Goal: Task Accomplishment & Management: Manage account settings

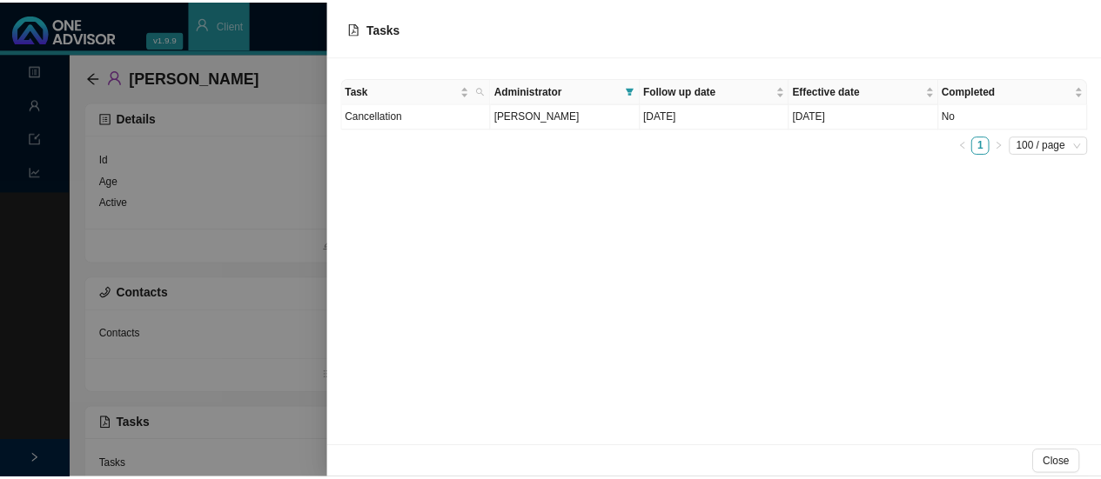
scroll to position [42, 0]
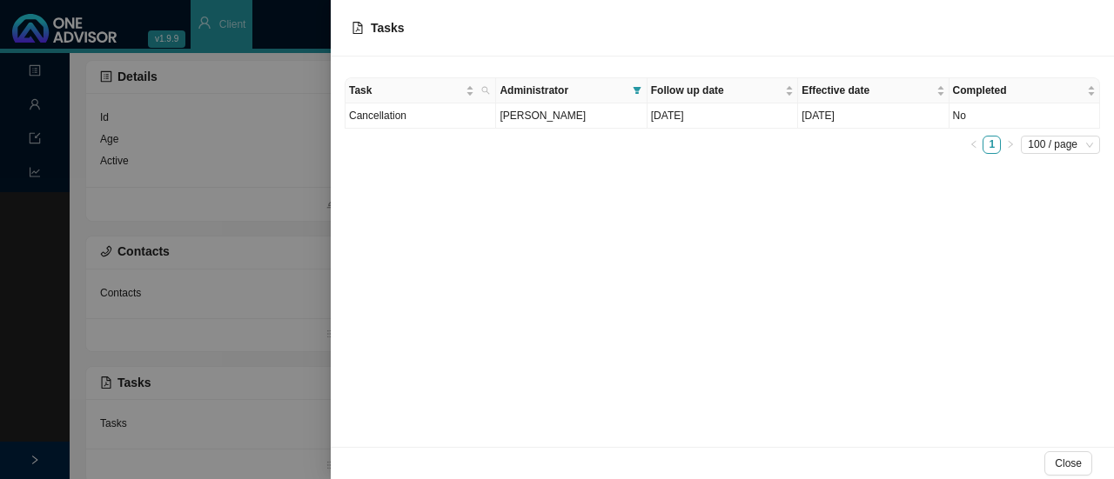
click at [482, 258] on div "Task Administrator Follow up date Effective date Completed Cancellation [PERSON…" at bounding box center [722, 252] width 783 height 391
click at [28, 67] on div at bounding box center [557, 239] width 1114 height 479
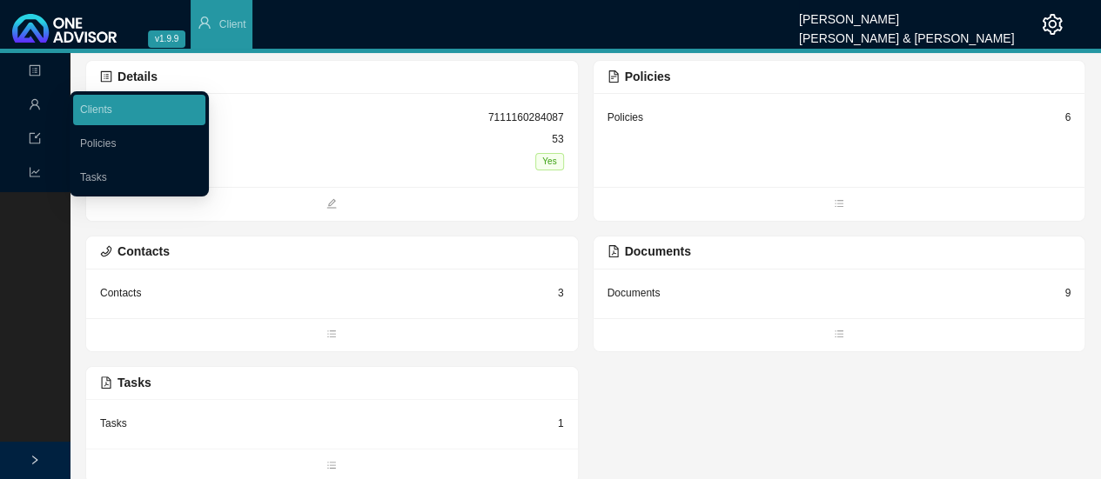
click at [37, 105] on icon "user" at bounding box center [35, 104] width 10 height 10
click at [90, 184] on link "Tasks" at bounding box center [93, 177] width 27 height 12
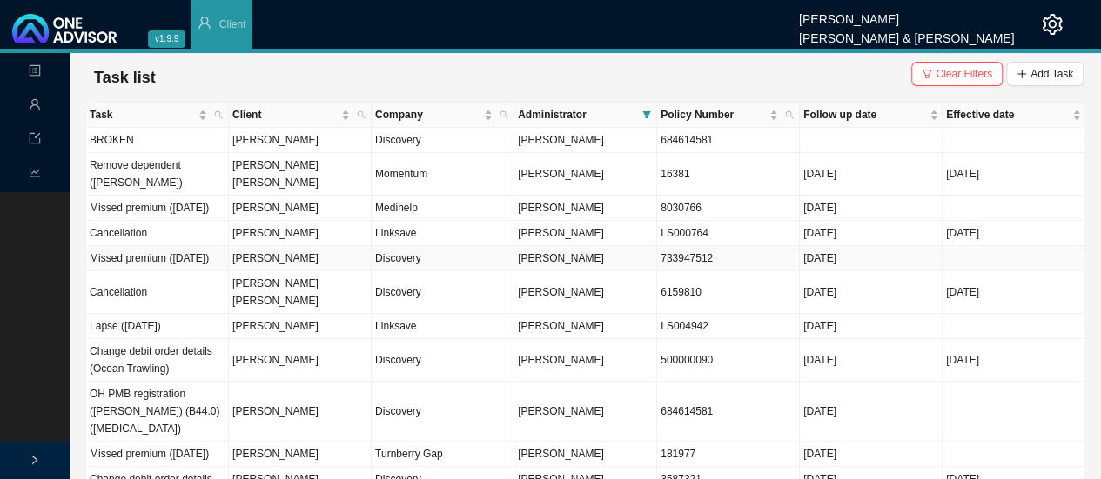
click at [259, 267] on td "[PERSON_NAME]" at bounding box center [300, 258] width 143 height 25
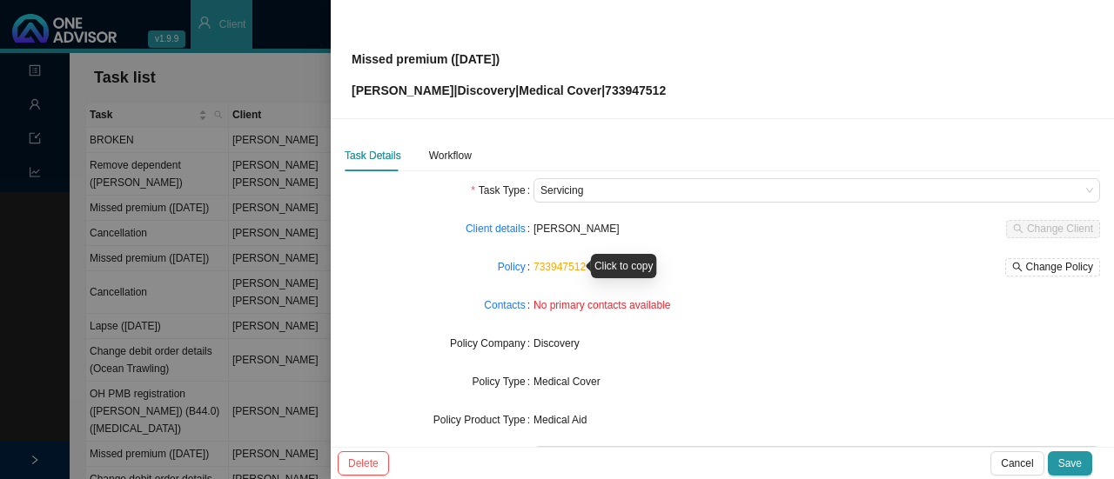
click at [561, 265] on link "733947512" at bounding box center [559, 267] width 52 height 12
click at [548, 224] on span "[PERSON_NAME]" at bounding box center [576, 229] width 86 height 12
click at [496, 227] on link "Client details" at bounding box center [495, 228] width 60 height 17
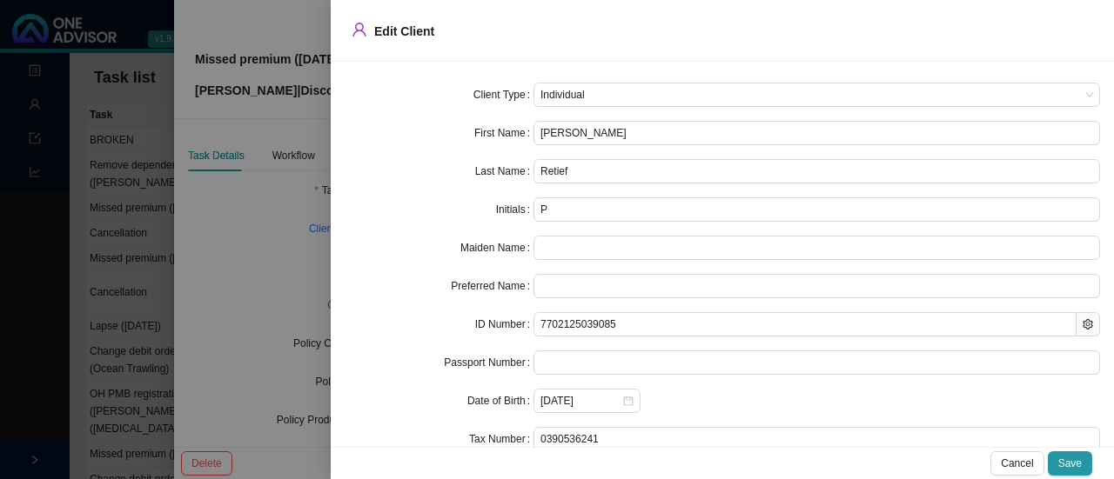
click at [227, 225] on div at bounding box center [557, 239] width 1114 height 479
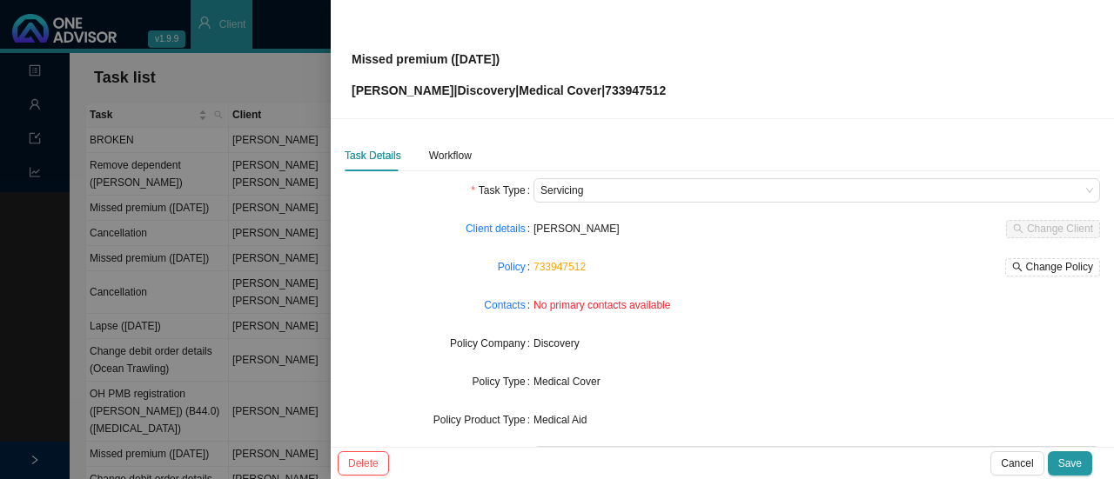
click at [276, 166] on div at bounding box center [557, 239] width 1114 height 479
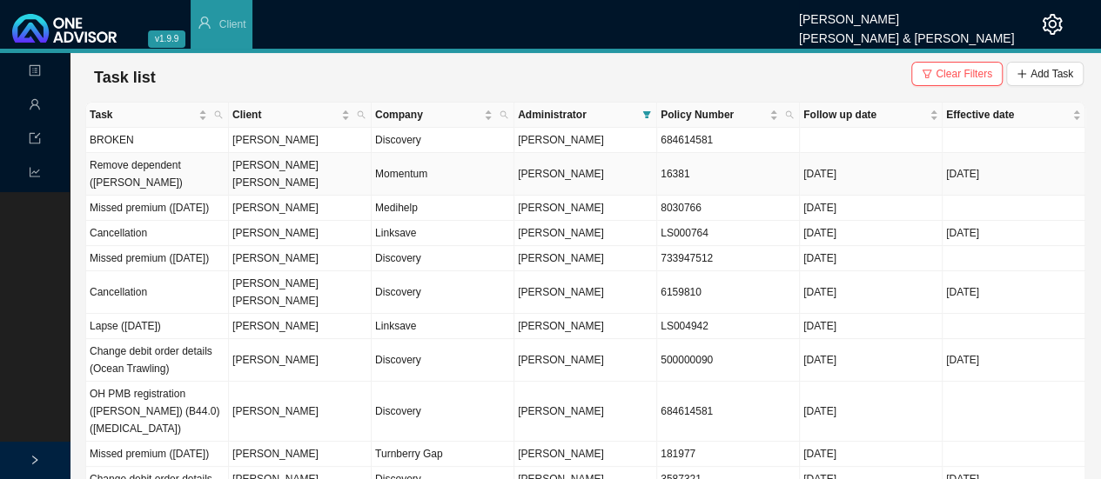
click at [322, 166] on td "[PERSON_NAME] [PERSON_NAME]" at bounding box center [300, 174] width 143 height 43
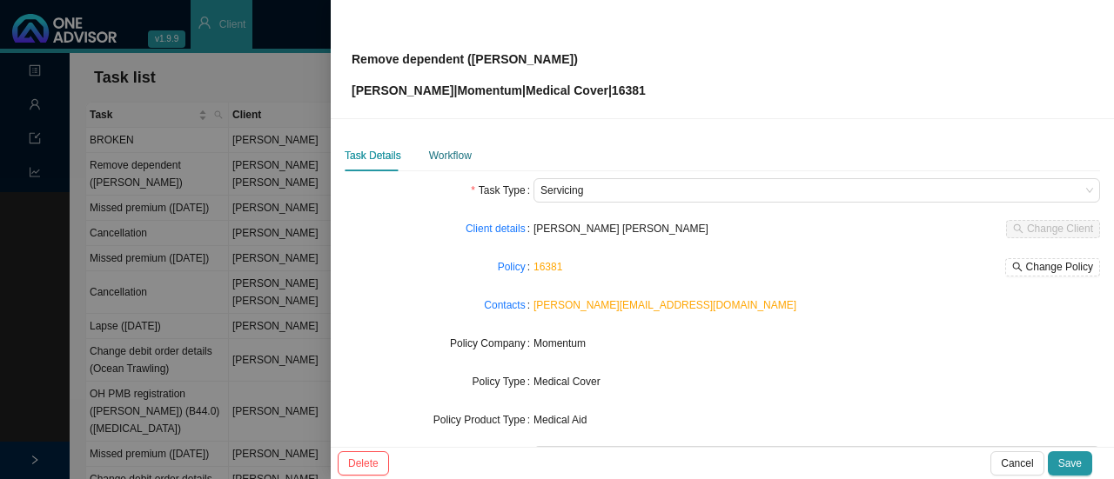
click at [452, 149] on div "Workflow" at bounding box center [450, 155] width 43 height 17
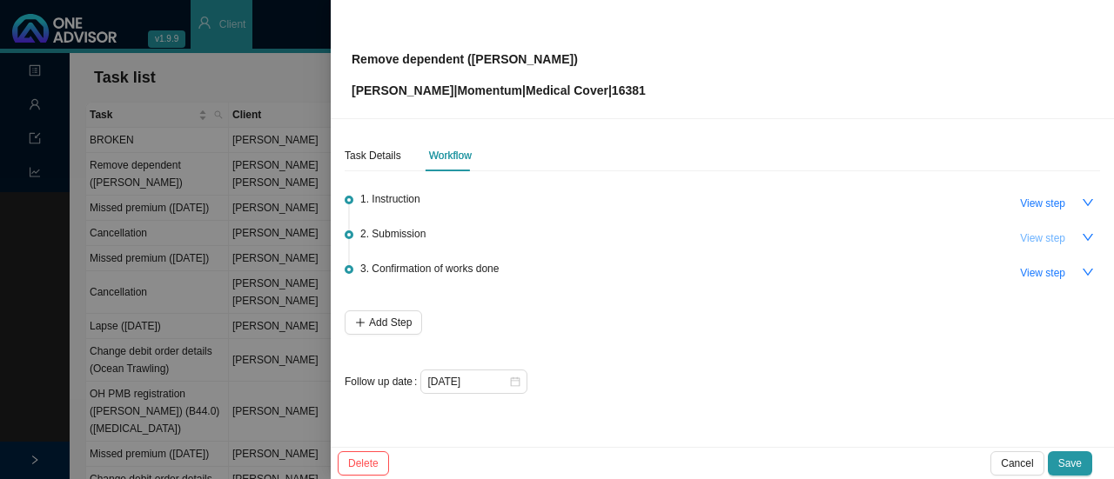
click at [1039, 239] on span "View step" at bounding box center [1042, 238] width 45 height 17
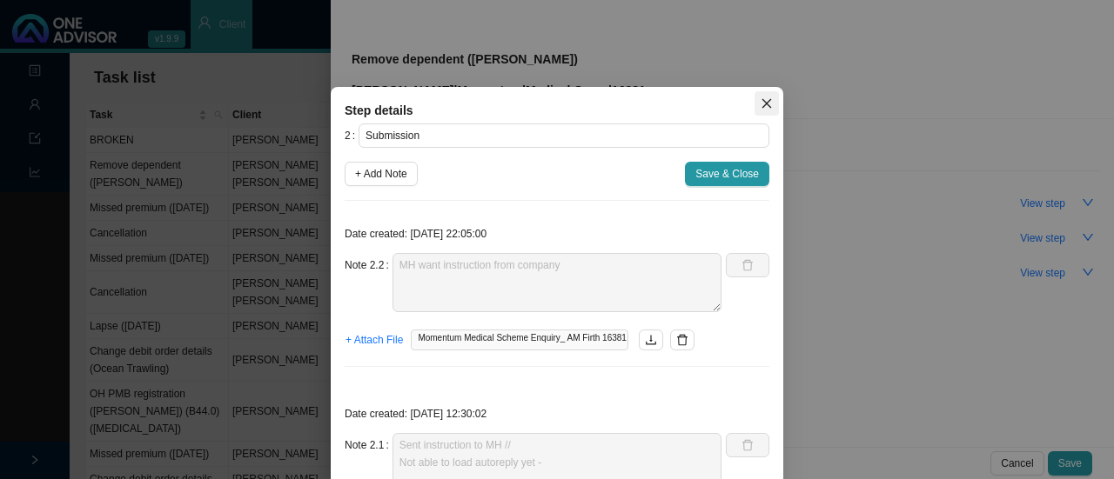
click at [766, 109] on icon "close" at bounding box center [766, 103] width 12 height 12
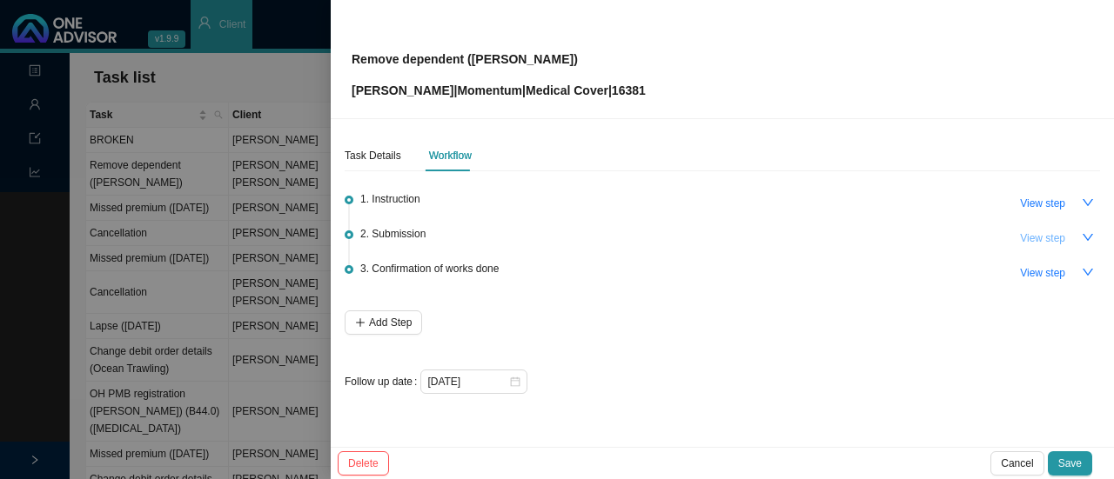
click at [1056, 239] on span "View step" at bounding box center [1042, 238] width 45 height 17
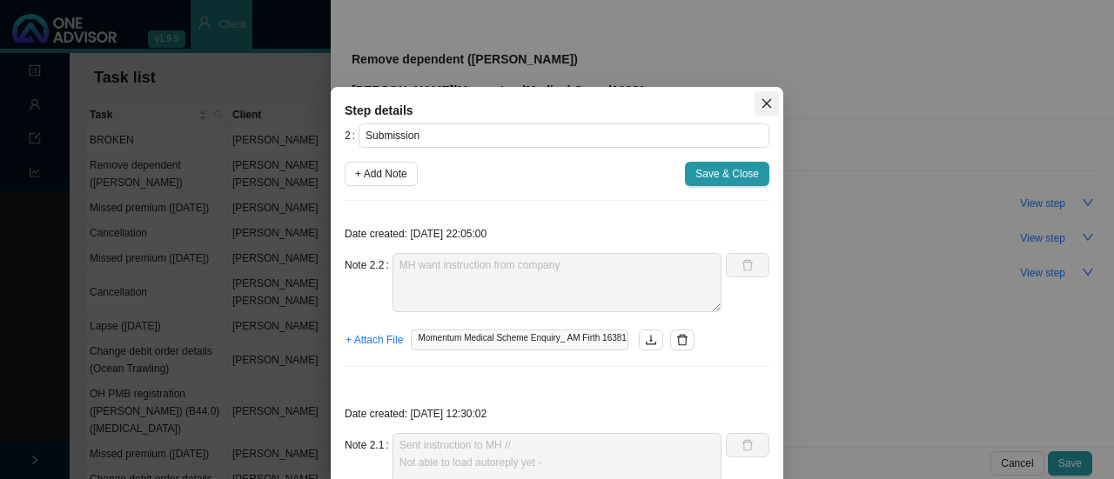
click at [755, 95] on button "Close" at bounding box center [766, 103] width 24 height 24
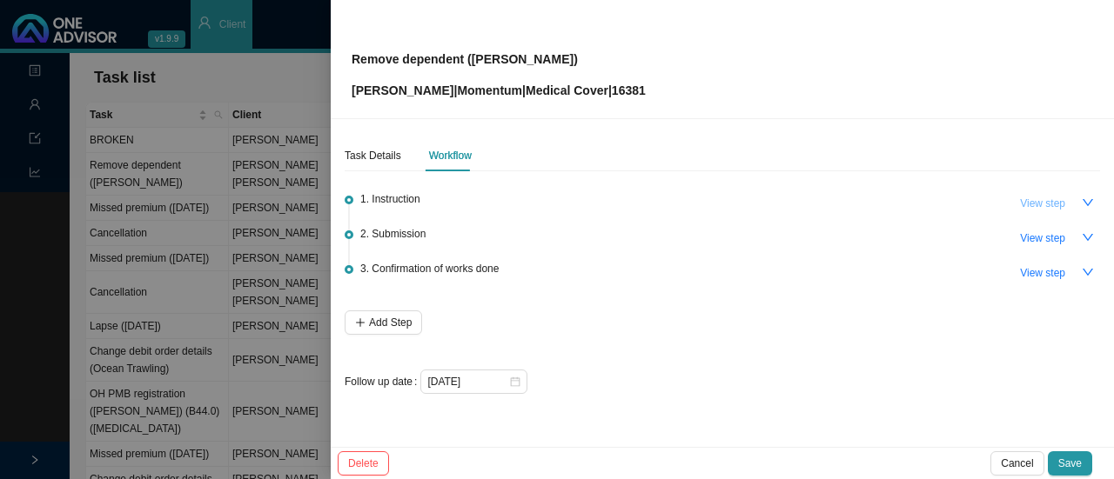
click at [1052, 208] on span "View step" at bounding box center [1042, 203] width 45 height 17
type input "Instruction"
type textarea "Received an instruction from [PERSON_NAME] to remove his son [PERSON_NAME] from…"
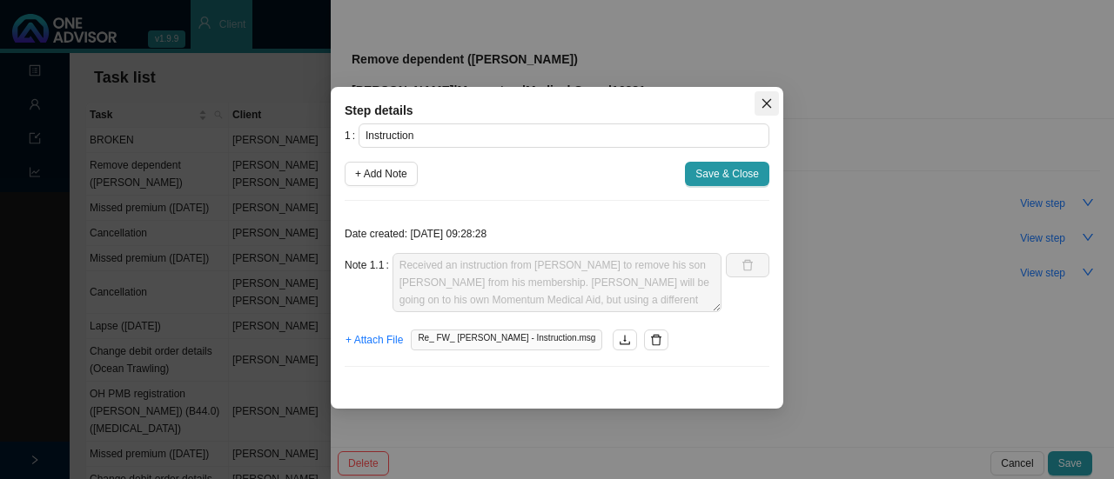
click at [759, 109] on span "Close" at bounding box center [766, 103] width 24 height 12
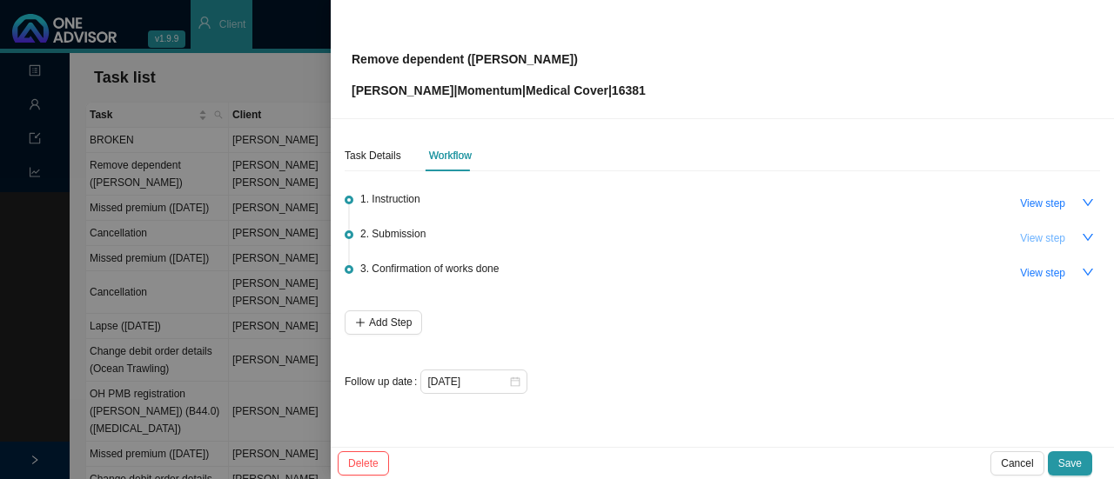
click at [1043, 238] on span "View step" at bounding box center [1042, 238] width 45 height 17
type input "Submission"
type textarea "MH want instruction from company"
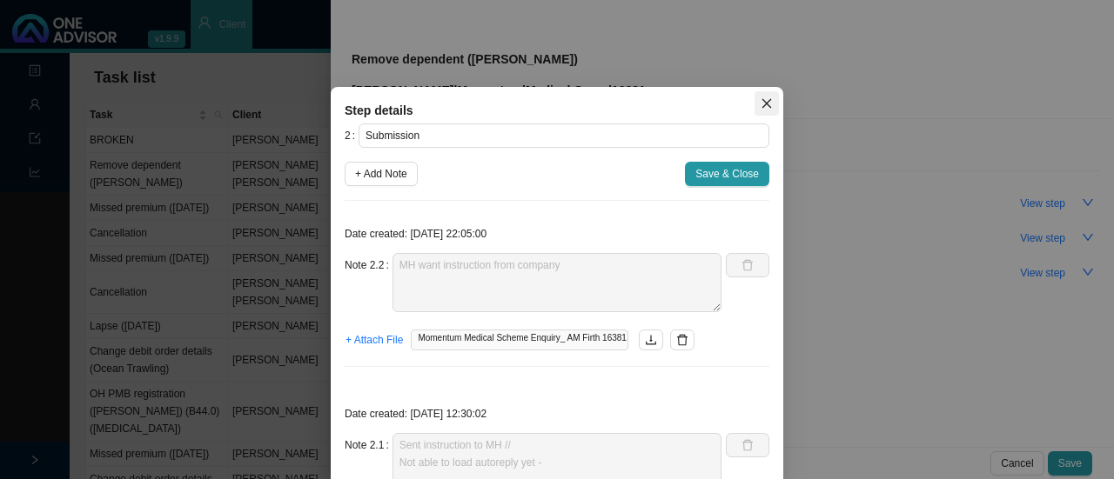
click at [754, 100] on span "Close" at bounding box center [766, 103] width 24 height 12
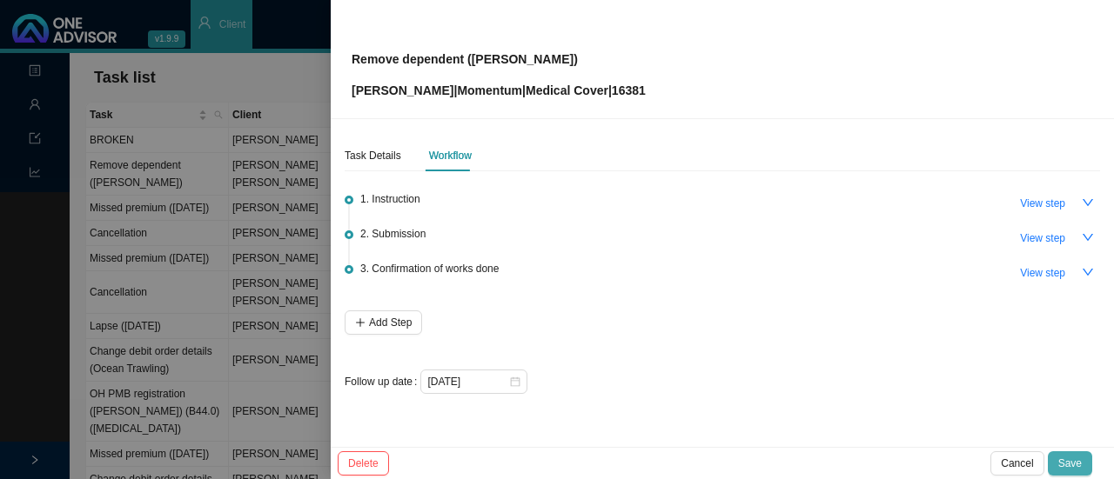
click at [1072, 464] on span "Save" at bounding box center [1069, 463] width 23 height 17
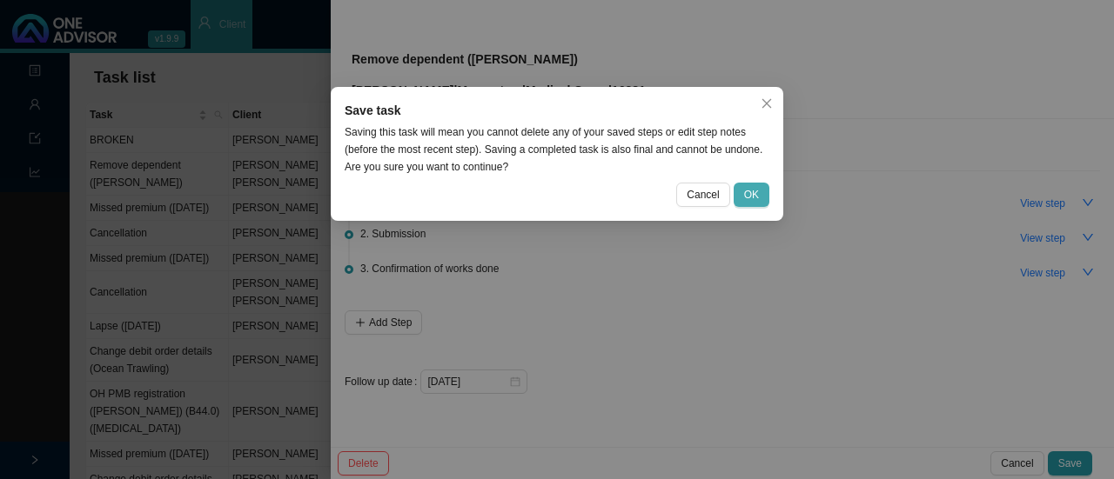
click at [747, 187] on span "OK" at bounding box center [751, 194] width 15 height 17
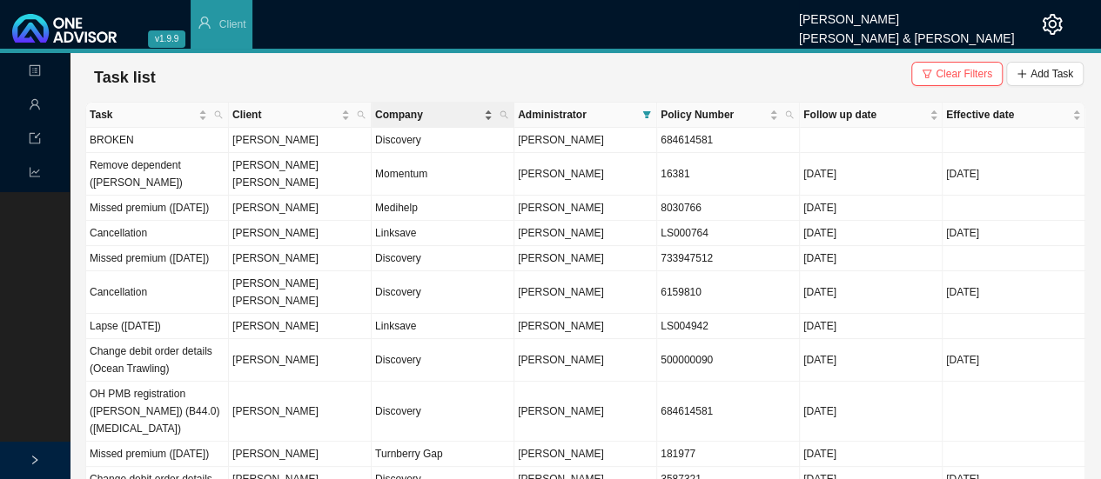
click at [400, 117] on span "Company" at bounding box center [427, 114] width 105 height 17
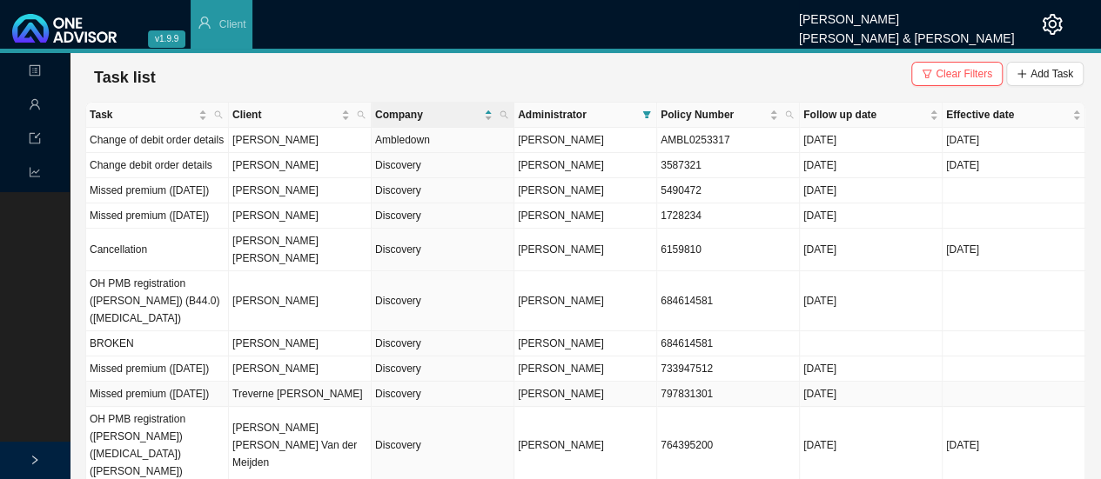
click at [304, 407] on td "Treverne [PERSON_NAME]" at bounding box center [300, 394] width 143 height 25
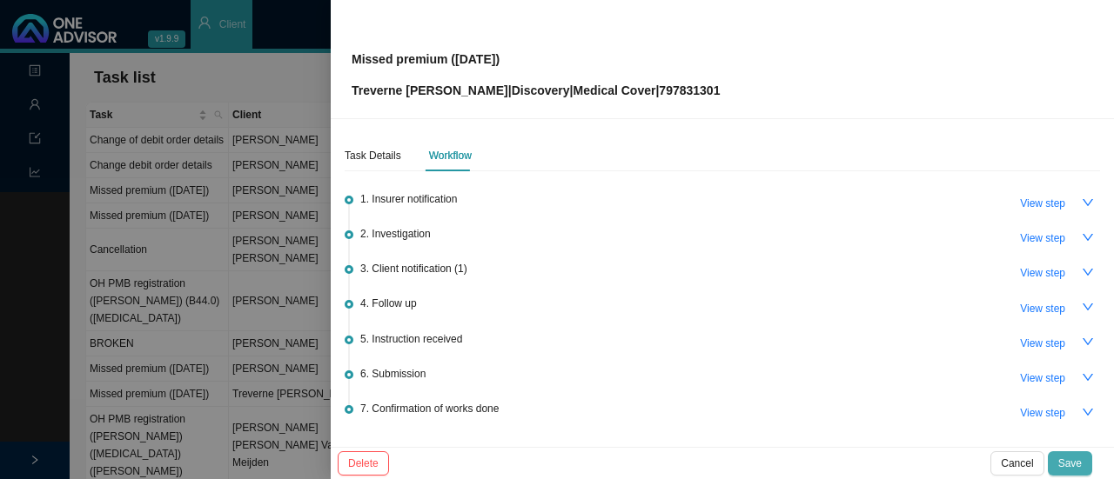
click at [1064, 465] on span "Save" at bounding box center [1069, 463] width 23 height 17
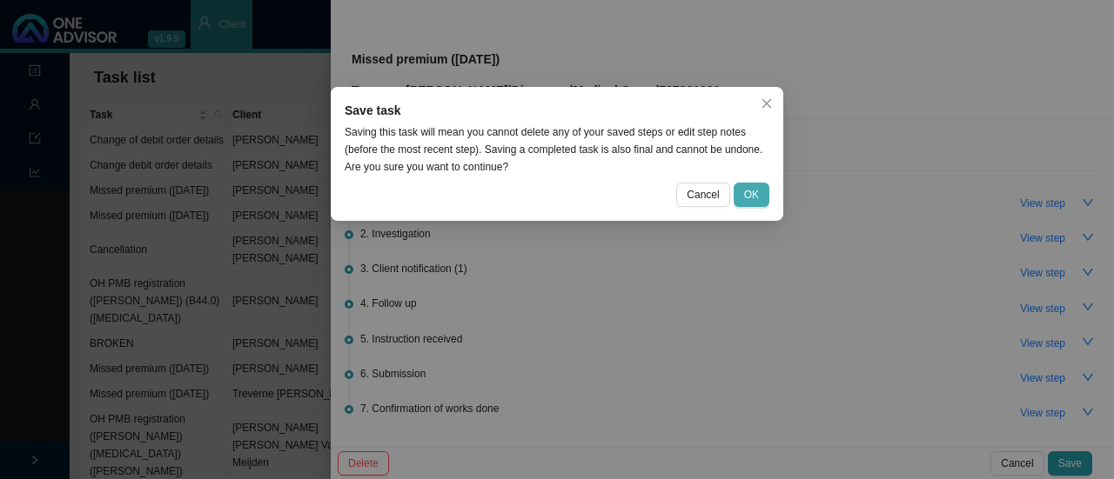
click at [761, 187] on button "OK" at bounding box center [751, 195] width 36 height 24
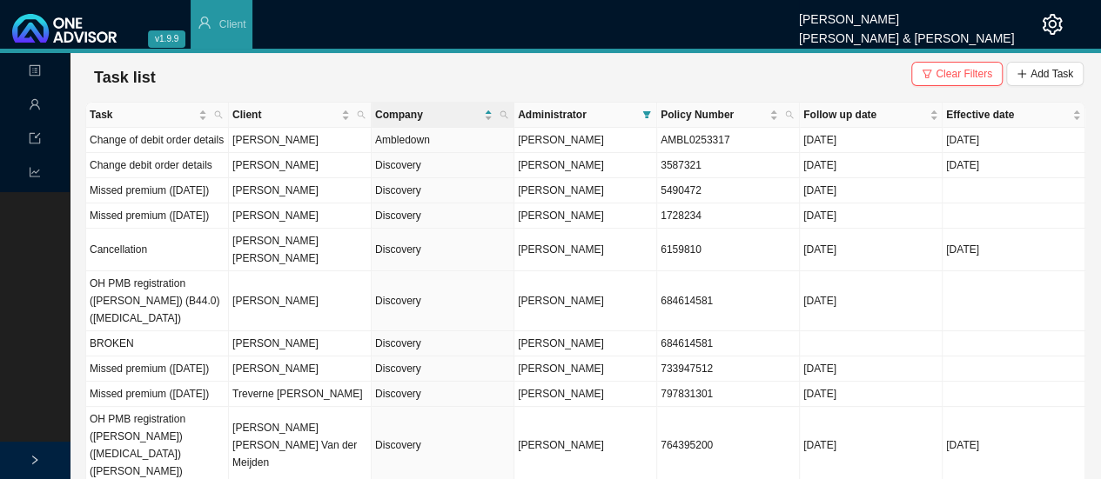
click at [823, 100] on div "Task list Clear Filters Add Task" at bounding box center [585, 77] width 1000 height 49
click at [822, 113] on span "Follow up date" at bounding box center [864, 114] width 123 height 17
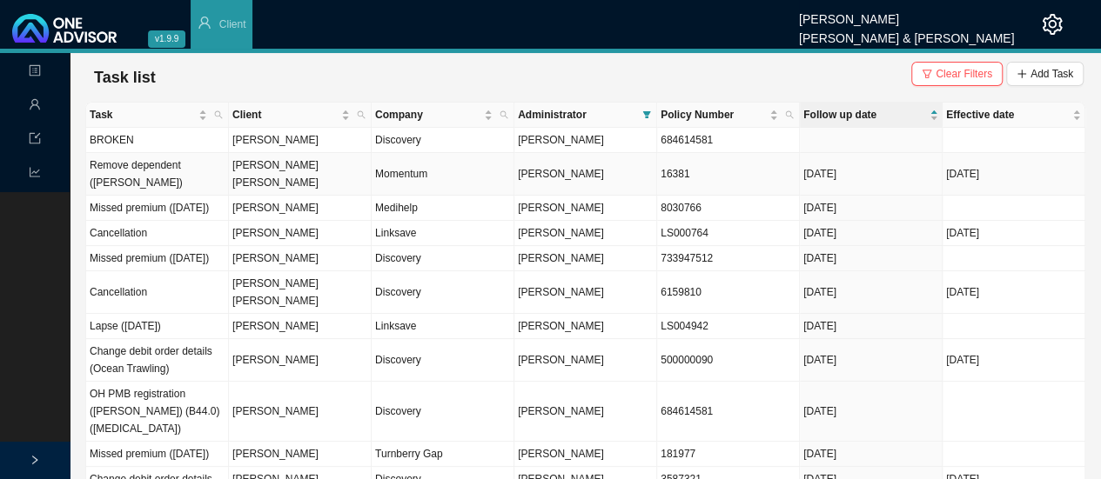
click at [629, 170] on td "[PERSON_NAME]" at bounding box center [585, 174] width 143 height 43
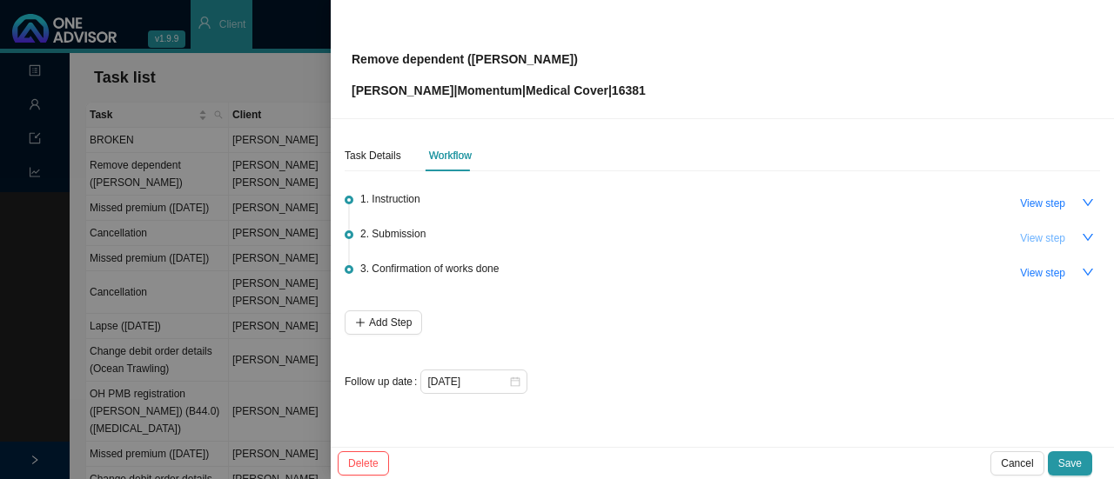
click at [1035, 232] on span "View step" at bounding box center [1042, 238] width 45 height 17
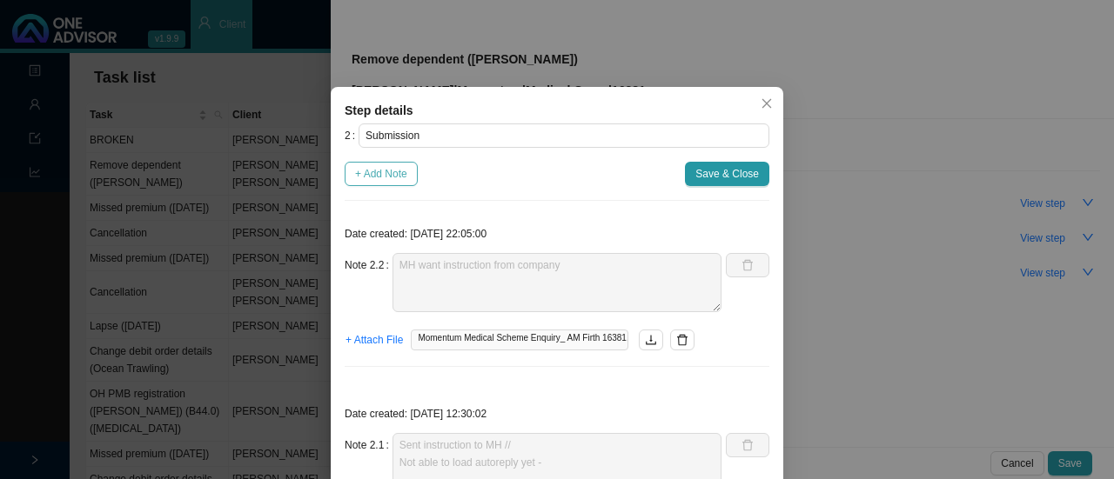
click at [372, 177] on span "+ Add Note" at bounding box center [381, 173] width 52 height 17
type textarea "MH want instruction from company"
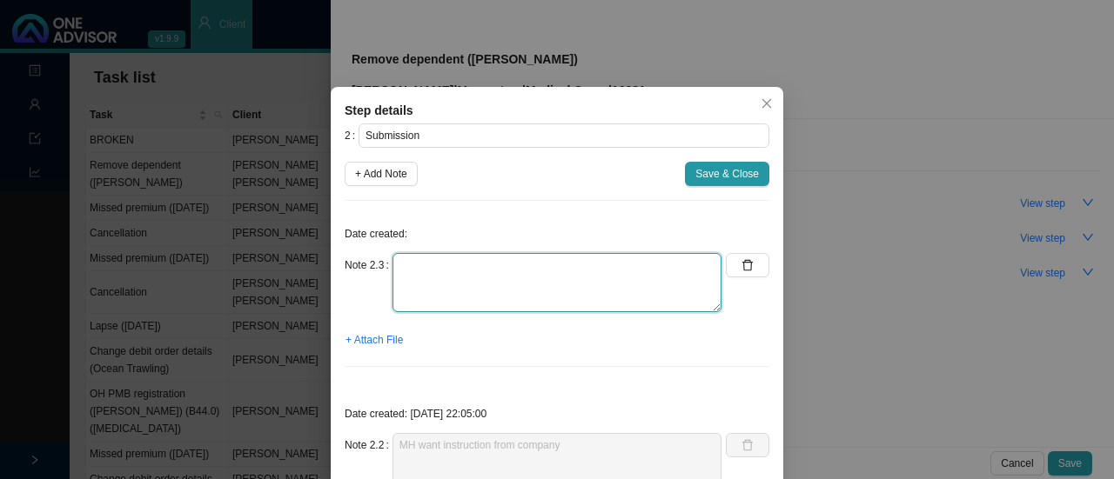
drag, startPoint x: 403, startPoint y: 271, endPoint x: 458, endPoint y: 278, distance: 56.1
click at [410, 271] on textarea at bounding box center [556, 282] width 329 height 59
type textarea "c"
paste textarea "733947512"
click at [455, 278] on textarea "Called MH // still in progress. R733947512" at bounding box center [556, 282] width 329 height 59
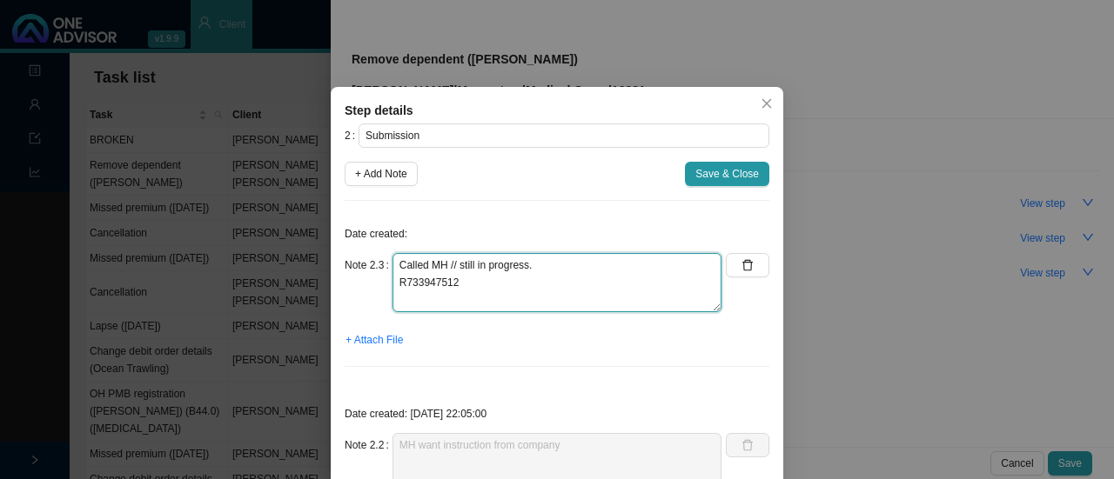
drag, startPoint x: 458, startPoint y: 284, endPoint x: 359, endPoint y: 278, distance: 99.3
click at [359, 278] on div "Note 2.3 Called MH // still in progress. R733947512" at bounding box center [533, 282] width 377 height 59
paste textarea "697844480"
click at [392, 284] on textarea "Called MH // still in progress. 697844480" at bounding box center [556, 282] width 329 height 59
drag, startPoint x: 515, startPoint y: 293, endPoint x: 305, endPoint y: 257, distance: 212.8
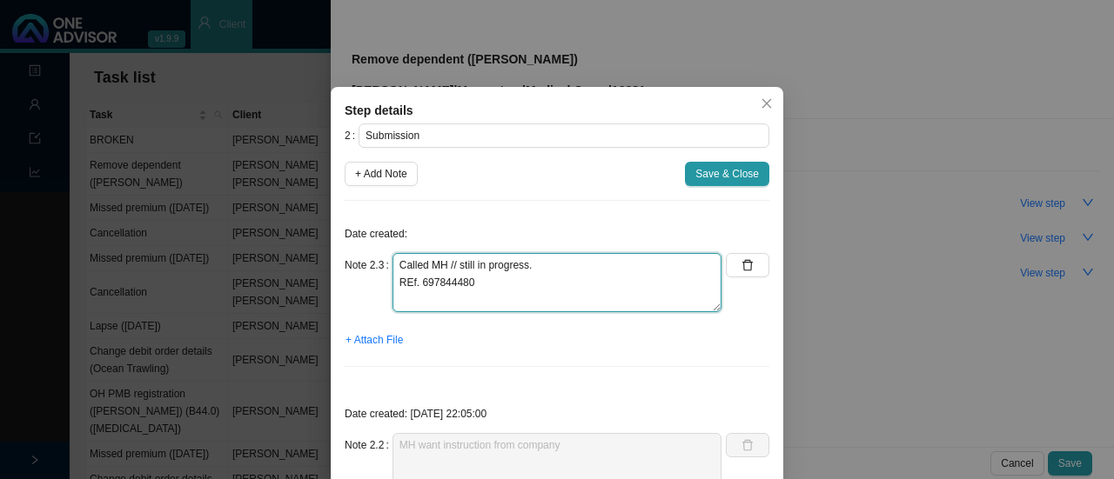
click at [305, 257] on div "Step details 2 Submission + Add Note Save & Close Date created: Note 2.3 Called…" at bounding box center [557, 239] width 1114 height 479
click at [459, 295] on textarea "Called MH // still in progress. REf. 697844480" at bounding box center [556, 282] width 329 height 59
drag, startPoint x: 399, startPoint y: 284, endPoint x: 424, endPoint y: 289, distance: 24.7
click at [405, 284] on textarea "Called MH // still in progress. REf. 697844480" at bounding box center [556, 282] width 329 height 59
click at [475, 276] on textarea "Called MH // still in progress. Ref. 697844480" at bounding box center [556, 282] width 329 height 59
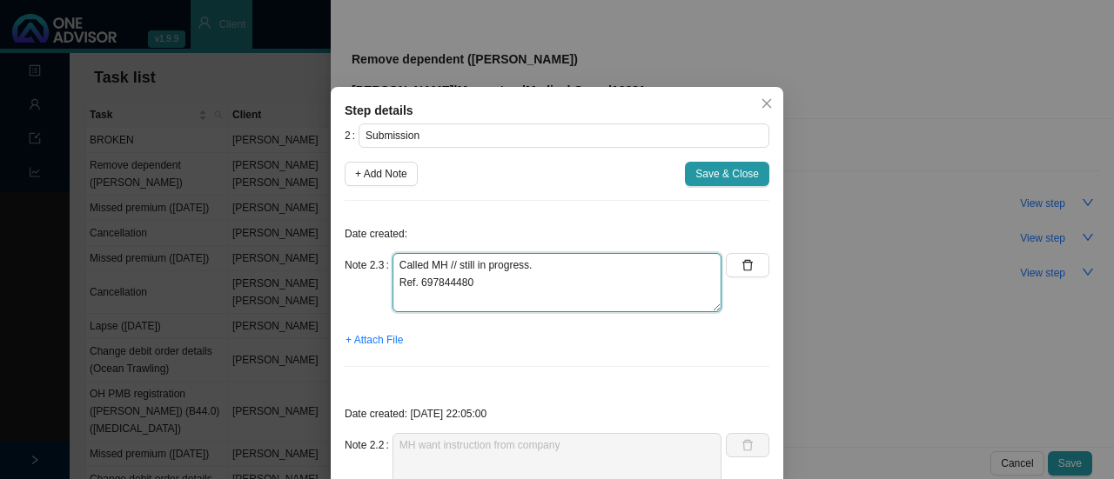
drag, startPoint x: 475, startPoint y: 276, endPoint x: 369, endPoint y: 262, distance: 107.0
click at [369, 262] on div "Note 2.3 Called MH // still in progress. Ref. 697844480" at bounding box center [533, 282] width 377 height 59
type textarea "Called MH // still in progress. Ref. 697844480"
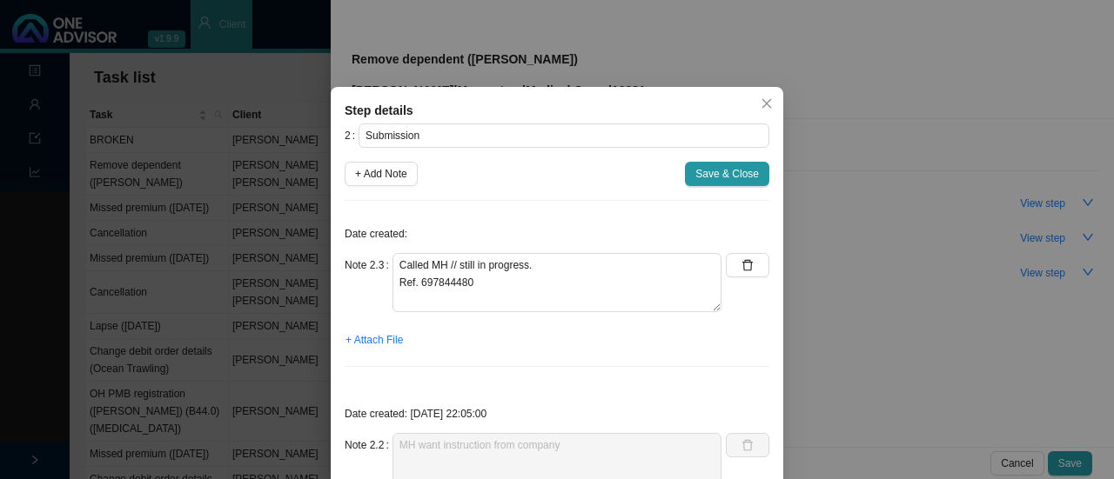
drag, startPoint x: 708, startPoint y: 168, endPoint x: 781, endPoint y: 182, distance: 74.4
click at [708, 168] on span "Save & Close" at bounding box center [727, 173] width 64 height 17
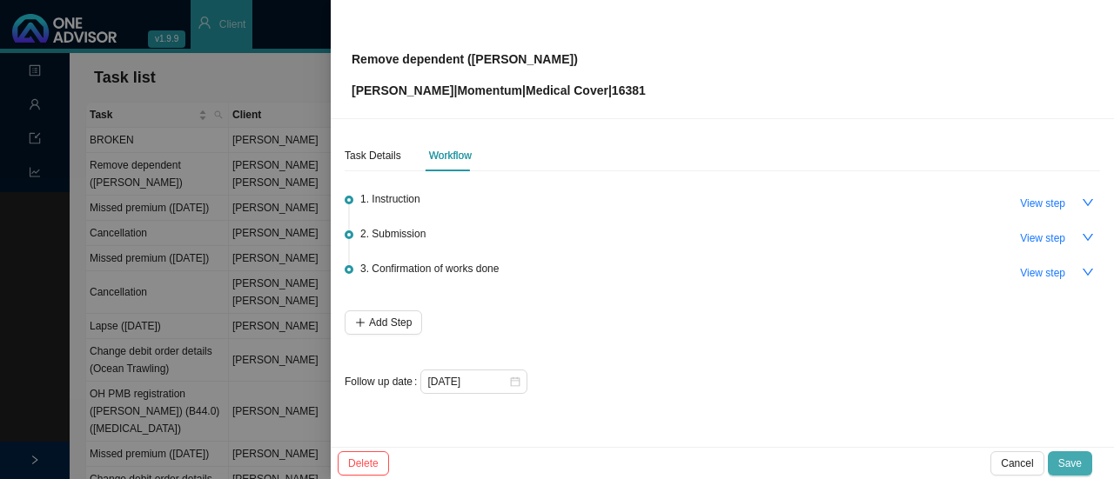
click at [1077, 458] on span "Save" at bounding box center [1069, 463] width 23 height 17
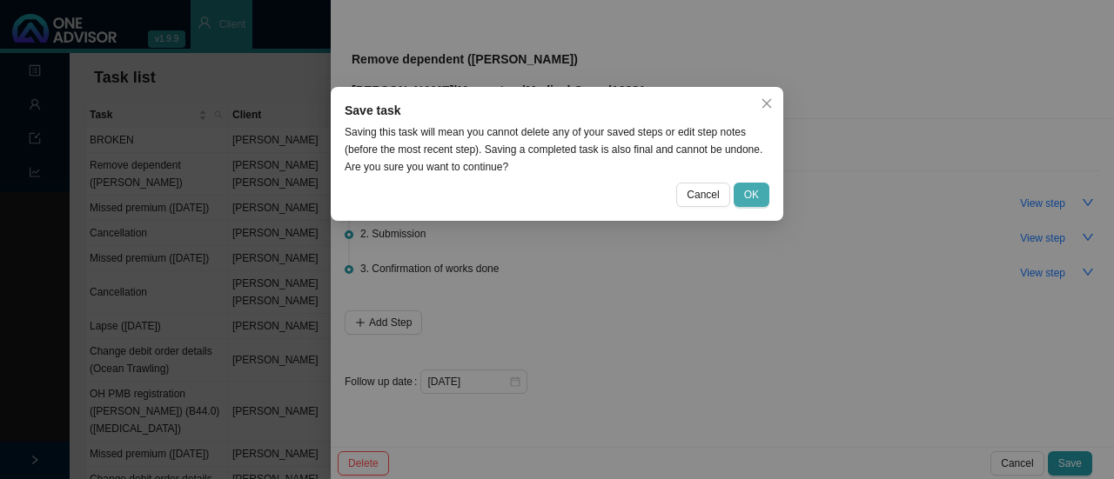
click at [750, 188] on span "OK" at bounding box center [751, 194] width 15 height 17
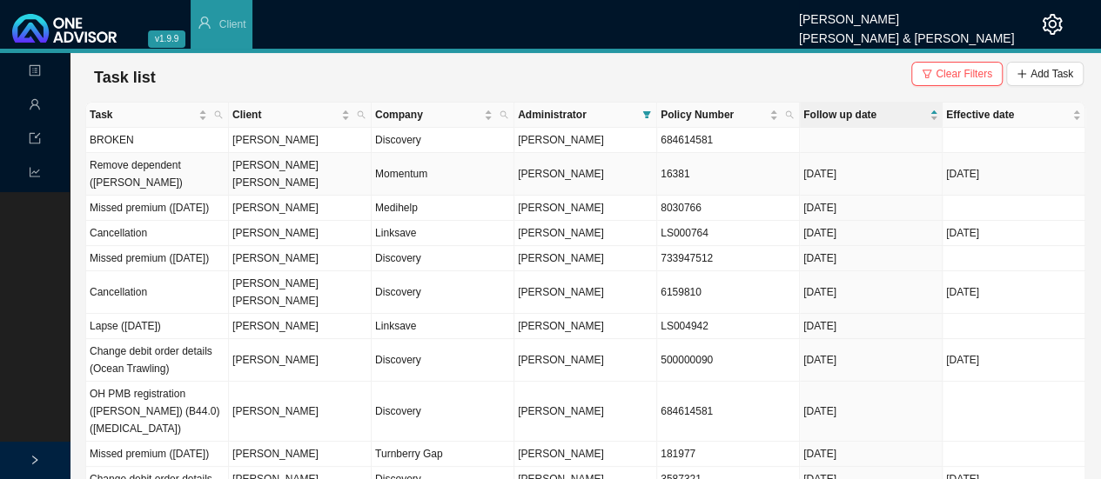
click at [424, 167] on td "Momentum" at bounding box center [442, 174] width 143 height 43
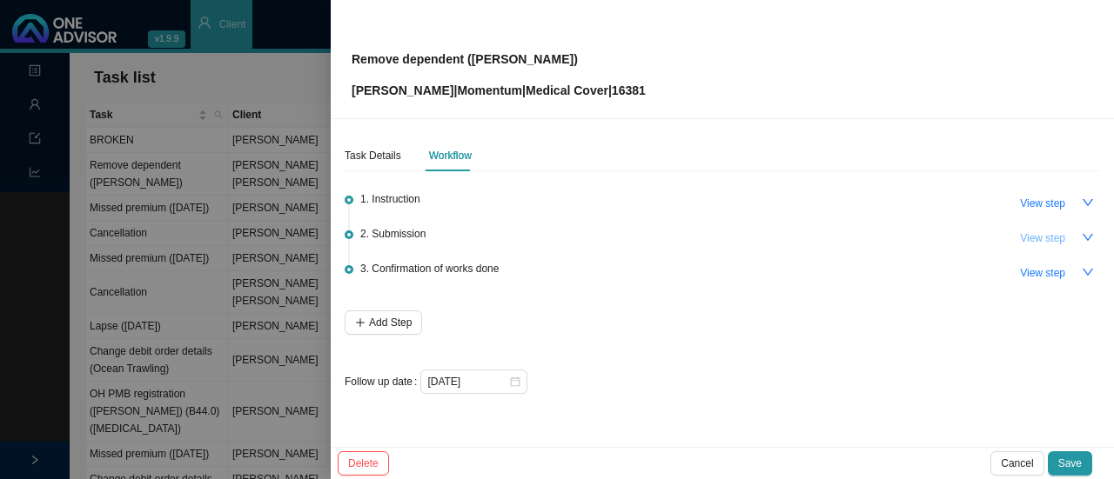
click at [1034, 238] on span "View step" at bounding box center [1042, 238] width 45 height 17
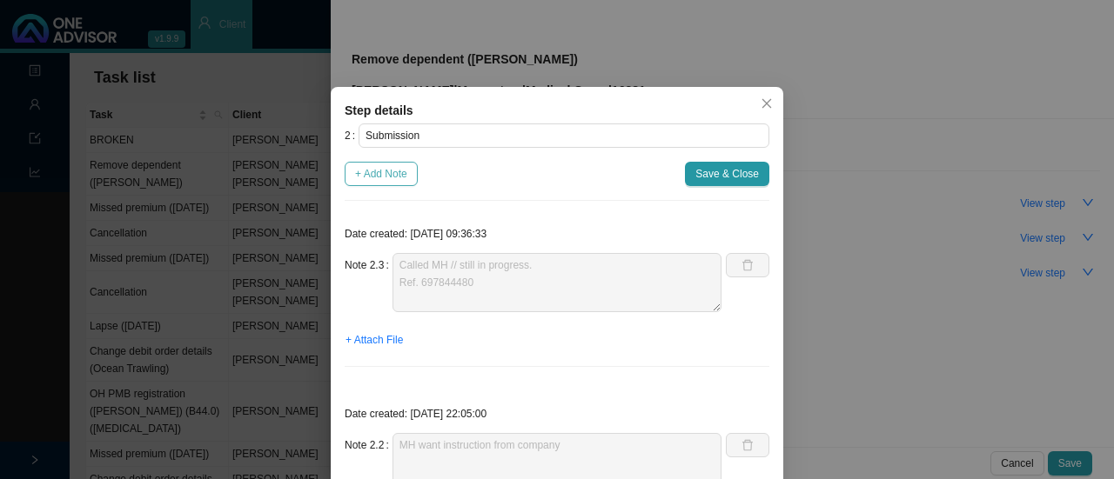
click at [379, 164] on button "+ Add Note" at bounding box center [381, 174] width 73 height 24
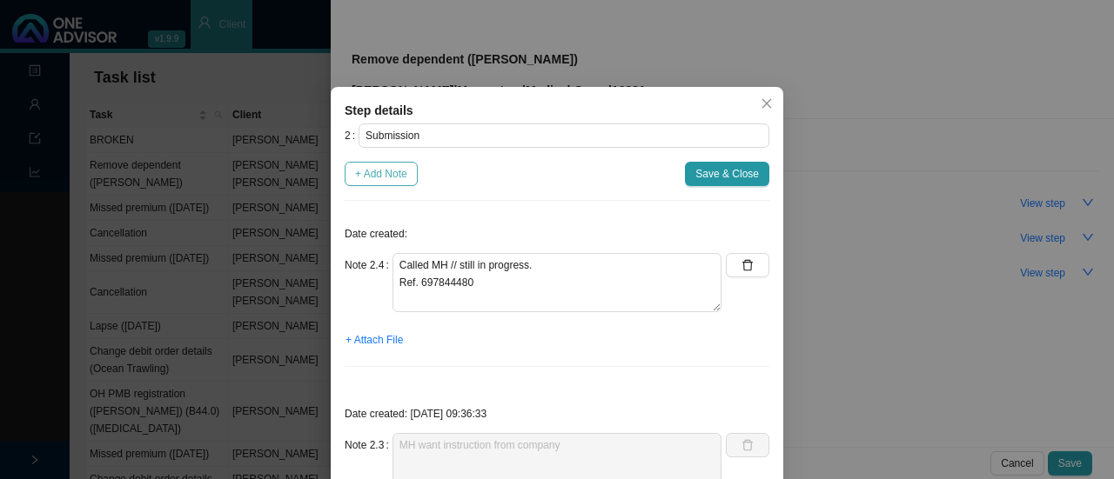
type textarea "Called MH // still in progress. Ref. 697844480"
type textarea "MH want instruction from company"
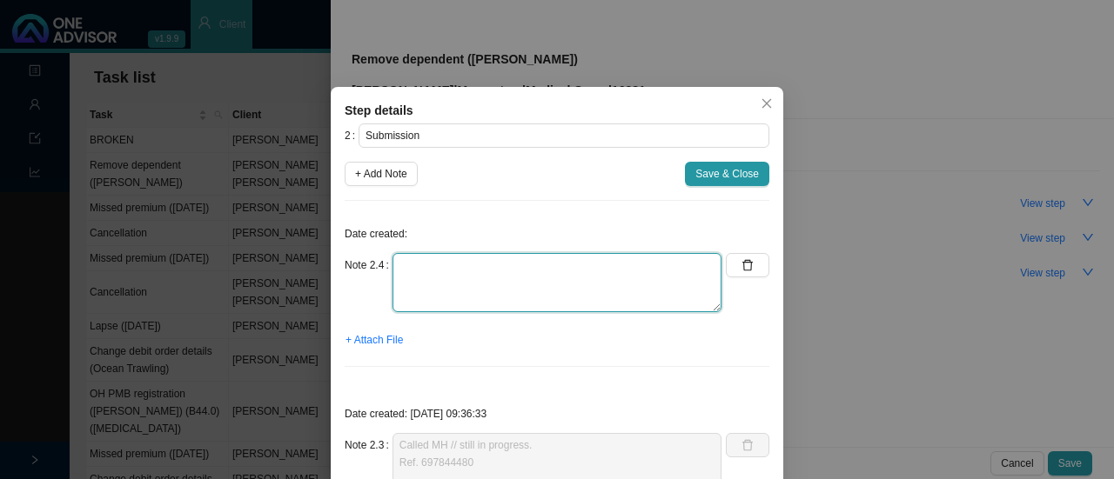
click at [419, 271] on textarea at bounding box center [556, 282] width 329 height 59
type textarea "f"
type textarea "m"
type textarea "M"
type textarea "Received form from employer"
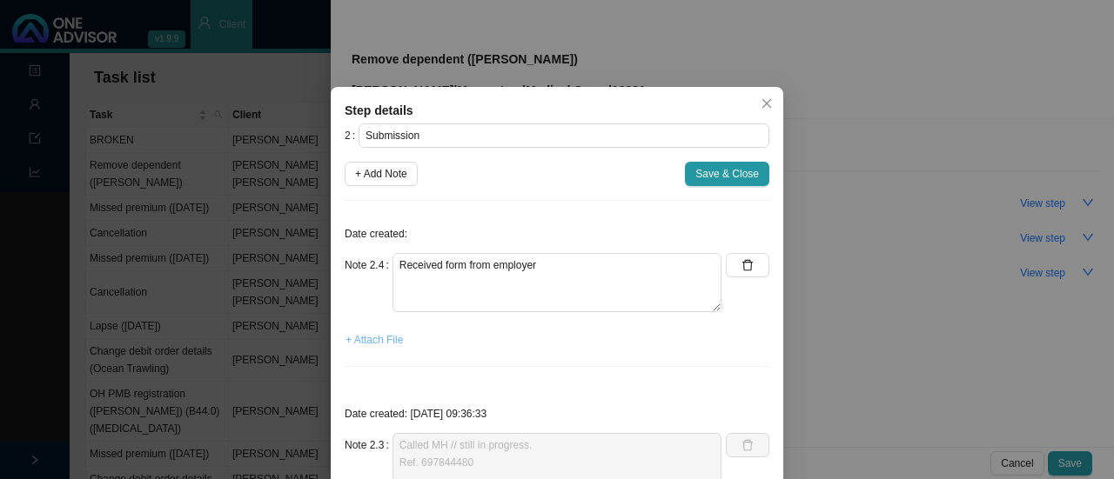
click at [371, 340] on span "+ Attach File" at bounding box center [373, 339] width 57 height 17
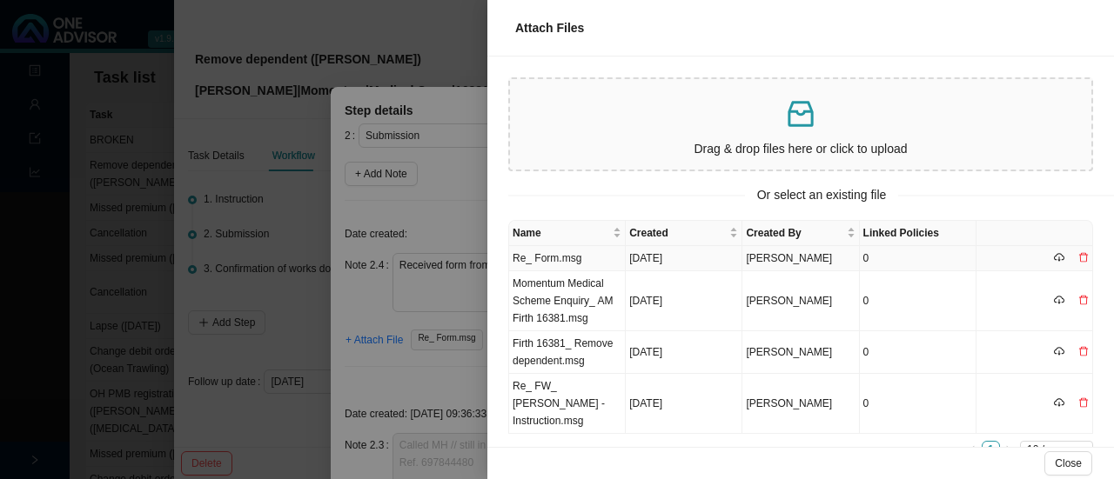
click at [548, 262] on td "Re_ Form.msg" at bounding box center [567, 258] width 117 height 25
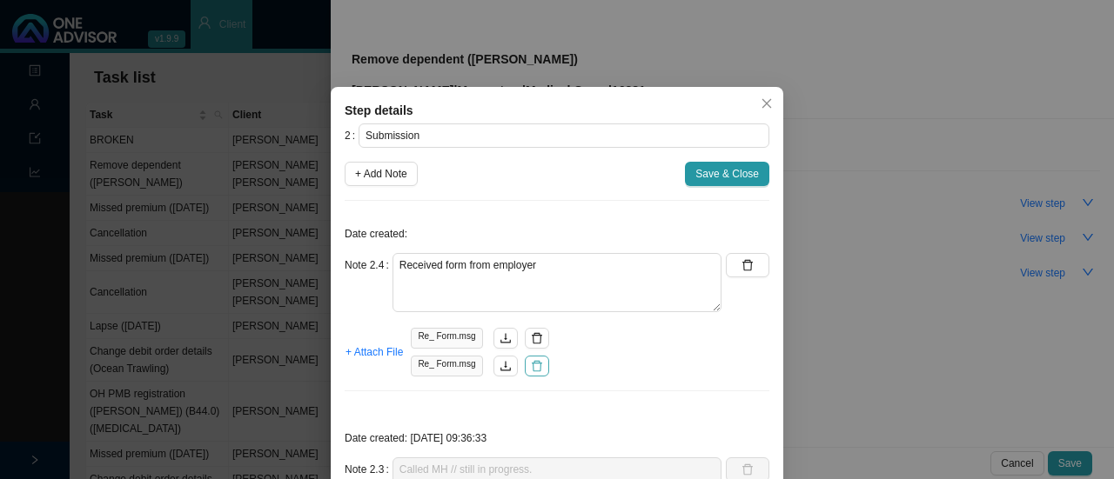
click at [531, 366] on icon "delete" at bounding box center [537, 366] width 12 height 12
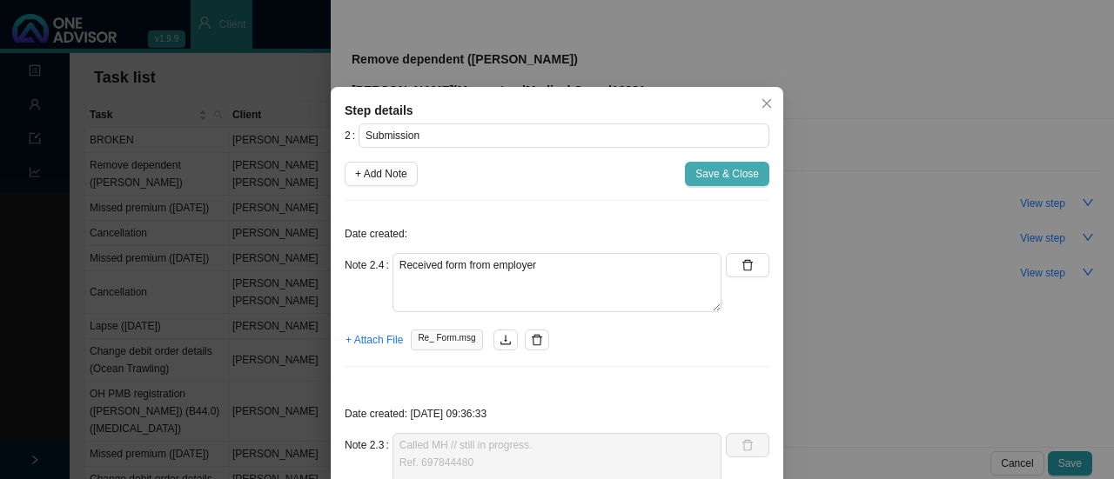
click at [726, 177] on span "Save & Close" at bounding box center [727, 173] width 64 height 17
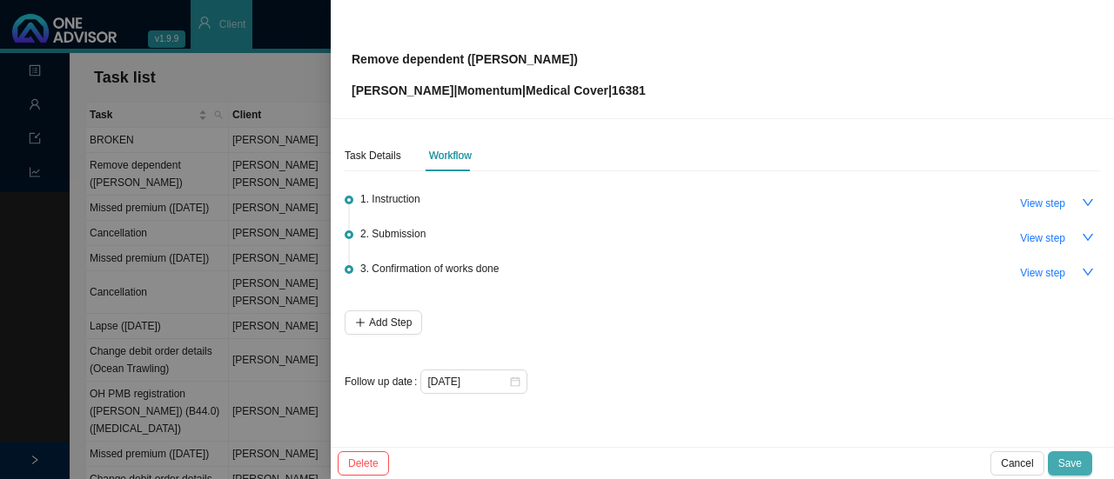
click at [1069, 457] on span "Save" at bounding box center [1069, 463] width 23 height 17
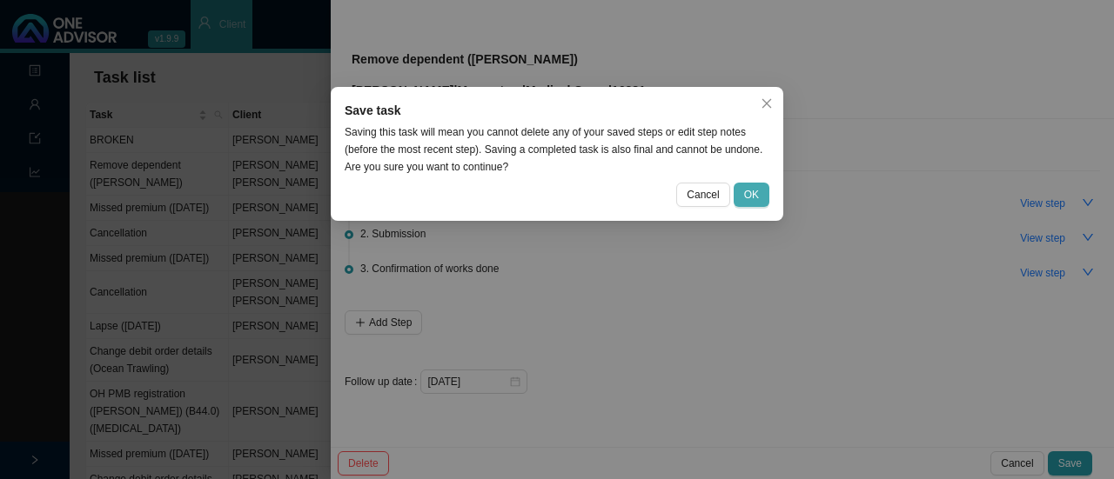
click at [753, 196] on span "OK" at bounding box center [751, 194] width 15 height 17
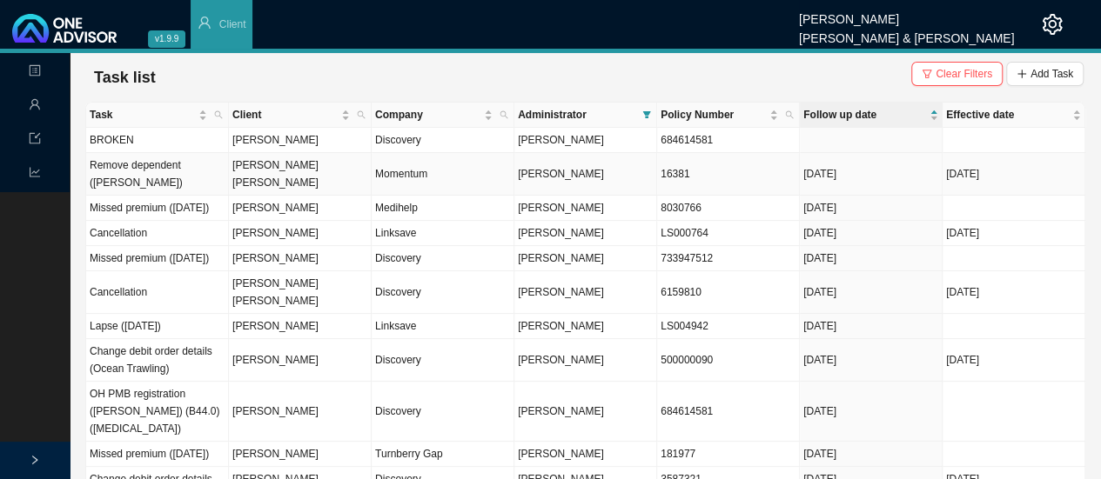
click at [390, 168] on td "Momentum" at bounding box center [442, 174] width 143 height 43
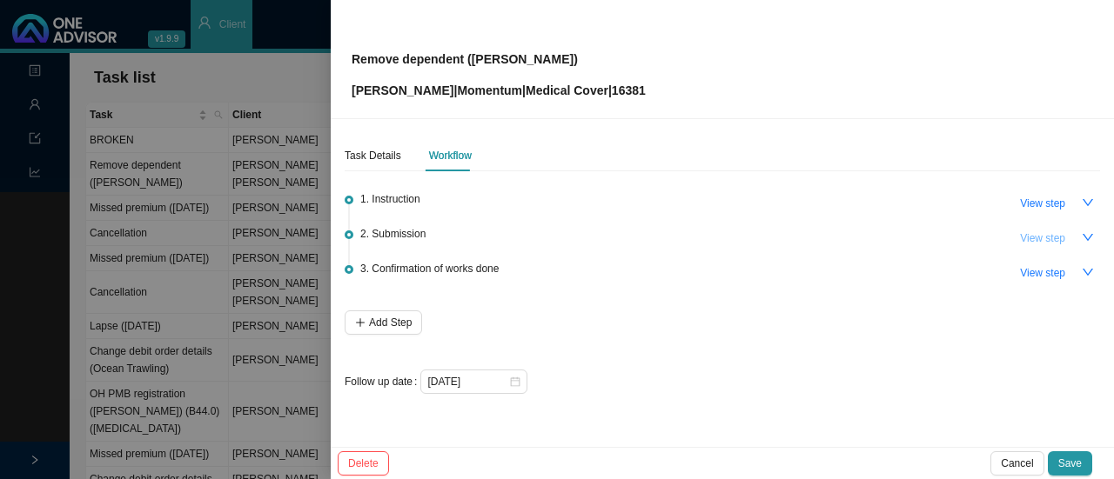
click at [1030, 236] on span "View step" at bounding box center [1042, 238] width 45 height 17
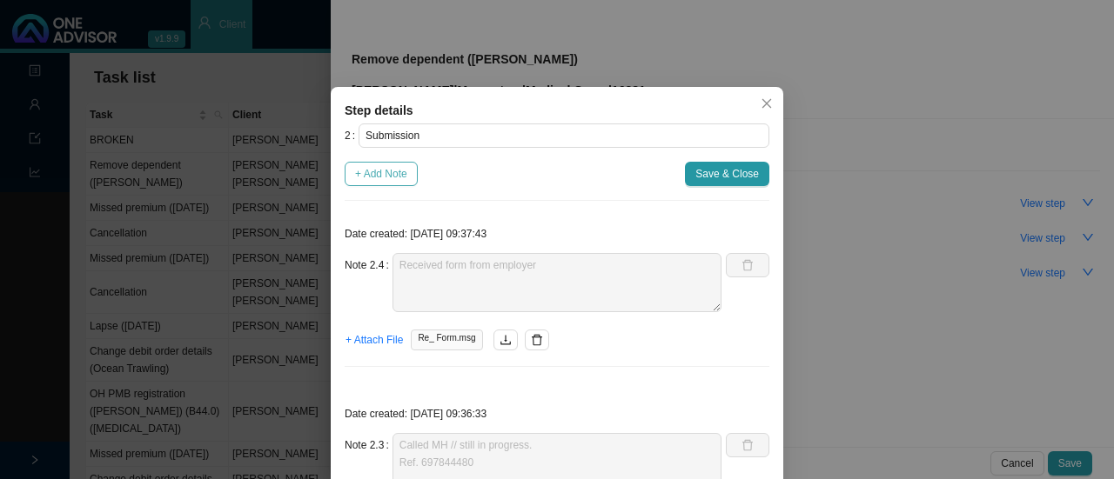
click at [386, 180] on span "+ Add Note" at bounding box center [381, 173] width 52 height 17
type textarea "Received form from employer"
type textarea "Called MH // still in progress. Ref. 697844480"
type textarea "MH want instruction from company"
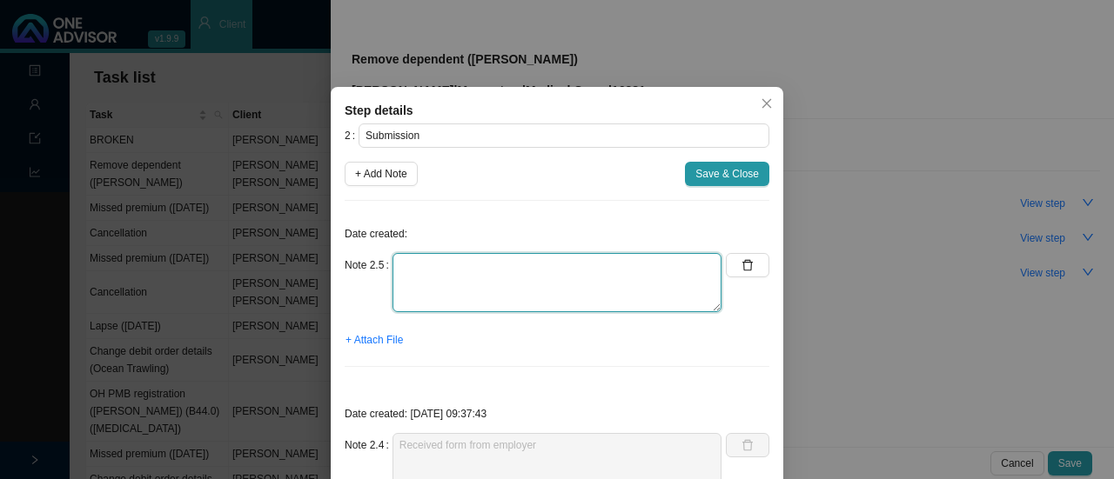
click at [468, 286] on textarea at bounding box center [556, 282] width 329 height 59
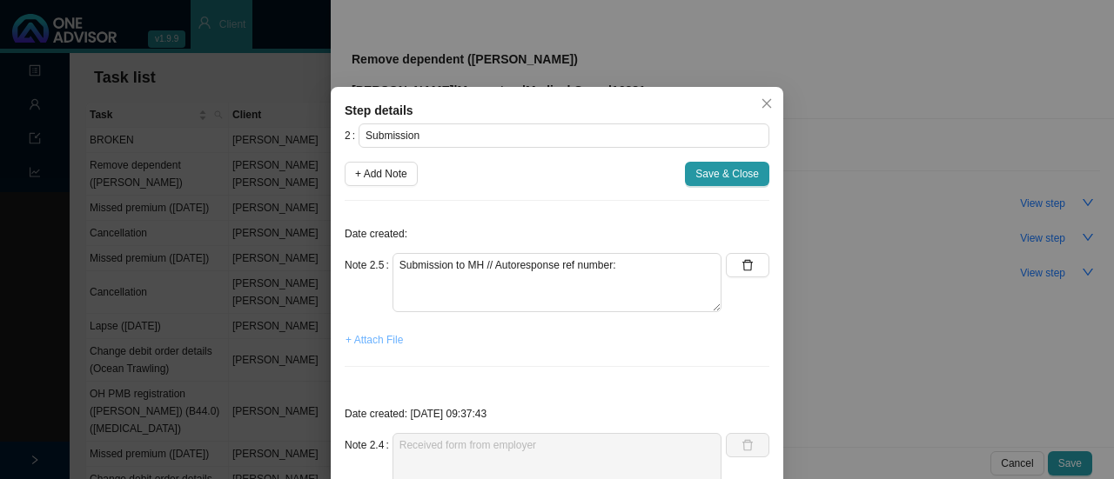
click at [362, 338] on span "+ Attach File" at bounding box center [373, 339] width 57 height 17
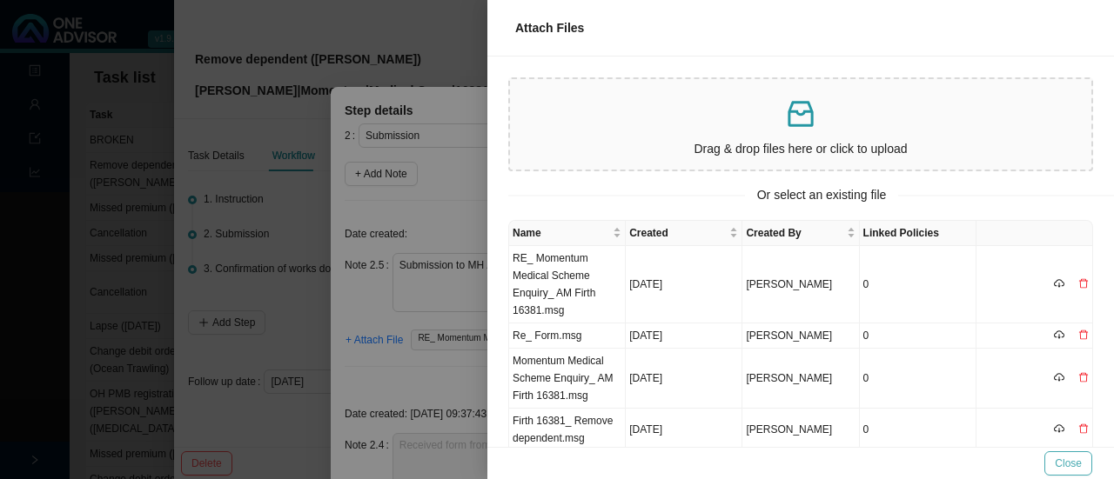
click at [1064, 468] on span "Close" at bounding box center [1067, 463] width 27 height 17
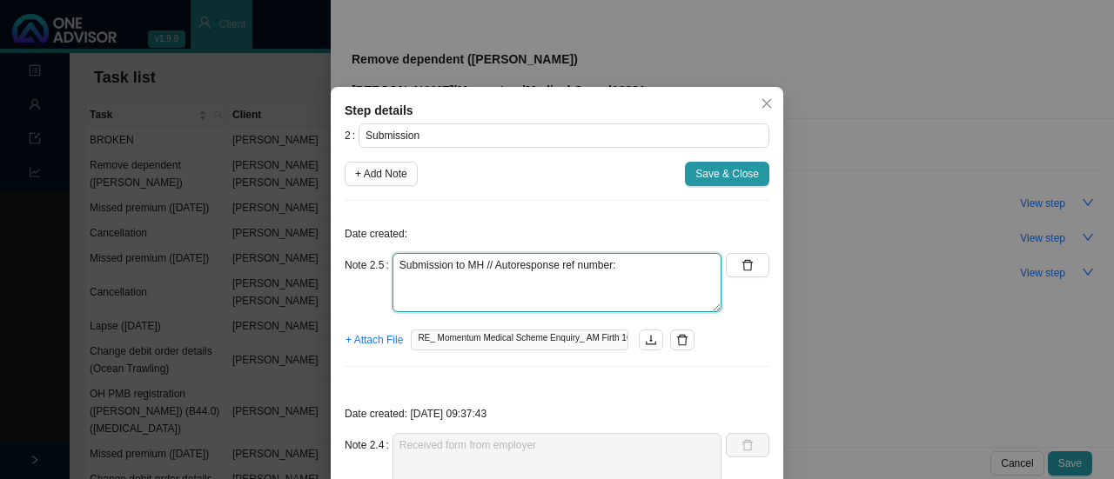
click at [626, 266] on textarea "Submission to MH // Autoresponse ref number:" at bounding box center [556, 282] width 329 height 59
paste textarea "697748896."
type textarea "Submission to MH // Autoresponse ref number: 697748896. Still to attach"
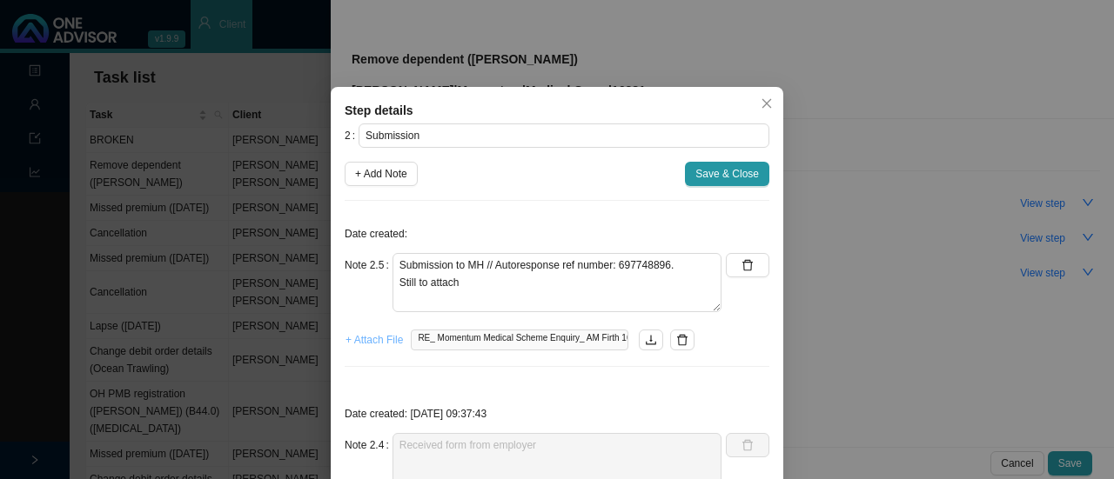
click at [364, 341] on span "+ Attach File" at bounding box center [373, 339] width 57 height 17
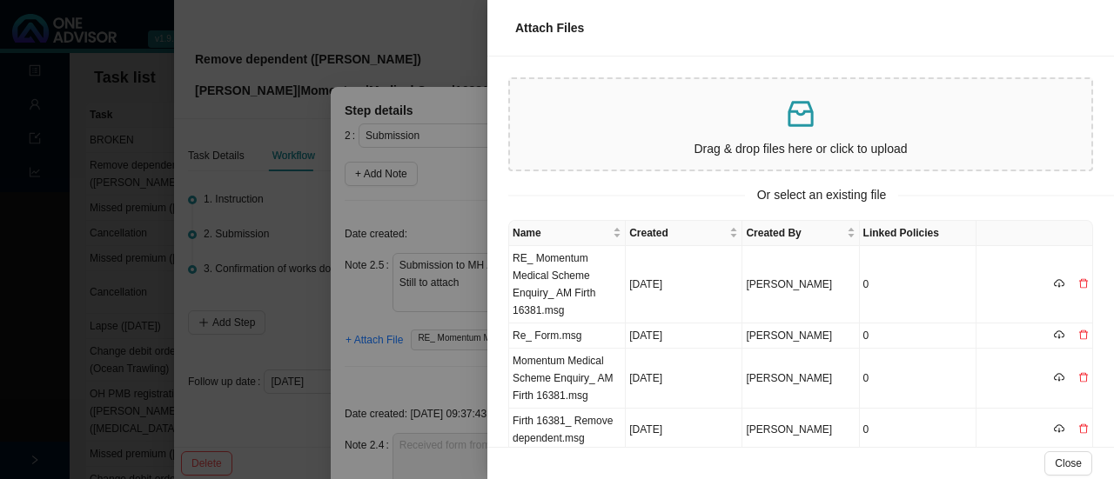
click at [445, 204] on div at bounding box center [557, 239] width 1114 height 479
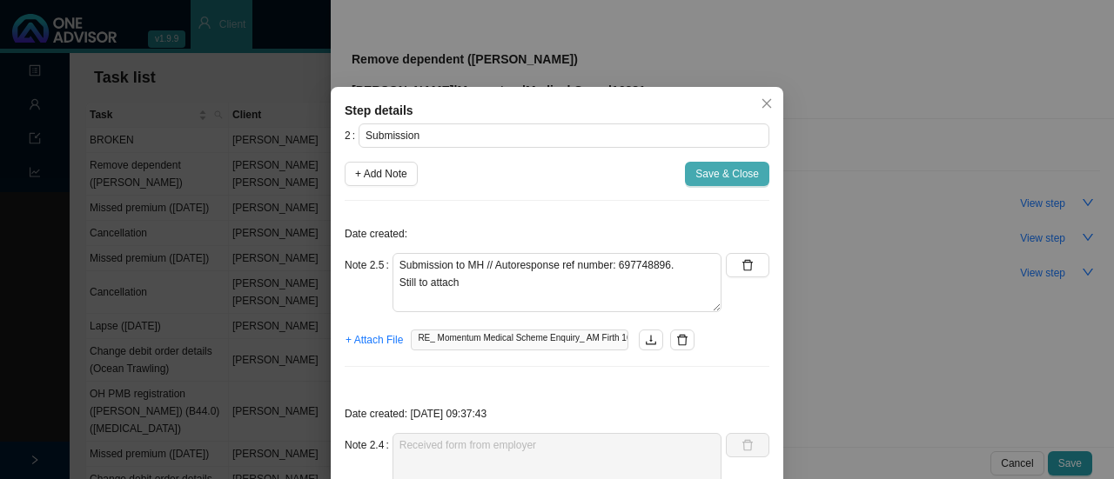
click at [730, 177] on span "Save & Close" at bounding box center [727, 173] width 64 height 17
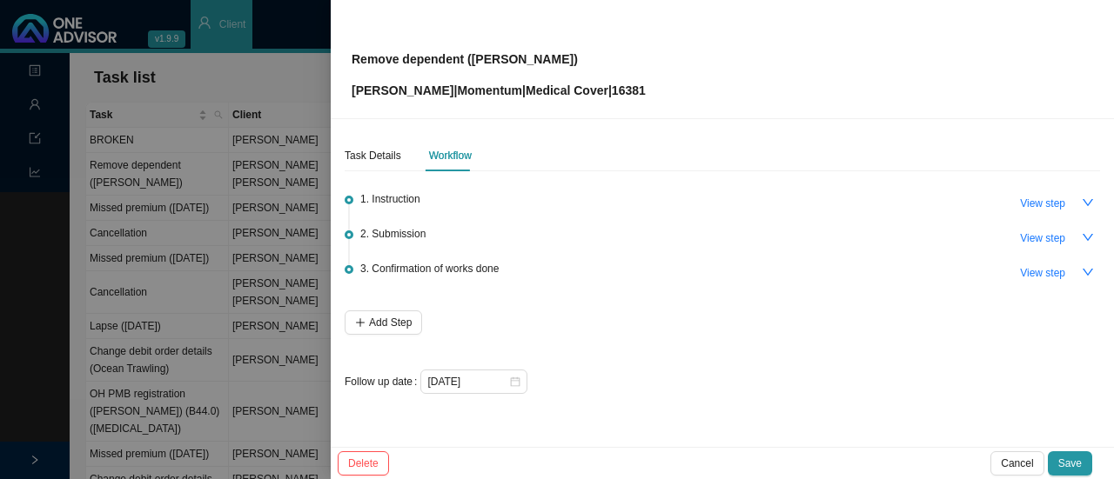
click at [1067, 458] on span "Save" at bounding box center [1069, 463] width 23 height 17
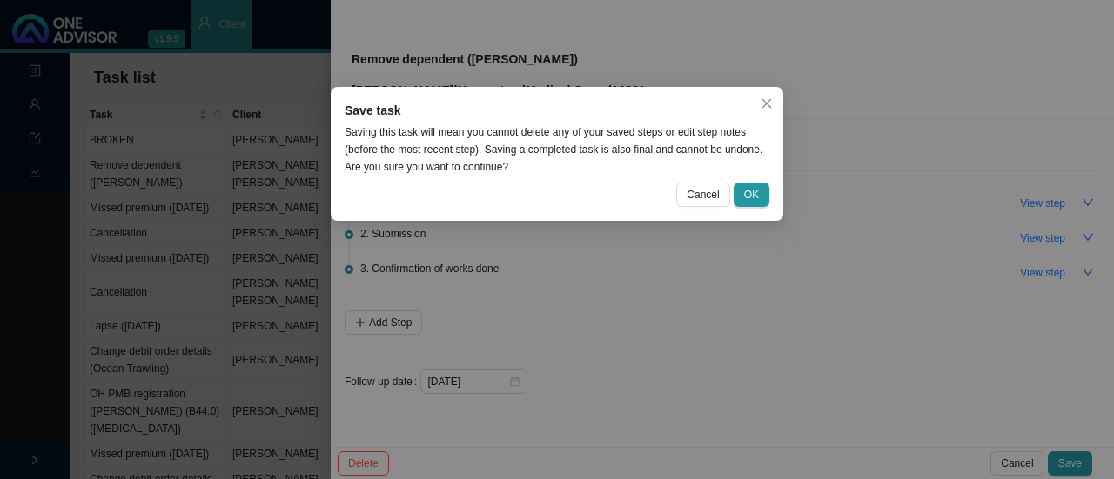
drag, startPoint x: 783, startPoint y: 191, endPoint x: 755, endPoint y: 191, distance: 27.8
click at [779, 191] on div "Save task Saving this task will mean you cannot delete any of your saved steps …" at bounding box center [557, 239] width 1114 height 479
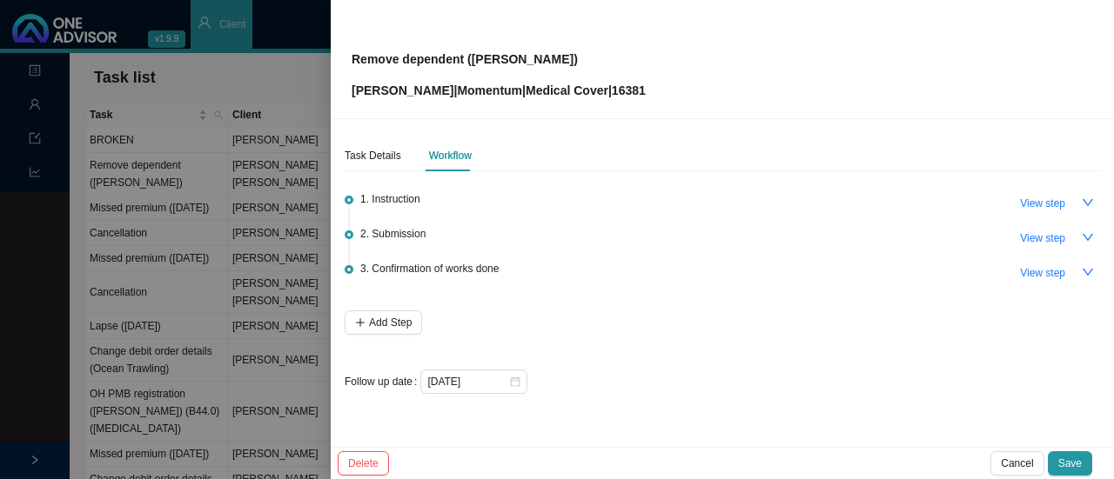
click at [755, 191] on body "v1.9.9 [PERSON_NAME] & [PERSON_NAME] Client Landing Management Data Reports Tas…" at bounding box center [550, 239] width 1101 height 479
drag, startPoint x: 1066, startPoint y: 458, endPoint x: 888, endPoint y: 377, distance: 195.4
click at [1066, 458] on span "Save" at bounding box center [1069, 463] width 23 height 17
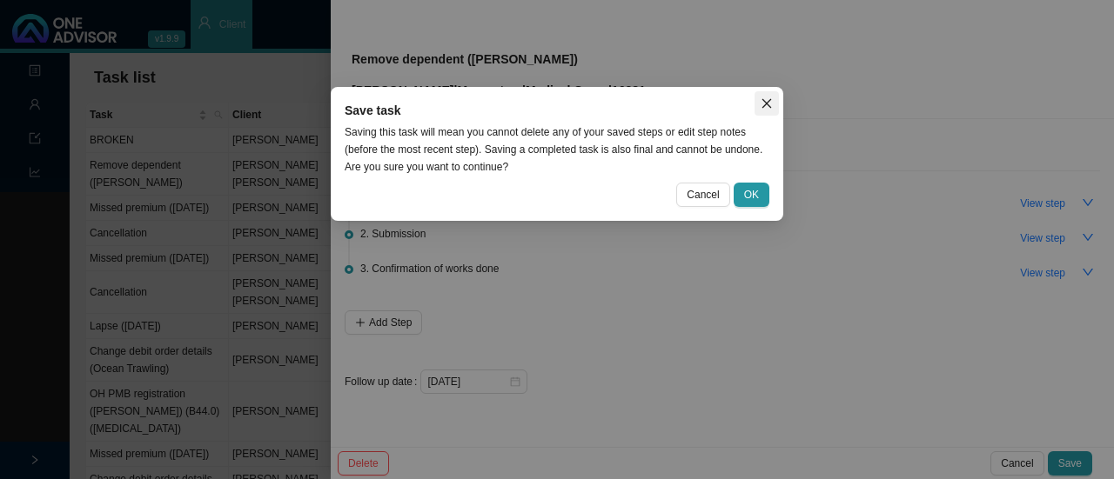
click at [765, 104] on icon "close" at bounding box center [767, 104] width 10 height 10
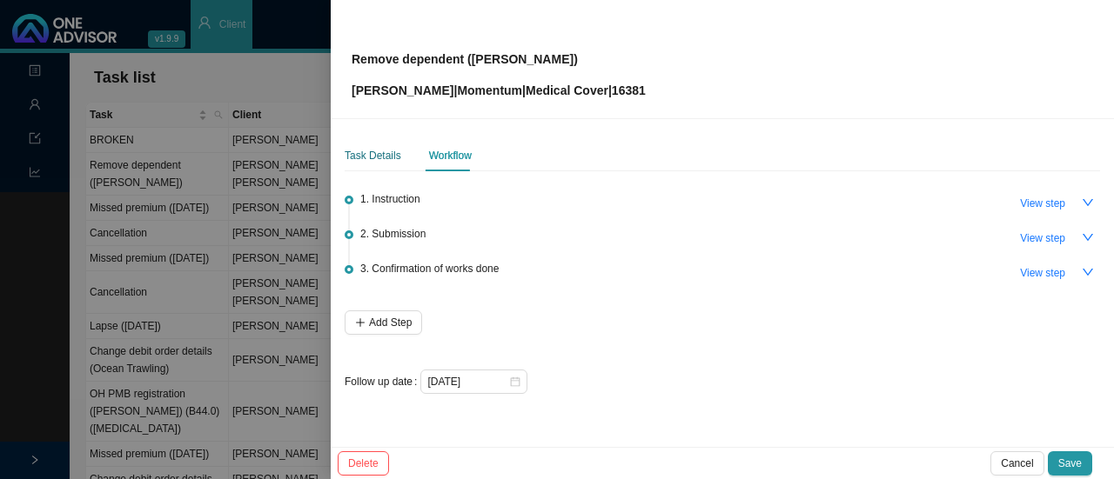
drag, startPoint x: 382, startPoint y: 157, endPoint x: 411, endPoint y: 171, distance: 31.5
click at [383, 157] on div "Task Details" at bounding box center [373, 155] width 57 height 17
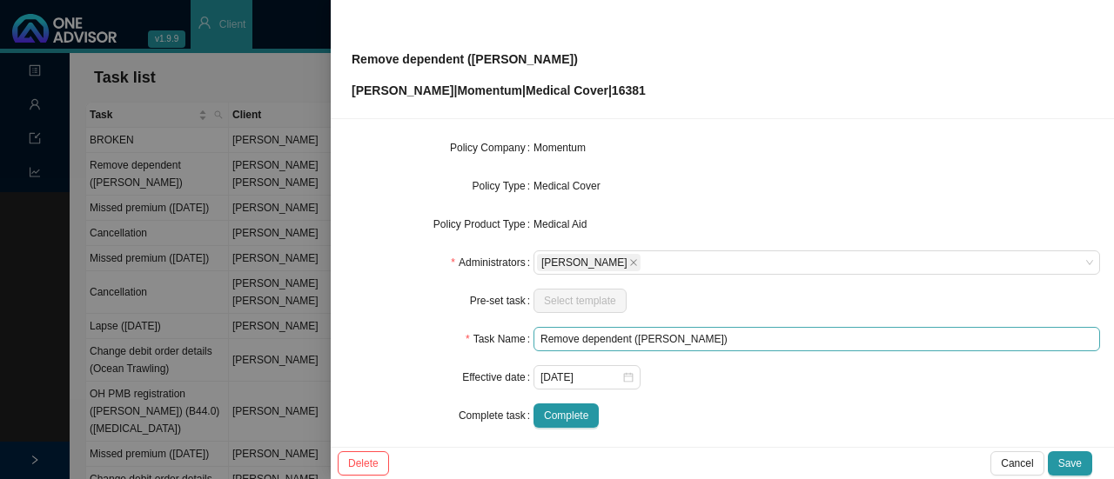
scroll to position [204, 0]
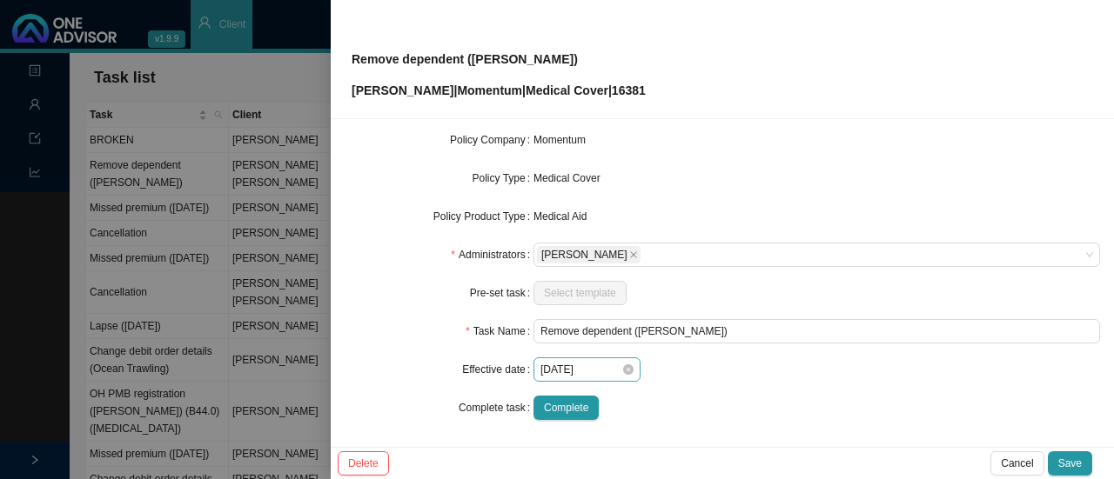
click at [621, 363] on div "[DATE]" at bounding box center [586, 369] width 93 height 17
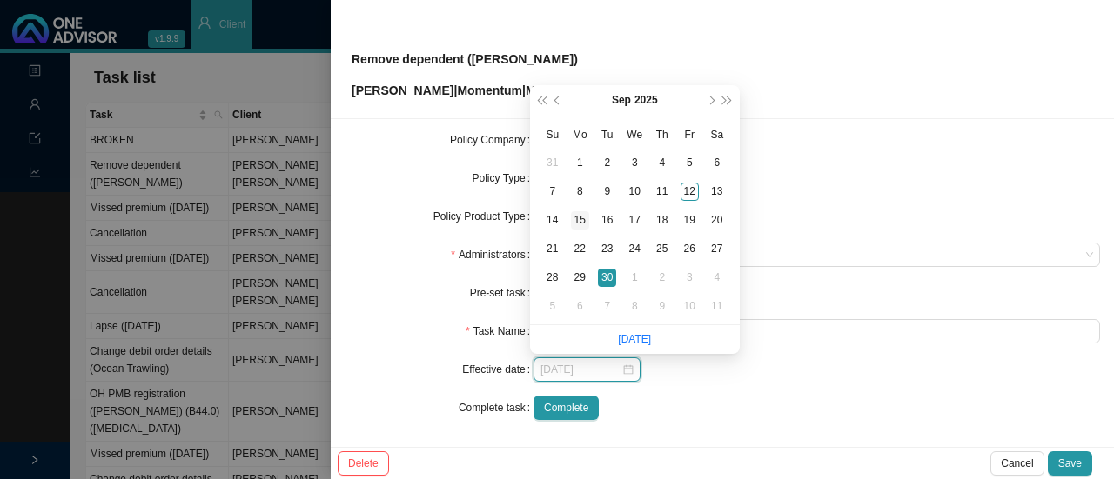
type input "[DATE]"
click at [576, 216] on div "15" at bounding box center [580, 220] width 18 height 18
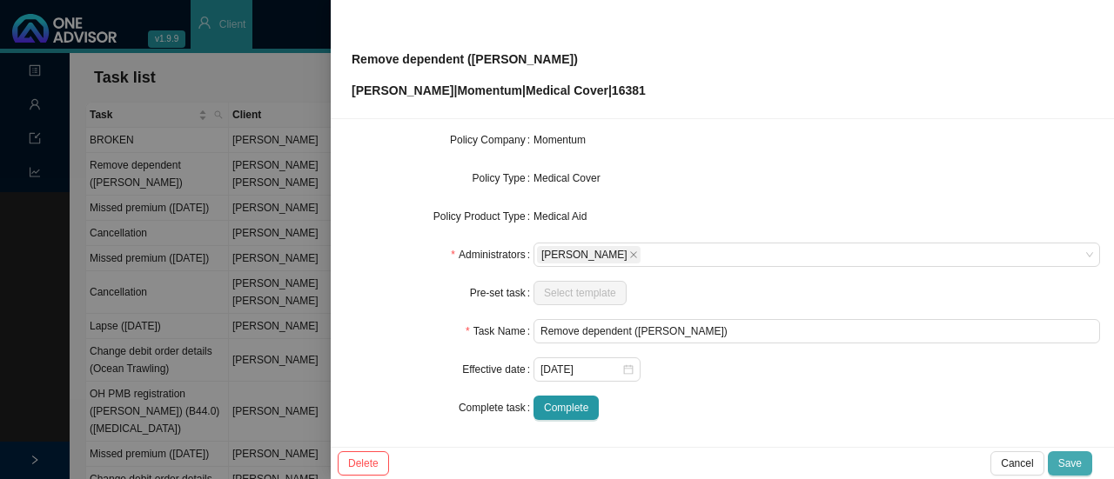
click at [1063, 462] on span "Save" at bounding box center [1069, 463] width 23 height 17
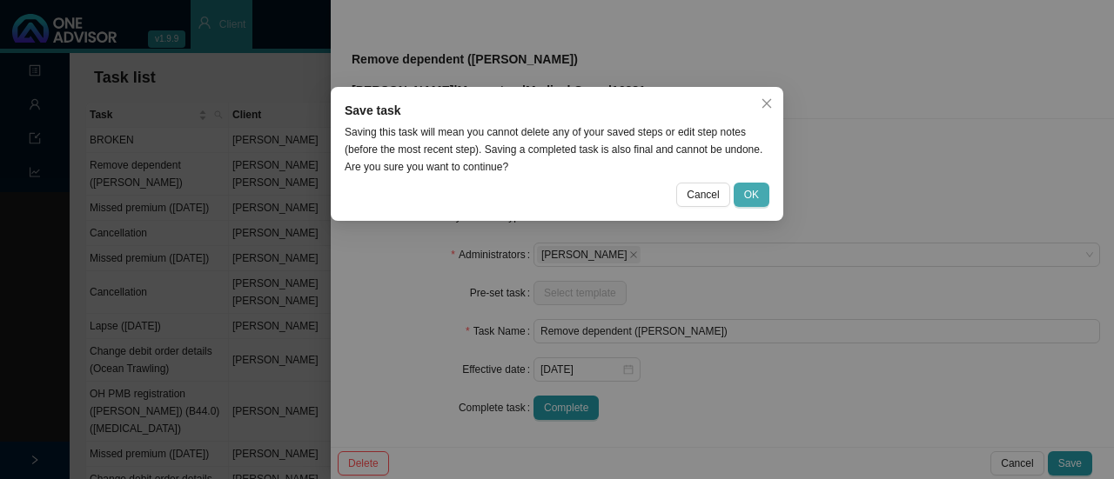
click at [750, 195] on span "OK" at bounding box center [751, 194] width 15 height 17
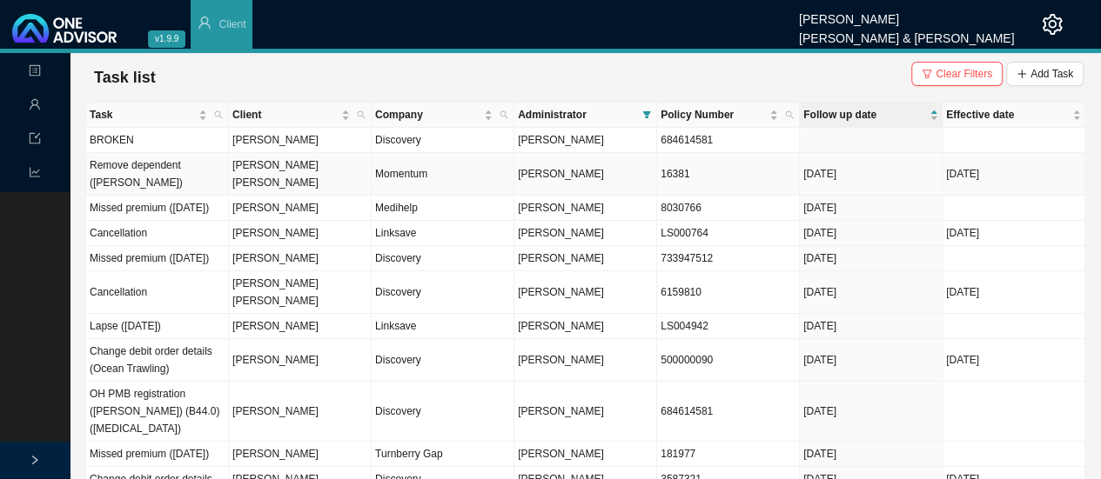
click at [552, 168] on span "[PERSON_NAME]" at bounding box center [561, 174] width 86 height 12
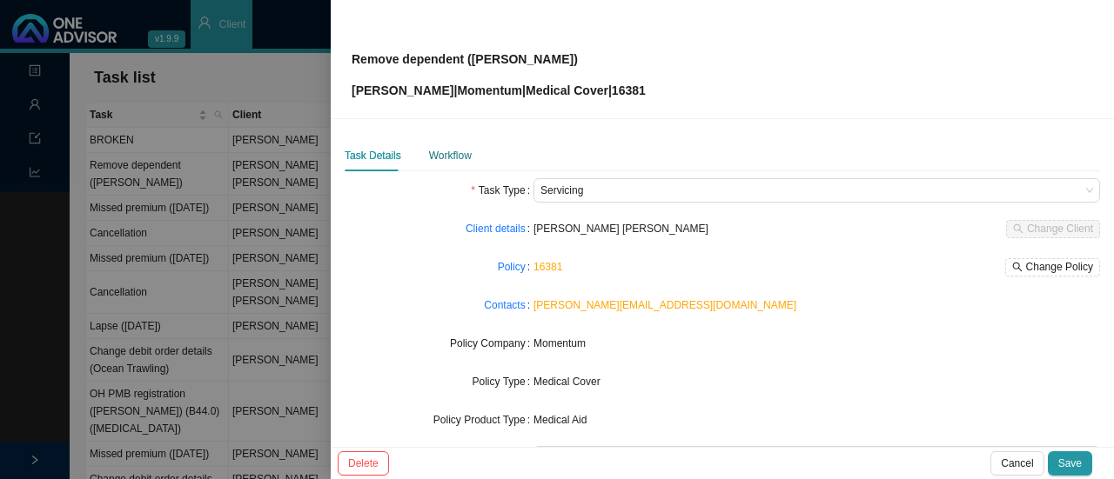
click at [453, 159] on div "Workflow" at bounding box center [450, 155] width 43 height 17
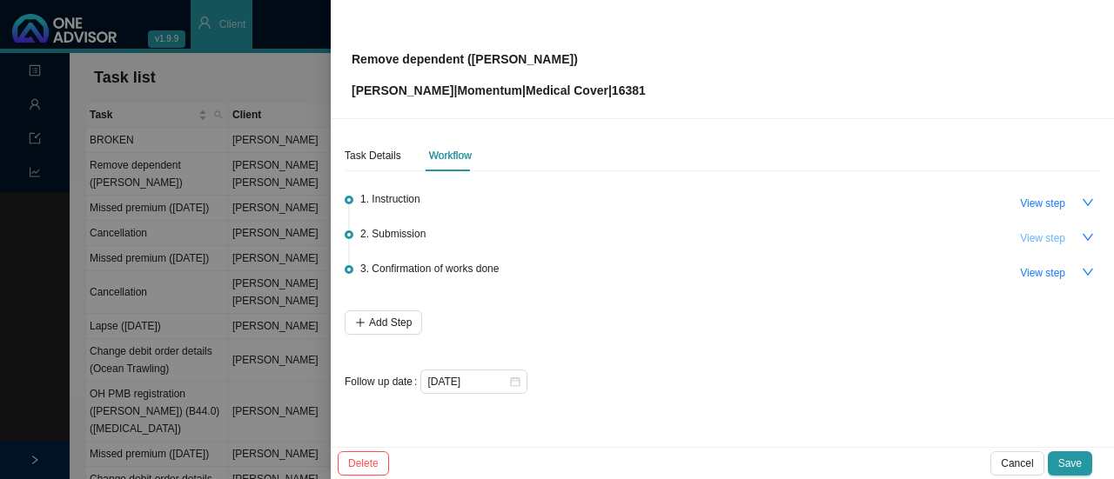
click at [1042, 235] on span "View step" at bounding box center [1042, 238] width 45 height 17
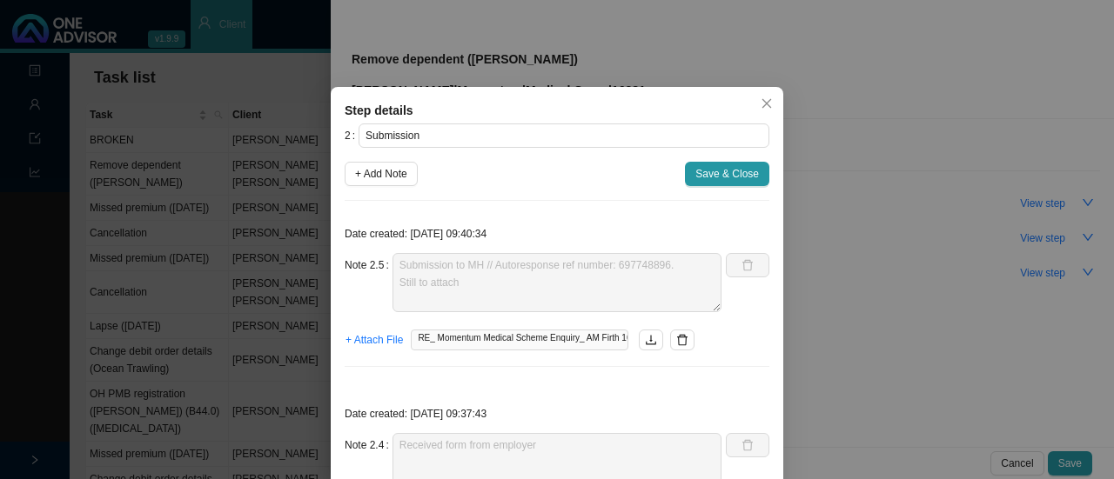
drag, startPoint x: 757, startPoint y: 103, endPoint x: 676, endPoint y: 111, distance: 81.4
click at [760, 104] on icon "close" at bounding box center [766, 103] width 12 height 12
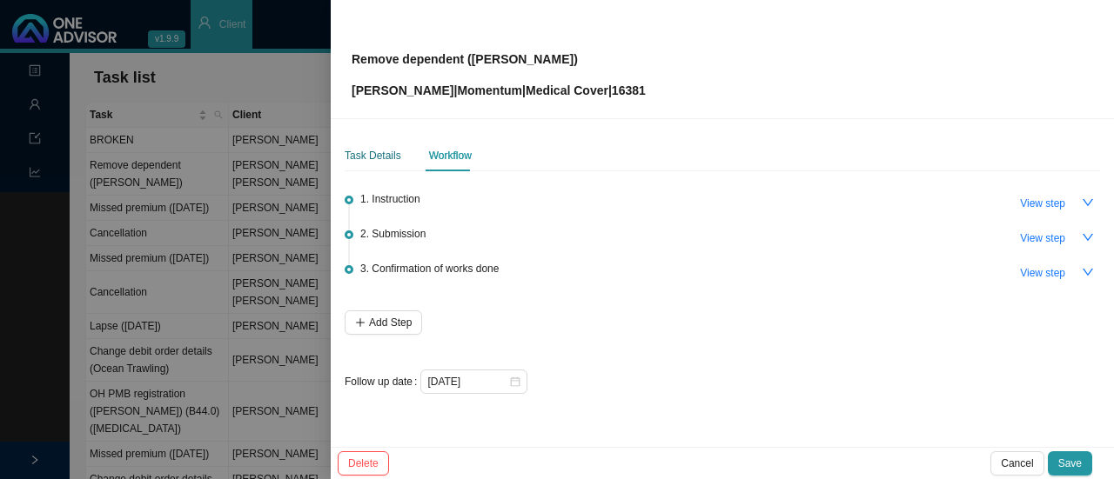
drag, startPoint x: 362, startPoint y: 155, endPoint x: 422, endPoint y: 172, distance: 62.5
click at [373, 157] on div "Task Details" at bounding box center [373, 155] width 57 height 17
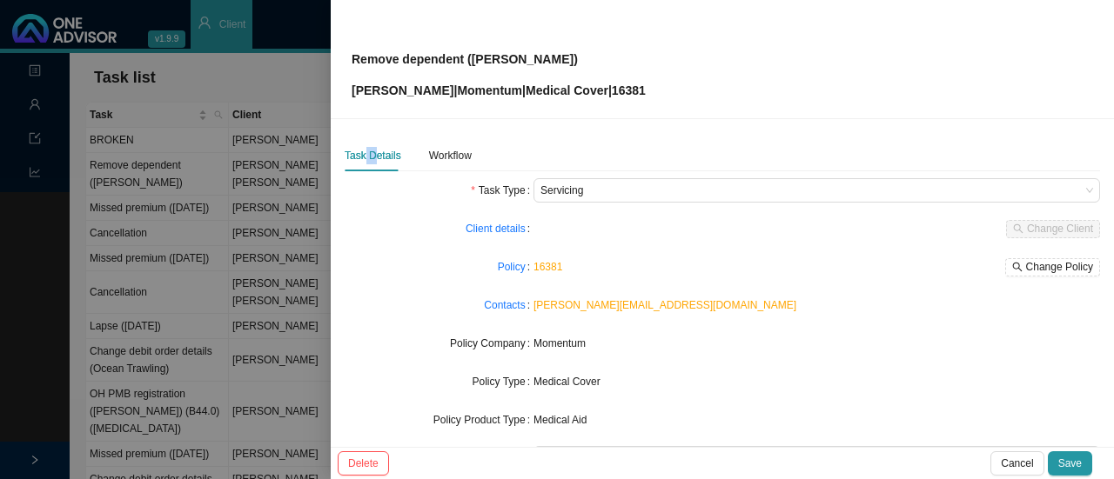
scroll to position [204, 0]
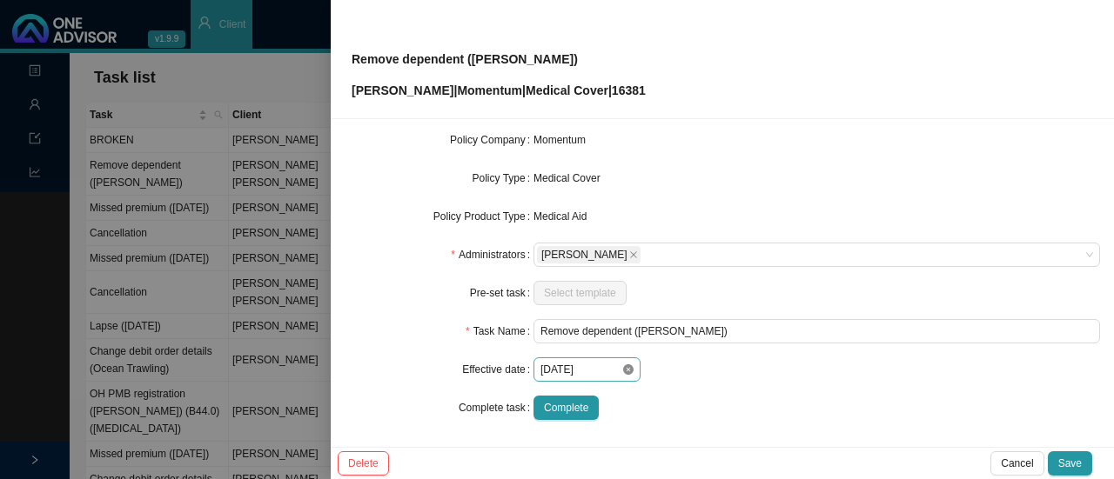
click at [625, 370] on icon "close-circle" at bounding box center [628, 370] width 10 height 10
click at [596, 372] on input at bounding box center [580, 369] width 81 height 17
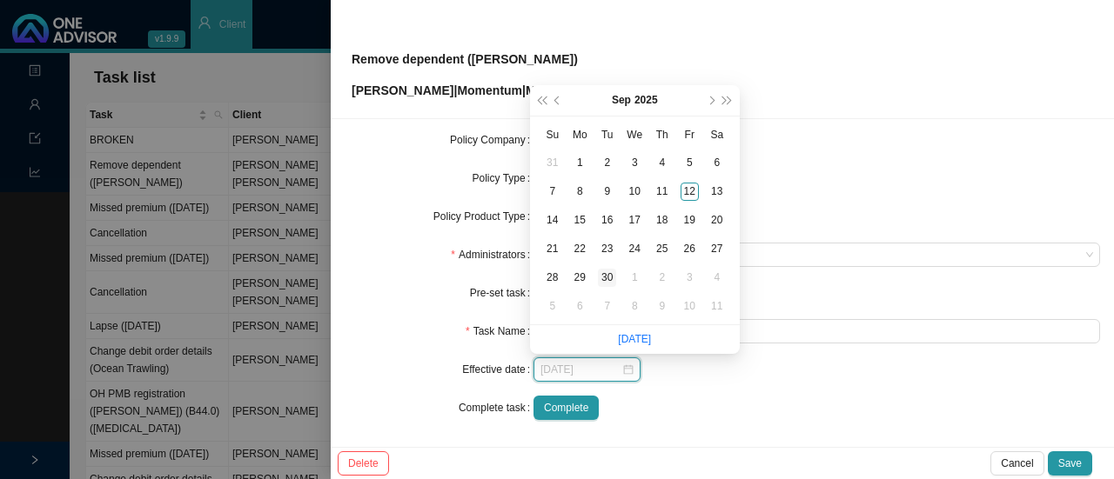
type input "[DATE]"
click at [603, 278] on div "30" at bounding box center [607, 278] width 18 height 18
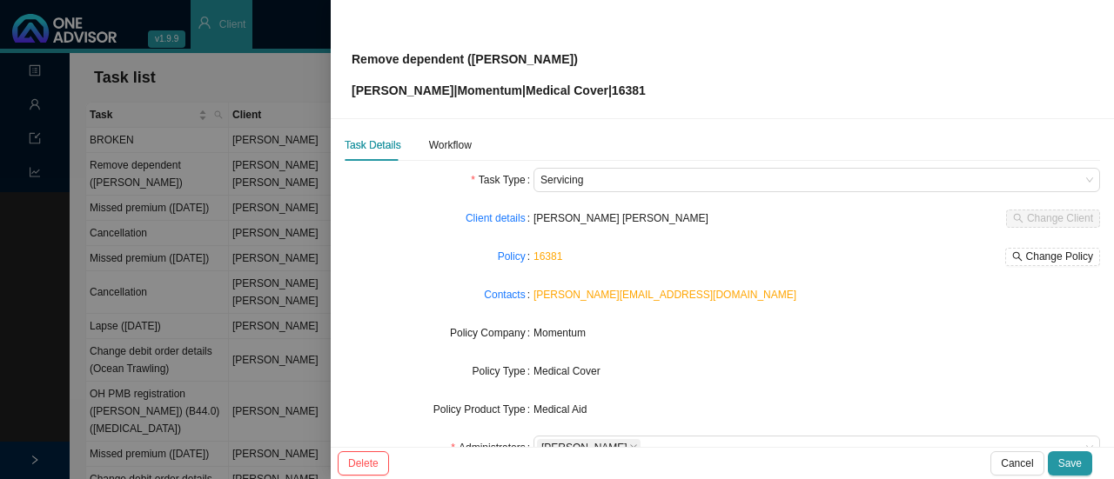
scroll to position [0, 0]
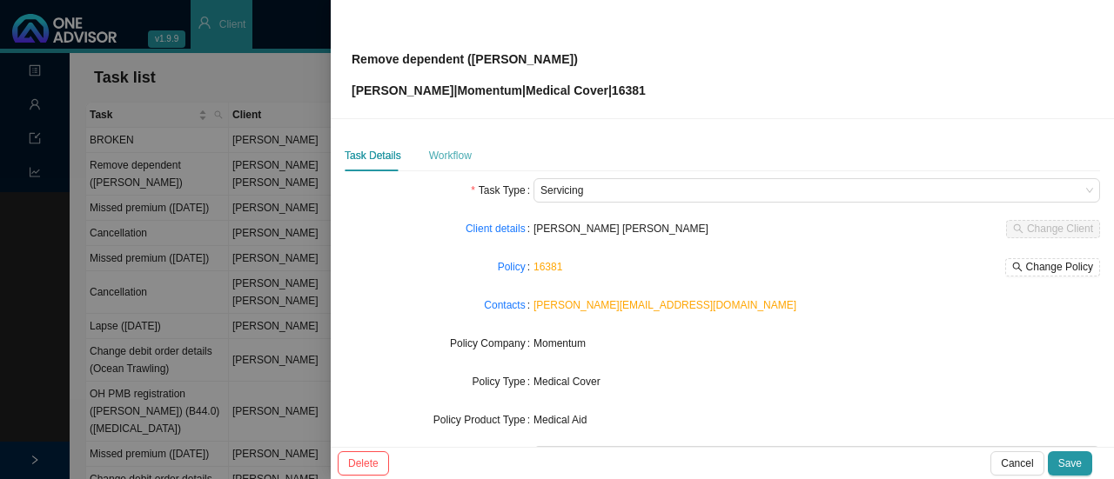
click at [450, 144] on div "Workflow" at bounding box center [450, 155] width 43 height 31
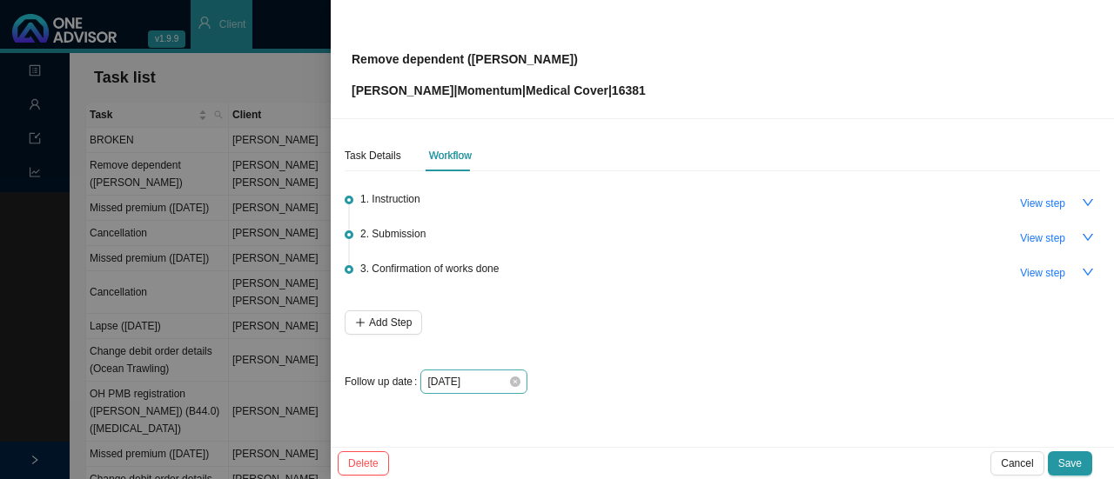
click at [519, 379] on div "[DATE]" at bounding box center [473, 382] width 107 height 24
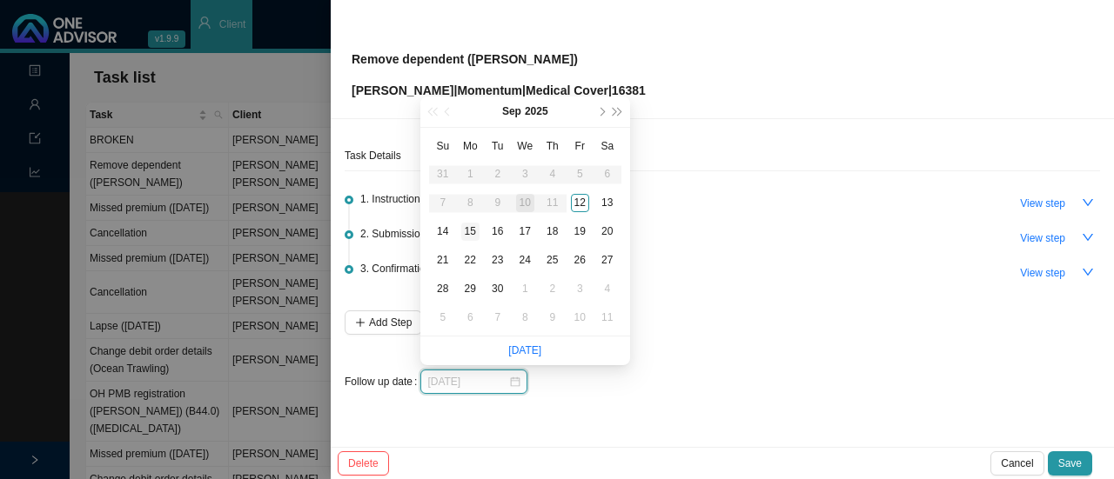
type input "[DATE]"
click at [475, 229] on div "15" at bounding box center [470, 232] width 18 height 18
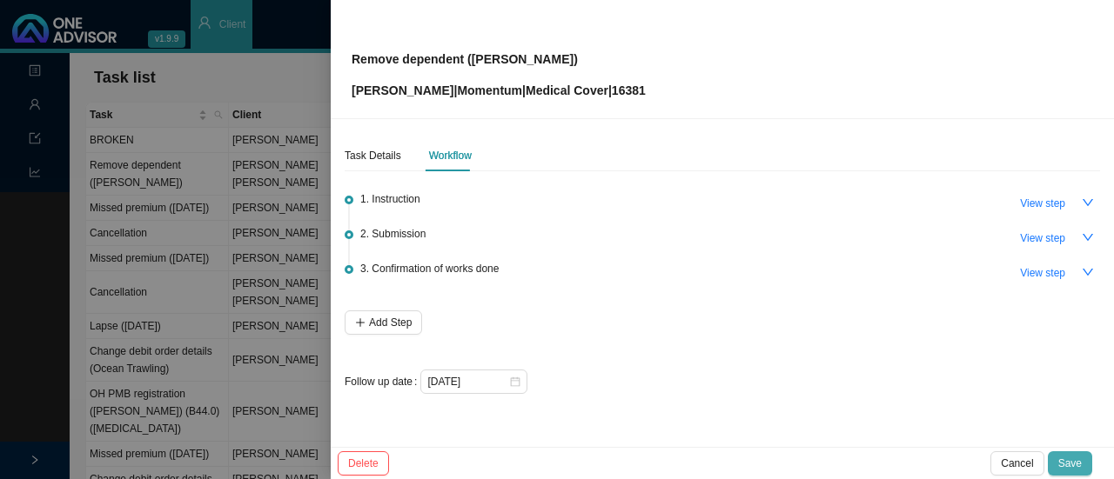
click at [1074, 455] on span "Save" at bounding box center [1069, 463] width 23 height 17
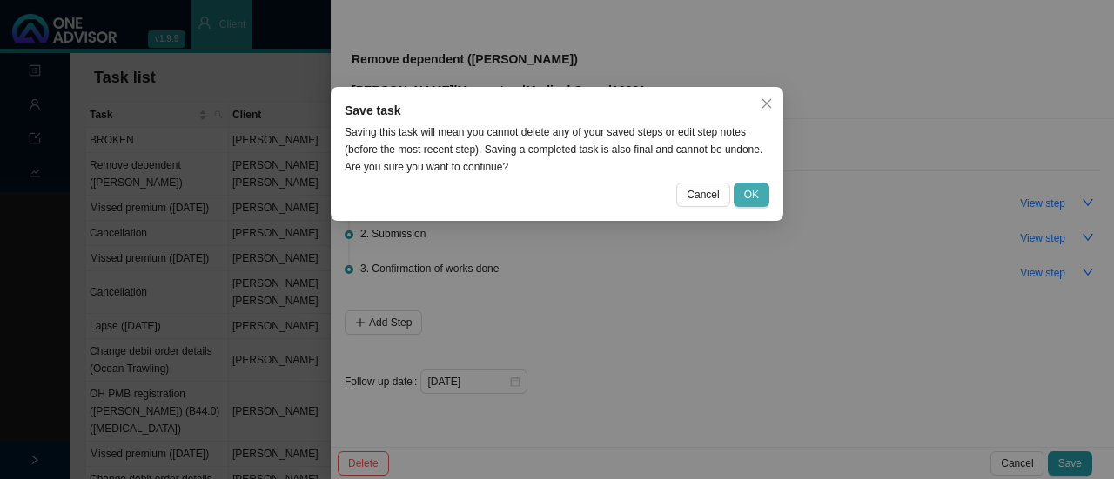
click at [750, 194] on span "OK" at bounding box center [751, 194] width 15 height 17
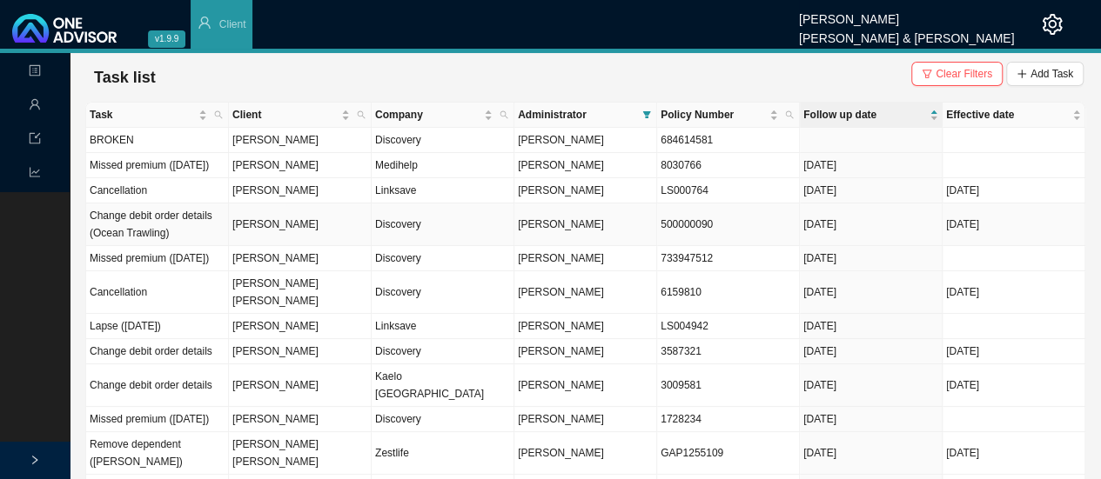
click at [405, 239] on td "Discovery" at bounding box center [442, 225] width 143 height 43
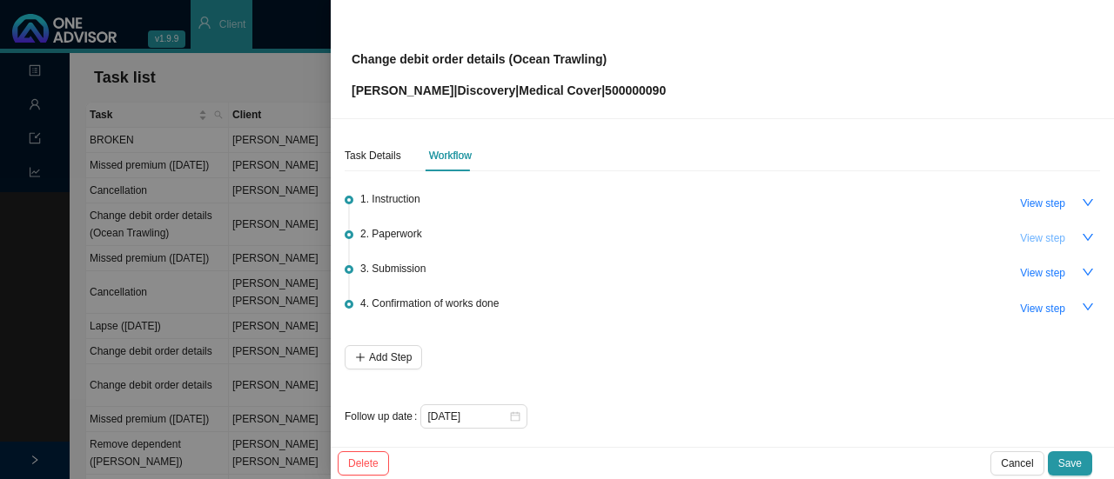
click at [1026, 238] on span "View step" at bounding box center [1042, 238] width 45 height 17
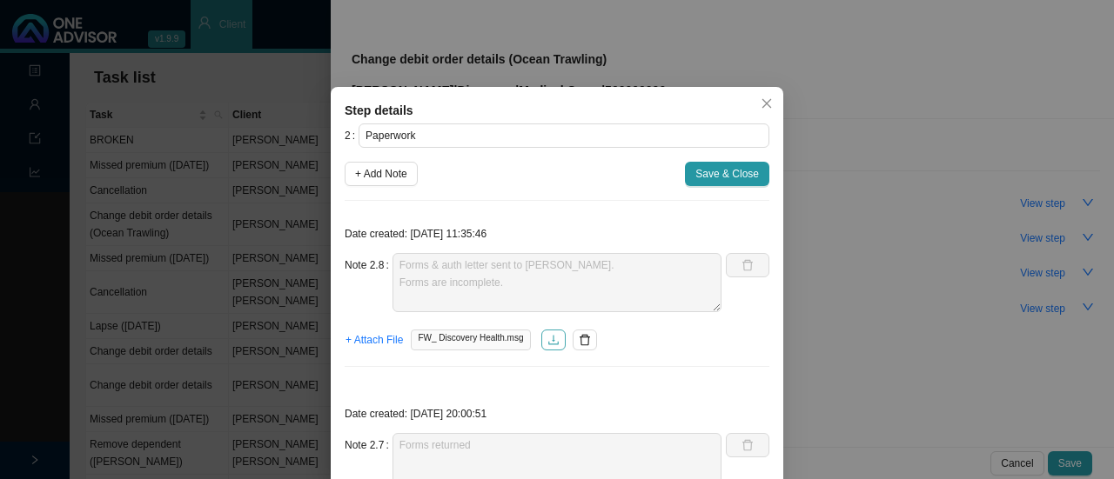
click at [541, 345] on button "button" at bounding box center [553, 340] width 24 height 21
click at [764, 98] on icon "close" at bounding box center [766, 103] width 12 height 12
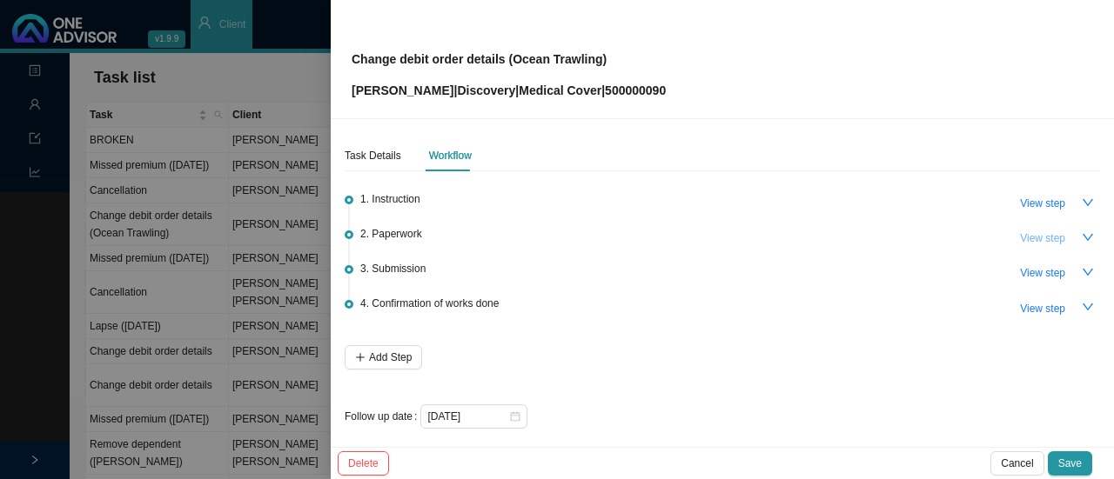
click at [1027, 231] on span "View step" at bounding box center [1042, 238] width 45 height 17
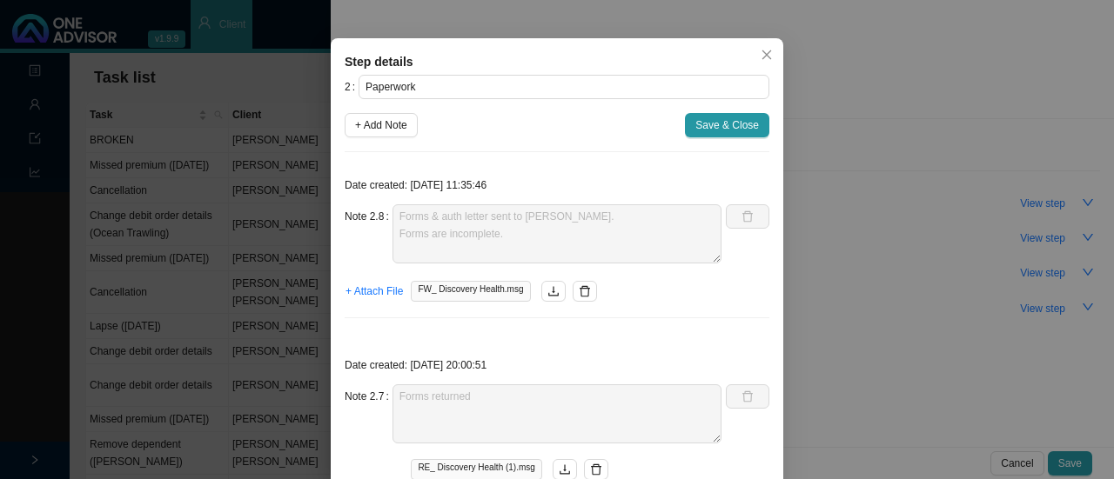
scroll to position [87, 0]
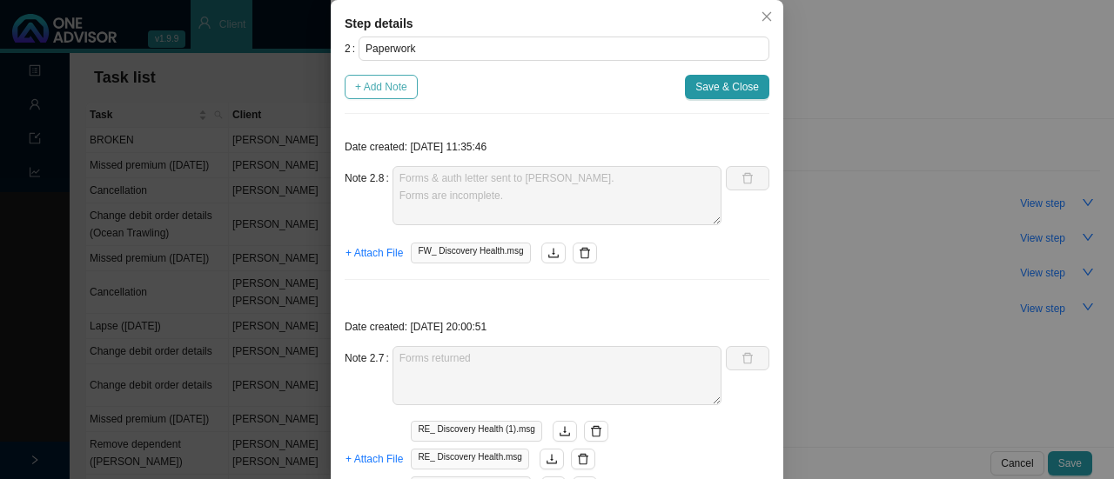
click at [385, 84] on span "+ Add Note" at bounding box center [381, 86] width 52 height 17
type textarea "Forms & auth letter sent to [PERSON_NAME]. Forms are incomplete."
type textarea "Forms returned"
type textarea "Forms not returned yet."
type textarea "Feedback from [PERSON_NAME] - REF: 11442704484 for consent form"
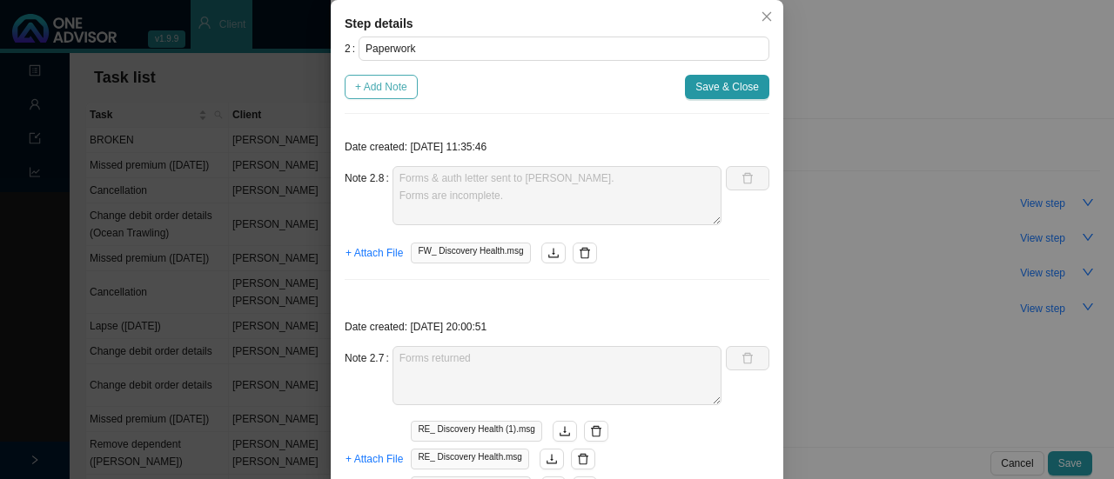
type textarea "Verbal feedback from [PERSON_NAME] - Changes to be effective [DATE]."
type textarea "Emailed [PERSON_NAME] requesting a copy of ID."
type textarea "Received signed form back. The form is signed digitally which is probably going…"
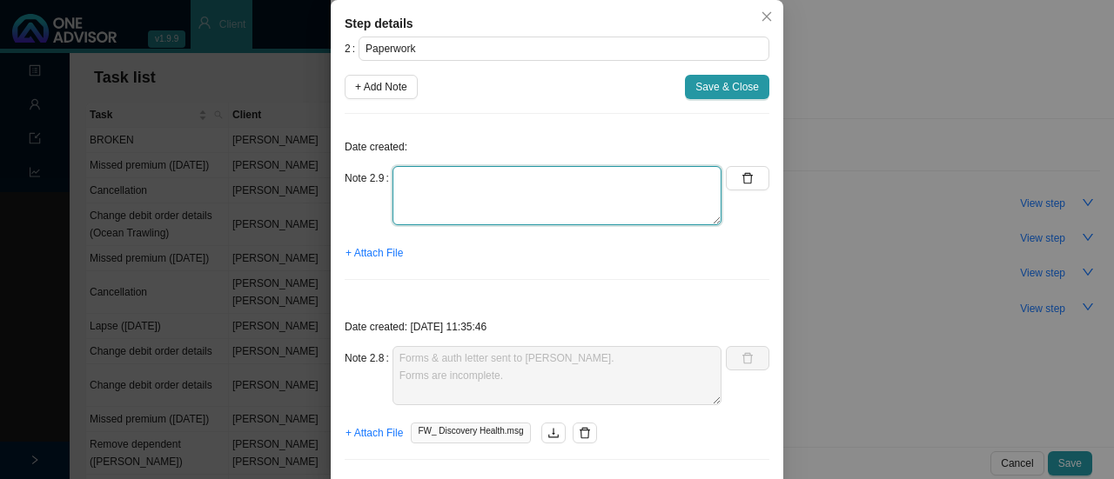
click at [434, 179] on textarea at bounding box center [556, 195] width 329 height 59
type textarea "Asked C Feyt for ID copy // Reminded [PERSON_NAME] about forms"
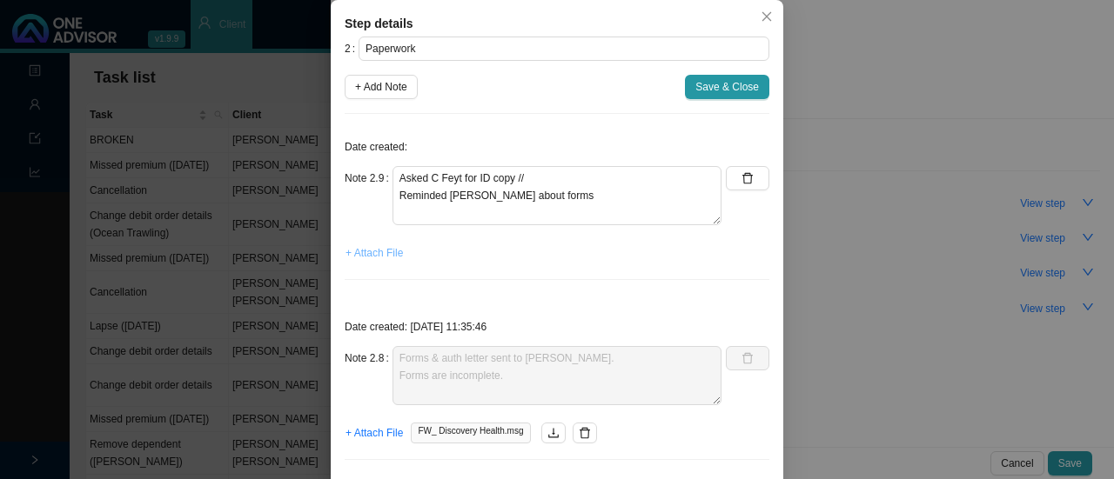
click at [363, 246] on span "+ Attach File" at bounding box center [373, 252] width 57 height 17
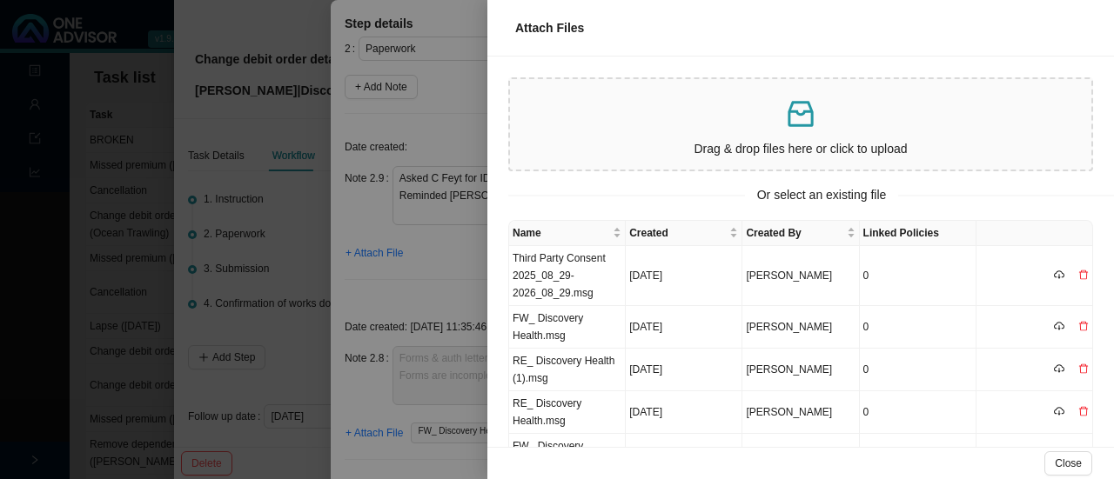
click at [740, 135] on div "Drag & drop files here or click to upload" at bounding box center [800, 124] width 567 height 77
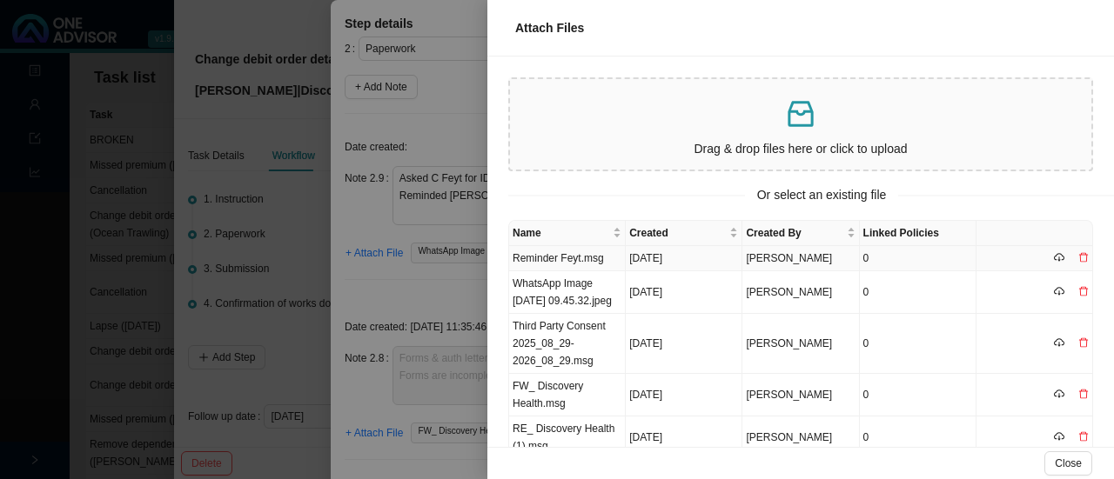
click at [528, 260] on td "Reminder Feyt.msg" at bounding box center [567, 258] width 117 height 25
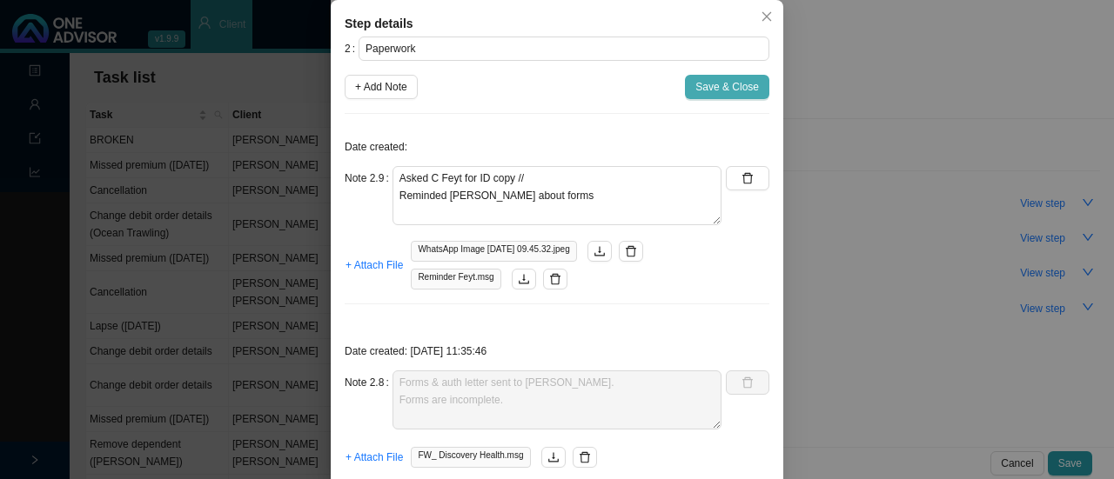
click at [706, 81] on span "Save & Close" at bounding box center [727, 86] width 64 height 17
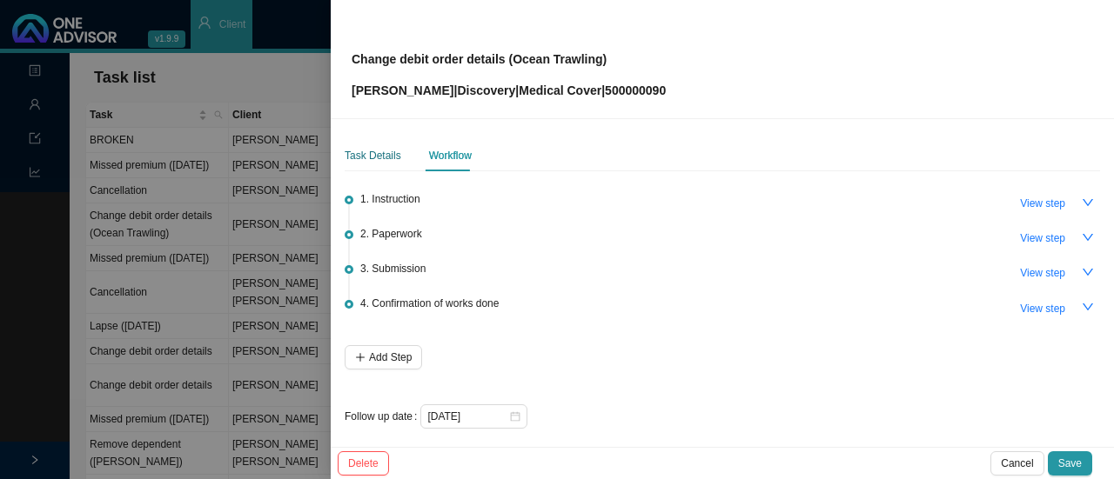
click at [372, 151] on div "Task Details" at bounding box center [373, 155] width 57 height 17
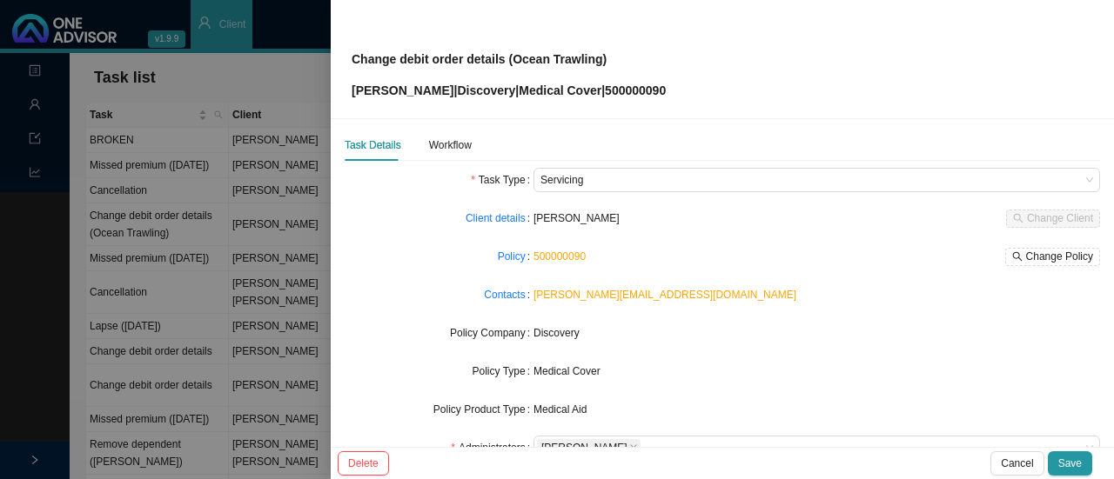
scroll to position [0, 0]
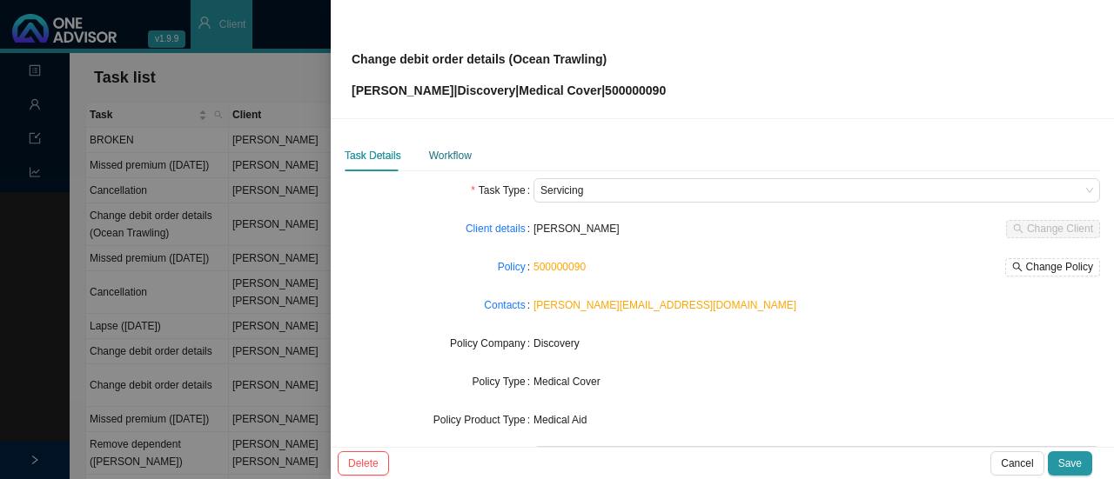
click at [451, 157] on div "Workflow" at bounding box center [450, 155] width 43 height 17
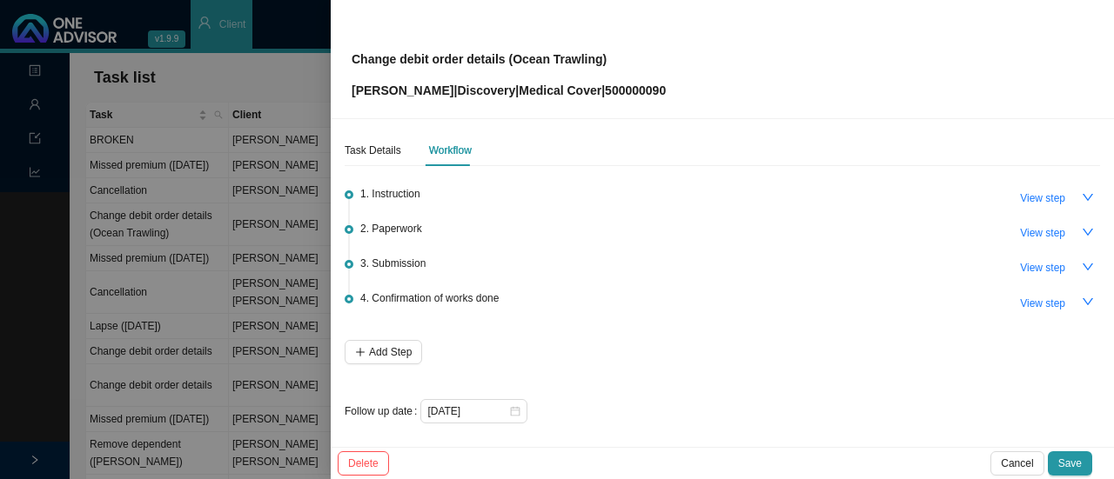
scroll to position [7, 0]
click at [517, 406] on icon "close-circle" at bounding box center [515, 410] width 10 height 10
click at [515, 410] on div at bounding box center [473, 409] width 93 height 17
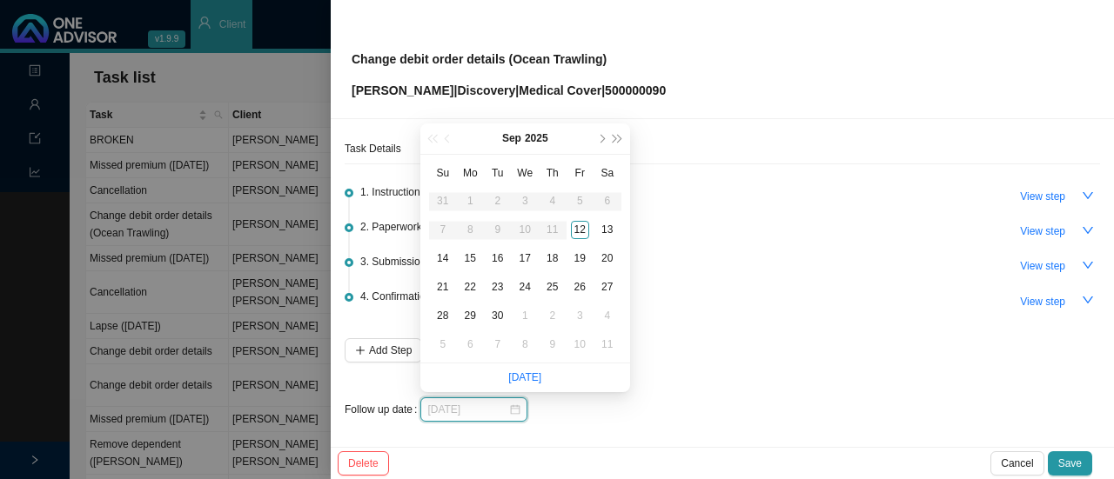
type input "[DATE]"
drag, startPoint x: 467, startPoint y: 253, endPoint x: 695, endPoint y: 321, distance: 237.8
click at [467, 253] on div "15" at bounding box center [470, 259] width 18 height 18
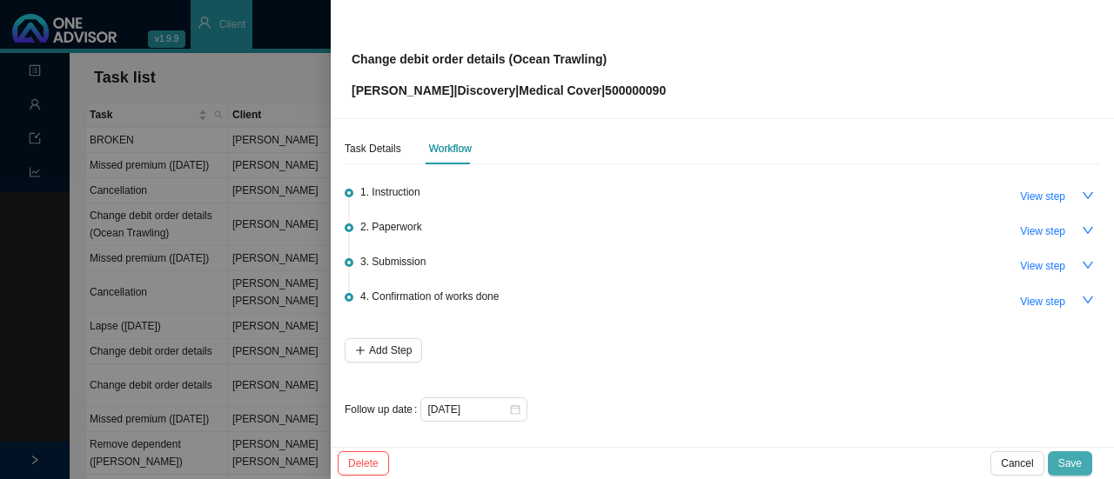
click at [1068, 455] on span "Save" at bounding box center [1069, 463] width 23 height 17
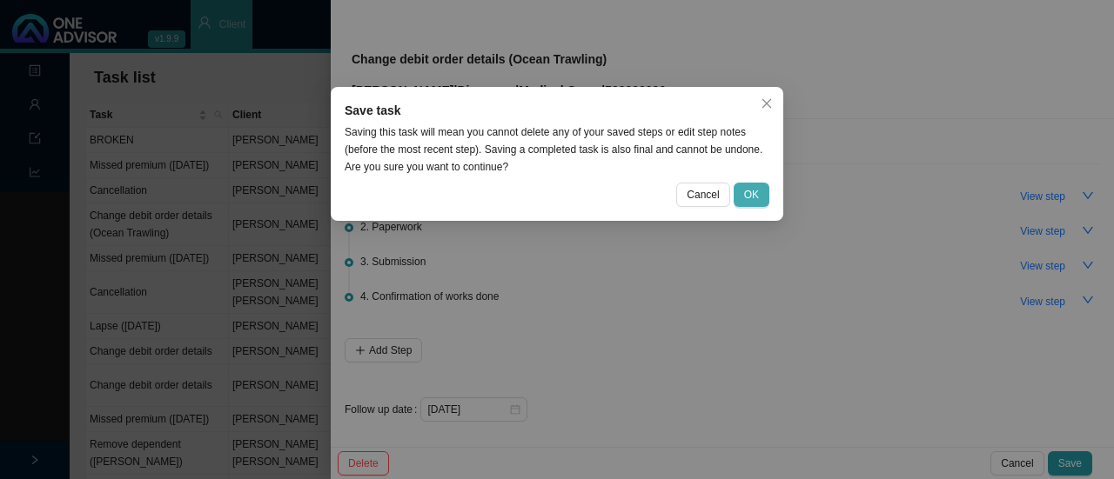
click at [755, 194] on span "OK" at bounding box center [751, 194] width 15 height 17
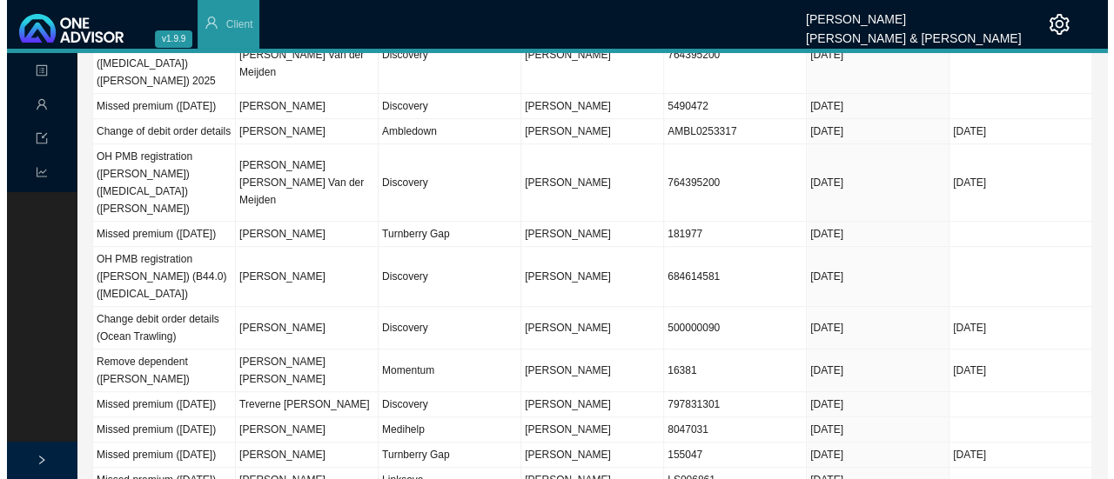
scroll to position [435, 0]
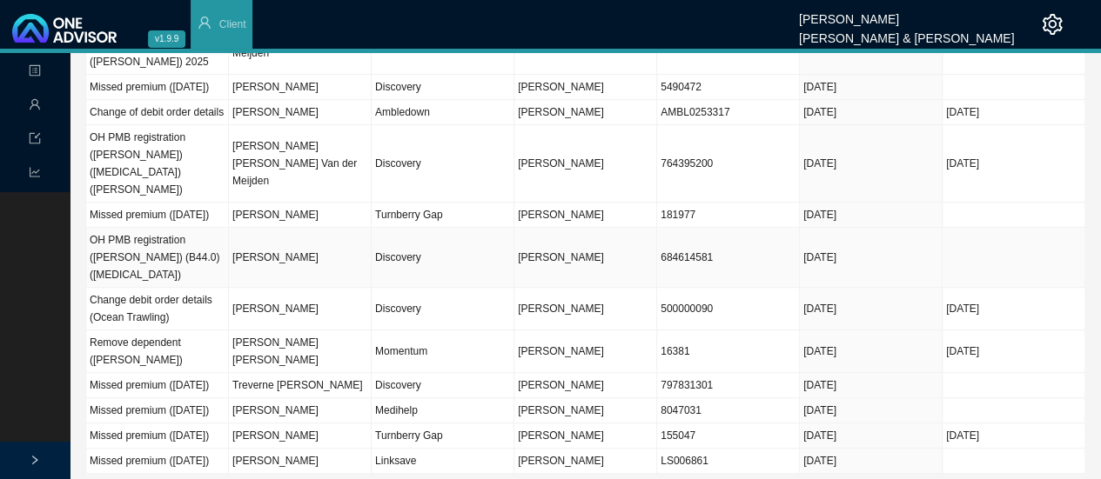
click at [345, 244] on td "[PERSON_NAME]" at bounding box center [300, 258] width 143 height 60
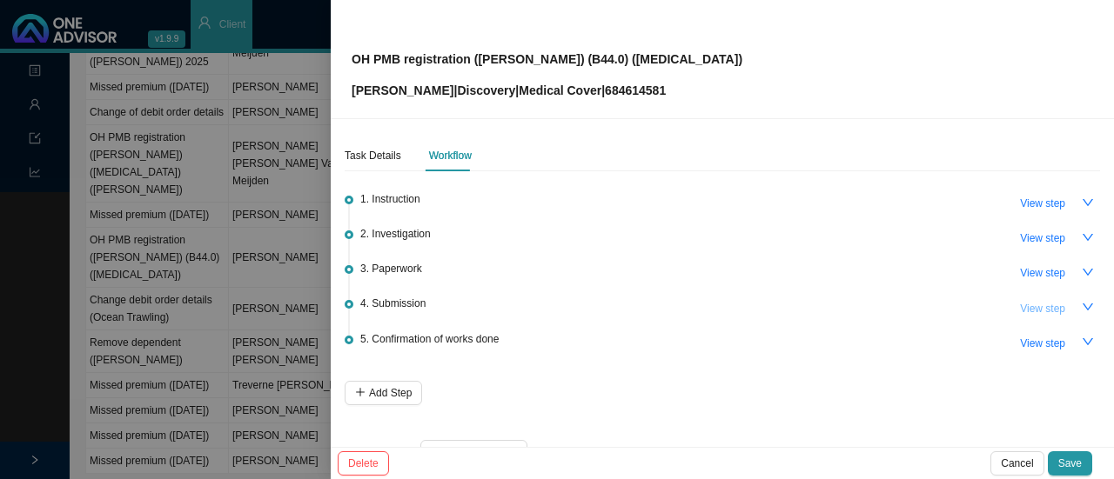
click at [1026, 312] on span "View step" at bounding box center [1042, 308] width 45 height 17
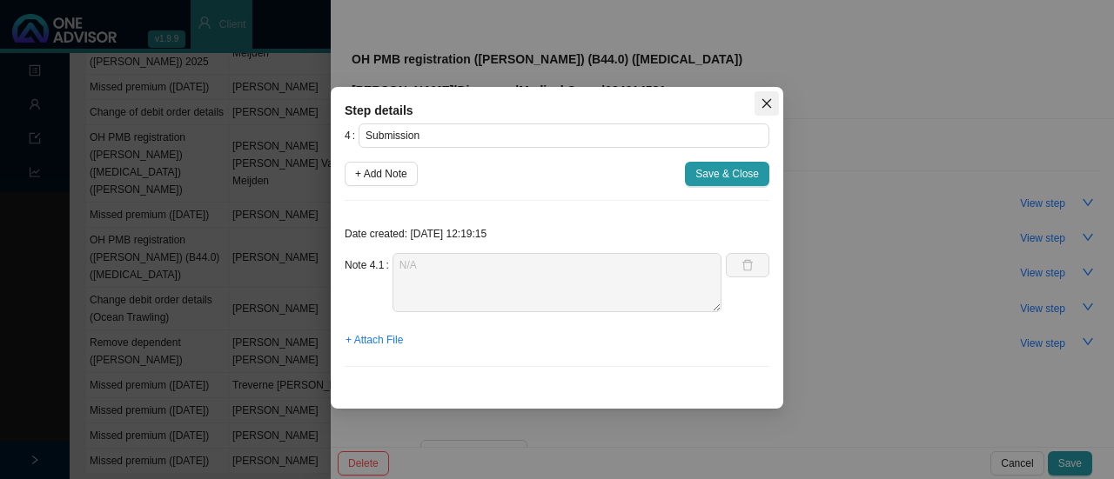
click at [766, 101] on icon "close" at bounding box center [766, 103] width 12 height 12
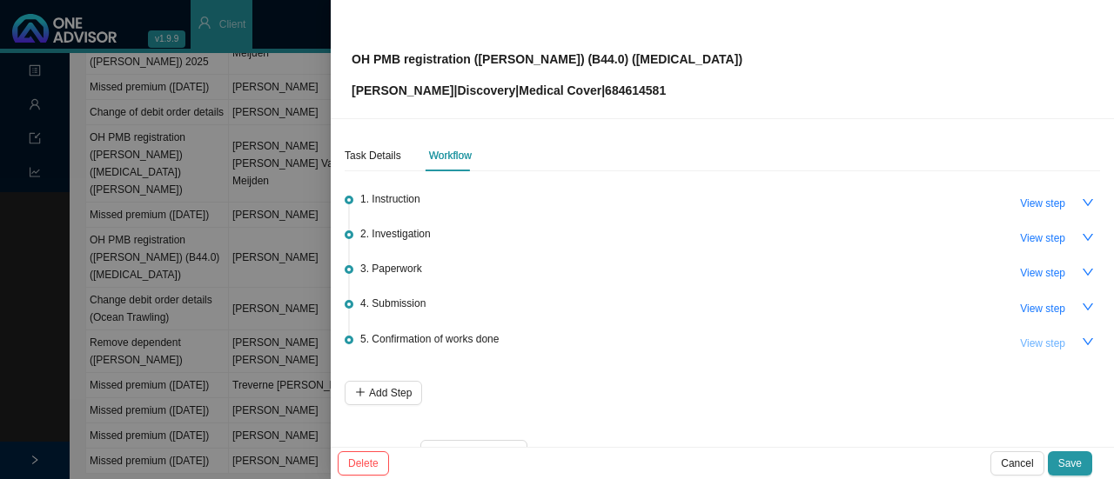
click at [1035, 340] on span "View step" at bounding box center [1042, 343] width 45 height 17
type input "Confirmation of works done"
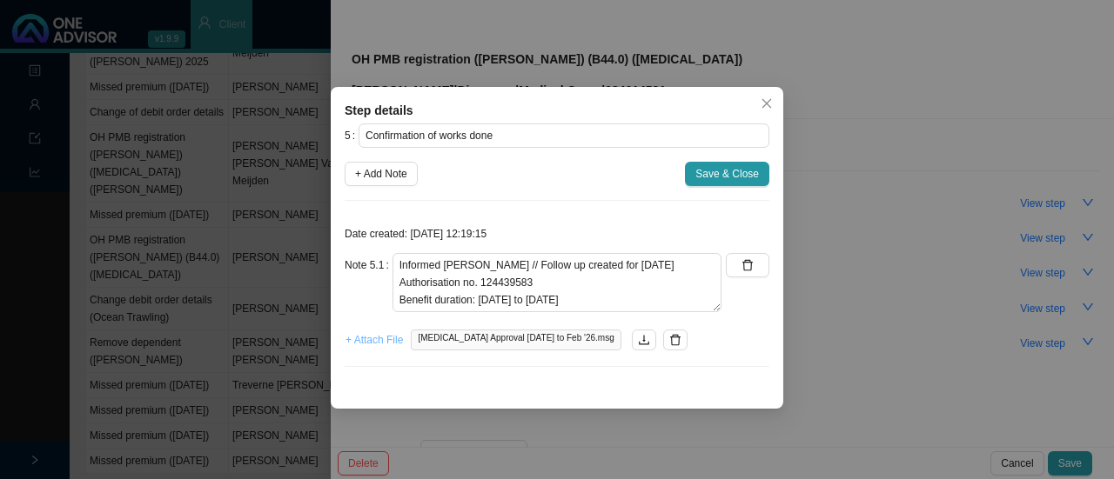
click at [376, 338] on span "+ Attach File" at bounding box center [373, 339] width 57 height 17
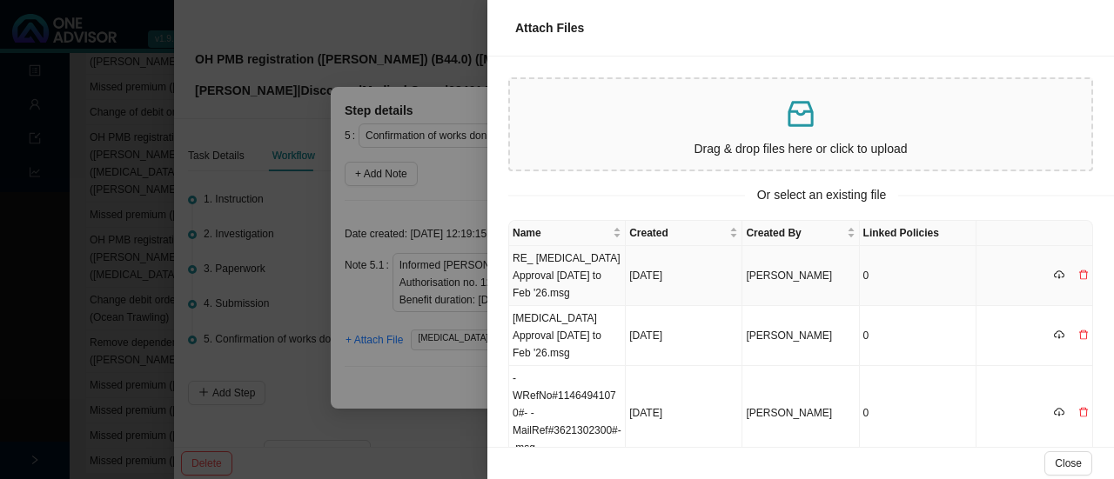
click at [590, 270] on td "RE_ [MEDICAL_DATA] Approval [DATE] to Feb '26.msg" at bounding box center [567, 276] width 117 height 60
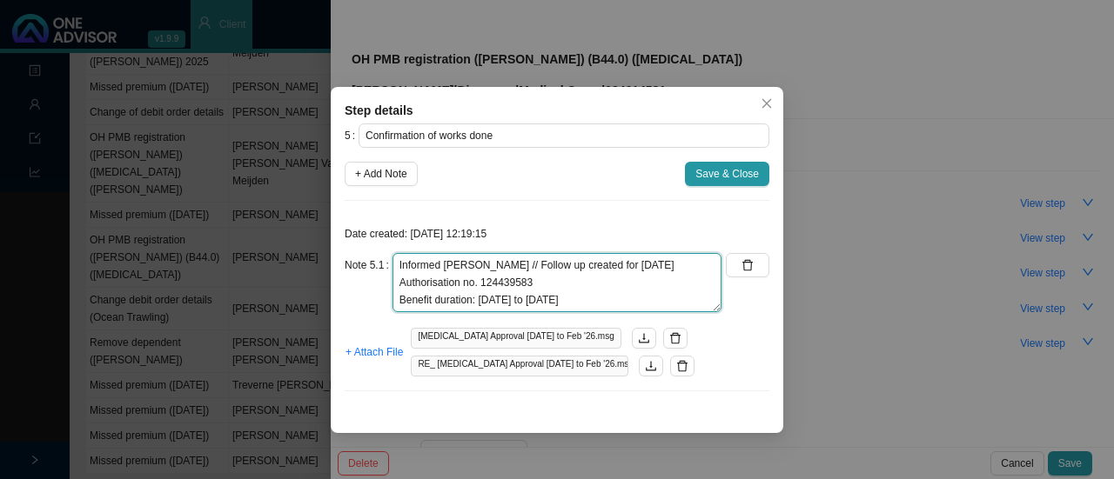
click at [626, 290] on textarea "Informed [PERSON_NAME] // Follow up created for [DATE] Authorisation no. 124439…" at bounding box center [556, 282] width 329 height 59
click at [611, 304] on textarea "Informed [PERSON_NAME] // Follow up created for [DATE] Authorisation no. 124439…" at bounding box center [556, 282] width 329 height 59
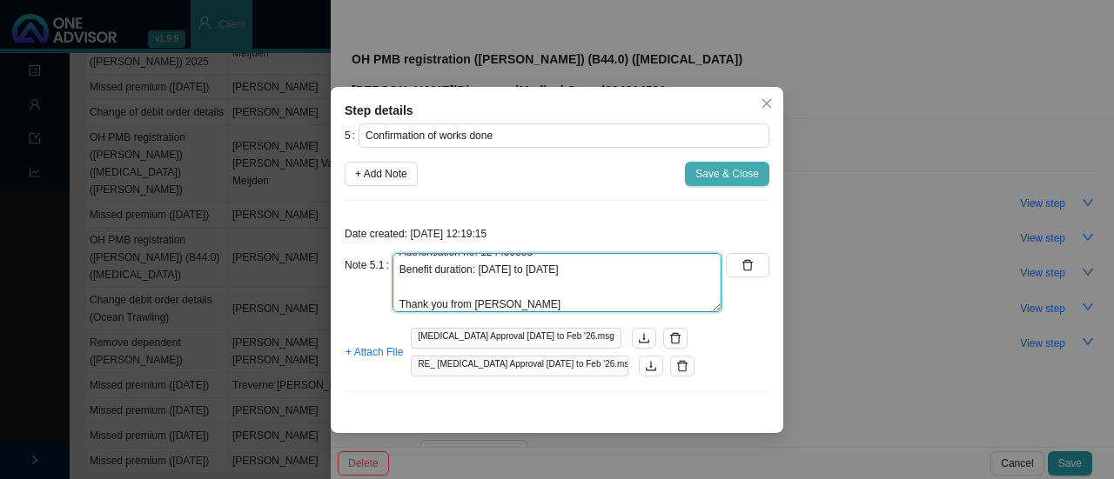
type textarea "Informed [PERSON_NAME] // Follow up created for [DATE] Authorisation no. 124439…"
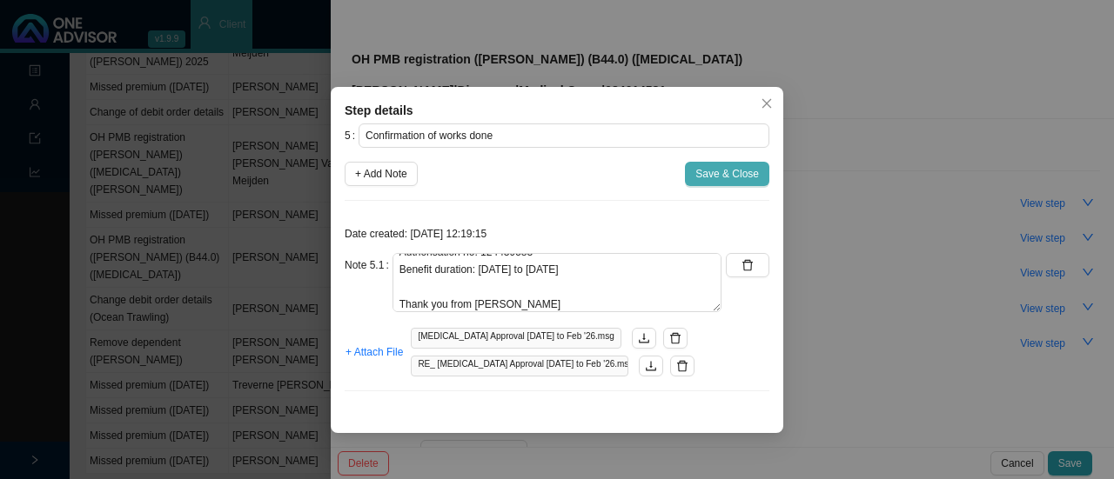
click at [709, 172] on span "Save & Close" at bounding box center [727, 173] width 64 height 17
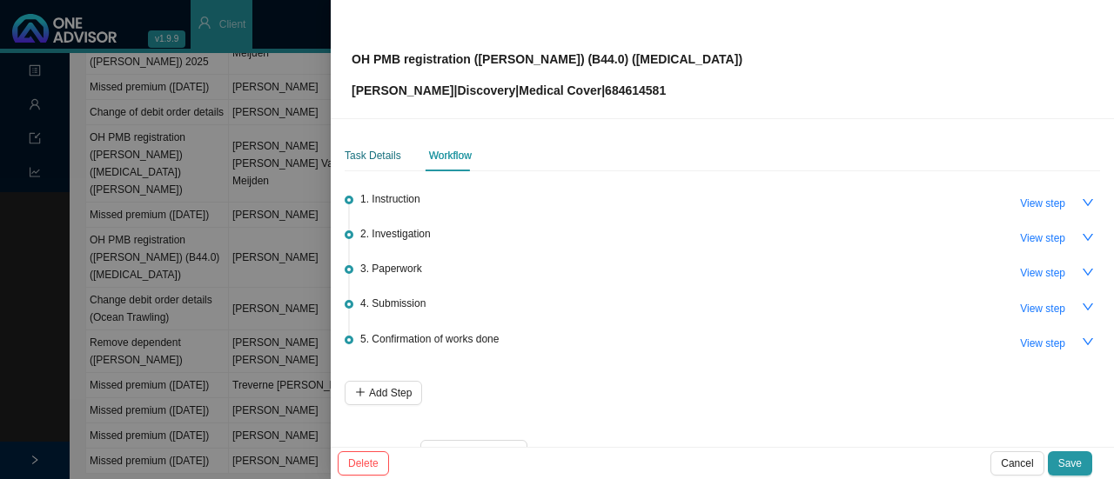
click at [369, 157] on div "Task Details" at bounding box center [373, 155] width 57 height 17
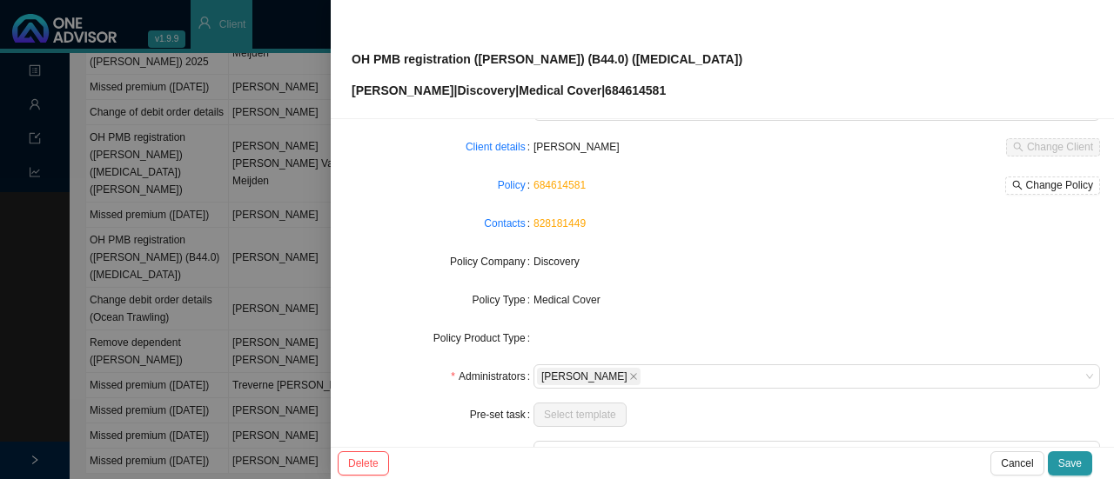
scroll to position [174, 0]
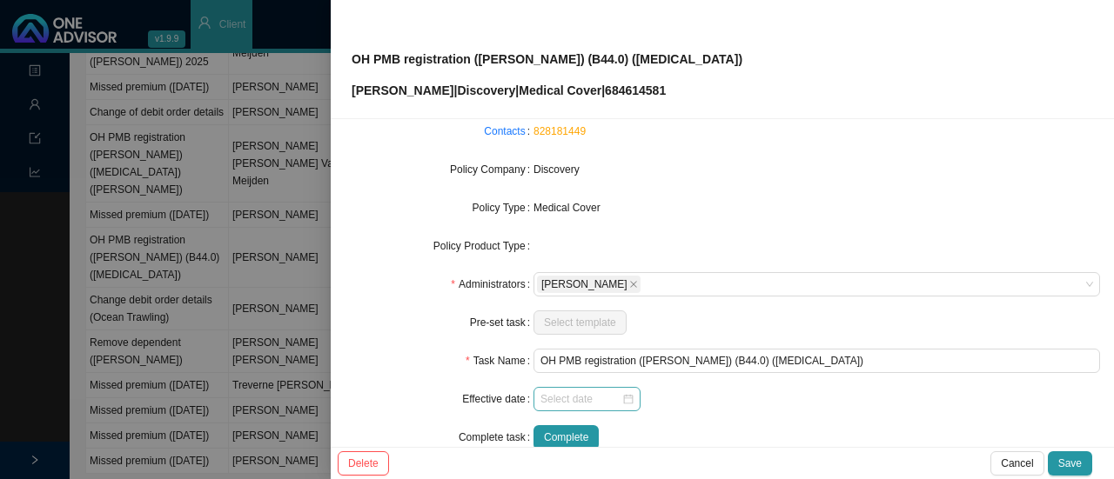
click at [626, 400] on div at bounding box center [586, 399] width 93 height 17
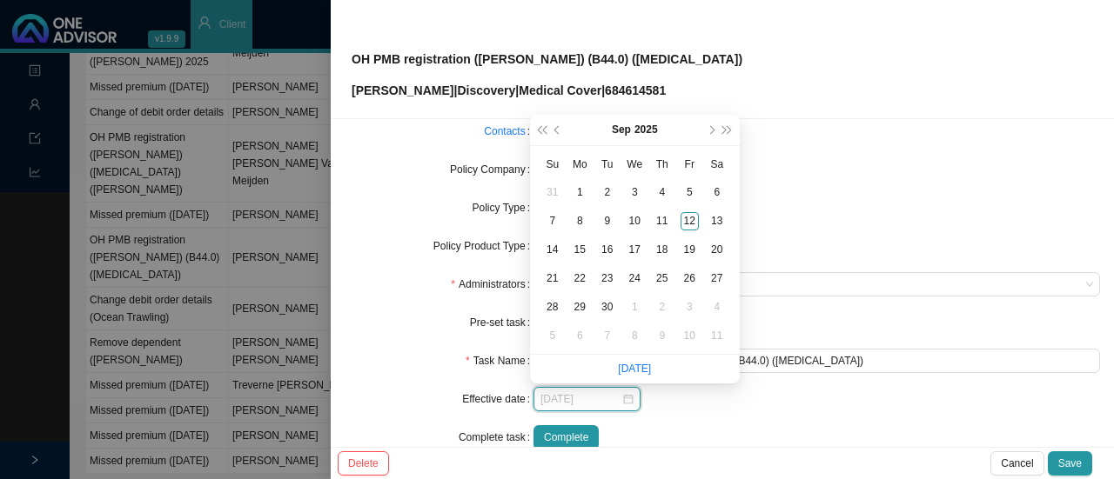
type input "[DATE]"
click at [557, 130] on span "prev-year" at bounding box center [558, 130] width 9 height 9
type input "[DATE]"
click at [635, 304] on div "27" at bounding box center [635, 307] width 18 height 18
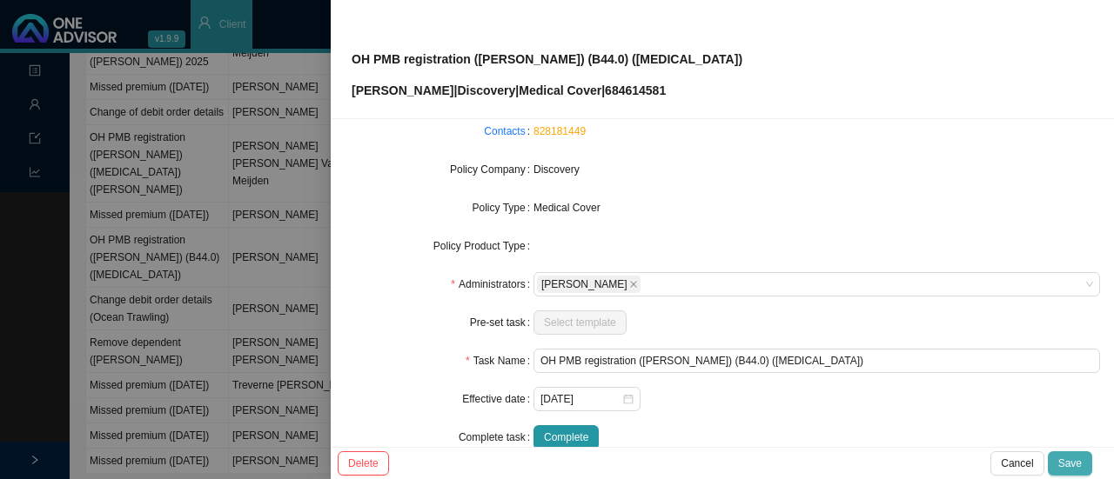
click at [1054, 462] on button "Save" at bounding box center [1069, 464] width 44 height 24
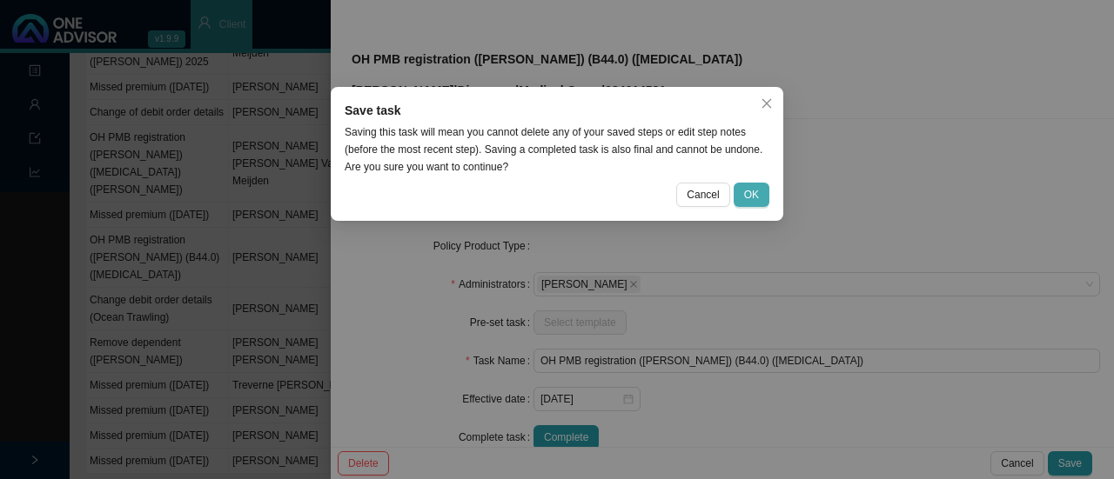
click at [753, 197] on span "OK" at bounding box center [751, 194] width 15 height 17
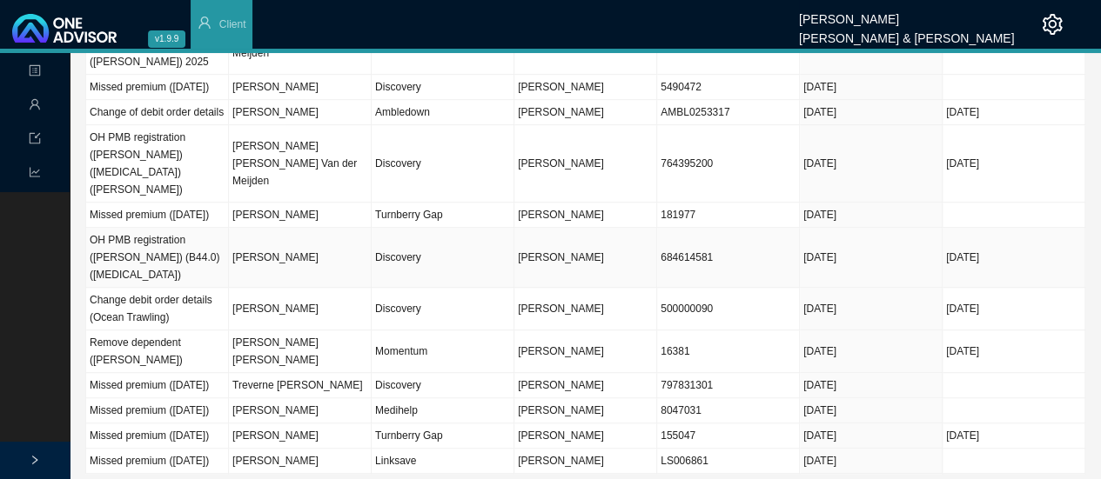
click at [372, 250] on td "Discovery" at bounding box center [442, 258] width 143 height 60
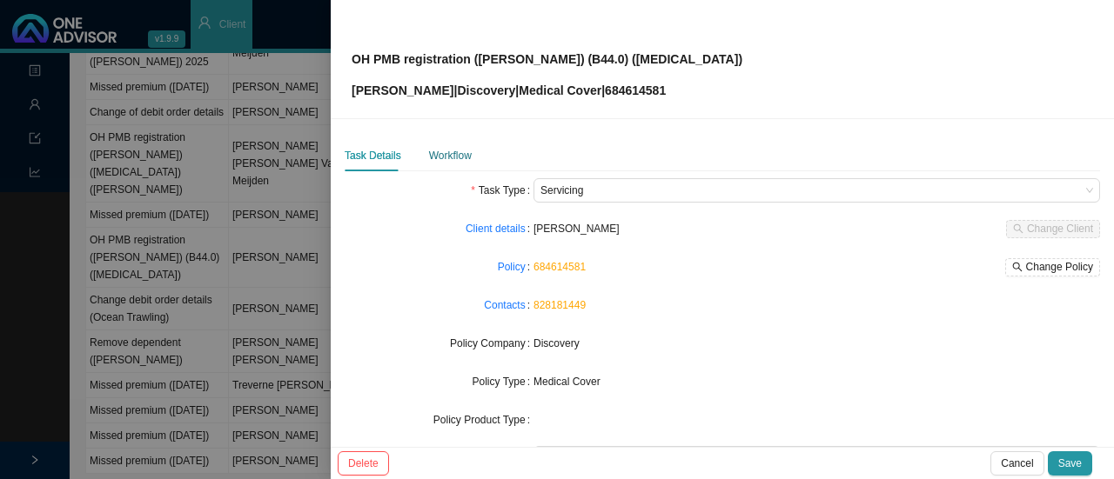
click at [433, 151] on div "Workflow" at bounding box center [450, 155] width 43 height 17
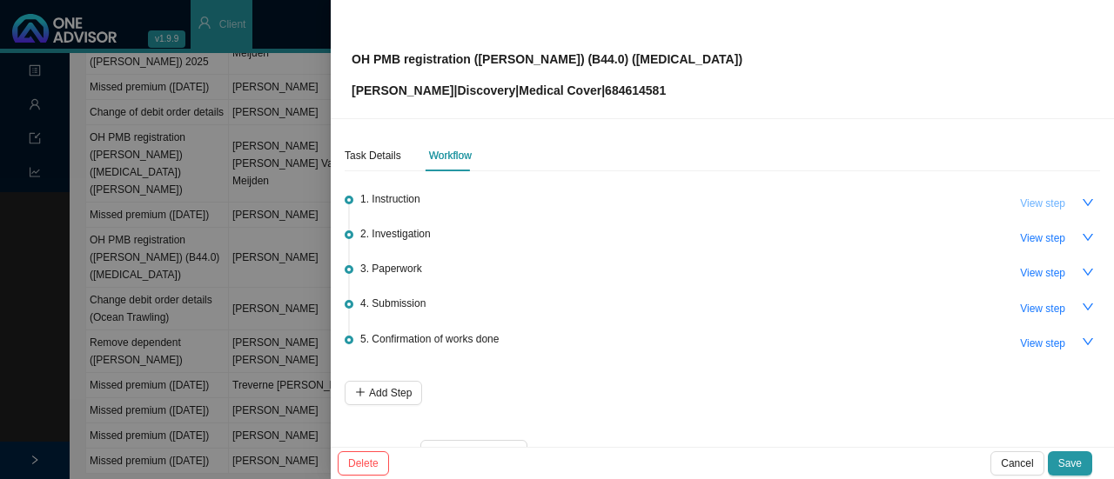
click at [1023, 204] on span "View step" at bounding box center [1042, 203] width 45 height 17
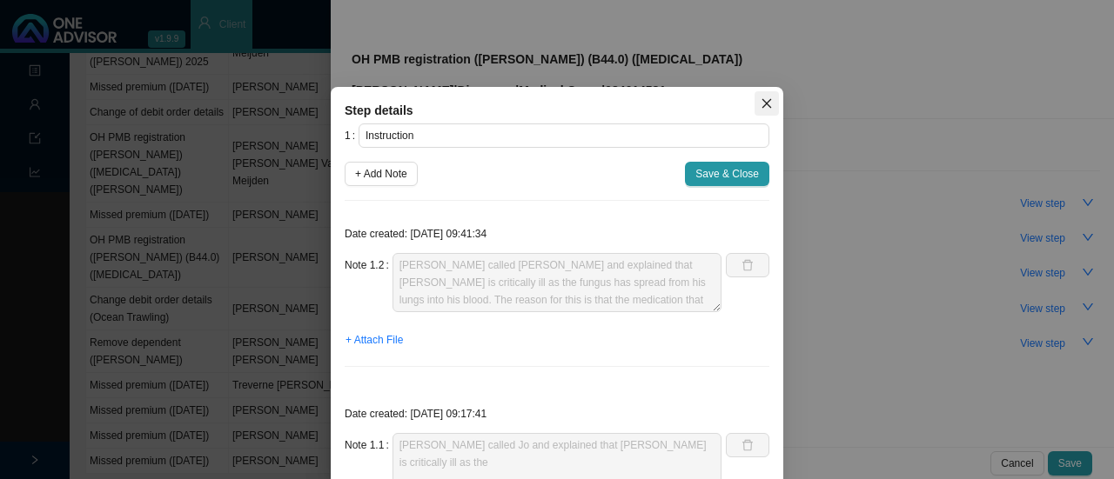
click at [760, 104] on icon "close" at bounding box center [766, 103] width 12 height 12
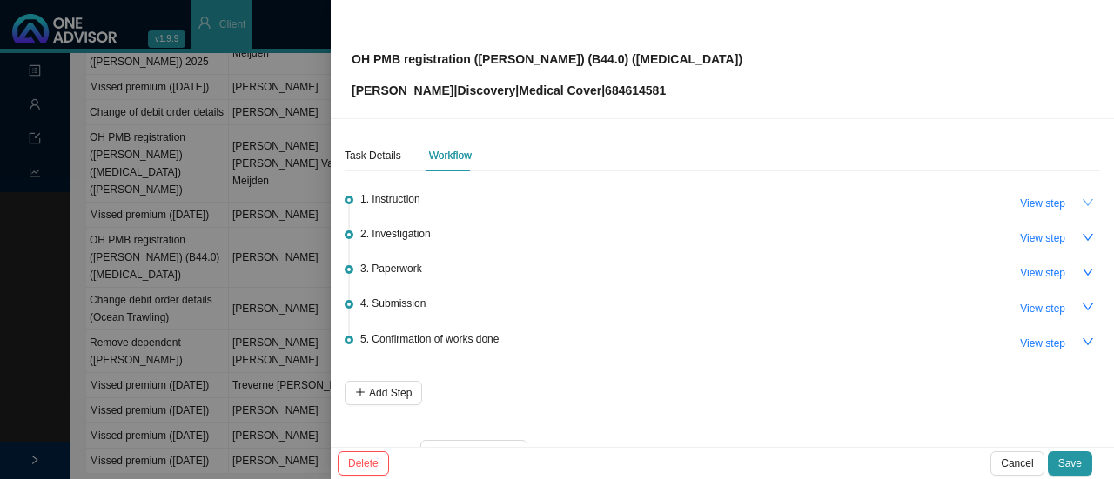
click at [1081, 201] on icon "down" at bounding box center [1087, 203] width 12 height 12
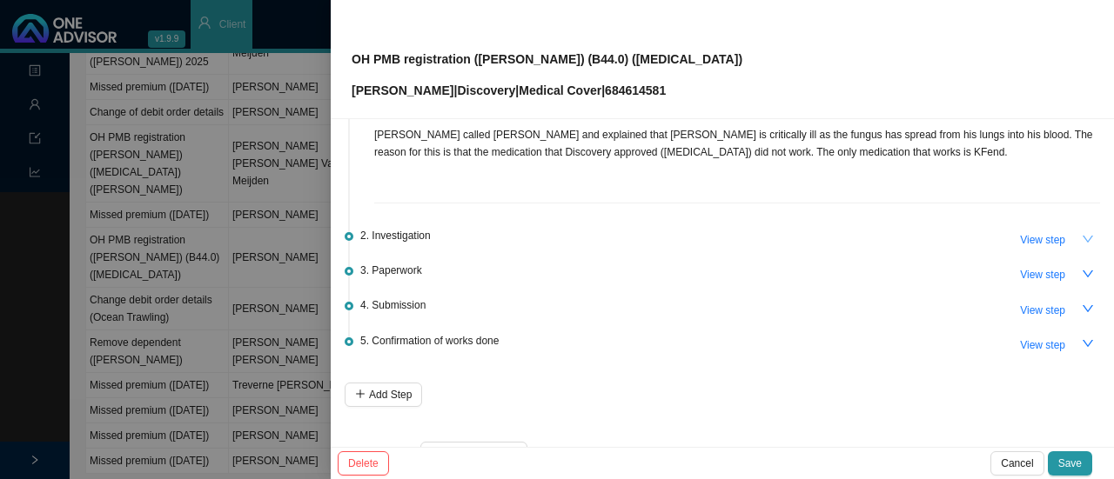
click at [1082, 236] on icon "down" at bounding box center [1087, 239] width 10 height 7
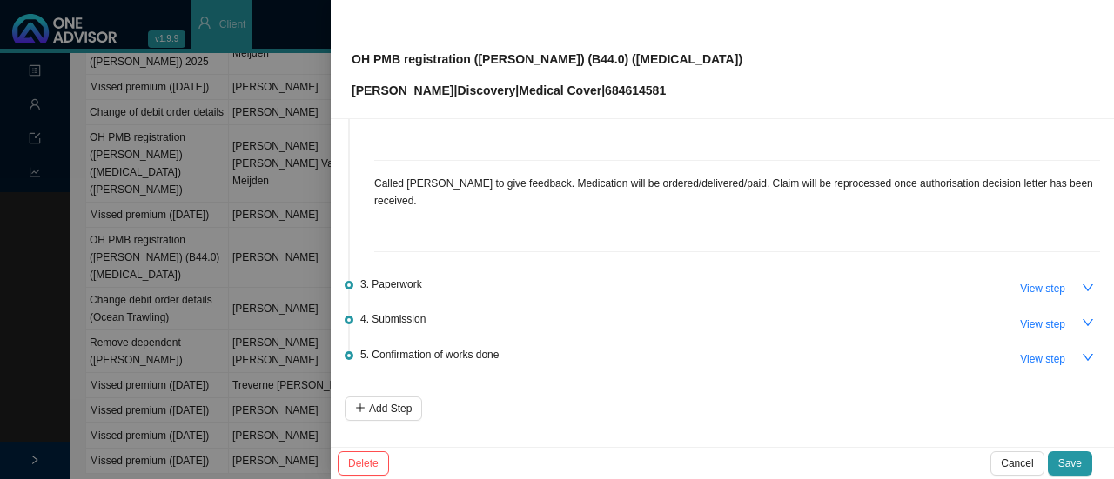
scroll to position [609, 0]
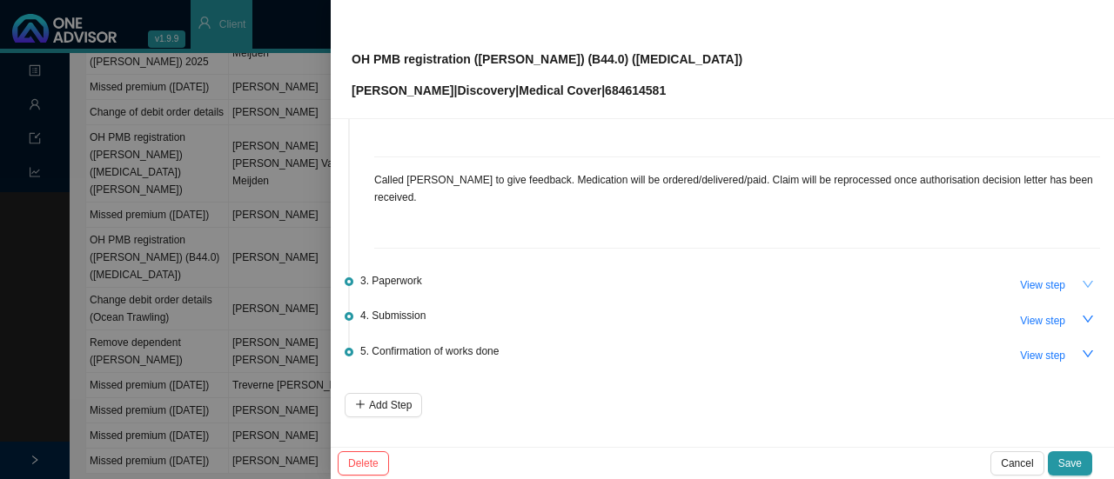
click at [1075, 272] on button "button" at bounding box center [1087, 284] width 24 height 24
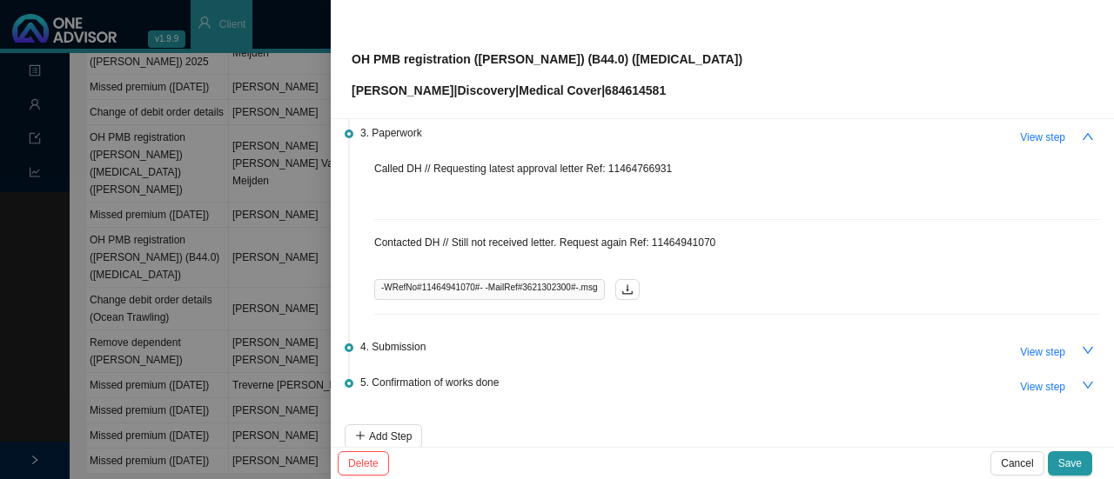
scroll to position [783, 0]
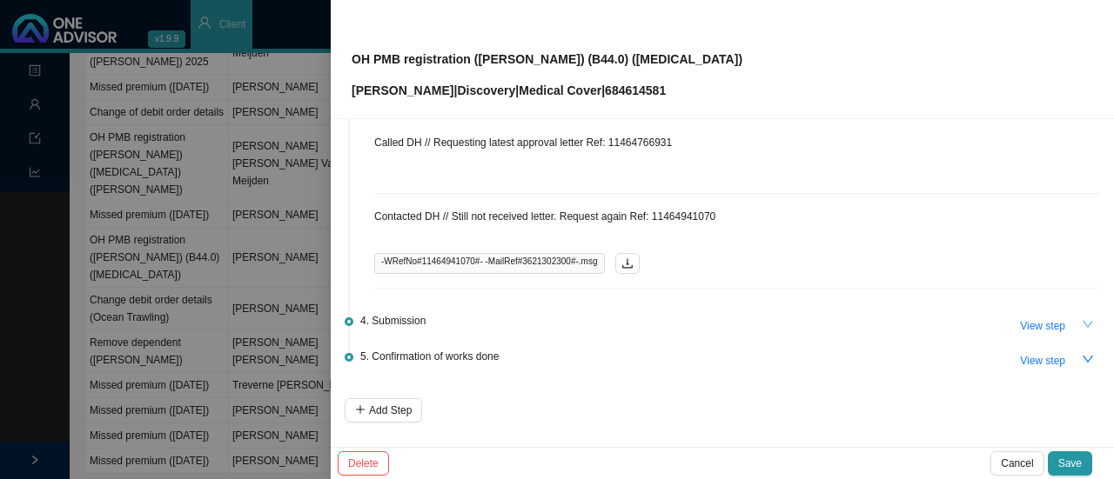
click at [1081, 318] on icon "down" at bounding box center [1087, 324] width 12 height 12
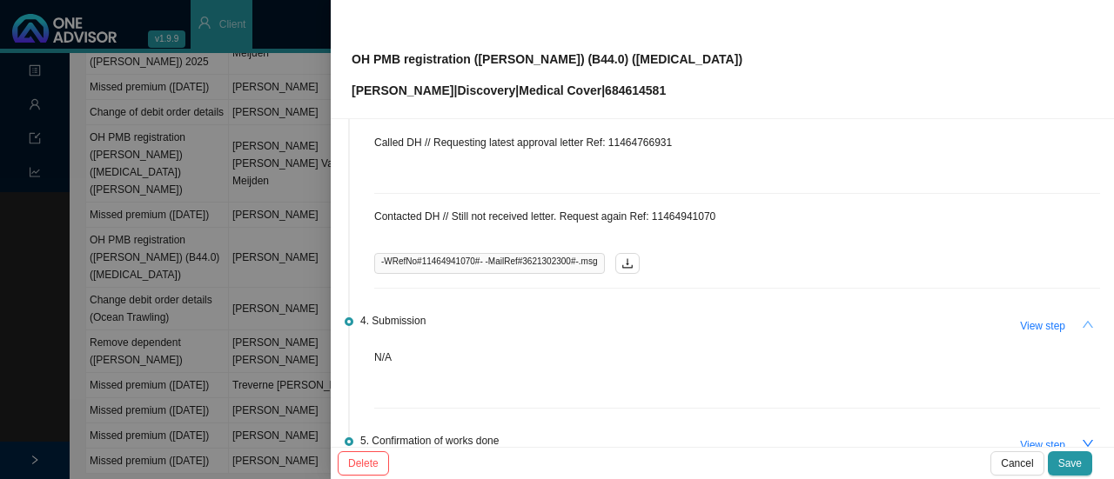
scroll to position [870, 0]
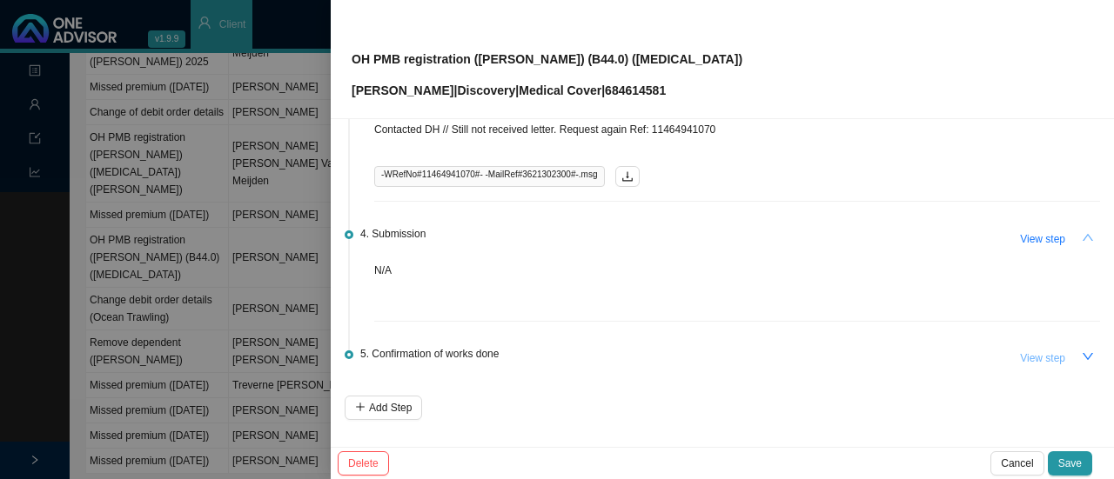
click at [1053, 346] on button "View step" at bounding box center [1042, 358] width 66 height 24
type input "Confirmation of works done"
type textarea "Informed [PERSON_NAME] // Follow up created for [DATE] Authorisation no. 124439…"
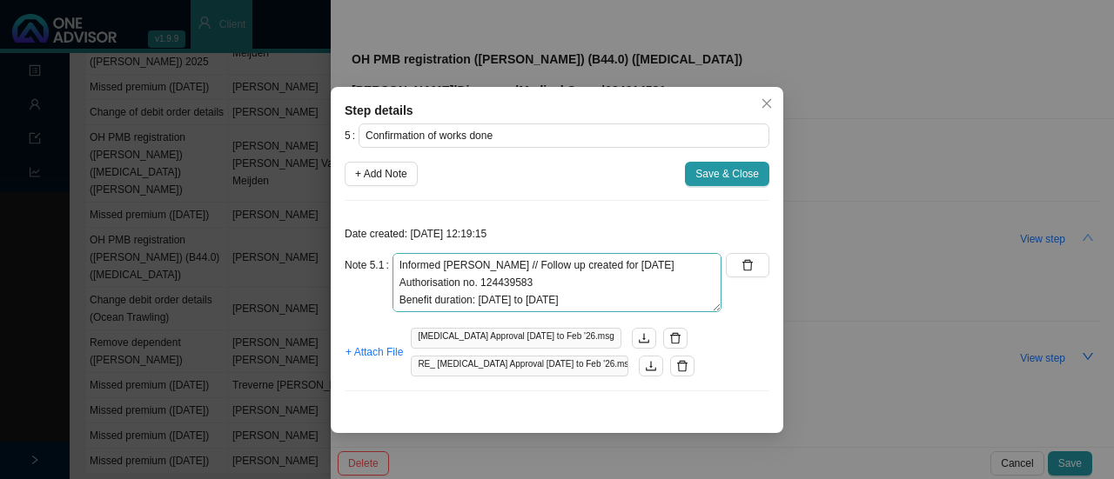
scroll to position [35, 0]
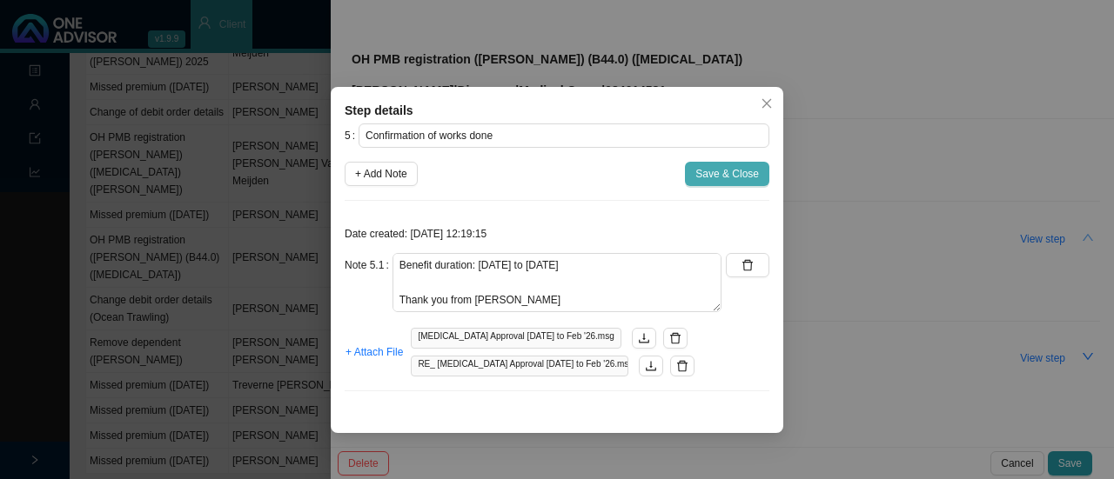
click at [721, 165] on span "Save & Close" at bounding box center [727, 173] width 64 height 17
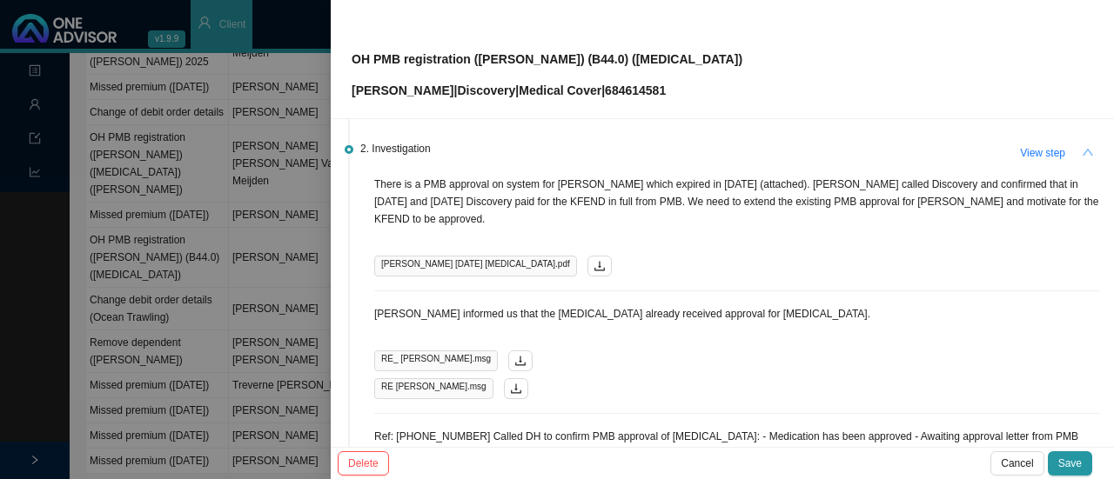
scroll to position [0, 0]
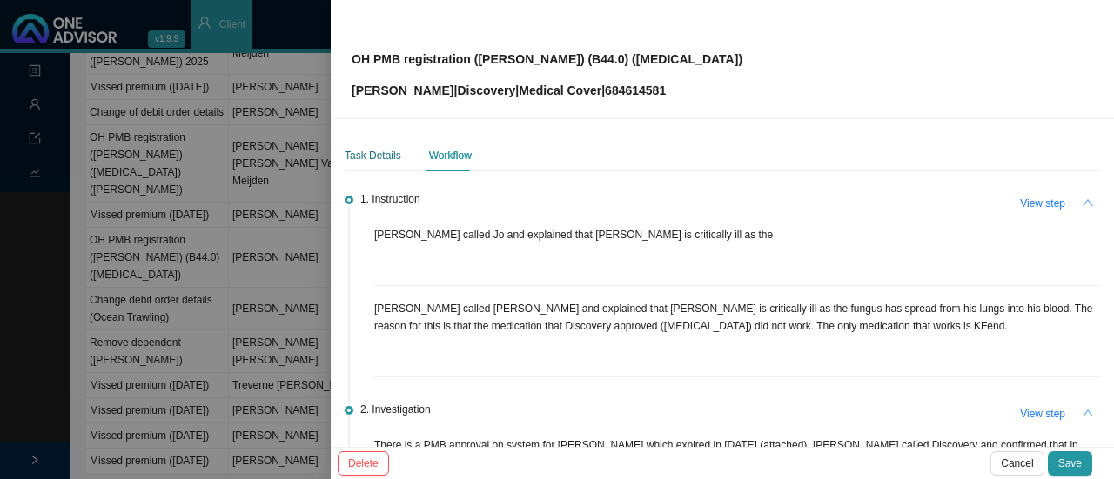
click at [365, 155] on div "Task Details" at bounding box center [373, 155] width 57 height 17
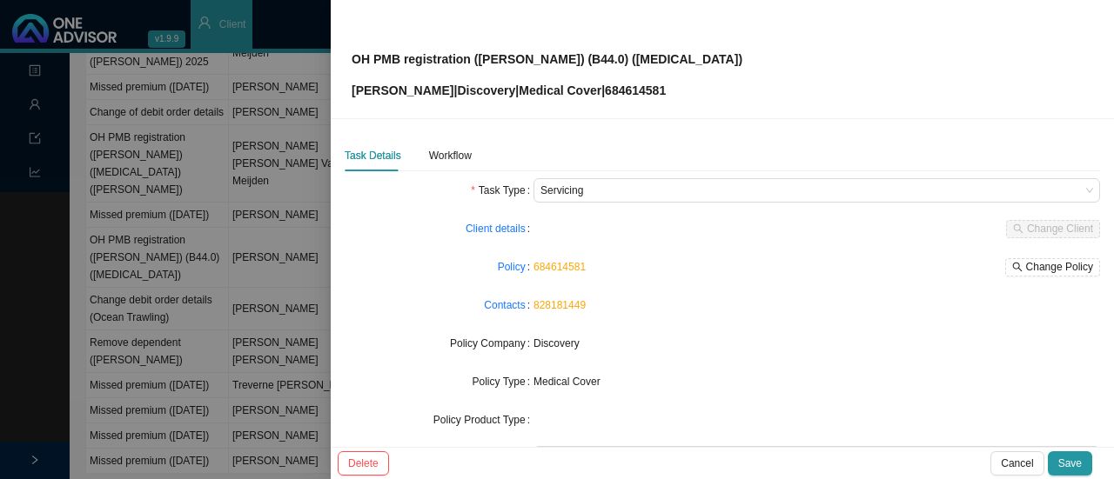
scroll to position [204, 0]
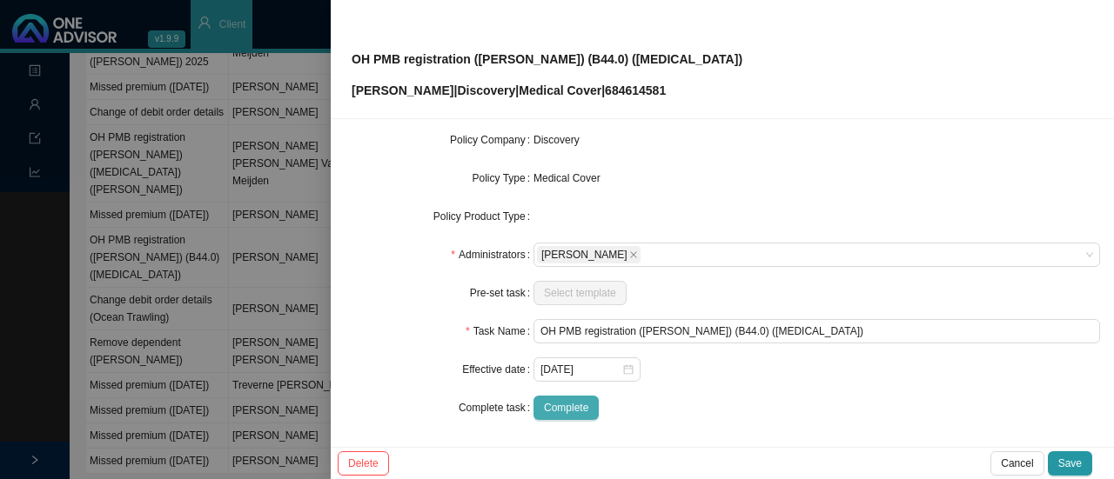
click at [559, 404] on span "Complete" at bounding box center [566, 407] width 44 height 17
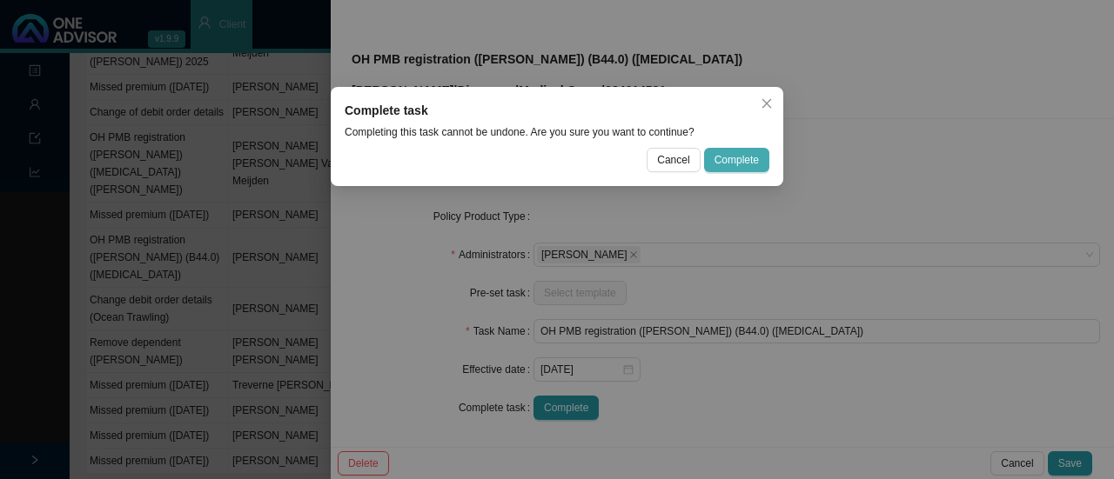
click at [726, 162] on span "Complete" at bounding box center [736, 159] width 44 height 17
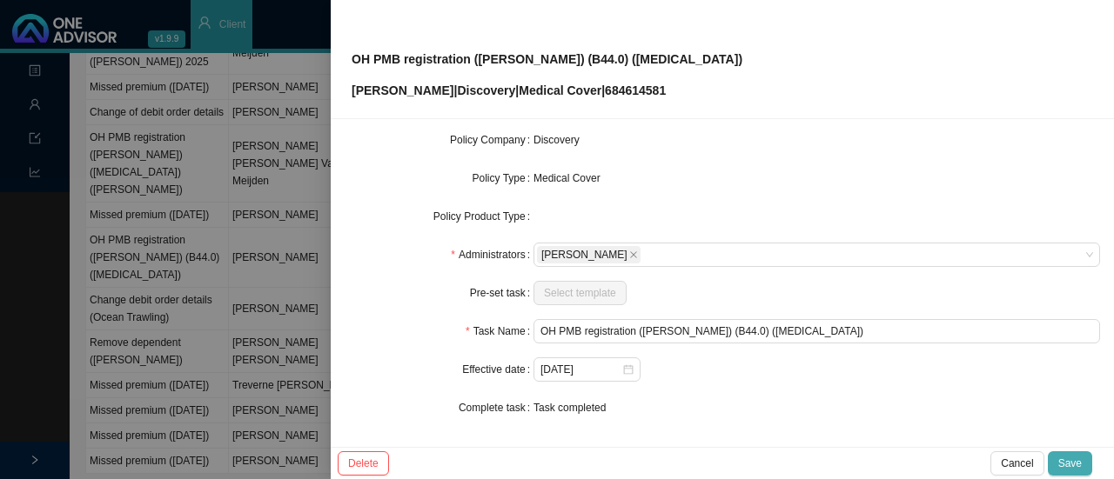
click at [1068, 466] on span "Save" at bounding box center [1069, 463] width 23 height 17
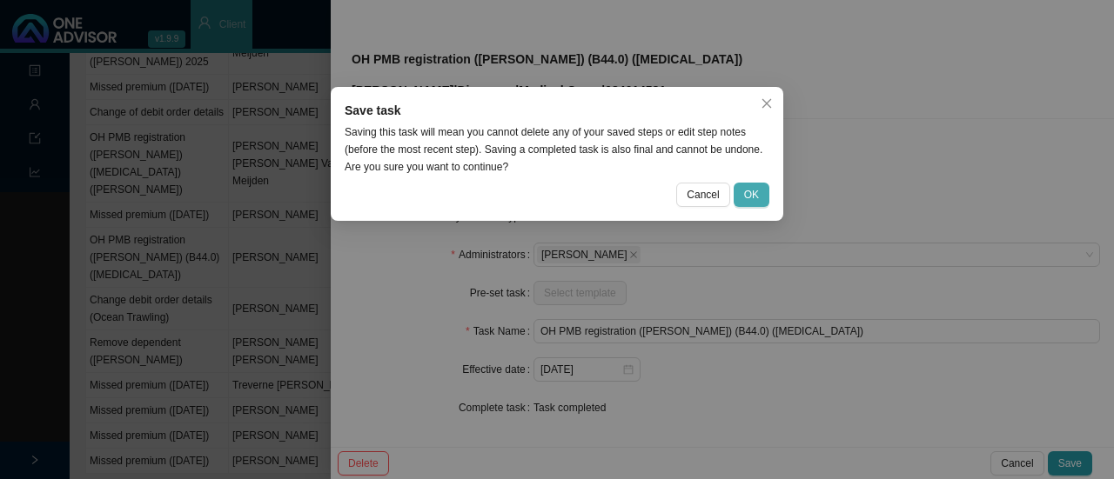
click at [753, 197] on span "OK" at bounding box center [751, 194] width 15 height 17
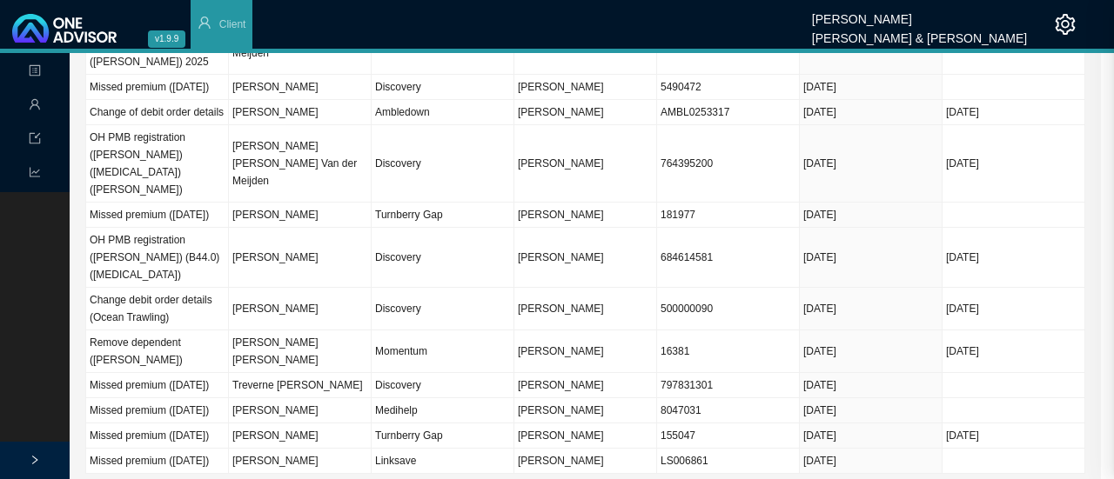
scroll to position [184, 0]
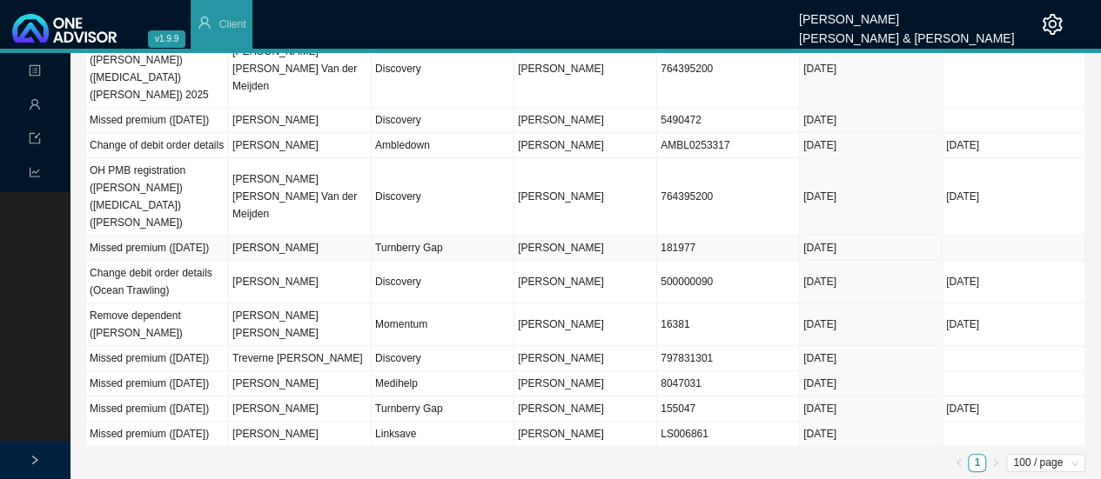
click at [751, 236] on td "181977" at bounding box center [728, 248] width 143 height 25
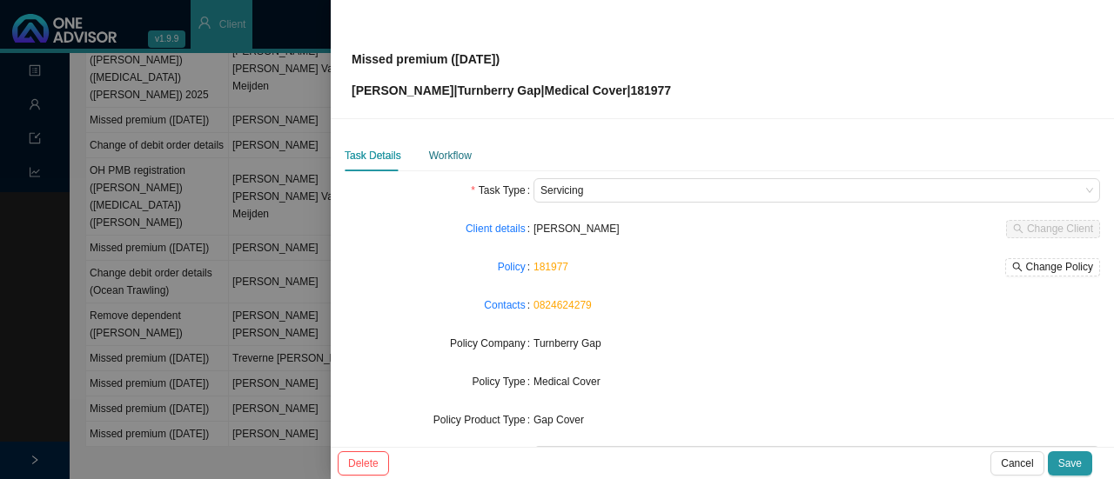
click at [442, 151] on div "Workflow" at bounding box center [450, 155] width 43 height 17
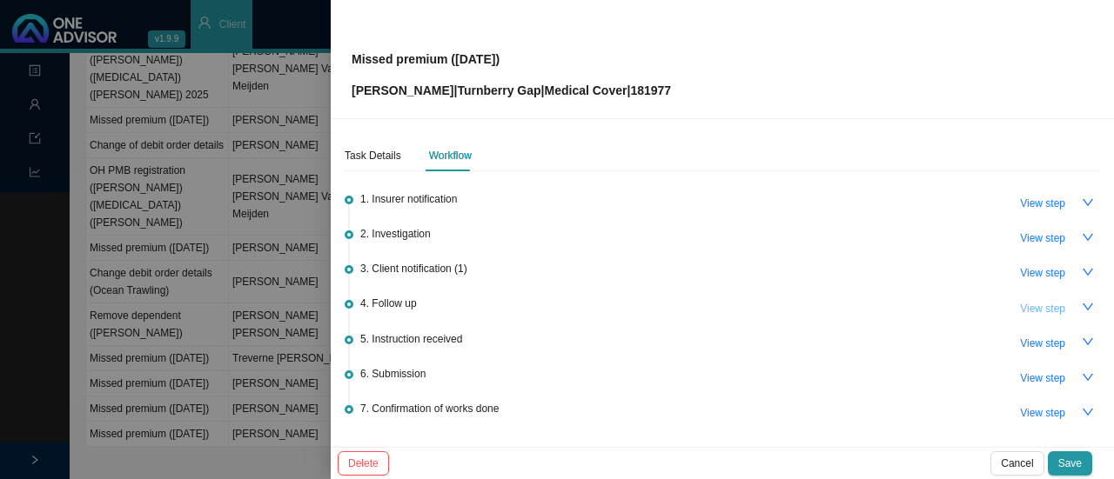
click at [1025, 304] on span "View step" at bounding box center [1042, 308] width 45 height 17
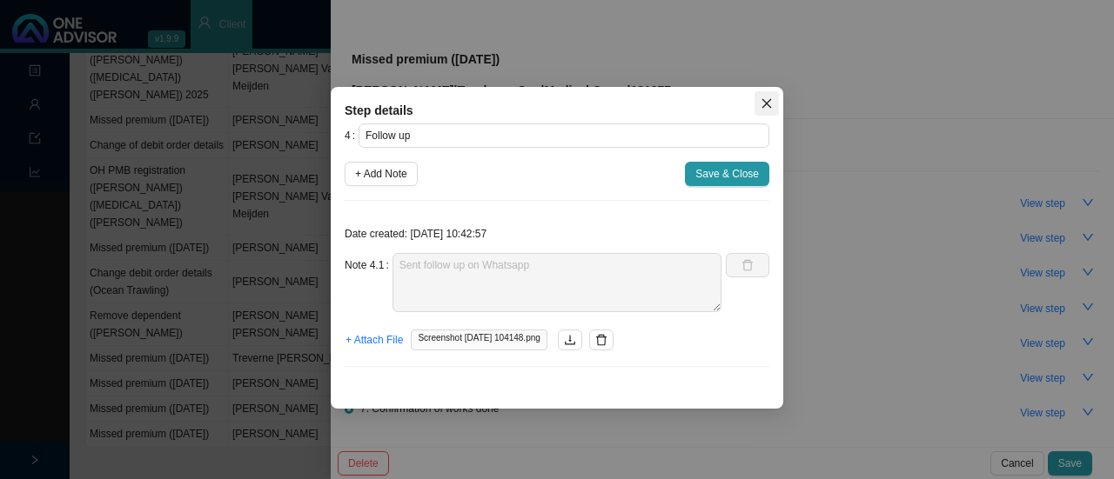
click at [766, 94] on button "Close" at bounding box center [766, 103] width 24 height 24
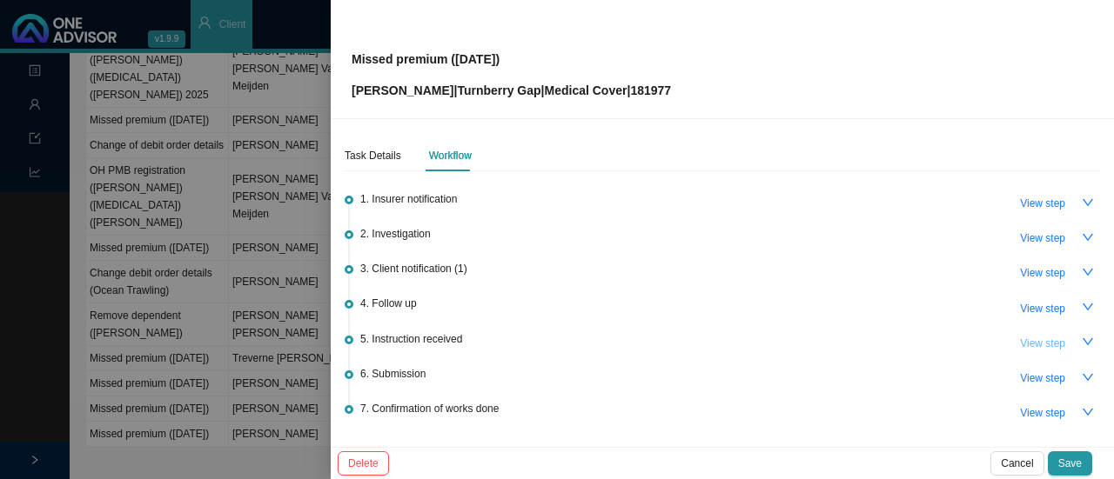
click at [1020, 335] on span "View step" at bounding box center [1042, 343] width 45 height 17
type input "Instruction received"
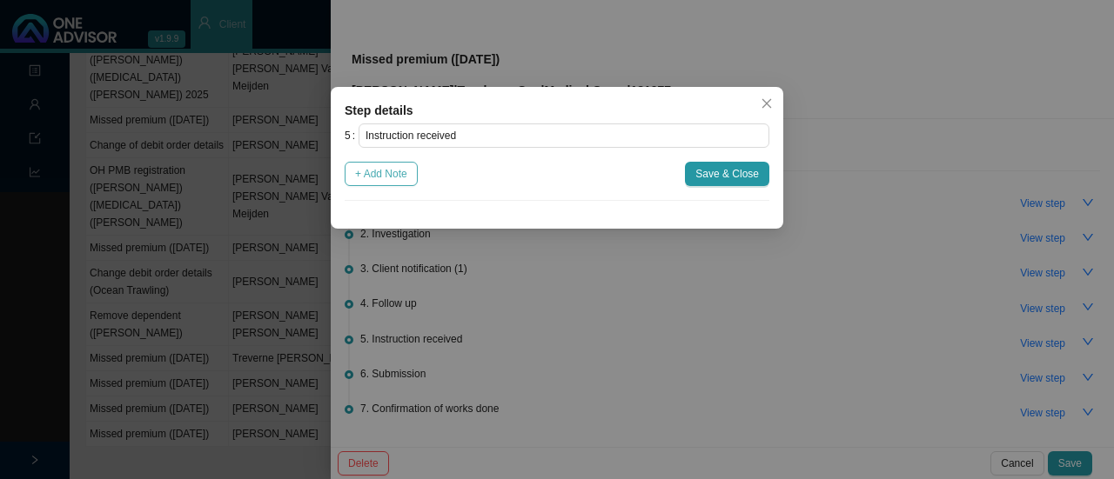
click at [382, 176] on span "+ Add Note" at bounding box center [381, 173] width 52 height 17
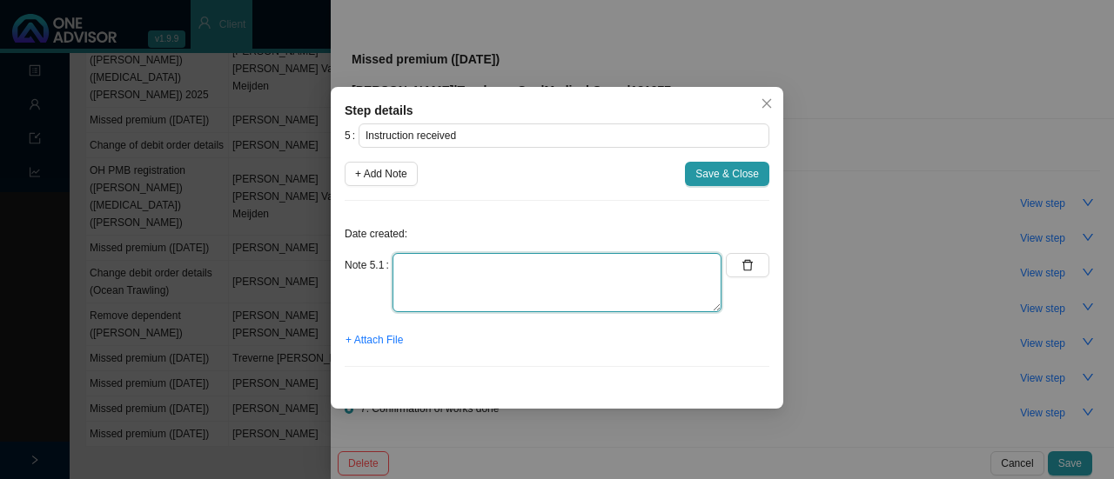
click at [418, 284] on textarea at bounding box center [556, 282] width 329 height 59
type textarea "Client will try make a payment in a few days time"
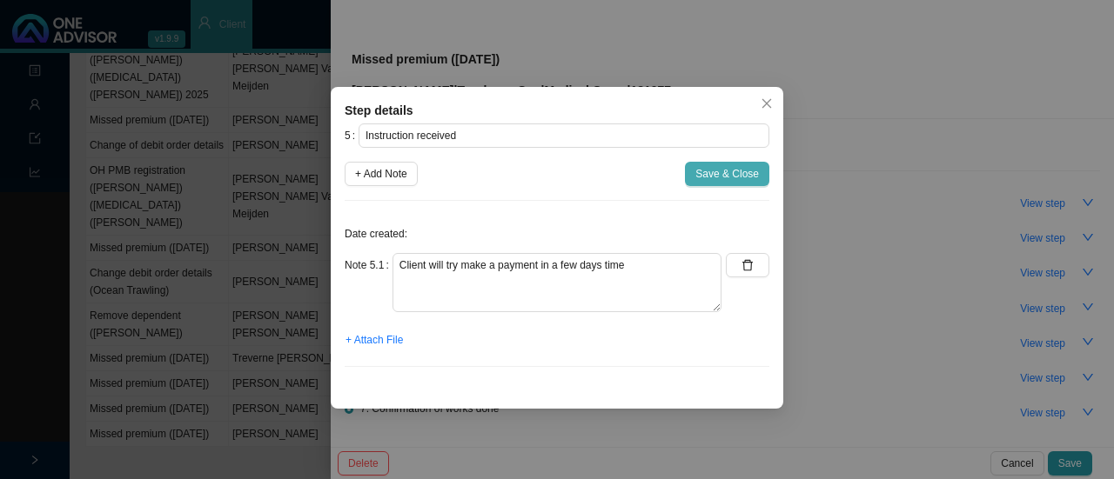
click at [735, 175] on span "Save & Close" at bounding box center [727, 173] width 64 height 17
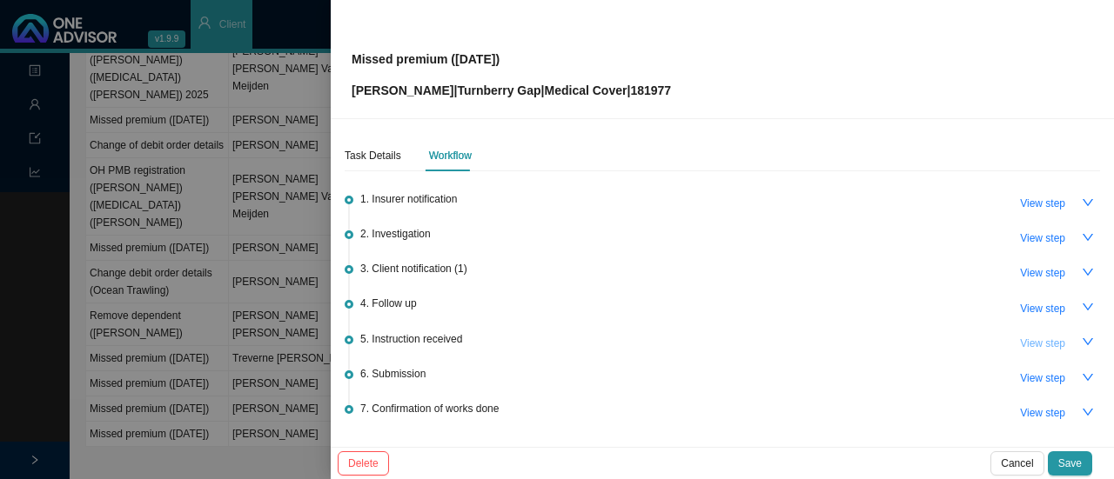
click at [1028, 340] on span "View step" at bounding box center [1042, 343] width 45 height 17
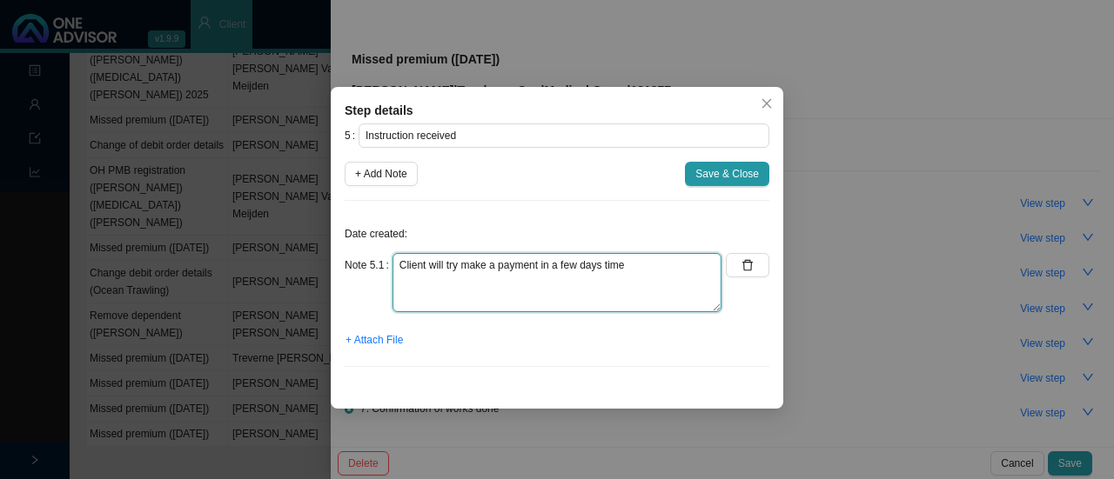
click at [651, 279] on textarea "Client will try make a payment in a few days time" at bounding box center [556, 282] width 329 height 59
type textarea "Client will try make a payment in a few days time (phone call)"
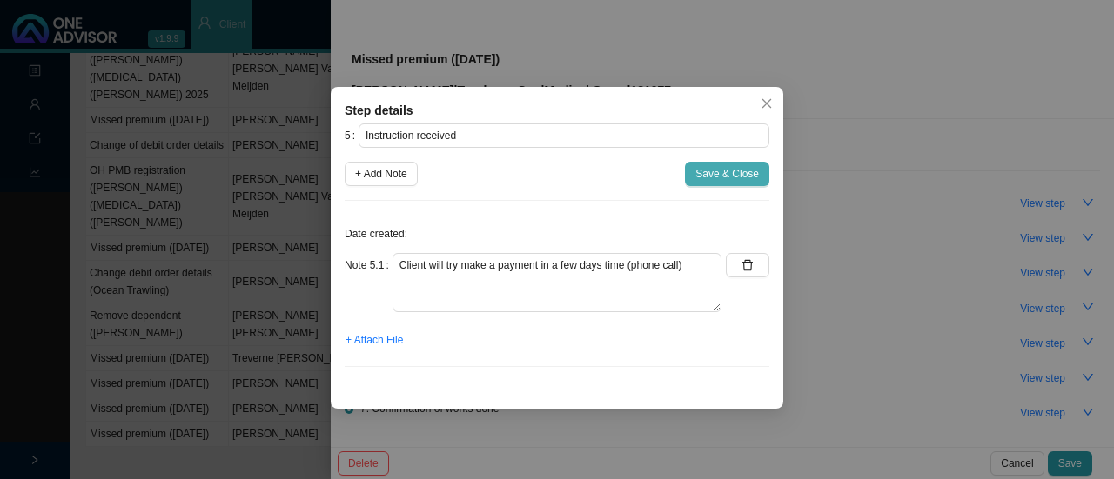
click at [714, 178] on span "Save & Close" at bounding box center [727, 173] width 64 height 17
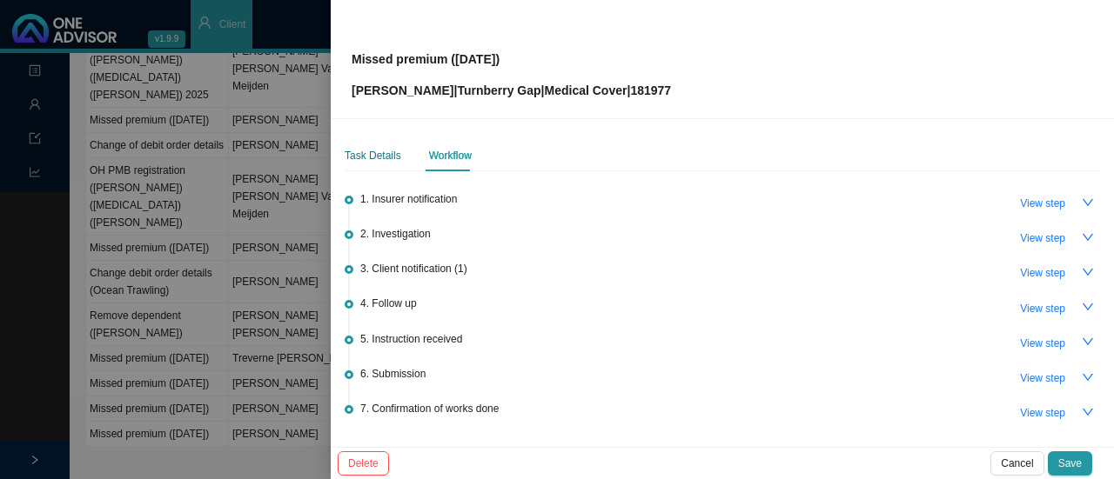
click at [366, 152] on div "Task Details" at bounding box center [373, 155] width 57 height 17
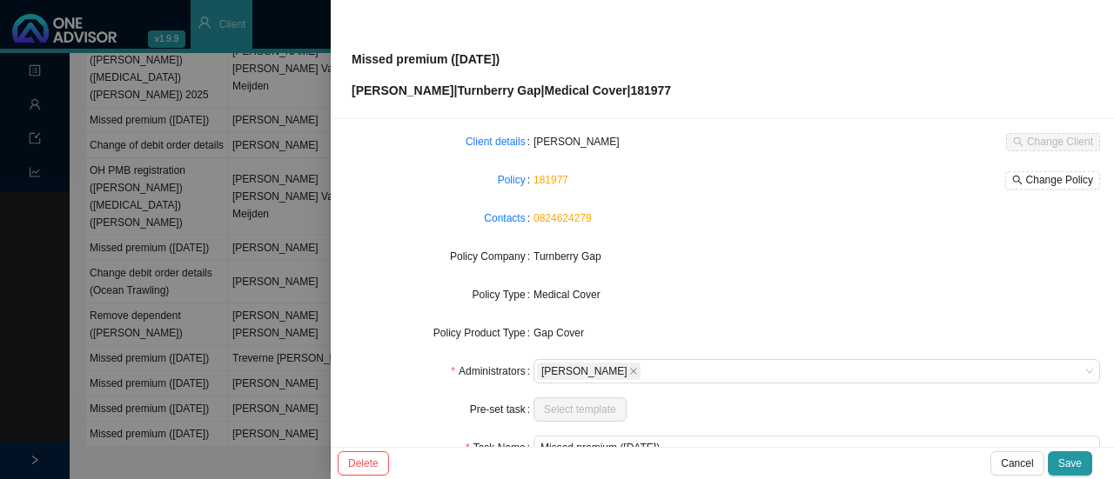
scroll to position [0, 0]
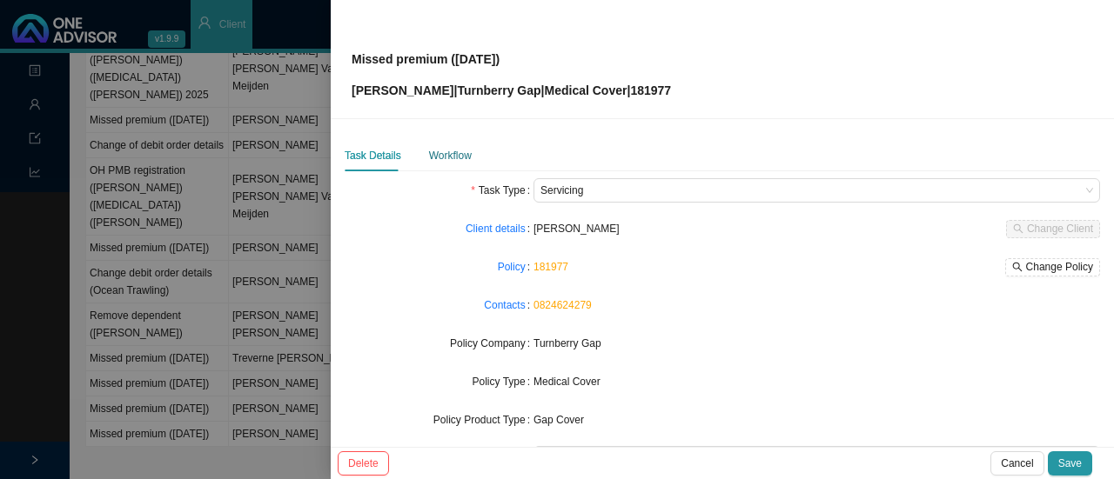
click at [447, 149] on div "Workflow" at bounding box center [450, 155] width 43 height 17
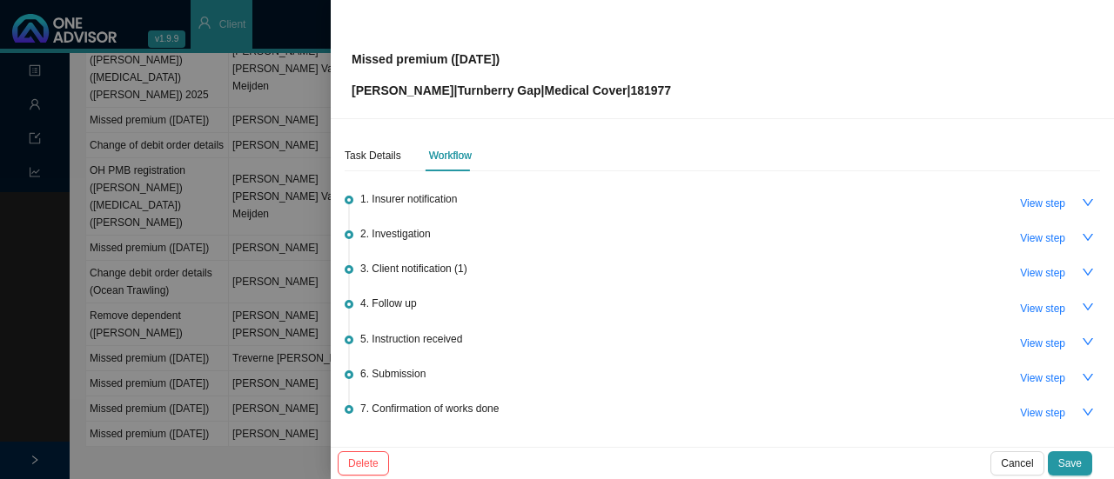
scroll to position [110, 0]
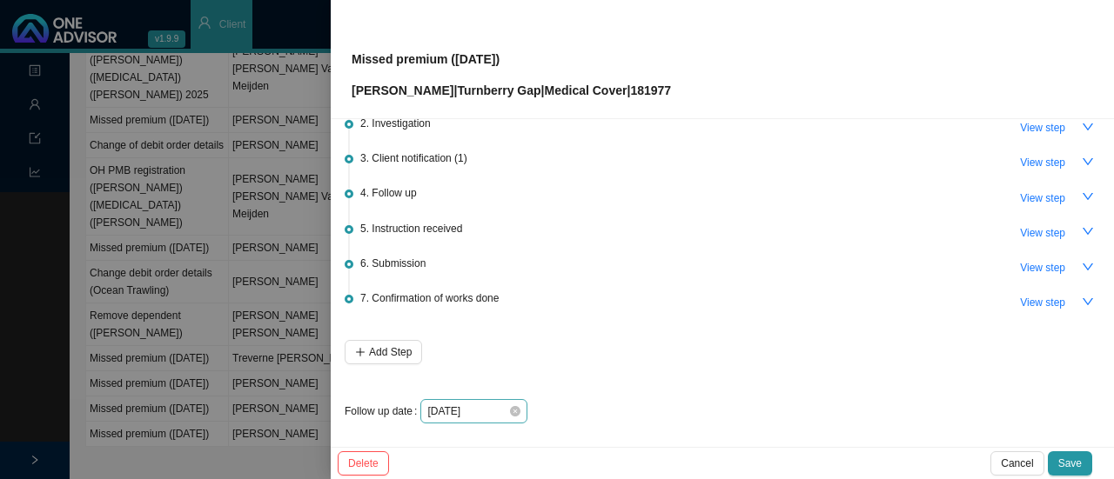
click at [513, 413] on div "[DATE]" at bounding box center [473, 411] width 93 height 17
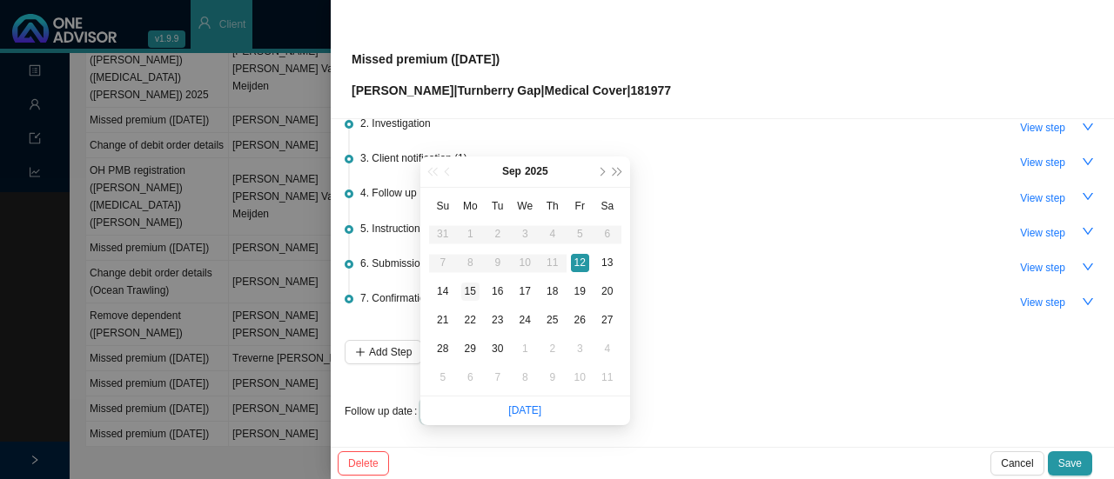
type input "[DATE]"
click at [472, 283] on div "15" at bounding box center [470, 292] width 18 height 18
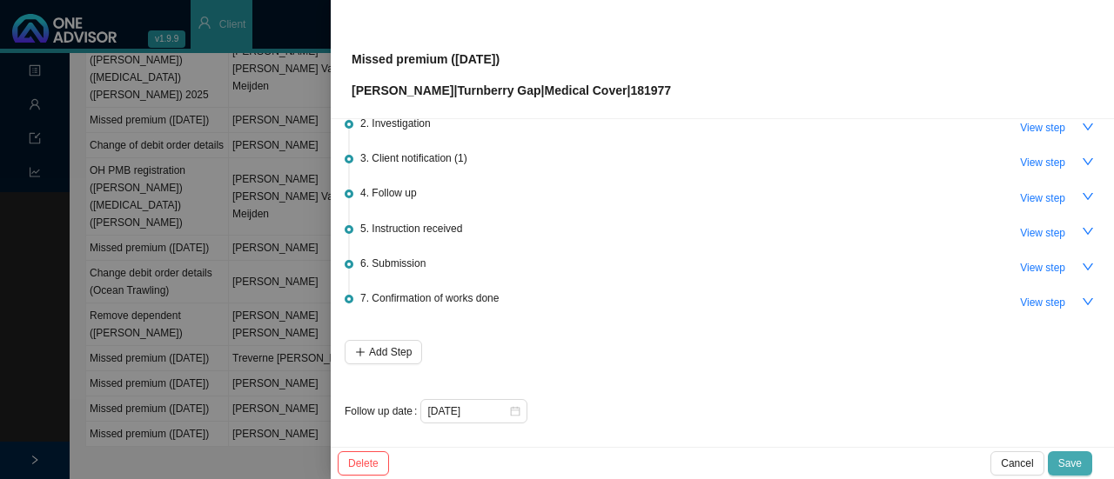
click at [1060, 452] on div "Delete Cancel Save" at bounding box center [722, 463] width 783 height 32
click at [1061, 457] on span "Save" at bounding box center [1069, 463] width 23 height 17
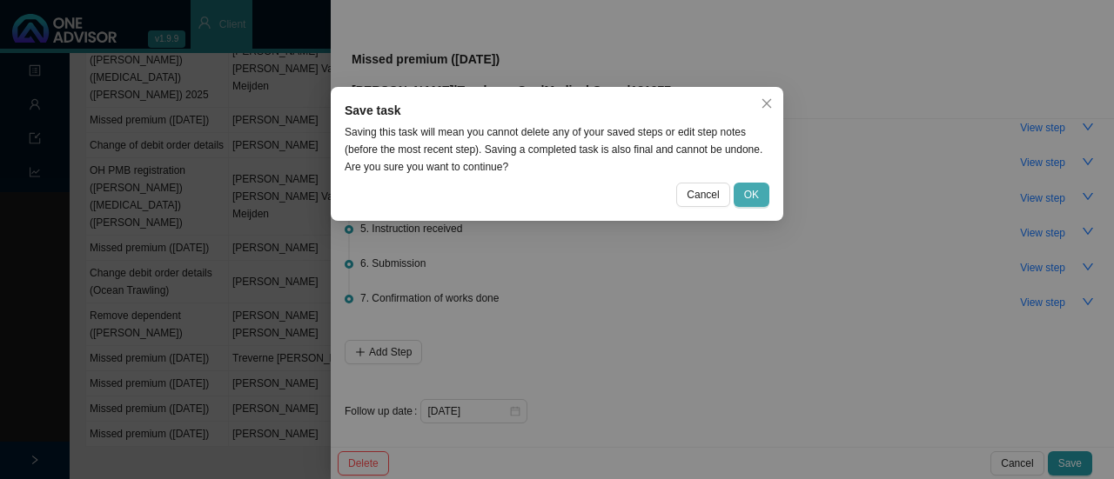
click at [749, 195] on span "OK" at bounding box center [751, 194] width 15 height 17
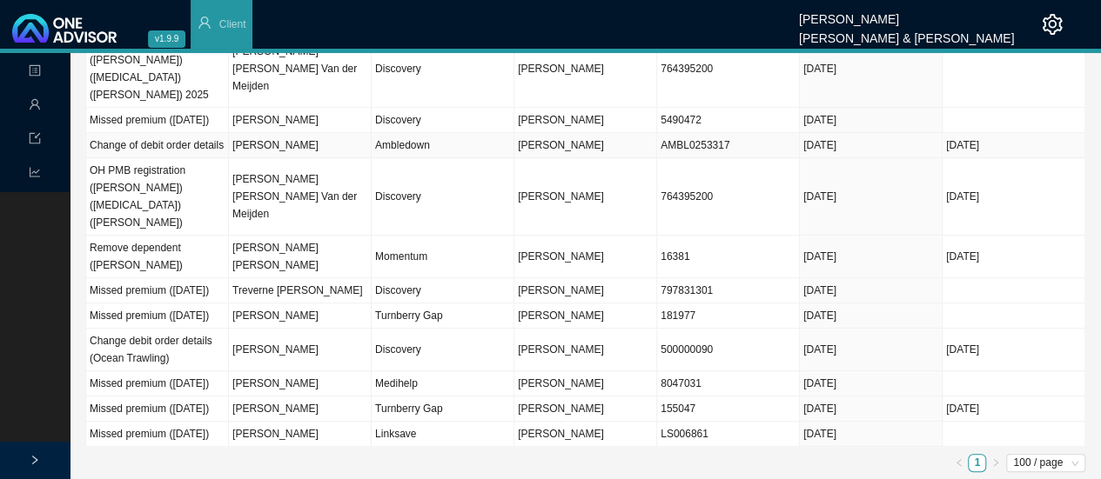
click at [534, 139] on span "[PERSON_NAME]" at bounding box center [561, 145] width 86 height 12
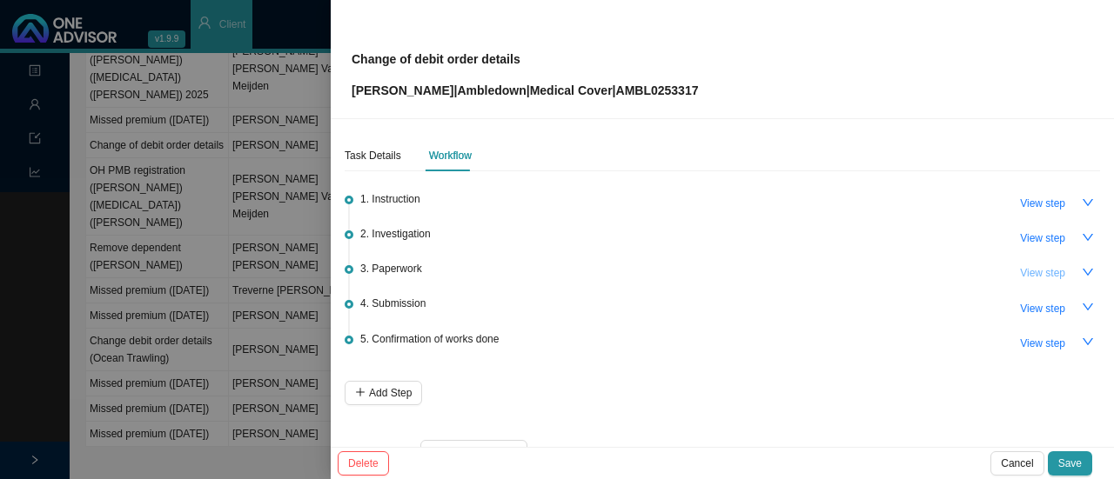
click at [1032, 265] on span "View step" at bounding box center [1042, 272] width 45 height 17
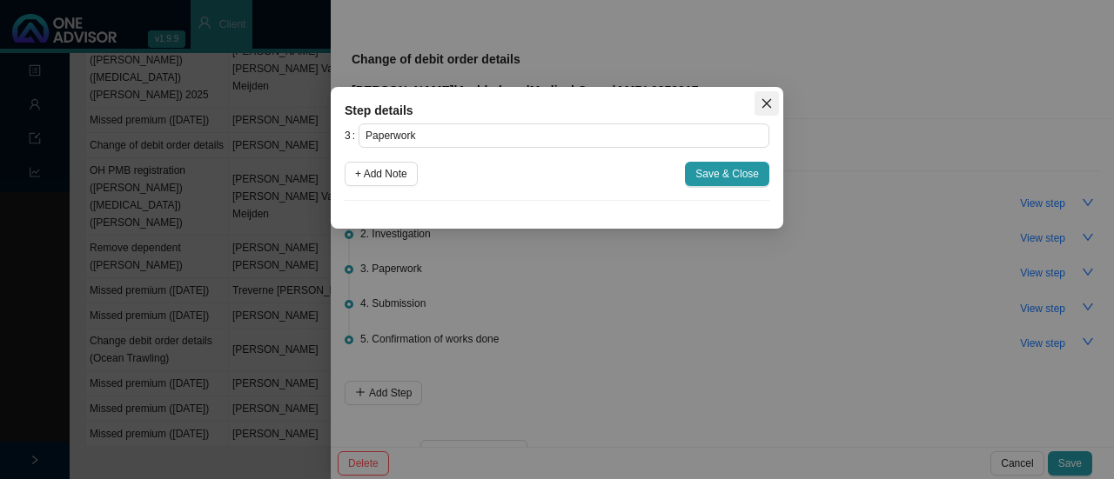
click at [771, 104] on icon "close" at bounding box center [766, 103] width 12 height 12
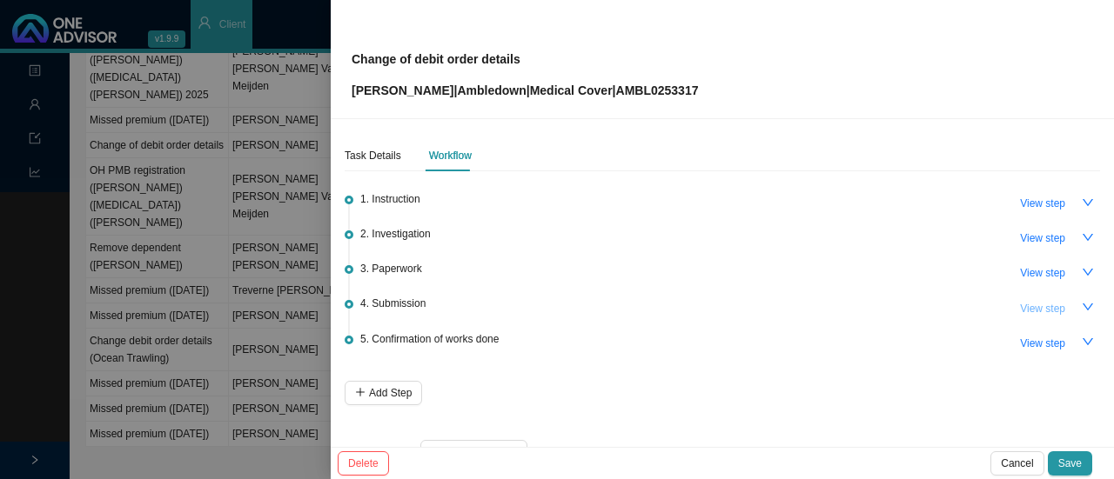
click at [1020, 300] on span "View step" at bounding box center [1042, 308] width 45 height 17
type input "Submission"
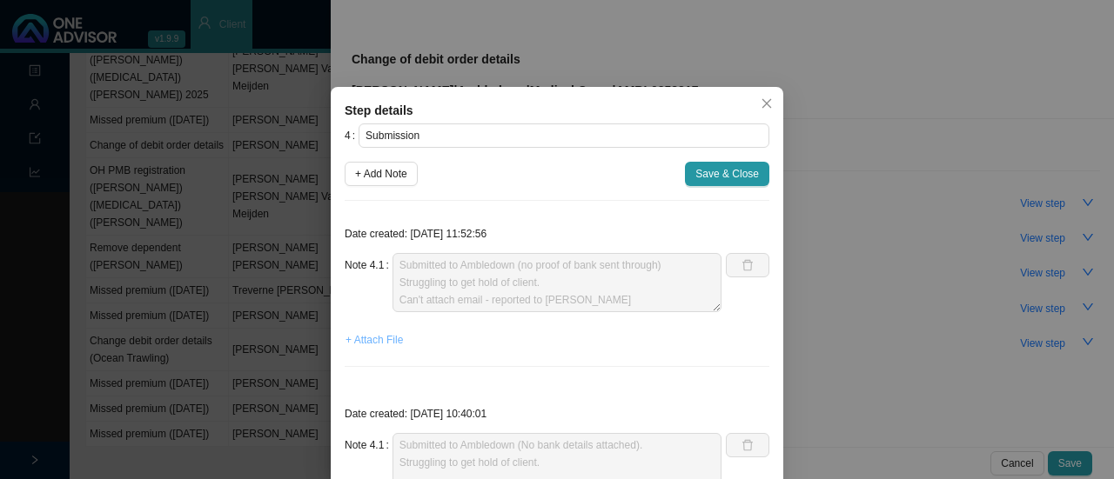
click at [376, 337] on span "+ Attach File" at bounding box center [373, 339] width 57 height 17
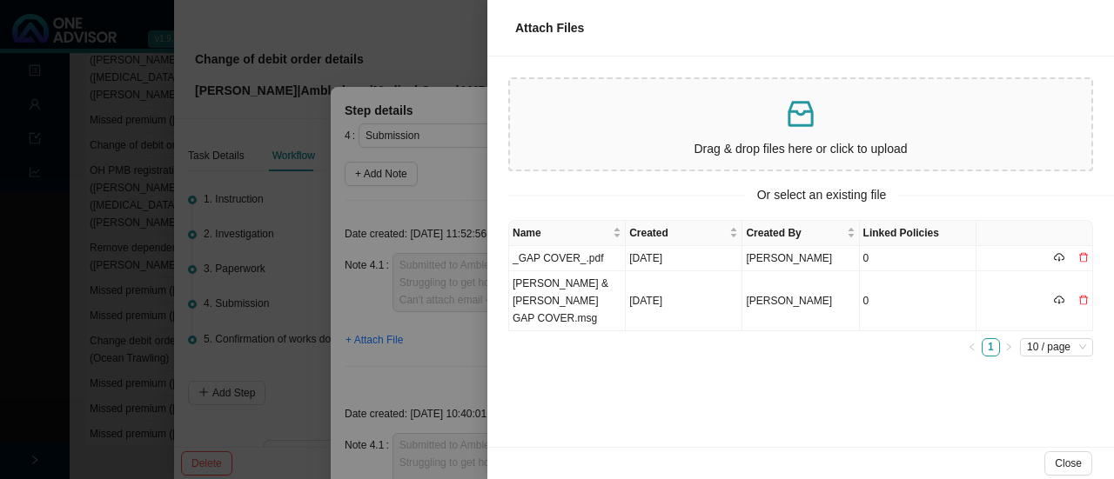
click at [724, 137] on div "Drag & drop files here or click to upload" at bounding box center [800, 124] width 567 height 77
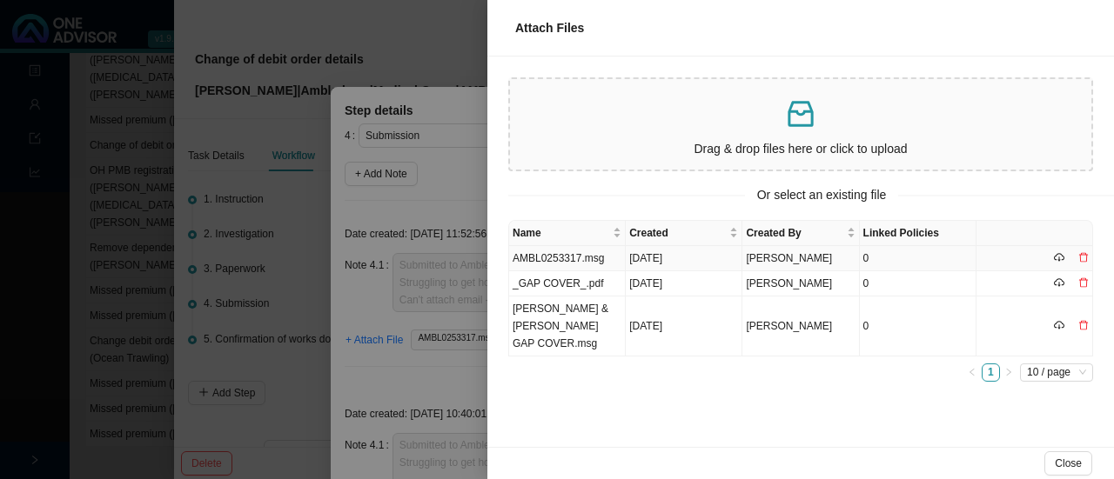
click at [575, 258] on td "AMBL0253317.msg" at bounding box center [567, 258] width 117 height 25
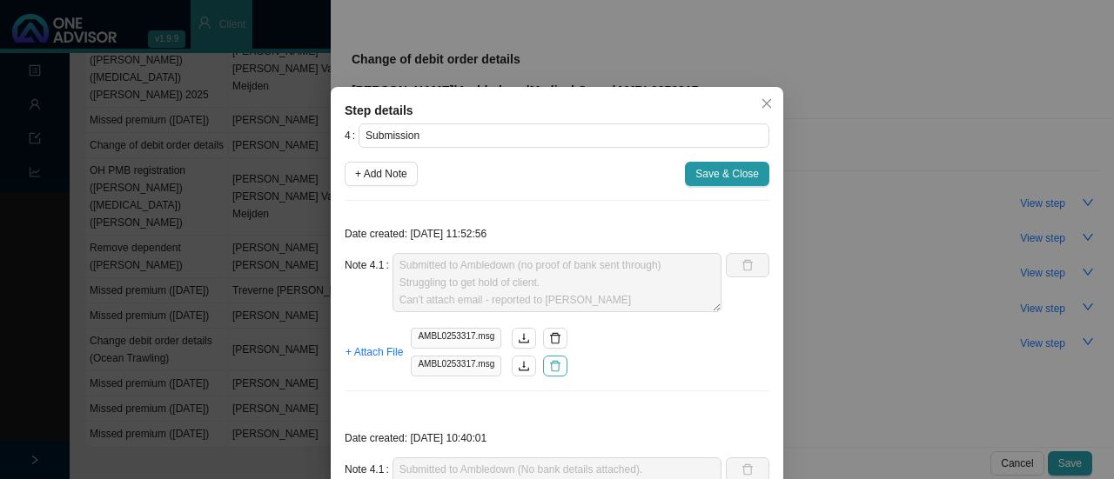
click at [549, 366] on icon "delete" at bounding box center [555, 366] width 12 height 12
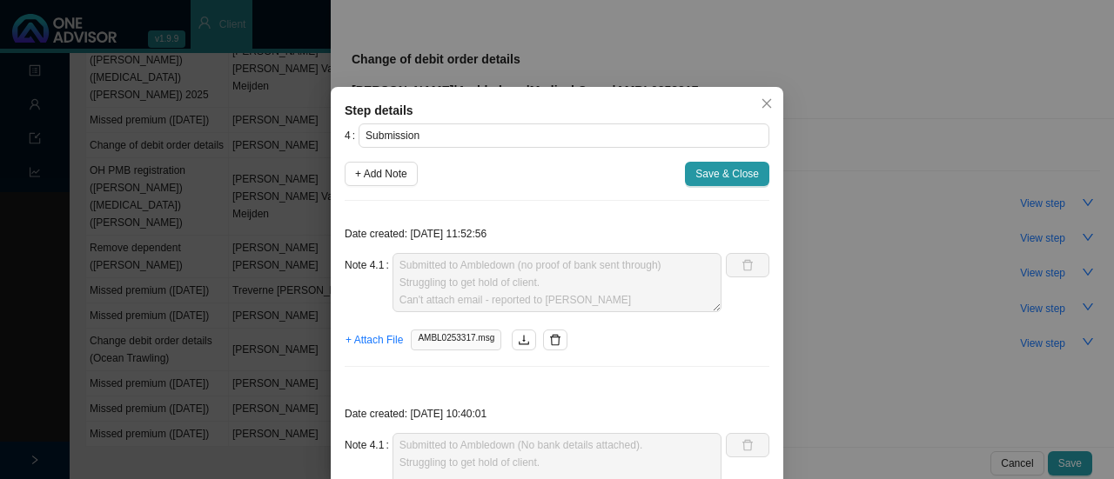
click at [600, 367] on div "Date created: [DATE] 11:52:56 Note 4.1 Submitted to Ambledown (no proof of bank…" at bounding box center [557, 298] width 425 height 166
click at [550, 335] on icon "delete" at bounding box center [555, 340] width 12 height 12
click at [370, 177] on span "+ Add Note" at bounding box center [381, 173] width 52 height 17
type textarea "Submitted to Ambledown (no proof of bank sent through) Struggling to get hold o…"
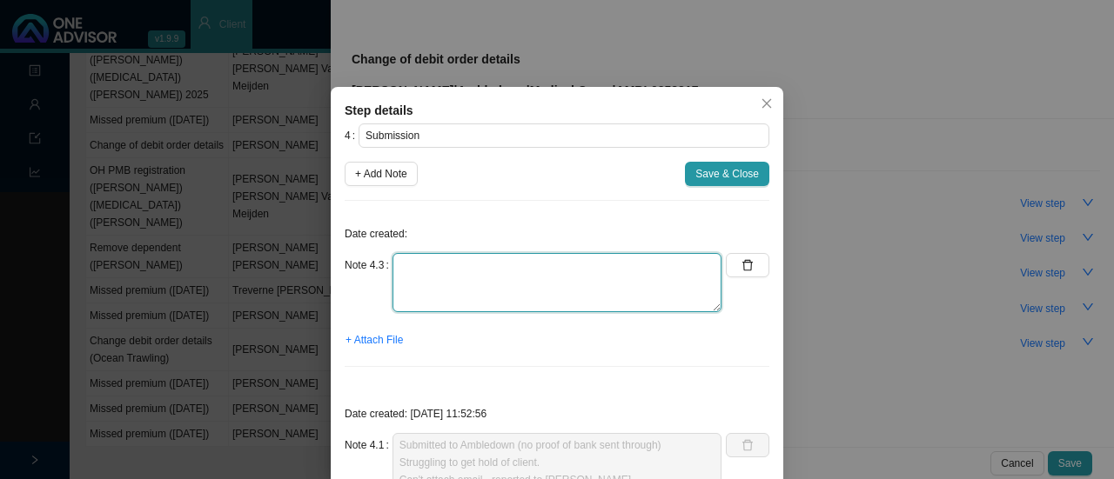
click at [421, 290] on textarea at bounding box center [556, 282] width 329 height 59
type textarea "C"
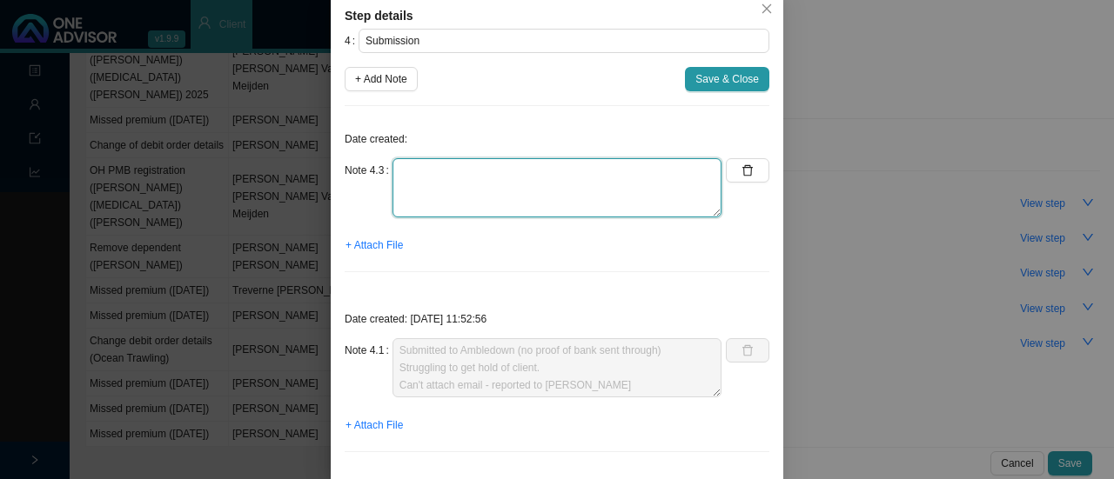
scroll to position [174, 0]
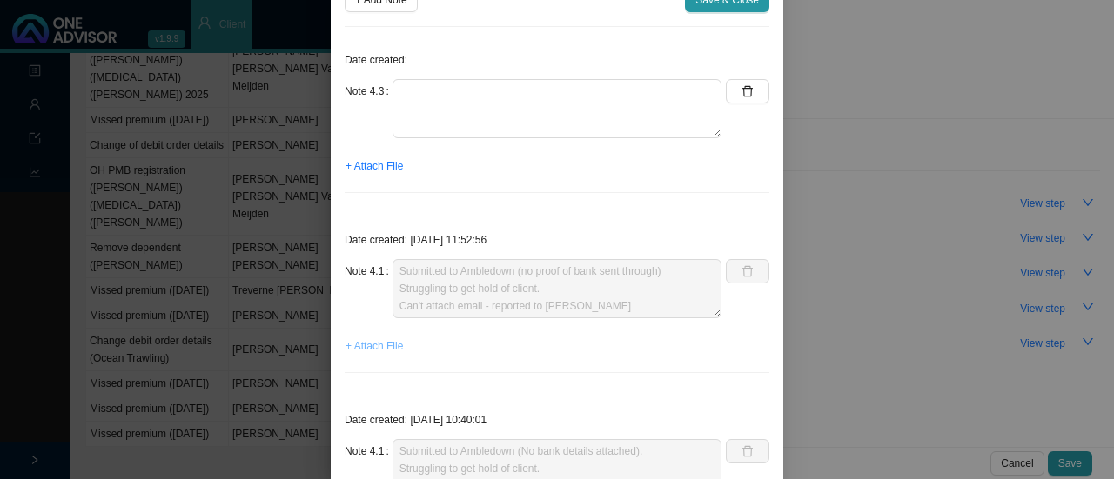
click at [381, 345] on span "+ Attach File" at bounding box center [373, 346] width 57 height 17
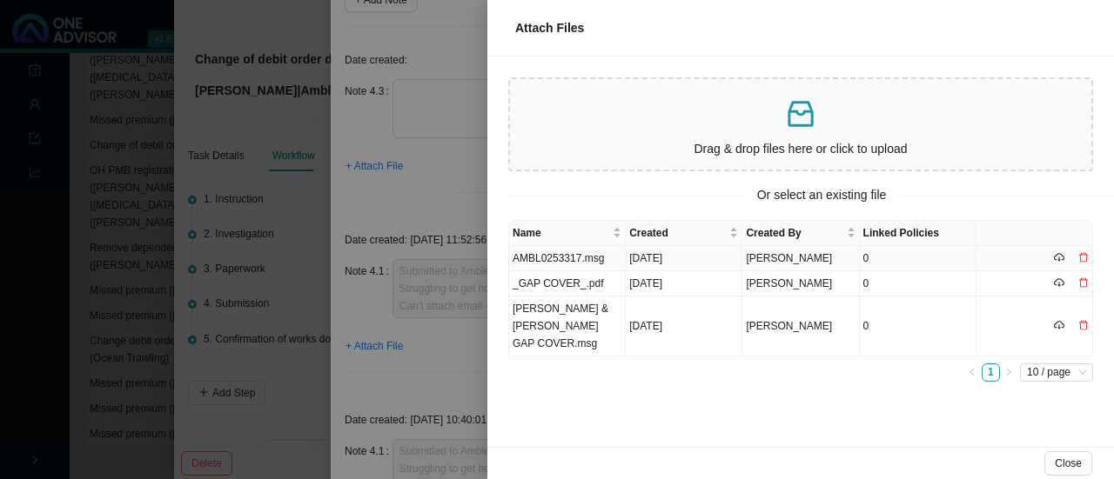
click at [559, 262] on td "AMBL0253317.msg" at bounding box center [567, 258] width 117 height 25
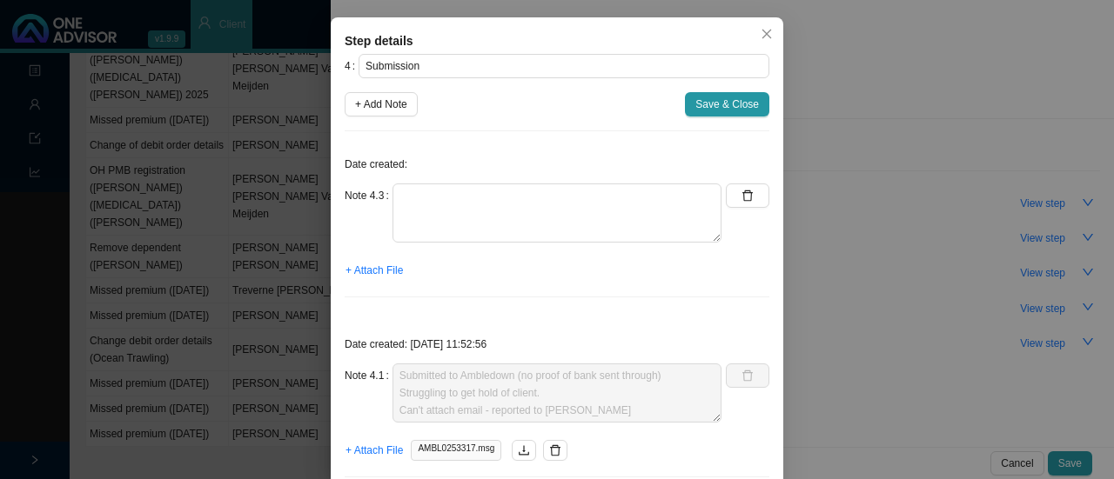
scroll to position [0, 0]
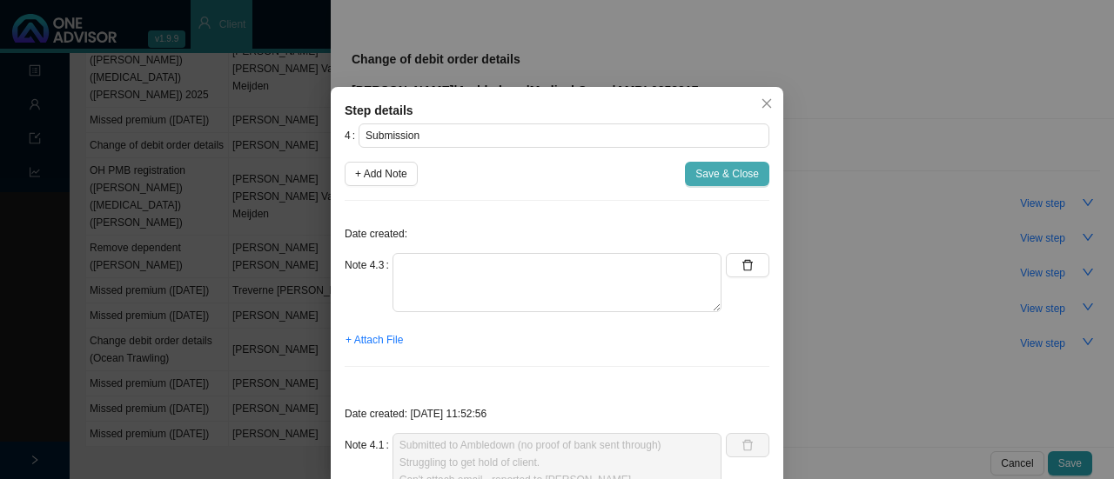
click at [739, 177] on span "Save & Close" at bounding box center [727, 173] width 64 height 17
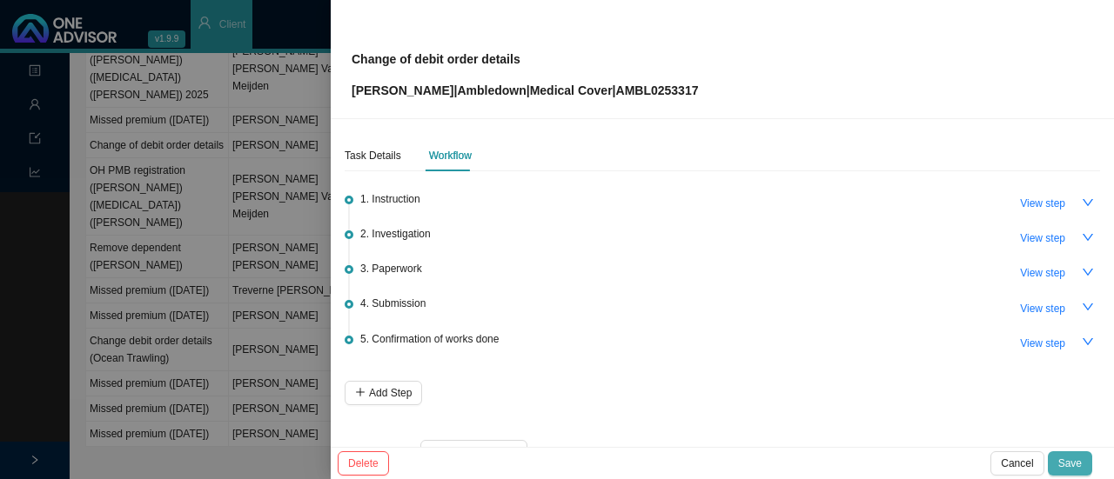
click at [1069, 460] on span "Save" at bounding box center [1069, 463] width 23 height 17
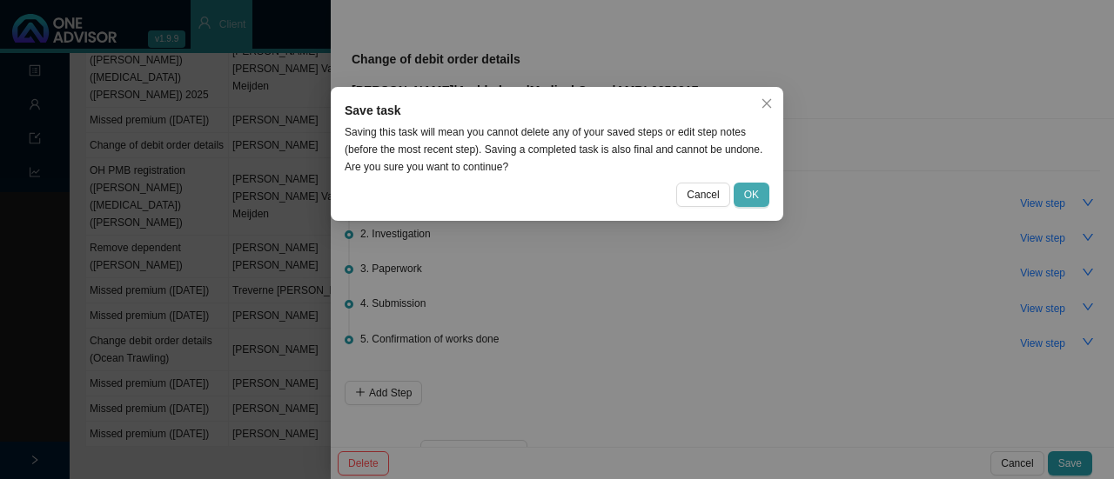
click at [759, 199] on span "OK" at bounding box center [751, 194] width 15 height 17
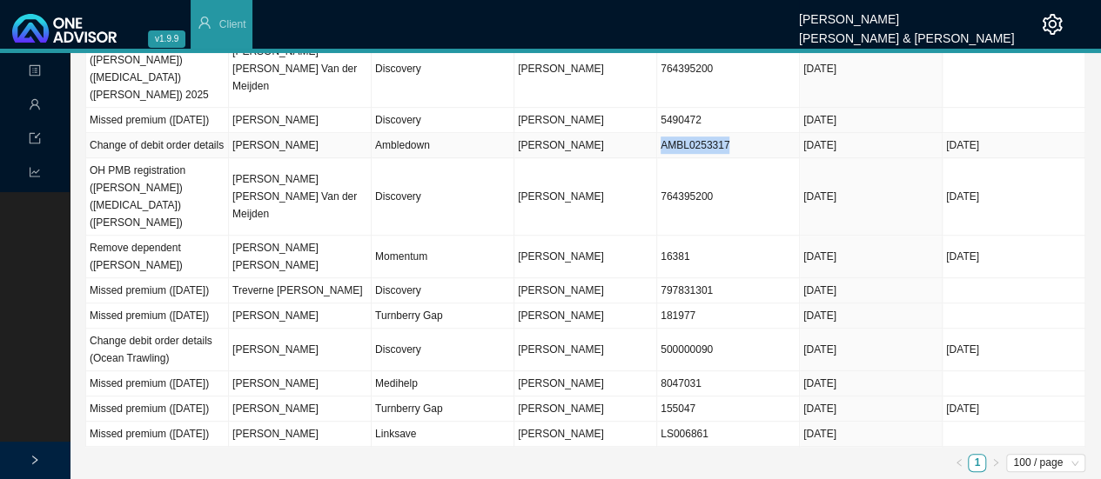
drag, startPoint x: 703, startPoint y: 106, endPoint x: 659, endPoint y: 105, distance: 43.5
click at [659, 133] on td "AMBL0253317" at bounding box center [728, 145] width 143 height 25
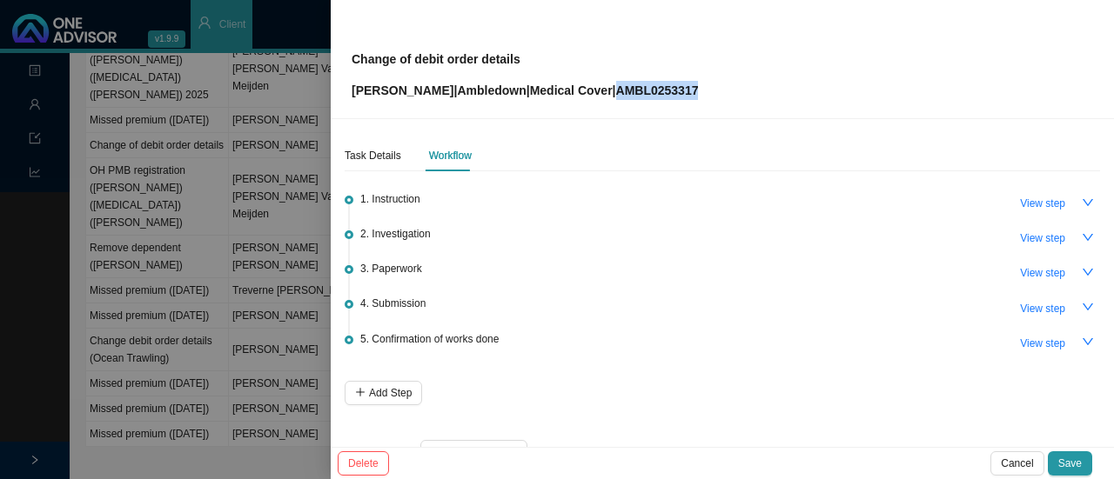
drag, startPoint x: 658, startPoint y: 95, endPoint x: 578, endPoint y: 95, distance: 80.0
click at [578, 95] on div "Change of debit order details [PERSON_NAME] | Ambledown | Medical Cover | AMBL0…" at bounding box center [721, 59] width 741 height 82
copy p "AMBL0253317"
click at [1043, 307] on span "View step" at bounding box center [1042, 308] width 45 height 17
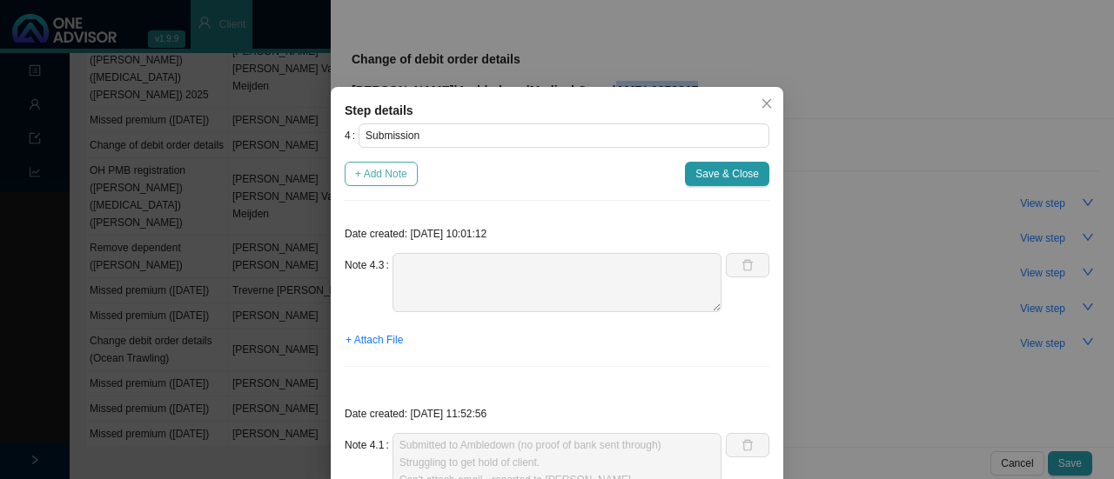
click at [381, 172] on span "+ Add Note" at bounding box center [381, 173] width 52 height 17
type textarea "Submitted to Ambledown (no proof of bank sent through) Struggling to get hold o…"
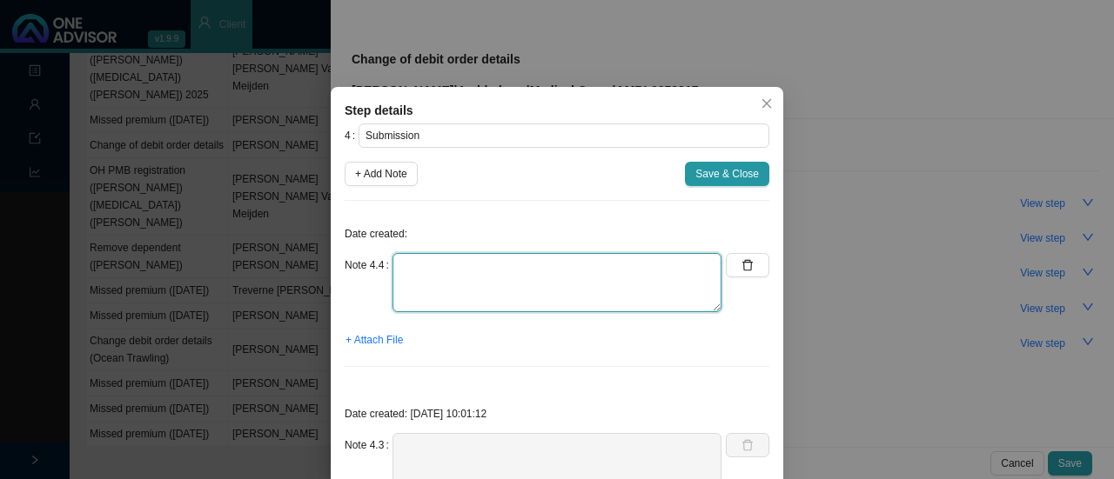
click at [427, 276] on textarea at bounding box center [556, 282] width 329 height 59
type textarea "E"
type textarea "Ambledown down email: Changes have been done"
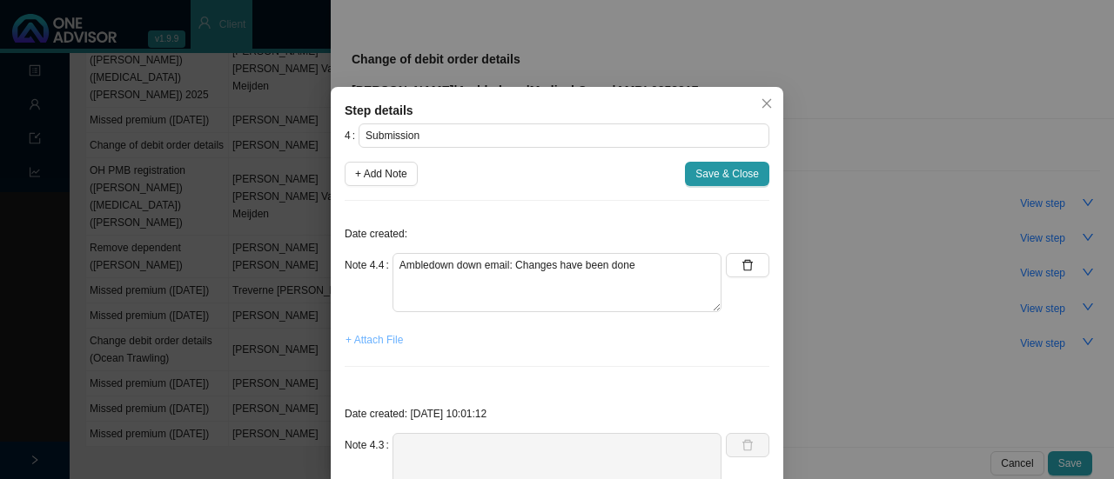
click at [389, 336] on span "+ Attach File" at bounding box center [373, 339] width 57 height 17
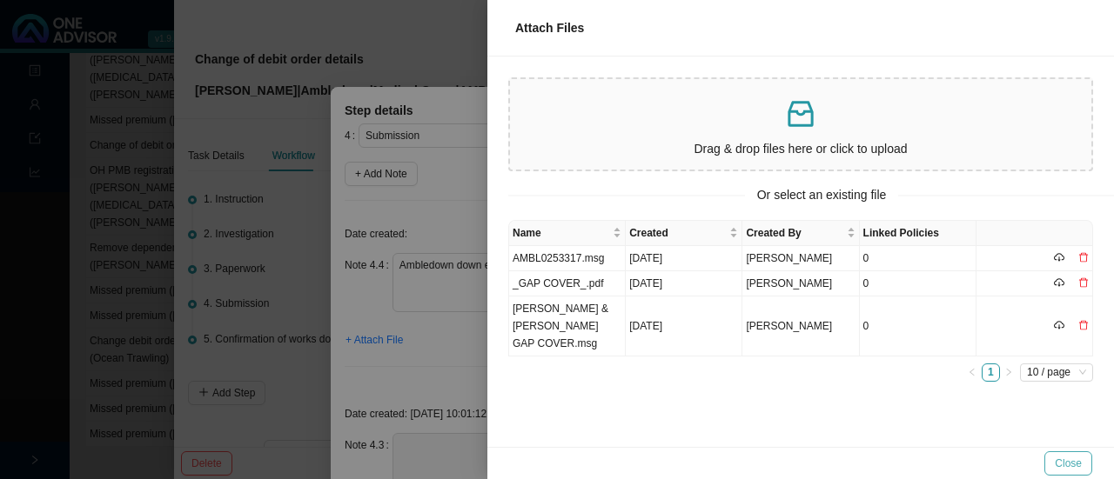
click at [1074, 458] on span "Close" at bounding box center [1067, 463] width 27 height 17
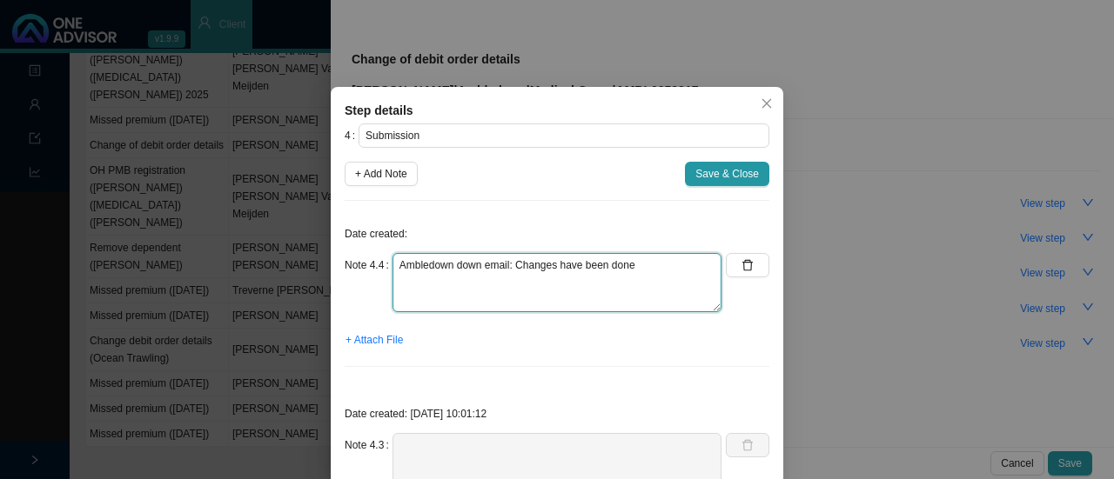
drag, startPoint x: 655, startPoint y: 262, endPoint x: 351, endPoint y: 261, distance: 303.6
click at [351, 261] on div "Note 4.4 Ambledown down email: Changes have been done" at bounding box center [533, 282] width 377 height 59
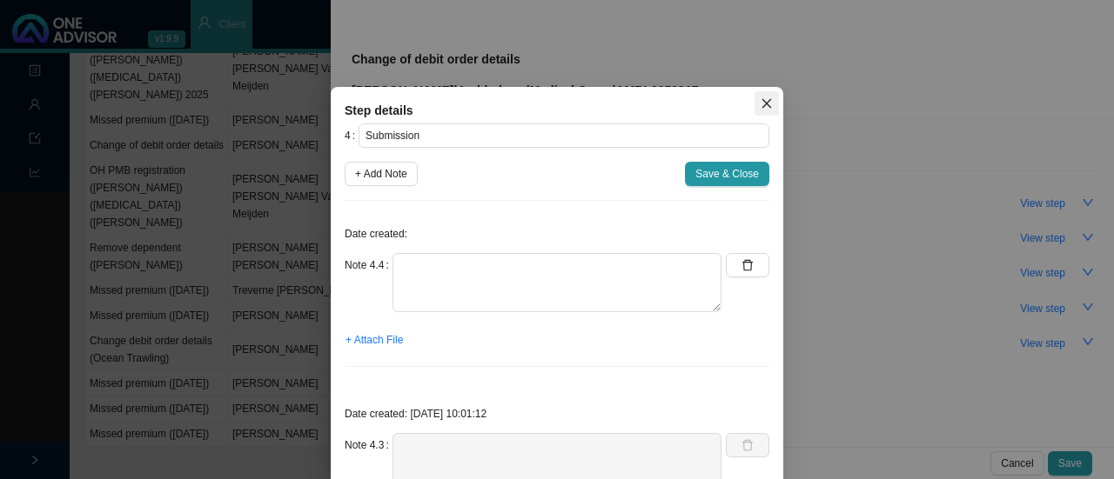
click at [760, 104] on icon "close" at bounding box center [766, 103] width 12 height 12
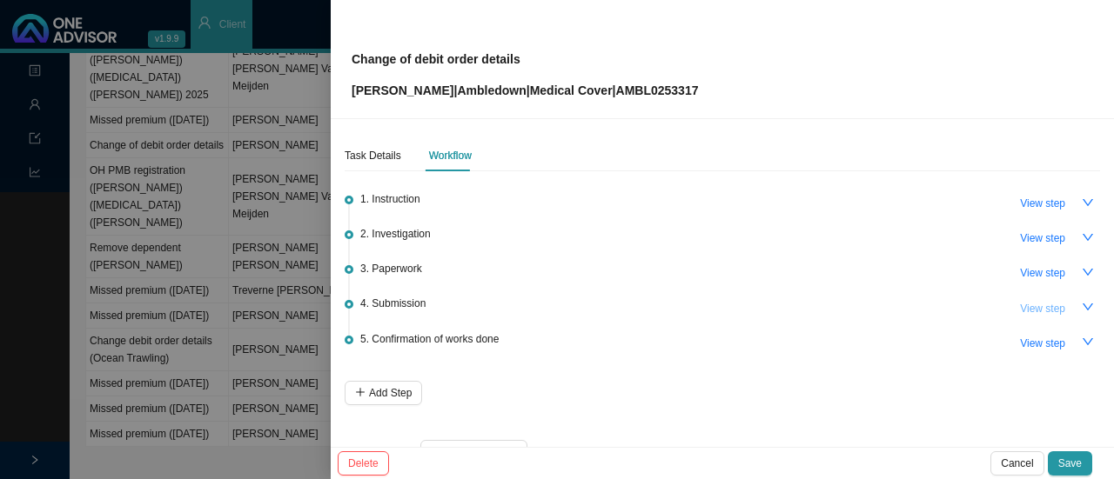
click at [1026, 309] on span "View step" at bounding box center [1042, 308] width 45 height 17
type textarea "Submitted to Ambledown (no proof of bank sent through) Struggling to get hold o…"
type textarea "Submitted to Ambledown (No bank details attached). Struggling to get hold of cl…"
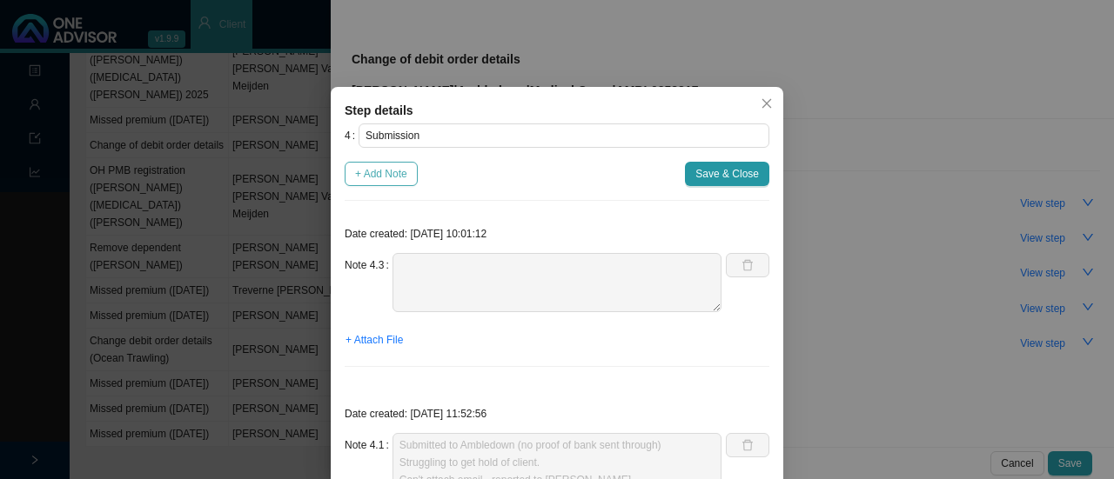
click at [385, 173] on span "+ Add Note" at bounding box center [381, 173] width 52 height 17
type textarea "Submitted to Ambledown (no proof of bank sent through) Struggling to get hold o…"
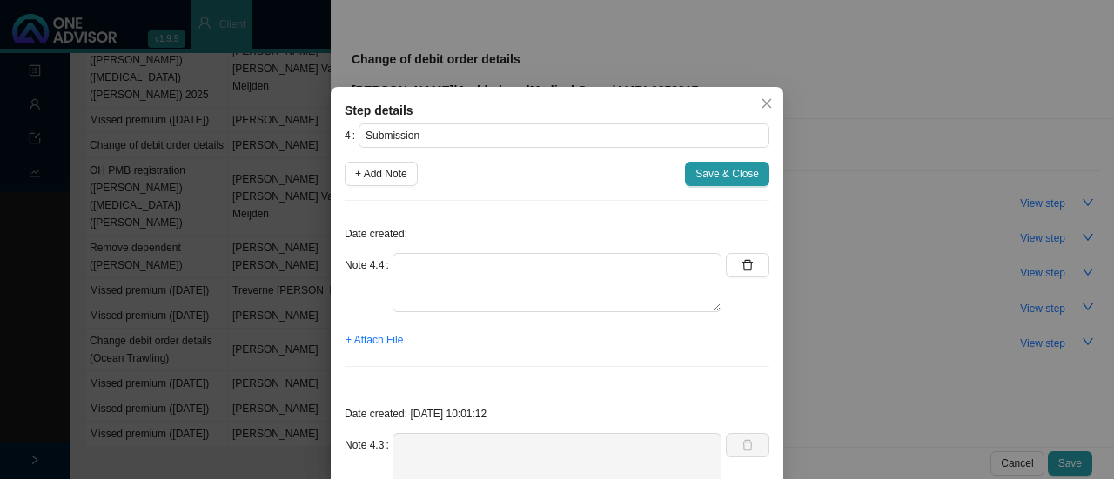
click at [492, 241] on p "Date created:" at bounding box center [557, 233] width 425 height 17
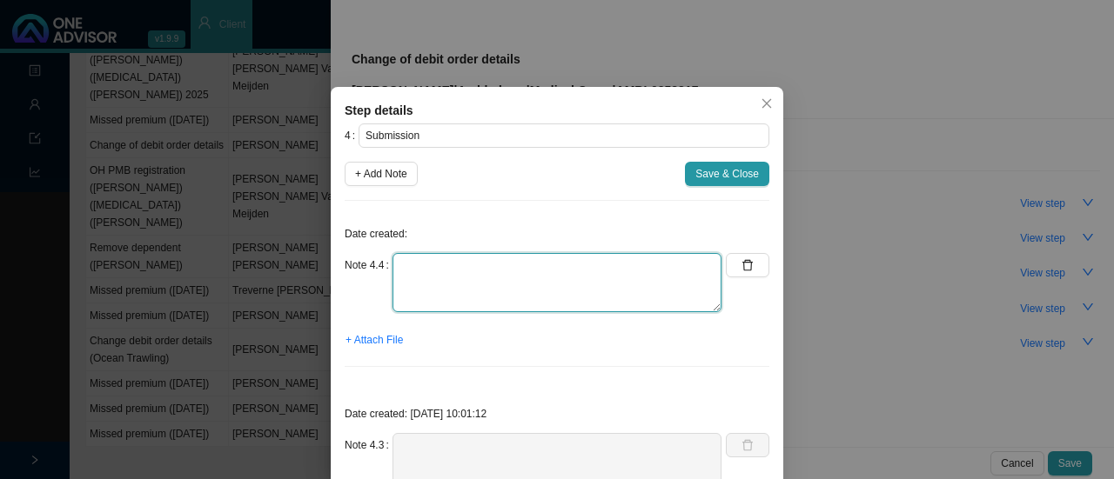
click at [438, 281] on textarea at bounding box center [556, 282] width 329 height 59
type textarea "c"
type textarea "Changes have been done // Cannot attach email (reported to [PERSON_NAME])"
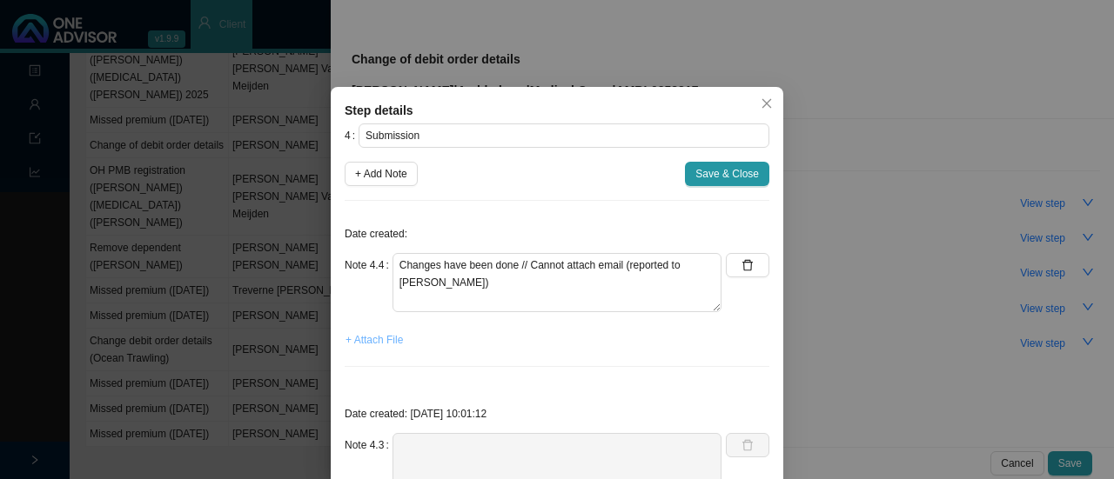
click at [381, 335] on span "+ Attach File" at bounding box center [373, 339] width 57 height 17
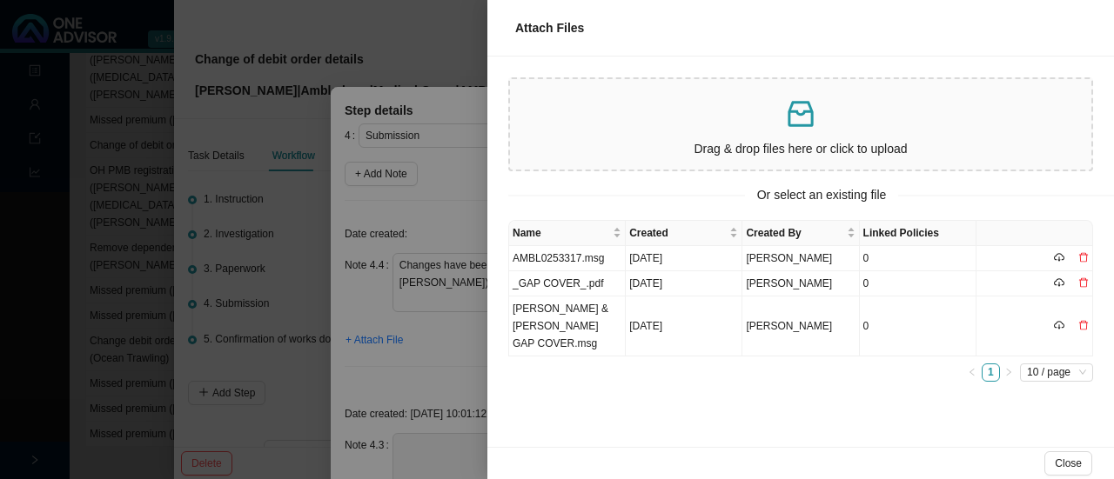
click at [429, 297] on div at bounding box center [557, 239] width 1114 height 479
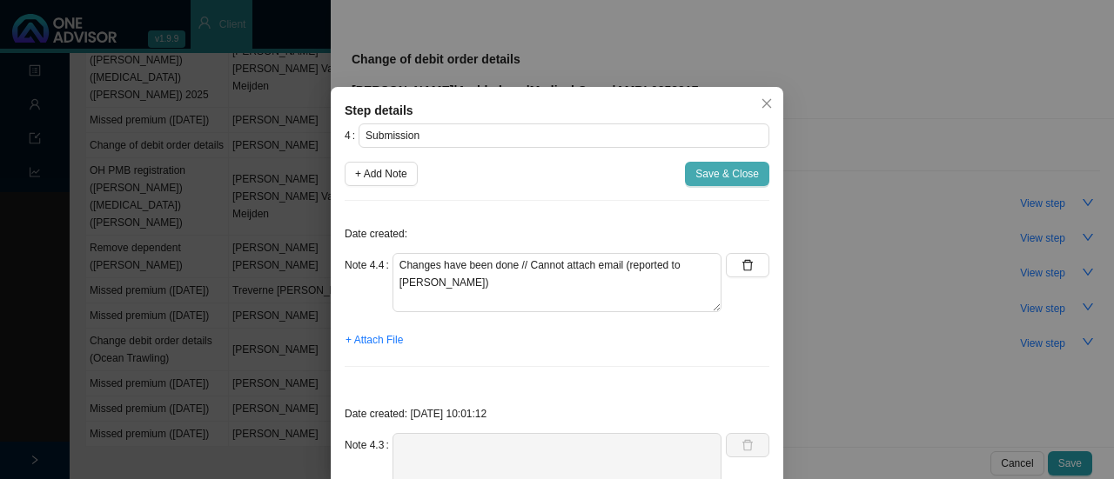
click at [739, 171] on span "Save & Close" at bounding box center [727, 173] width 64 height 17
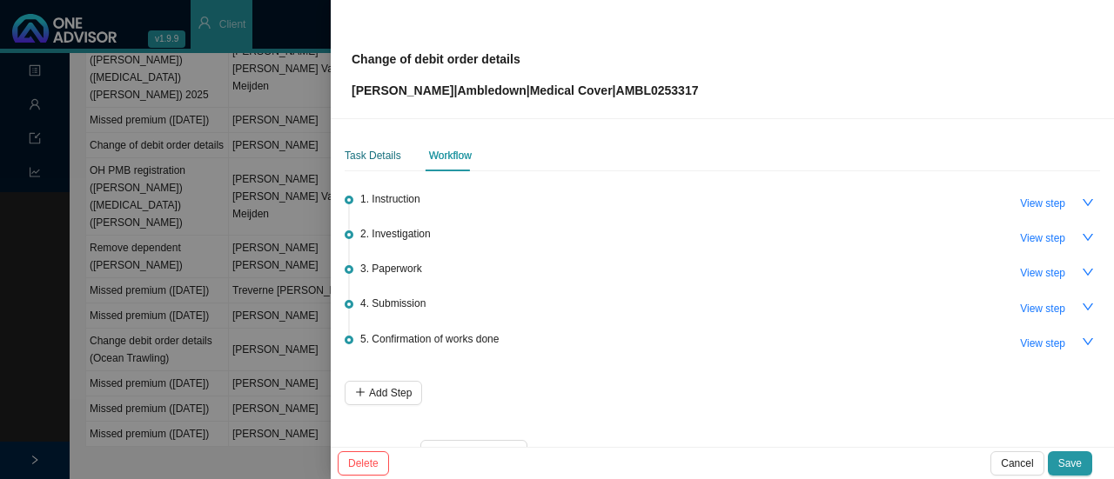
click at [374, 154] on div "Task Details" at bounding box center [373, 155] width 57 height 17
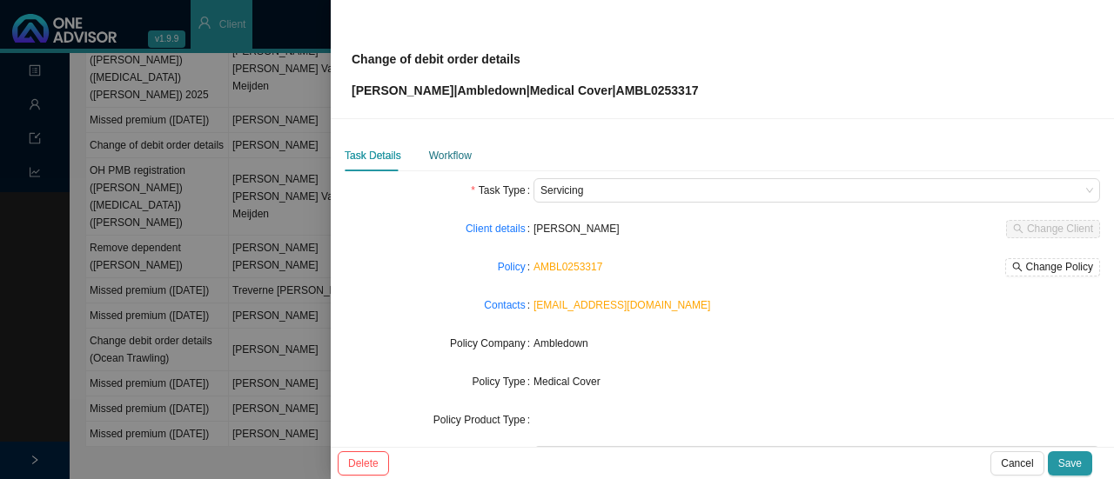
click at [437, 151] on div "Workflow" at bounding box center [450, 155] width 43 height 17
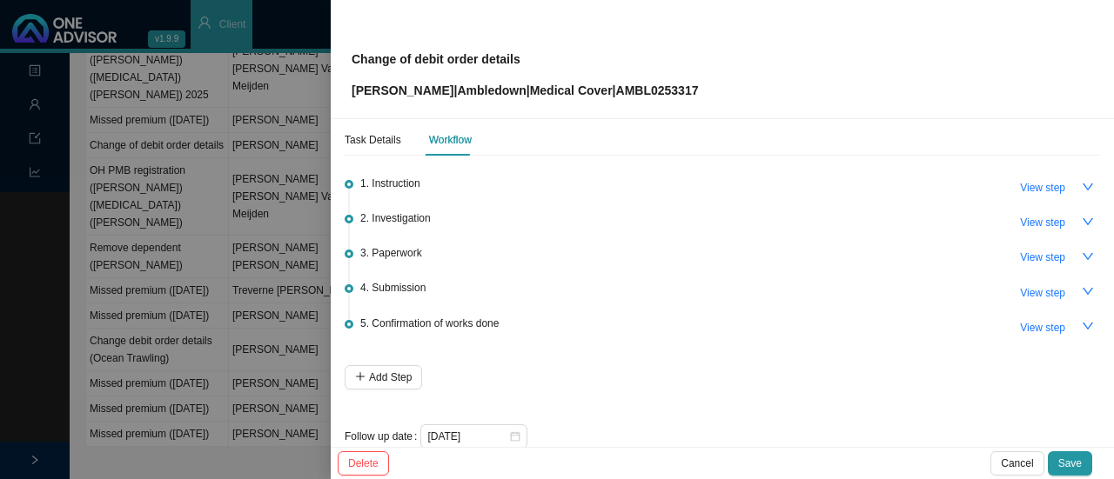
scroll to position [42, 0]
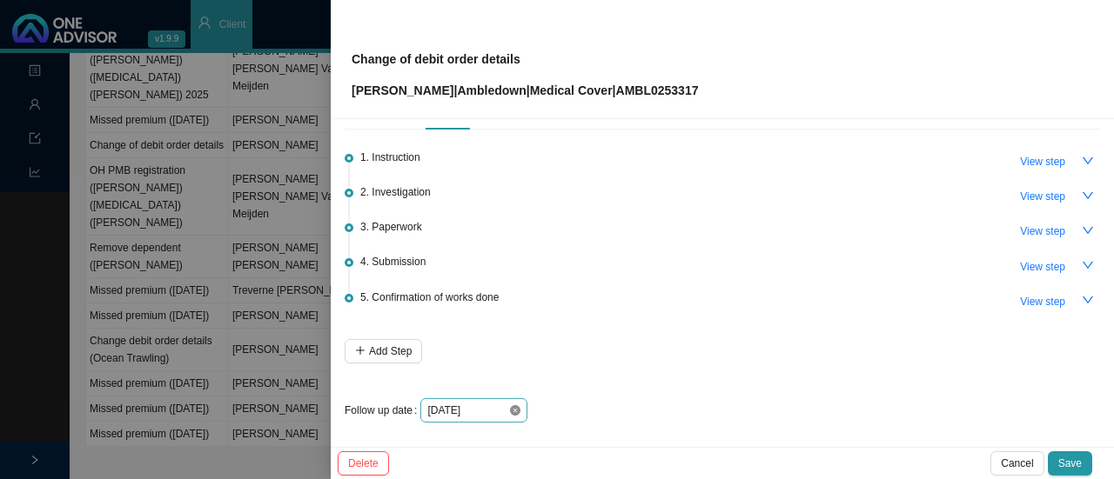
click at [515, 411] on icon "close-circle" at bounding box center [515, 410] width 10 height 10
click at [515, 402] on div at bounding box center [473, 410] width 93 height 17
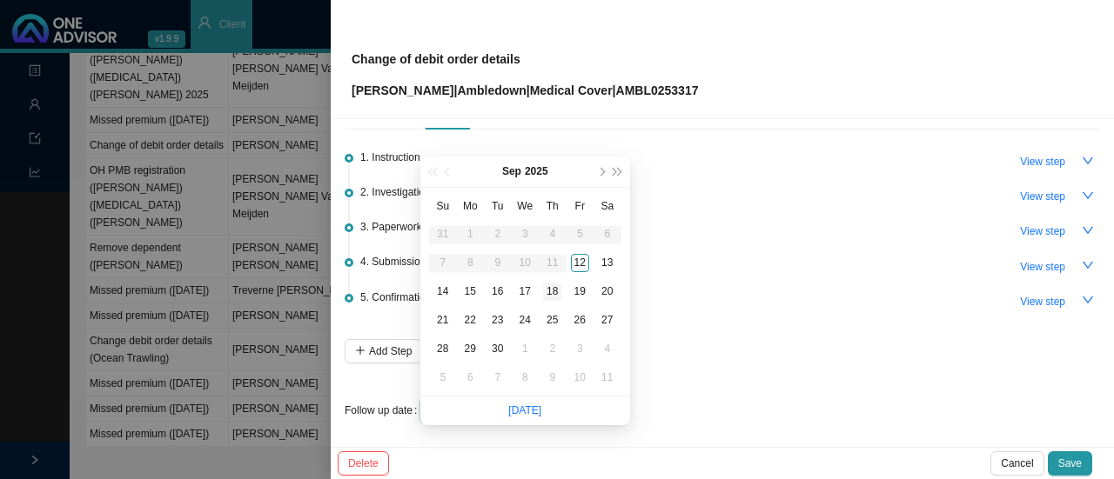
type input "[DATE]"
click at [472, 283] on div "15" at bounding box center [470, 292] width 18 height 18
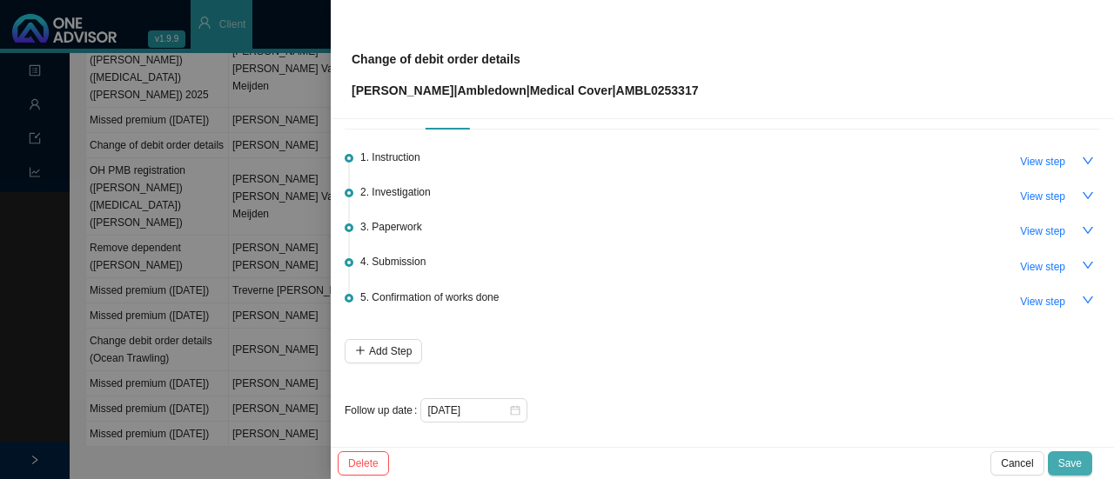
click at [1076, 458] on span "Save" at bounding box center [1069, 463] width 23 height 17
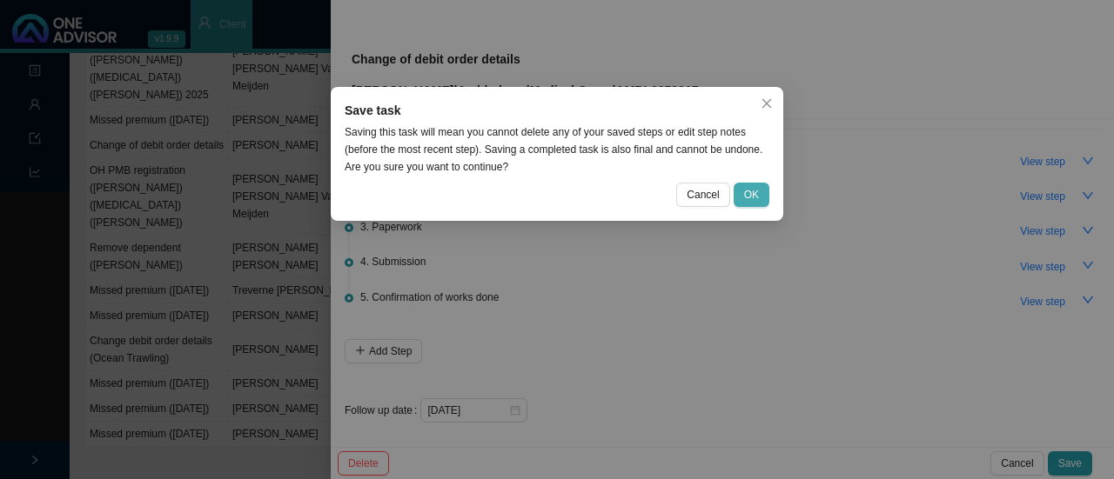
click at [748, 199] on span "OK" at bounding box center [751, 194] width 15 height 17
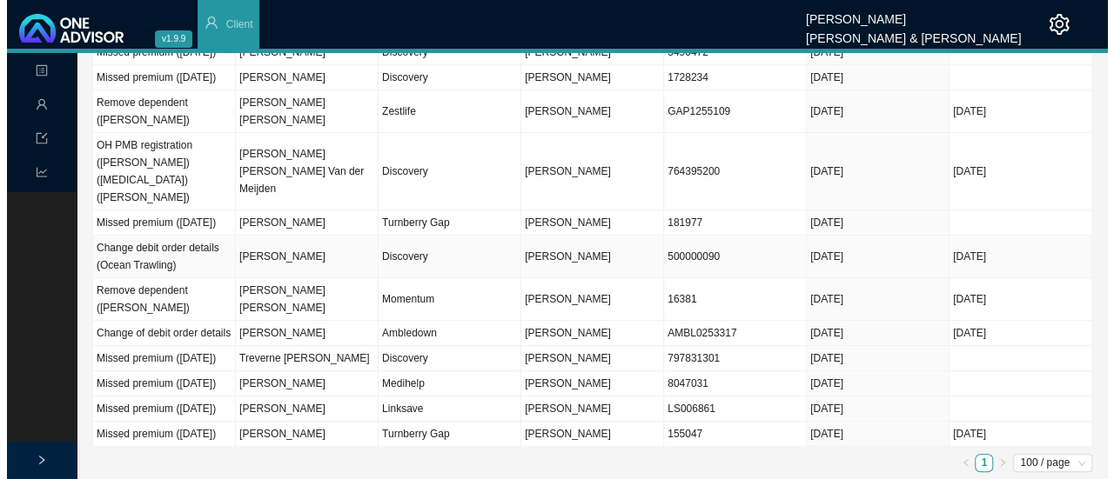
scroll to position [348, 0]
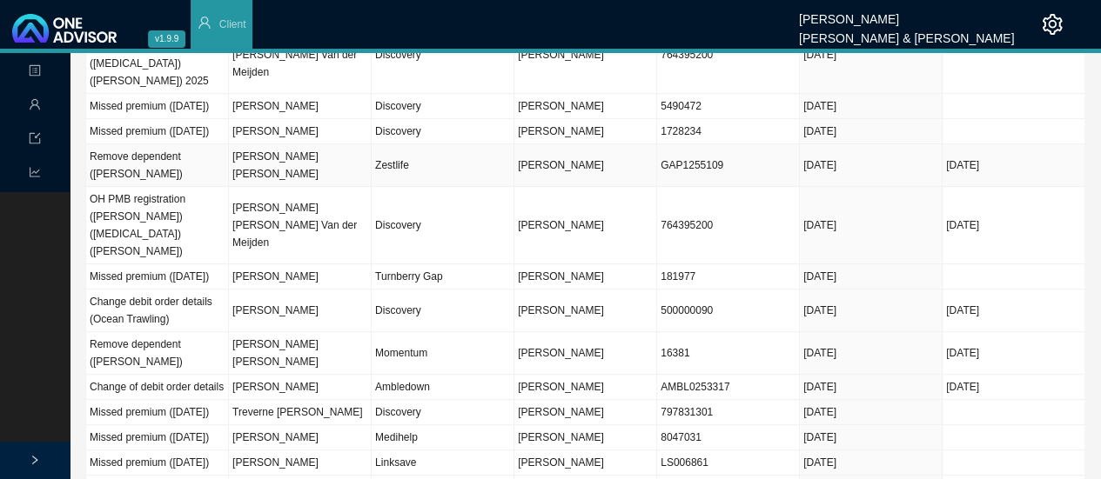
click at [569, 171] on span "[PERSON_NAME]" at bounding box center [561, 165] width 86 height 12
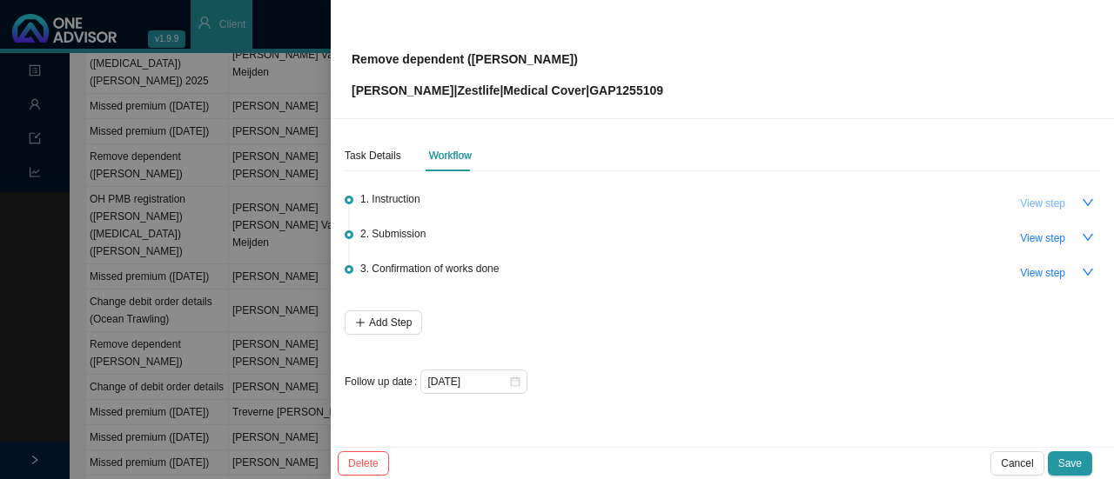
click at [1039, 205] on span "View step" at bounding box center [1042, 203] width 45 height 17
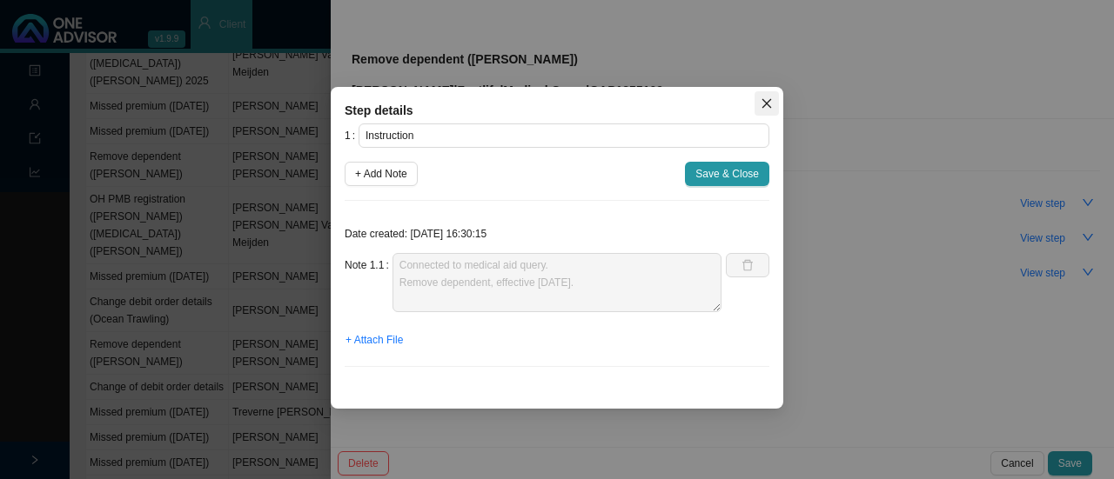
click at [773, 104] on span "Close" at bounding box center [766, 103] width 24 height 12
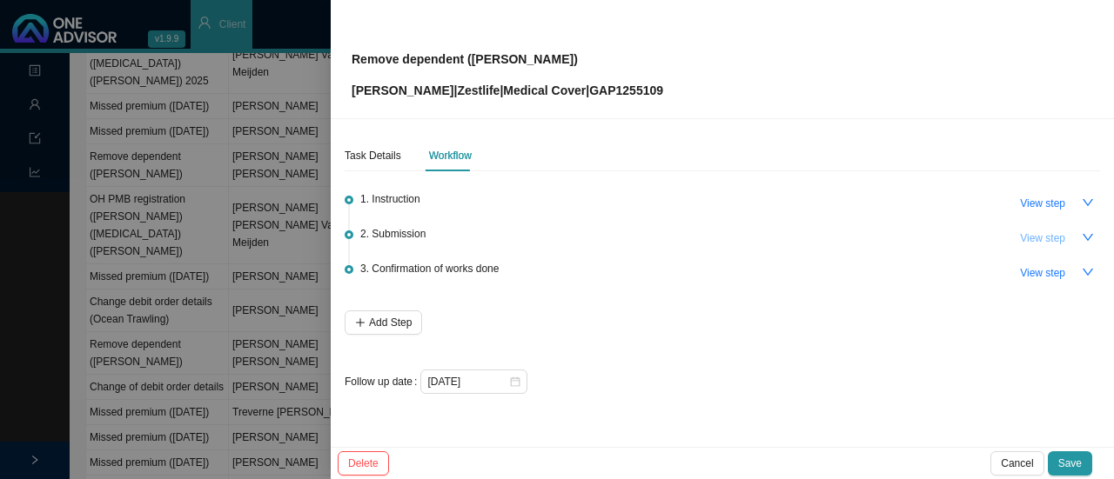
click at [1049, 241] on span "View step" at bounding box center [1042, 238] width 45 height 17
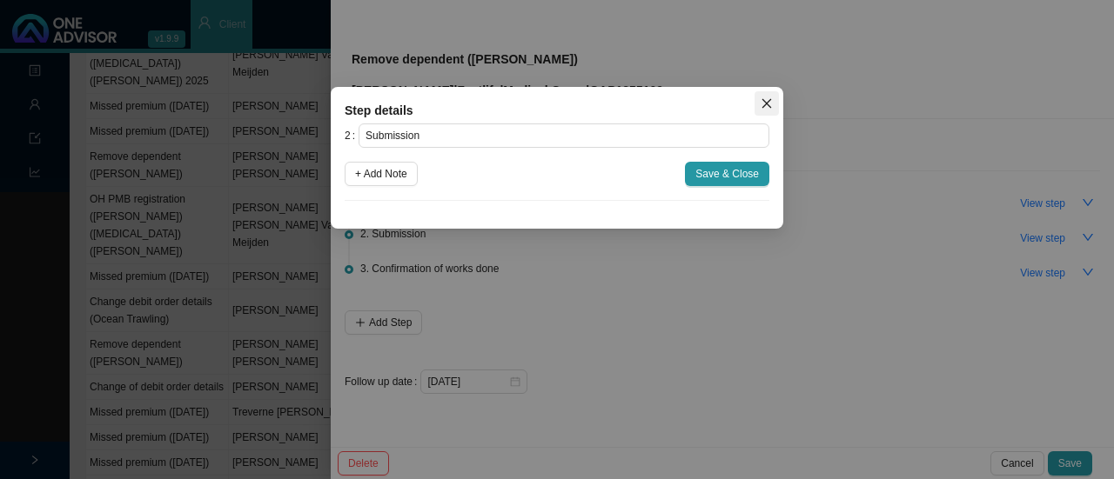
click at [771, 97] on icon "close" at bounding box center [766, 103] width 12 height 12
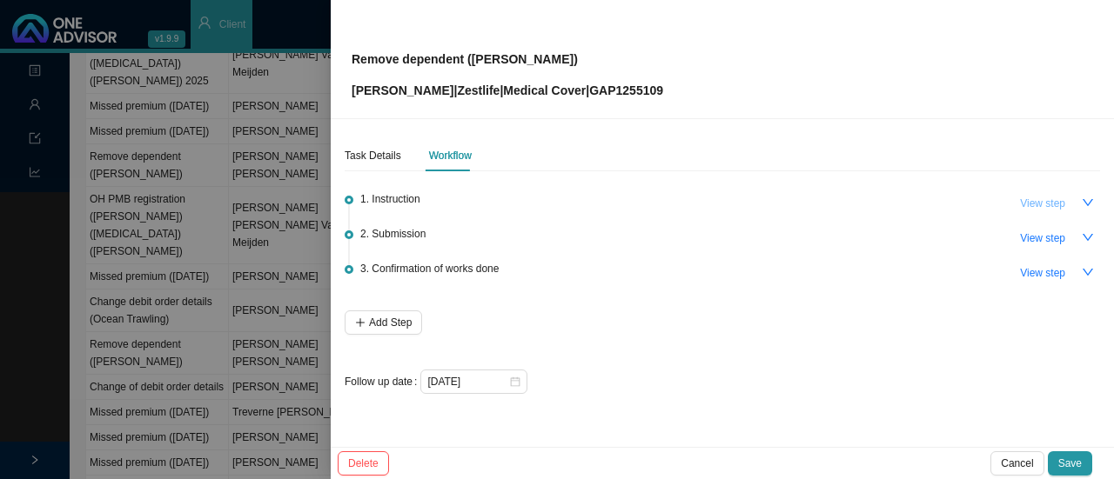
click at [1040, 203] on span "View step" at bounding box center [1042, 203] width 45 height 17
type input "Instruction"
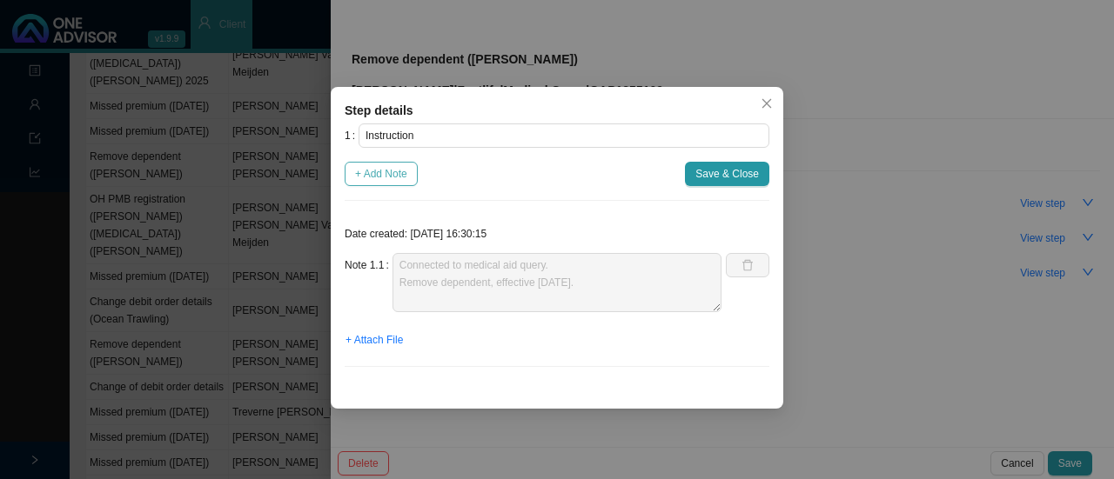
click at [379, 172] on span "+ Add Note" at bounding box center [381, 173] width 52 height 17
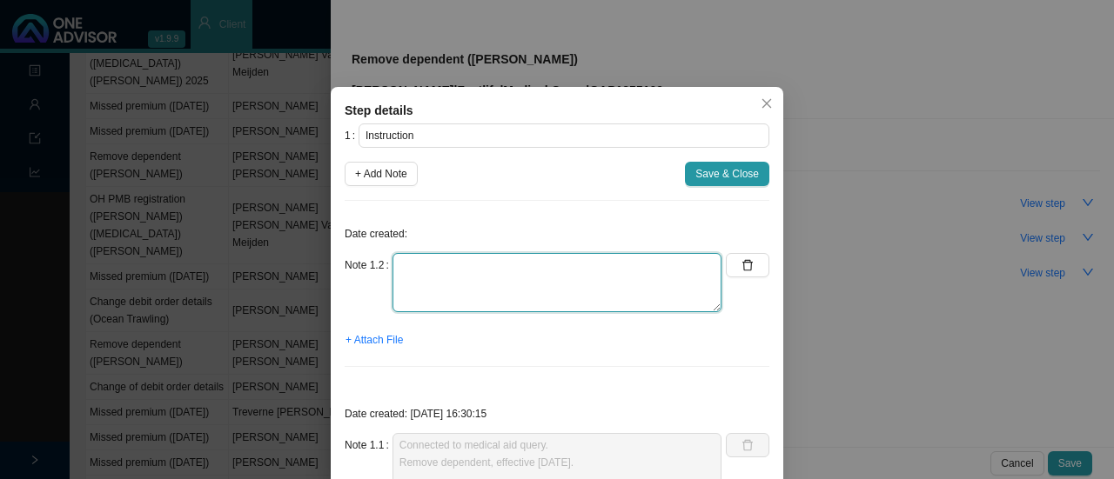
click at [427, 288] on textarea at bounding box center [556, 282] width 329 height 59
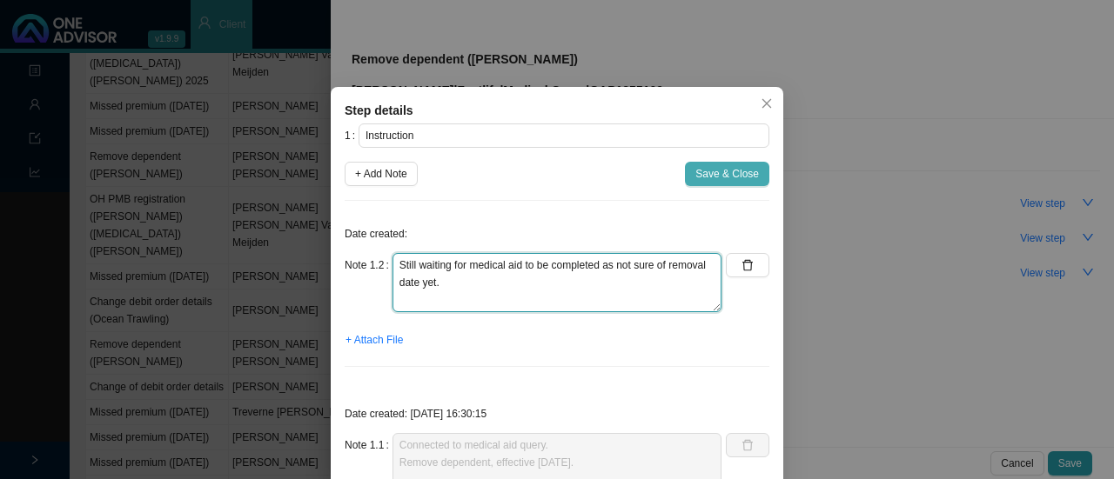
type textarea "Still waiting for medical aid to be completed as not sure of removal date yet."
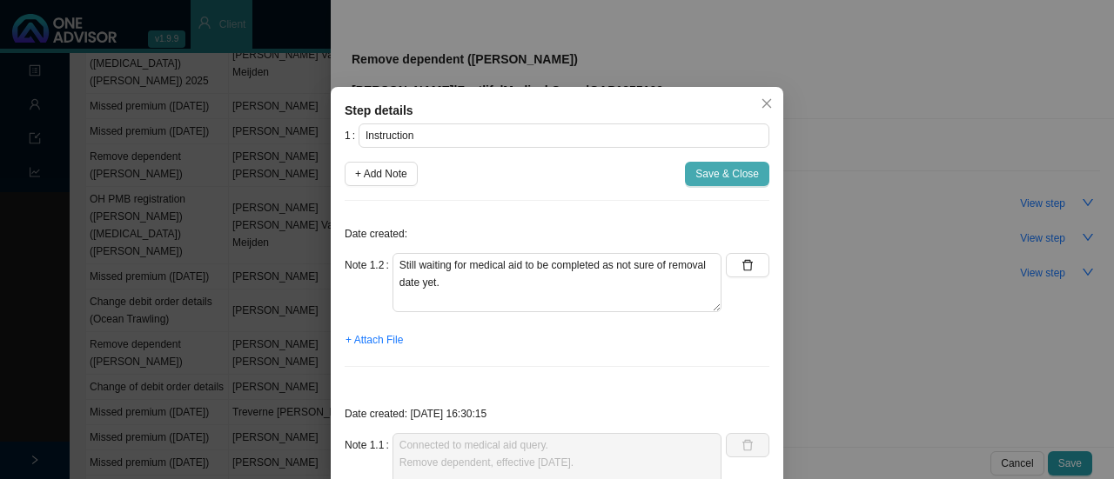
click at [729, 167] on span "Save & Close" at bounding box center [727, 173] width 64 height 17
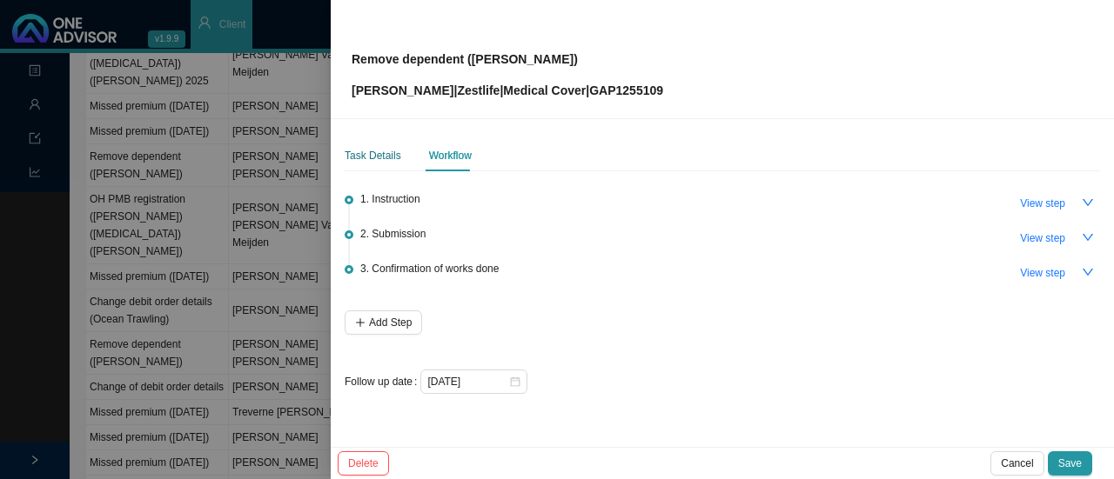
click at [376, 157] on div "Task Details" at bounding box center [373, 155] width 57 height 17
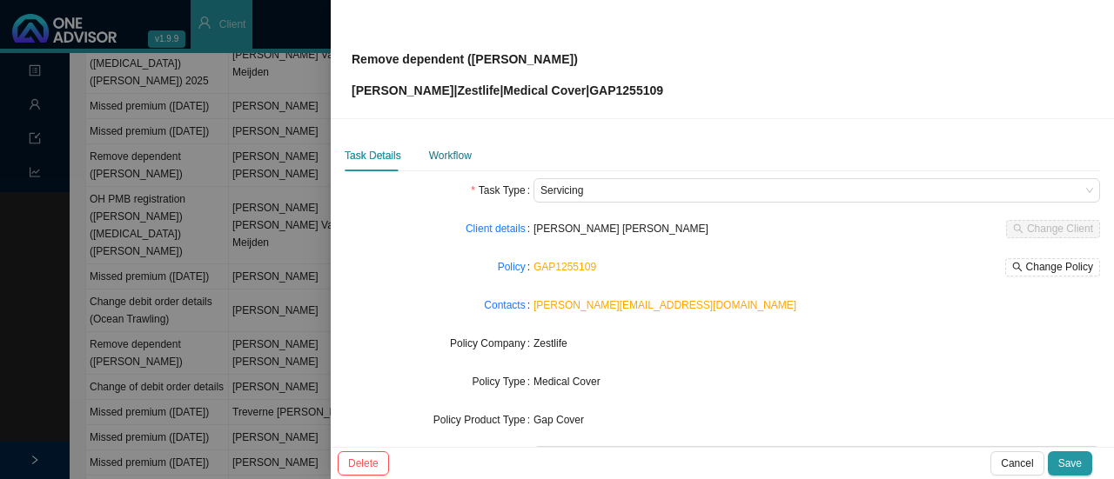
click at [447, 152] on div "Workflow" at bounding box center [450, 155] width 43 height 17
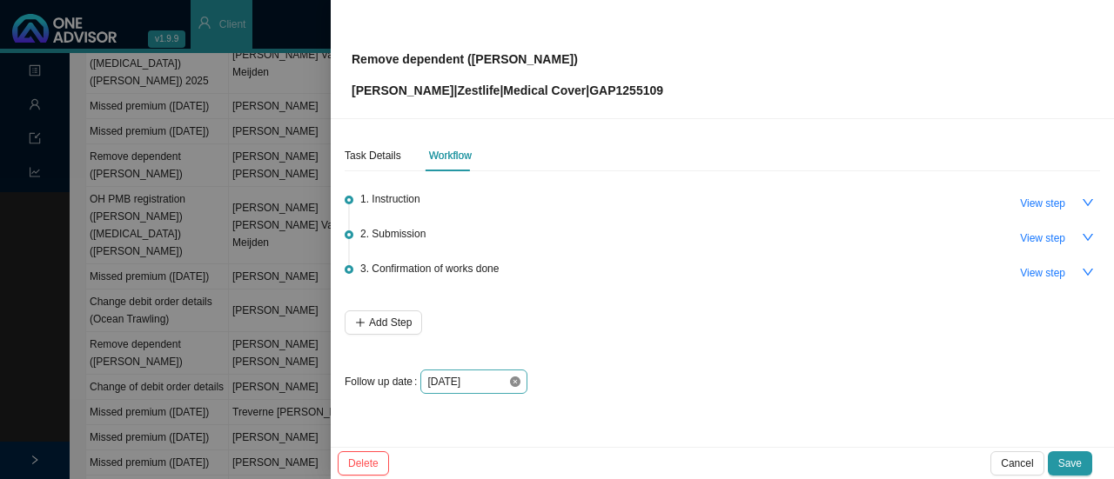
click at [513, 380] on icon "close-circle" at bounding box center [515, 382] width 10 height 10
click at [512, 384] on div at bounding box center [473, 381] width 93 height 17
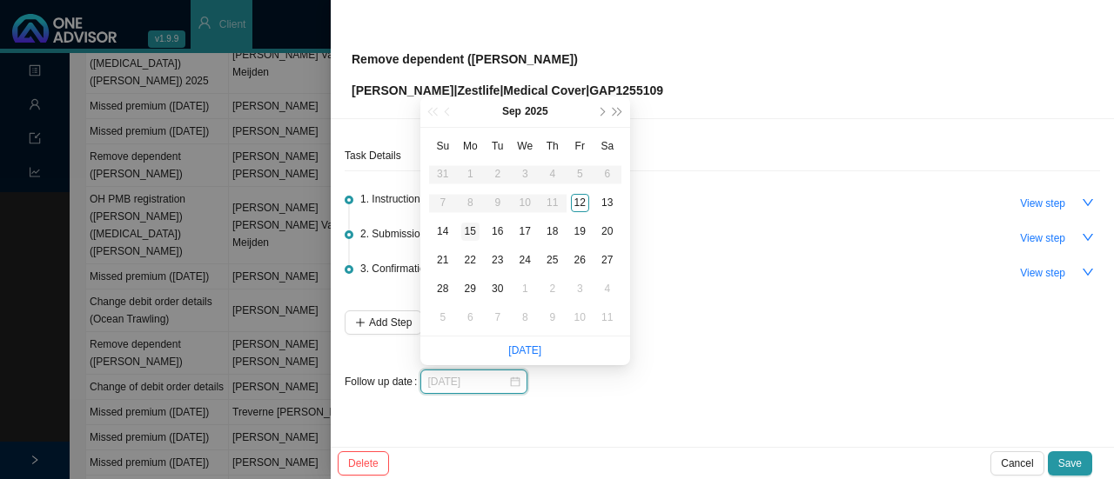
type input "[DATE]"
drag, startPoint x: 463, startPoint y: 228, endPoint x: 527, endPoint y: 258, distance: 71.2
click at [466, 228] on div "15" at bounding box center [470, 232] width 18 height 18
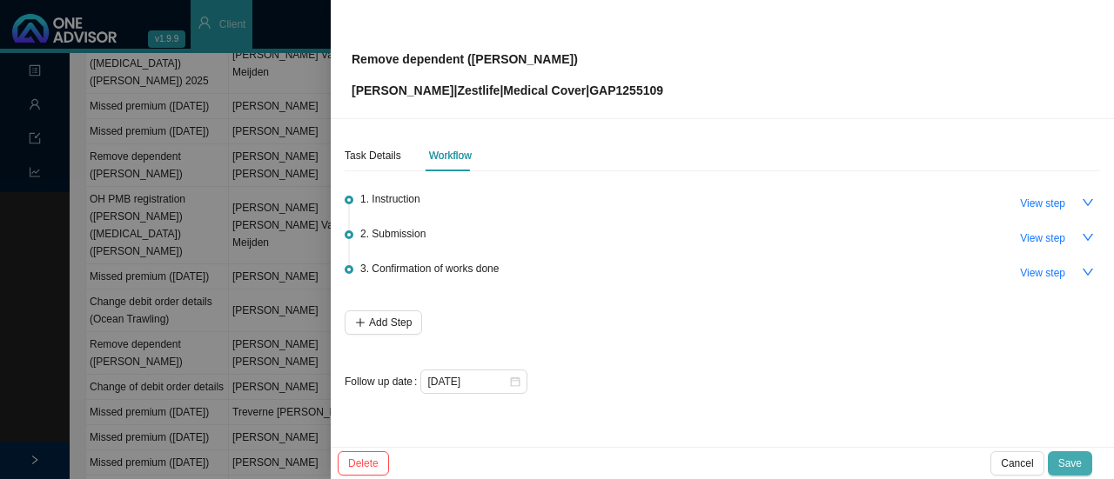
click at [1070, 461] on span "Save" at bounding box center [1069, 463] width 23 height 17
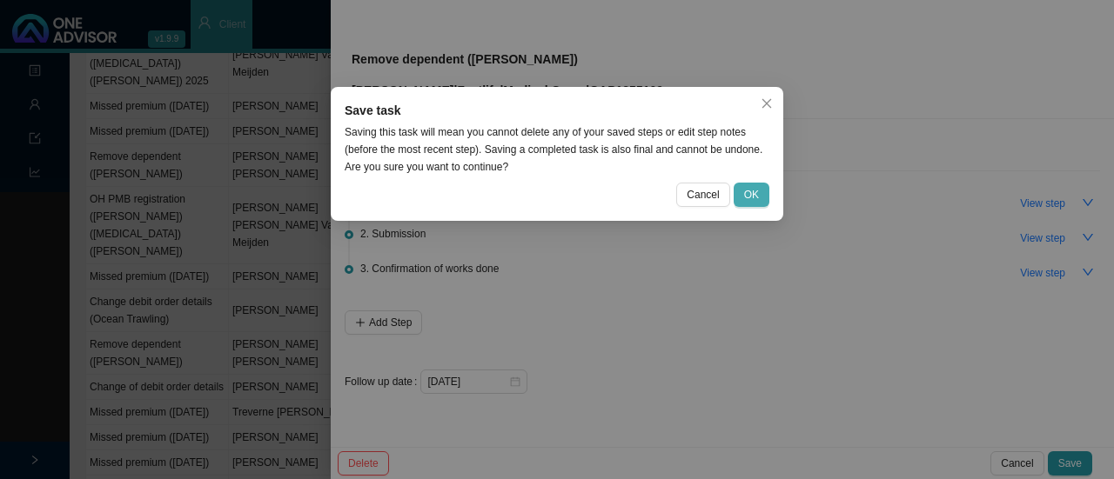
click at [748, 197] on span "OK" at bounding box center [751, 194] width 15 height 17
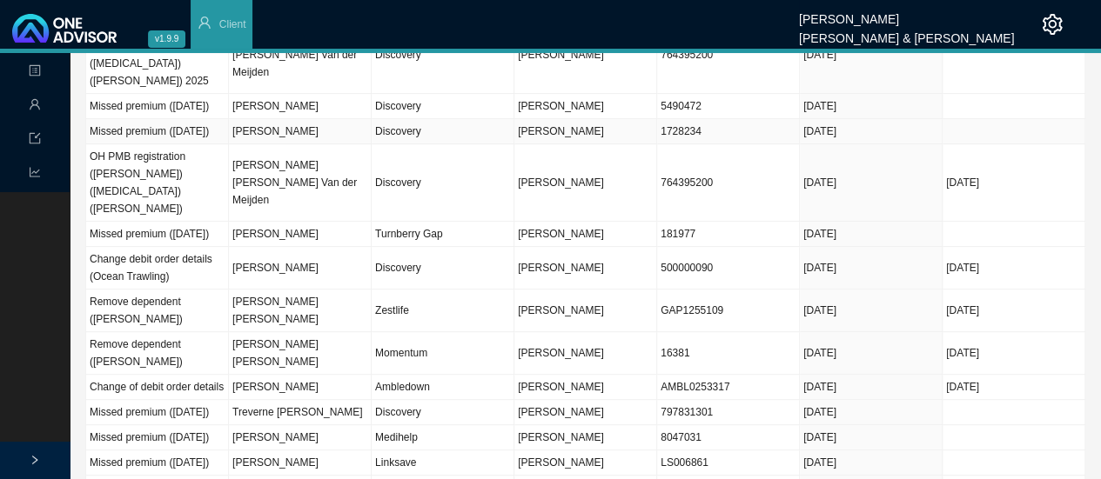
click at [536, 137] on span "[PERSON_NAME]" at bounding box center [561, 131] width 86 height 12
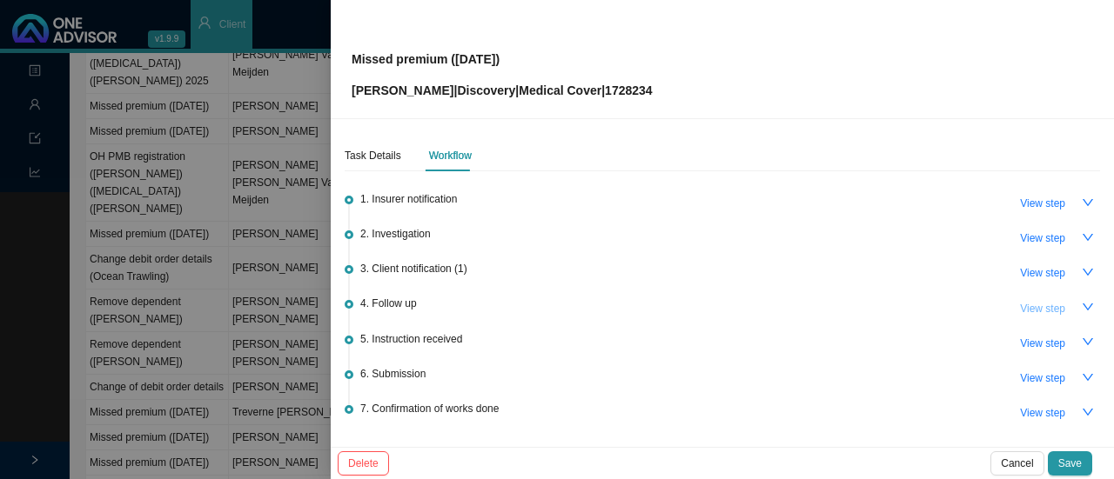
click at [1024, 302] on span "View step" at bounding box center [1042, 308] width 45 height 17
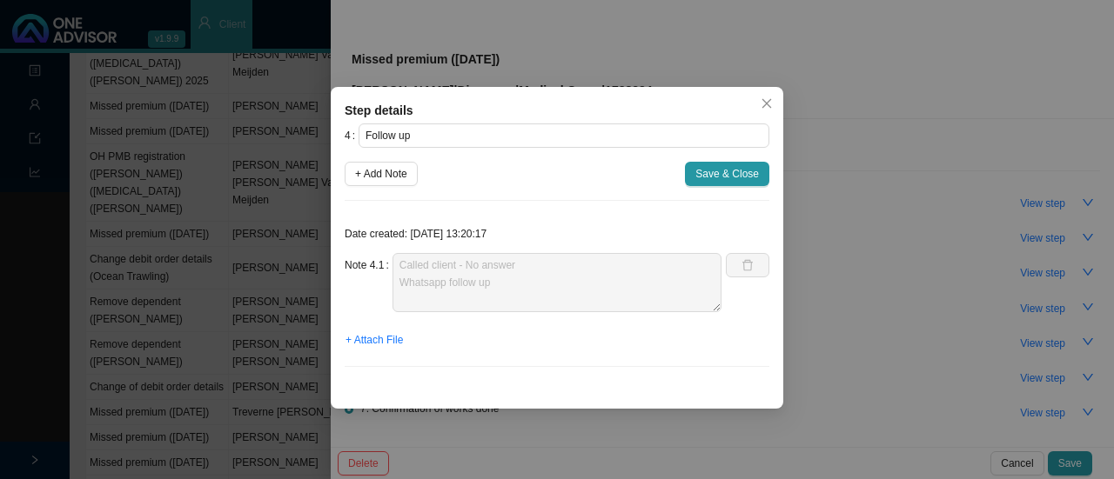
drag, startPoint x: 386, startPoint y: 177, endPoint x: 432, endPoint y: 202, distance: 51.4
click at [387, 177] on span "+ Add Note" at bounding box center [381, 173] width 52 height 17
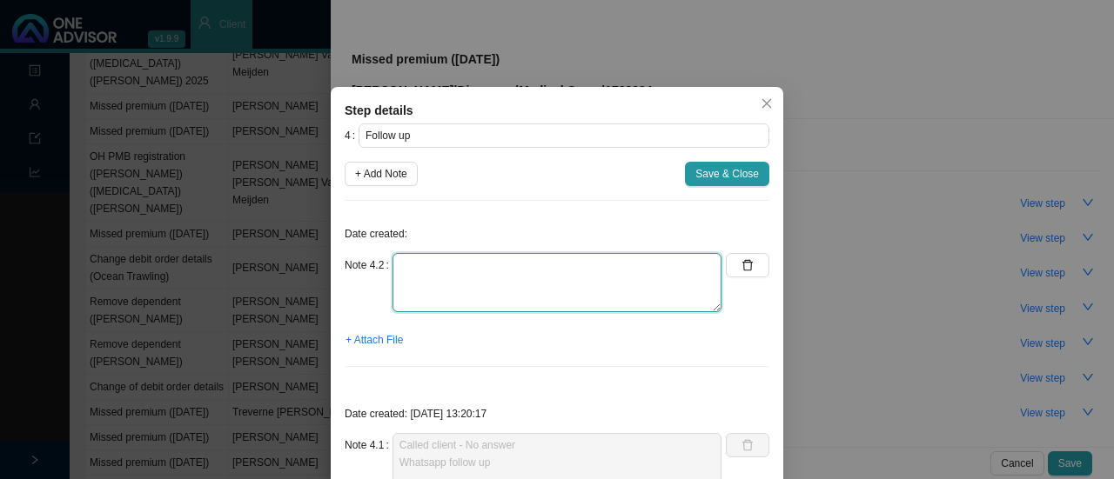
click at [445, 291] on textarea at bounding box center [556, 282] width 329 height 59
type textarea "Member mentioned she will make a payment next week."
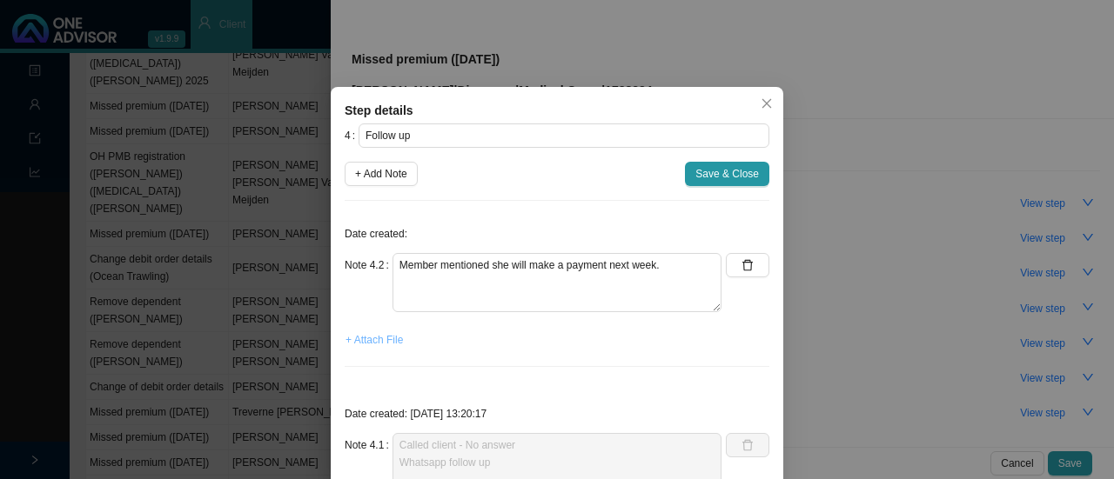
click at [369, 344] on span "+ Attach File" at bounding box center [373, 339] width 57 height 17
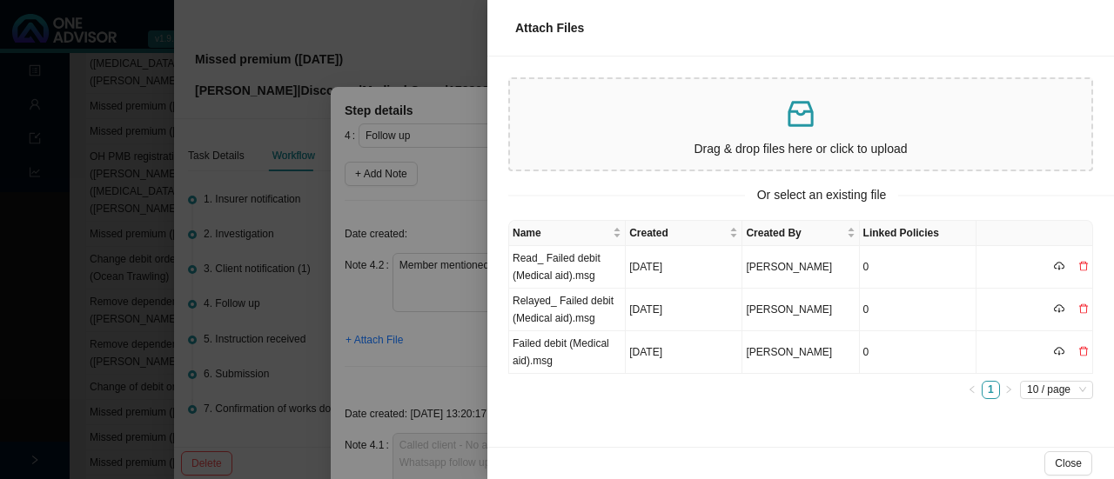
click at [730, 144] on p "Drag & drop files here or click to upload" at bounding box center [800, 149] width 567 height 20
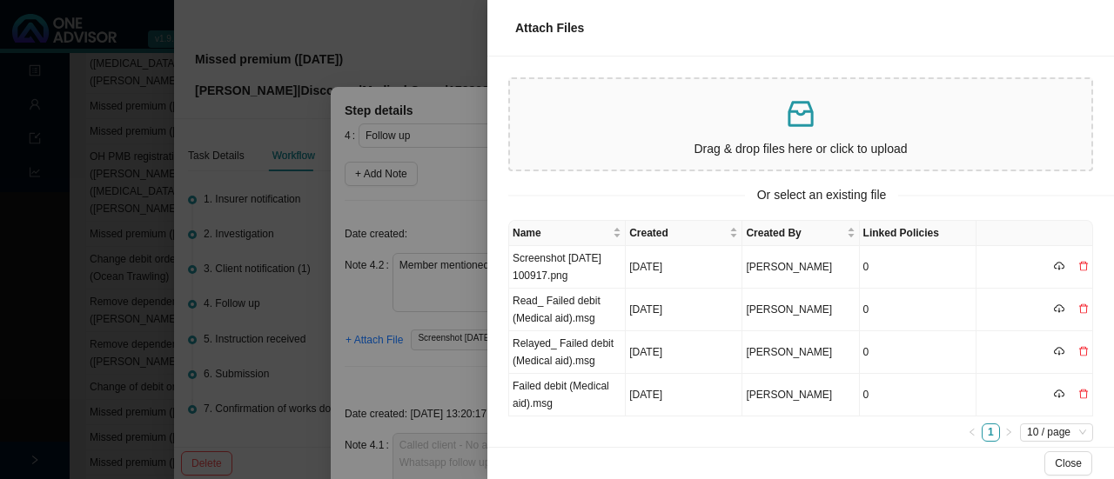
click at [430, 380] on div at bounding box center [557, 239] width 1114 height 479
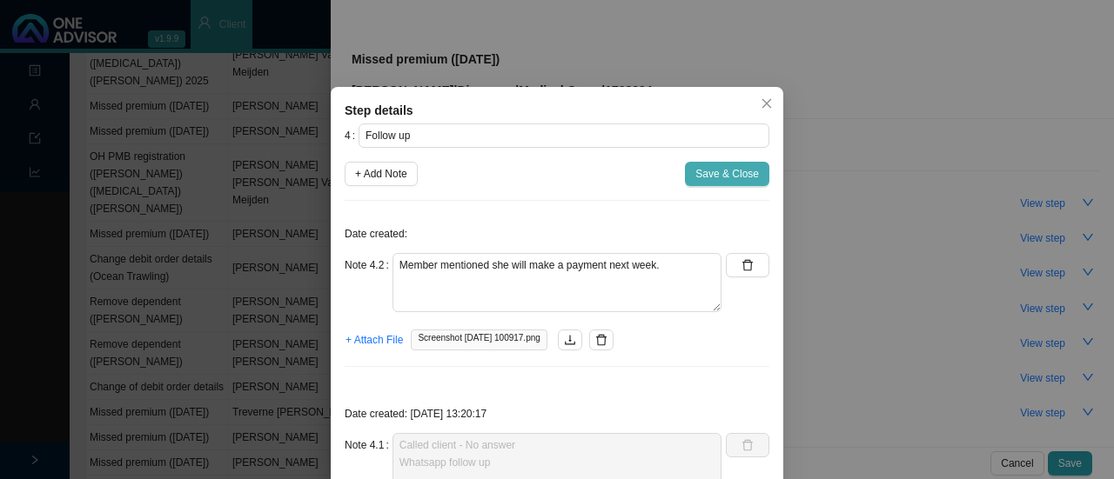
click at [708, 175] on span "Save & Close" at bounding box center [727, 173] width 64 height 17
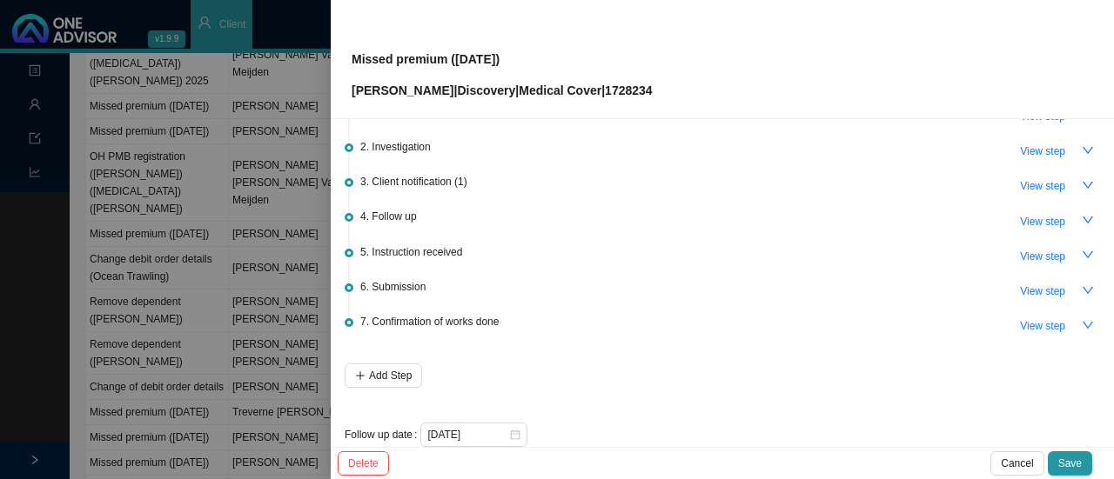
scroll to position [110, 0]
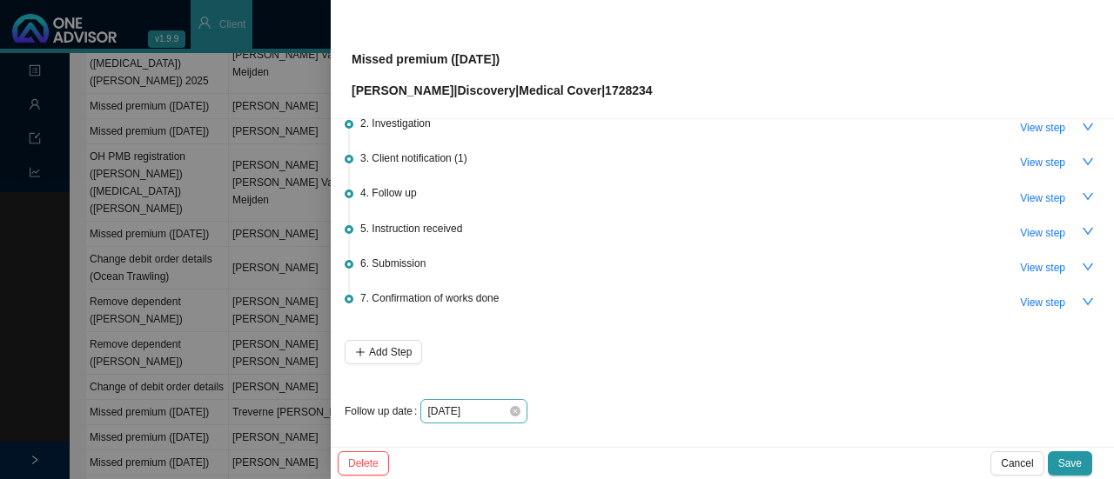
click at [519, 407] on div "[DATE]" at bounding box center [473, 411] width 107 height 24
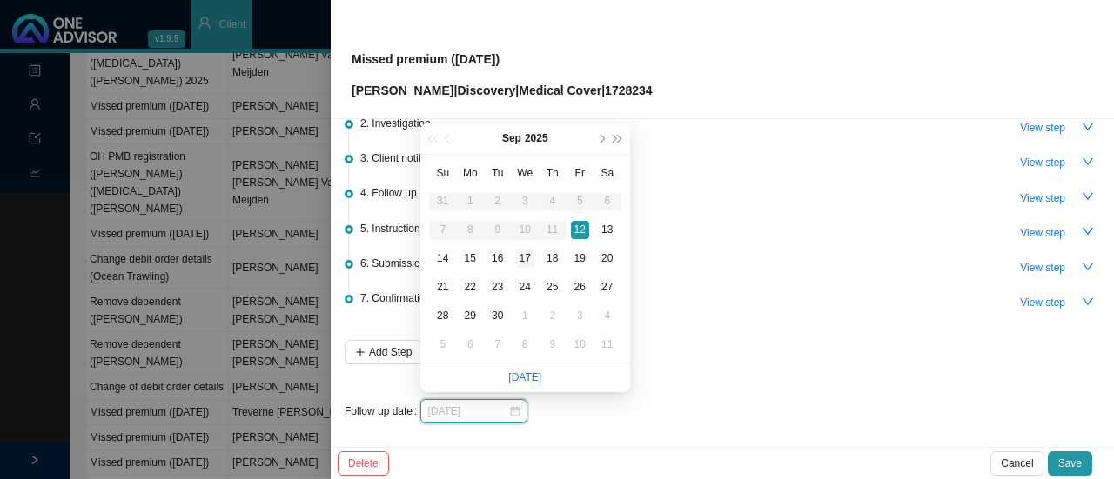
type input "[DATE]"
click at [525, 254] on div "17" at bounding box center [525, 259] width 18 height 18
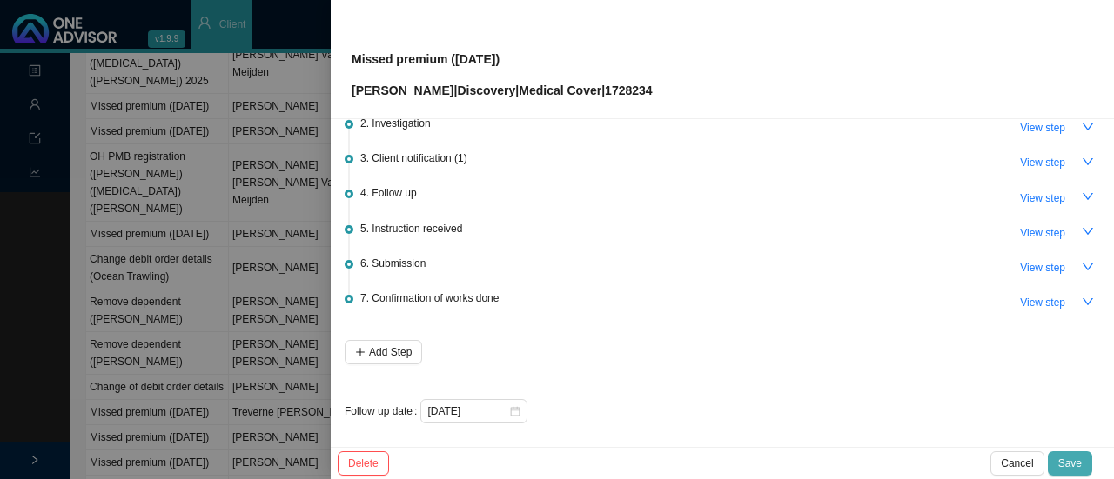
click at [1072, 465] on span "Save" at bounding box center [1069, 463] width 23 height 17
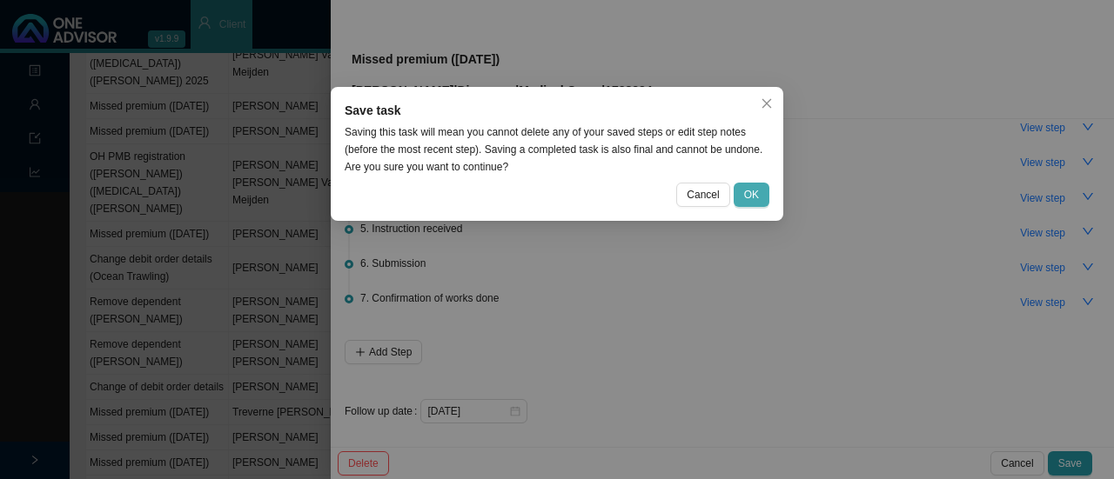
click at [762, 204] on button "OK" at bounding box center [751, 195] width 36 height 24
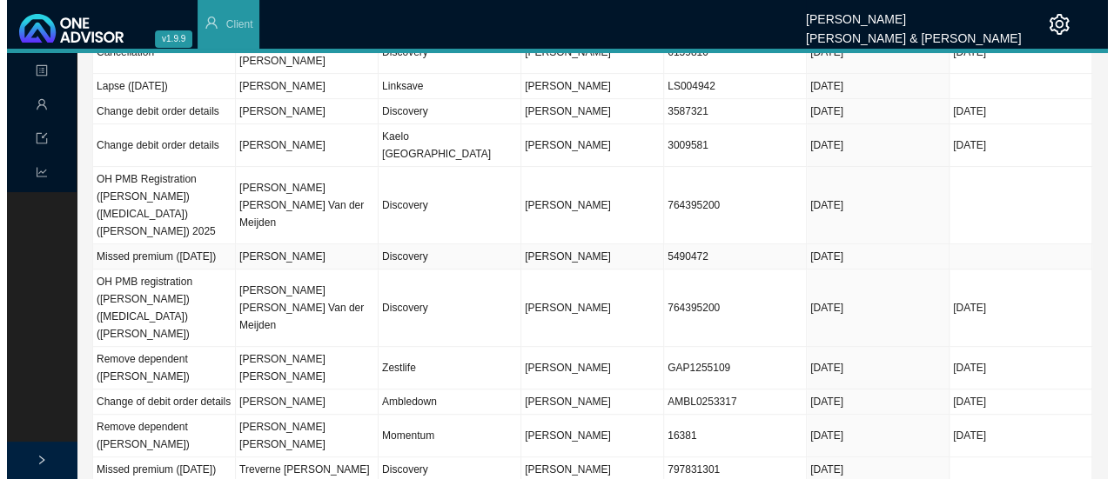
scroll to position [174, 0]
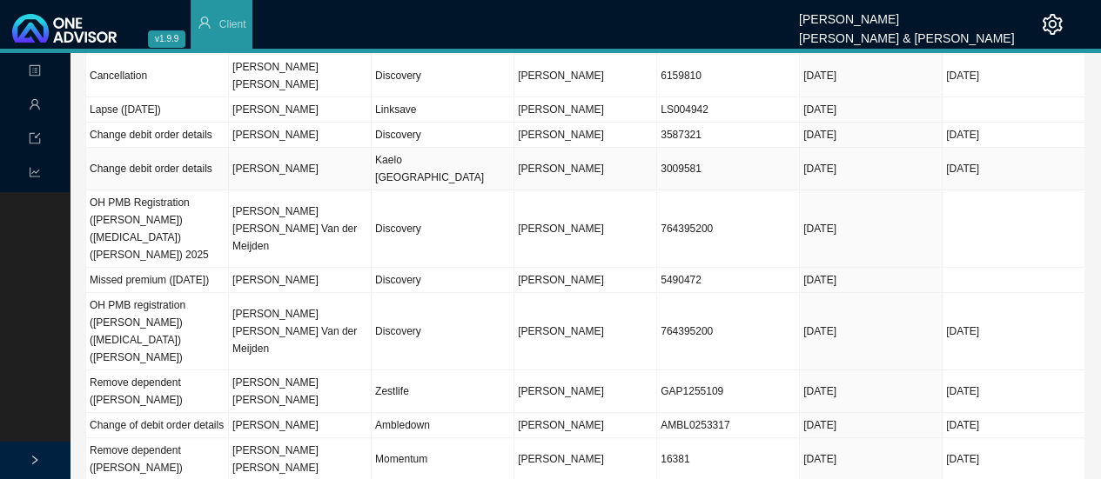
click at [425, 175] on td "Kaelo [GEOGRAPHIC_DATA]" at bounding box center [442, 169] width 143 height 43
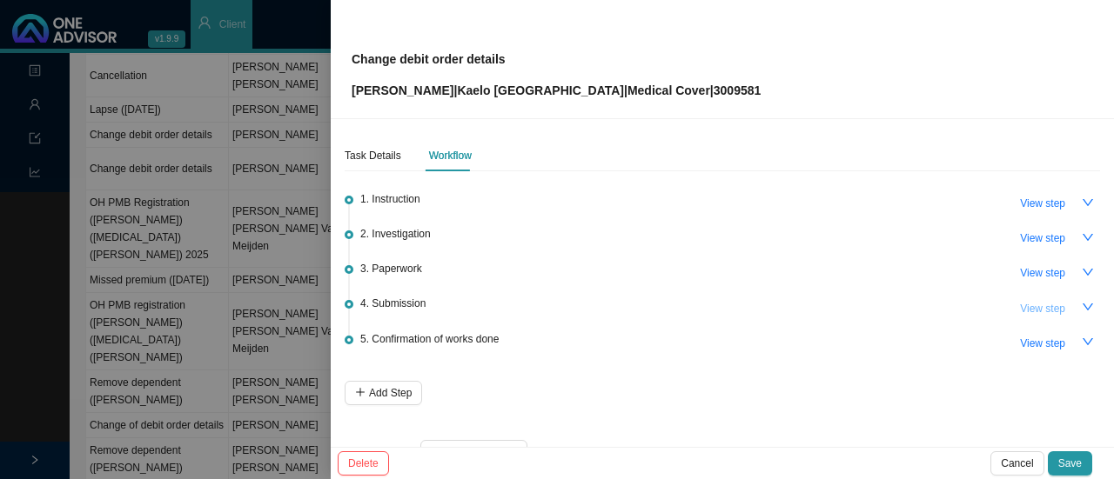
click at [1034, 304] on span "View step" at bounding box center [1042, 308] width 45 height 17
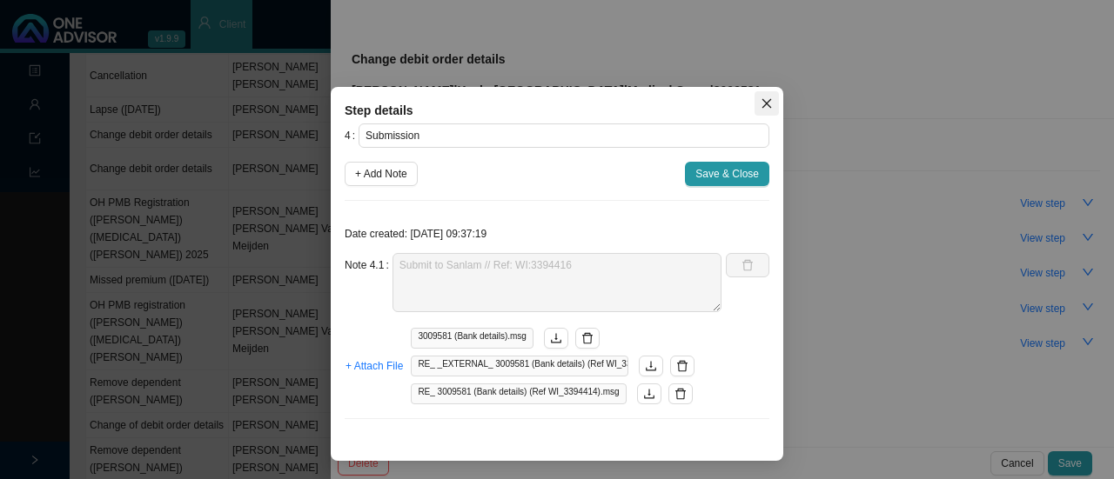
click at [762, 100] on icon "close" at bounding box center [766, 103] width 12 height 12
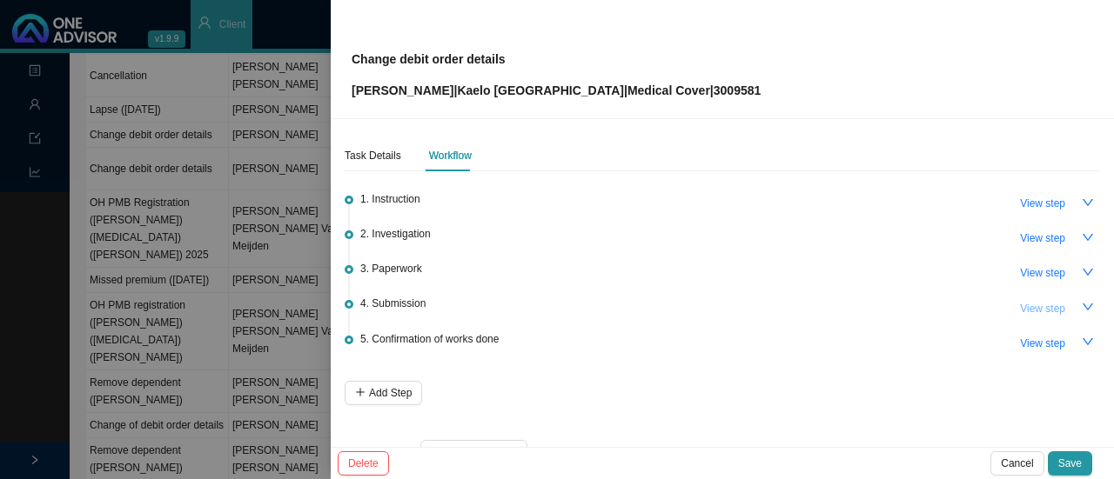
click at [1030, 308] on span "View step" at bounding box center [1042, 308] width 45 height 17
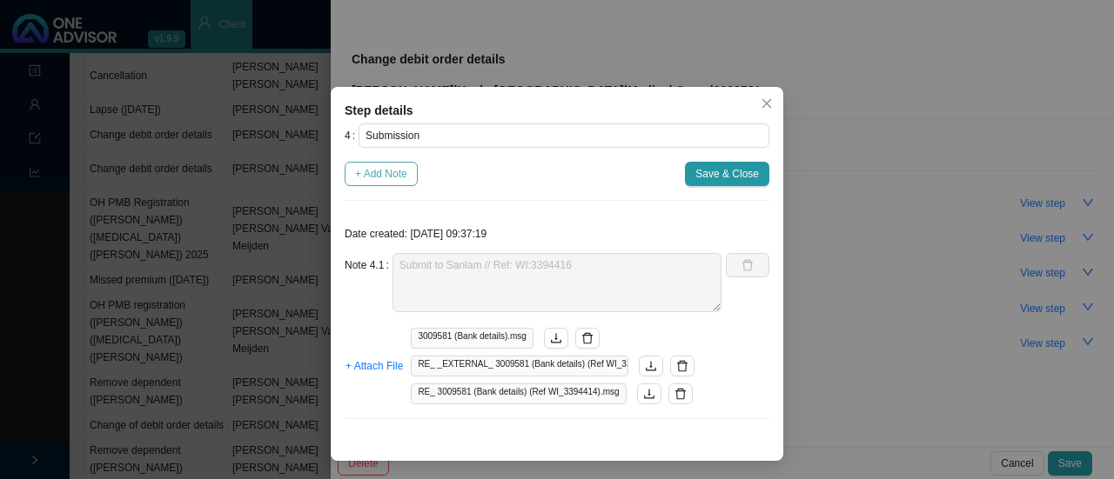
click at [388, 178] on span "+ Add Note" at bounding box center [381, 173] width 52 height 17
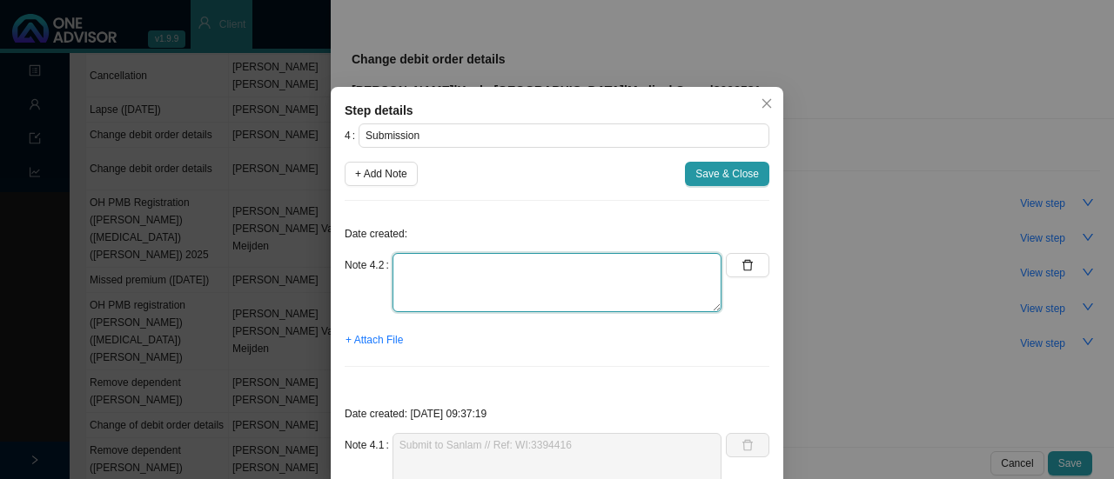
click at [438, 263] on textarea at bounding box center [556, 282] width 329 height 59
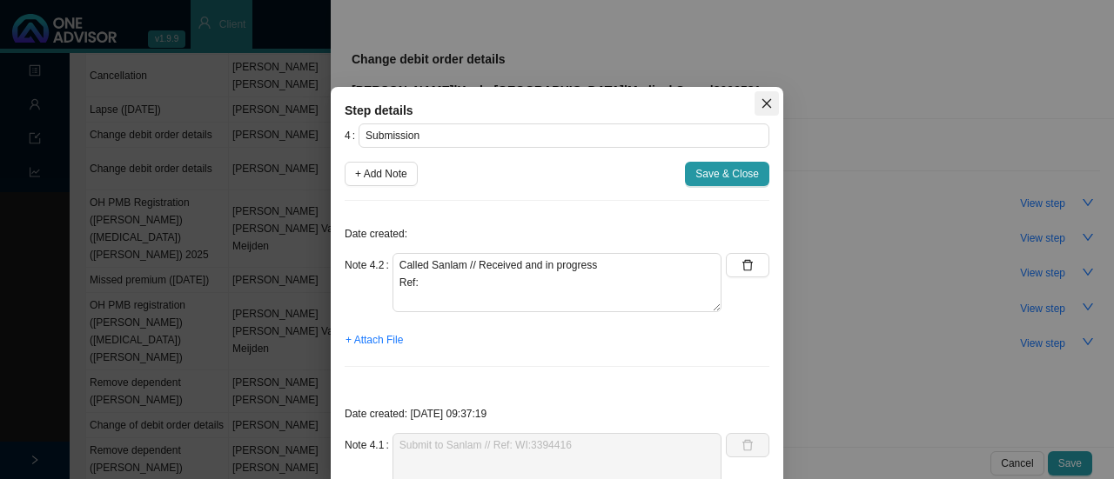
click at [754, 105] on span "Close" at bounding box center [766, 103] width 24 height 12
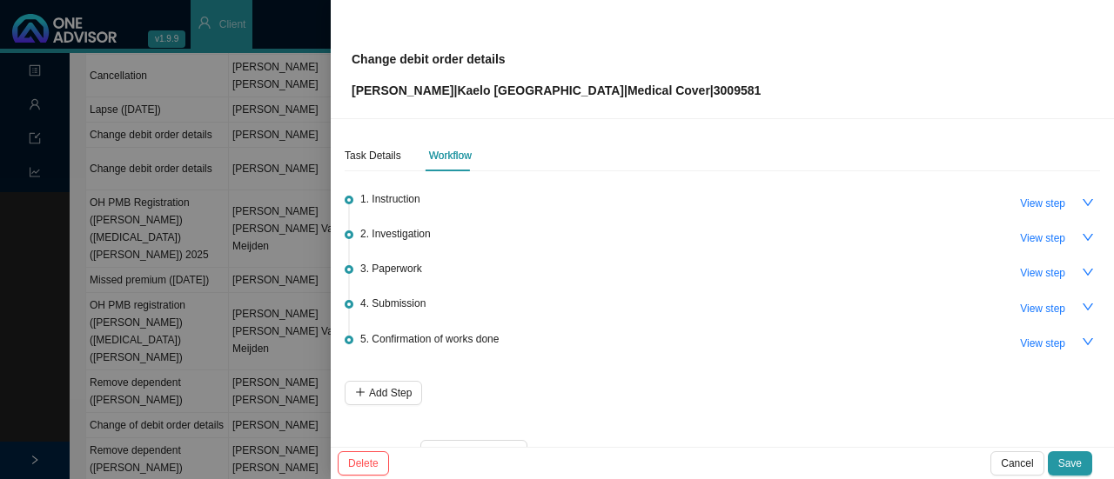
click at [765, 97] on div "Change debit order details [PERSON_NAME] | Kaelo Sanlam Gap | Medical Cover | 3…" at bounding box center [721, 59] width 741 height 82
click at [1030, 307] on span "View step" at bounding box center [1042, 308] width 45 height 17
type textarea "Submit to Sanlam // Ref: WI:3394416"
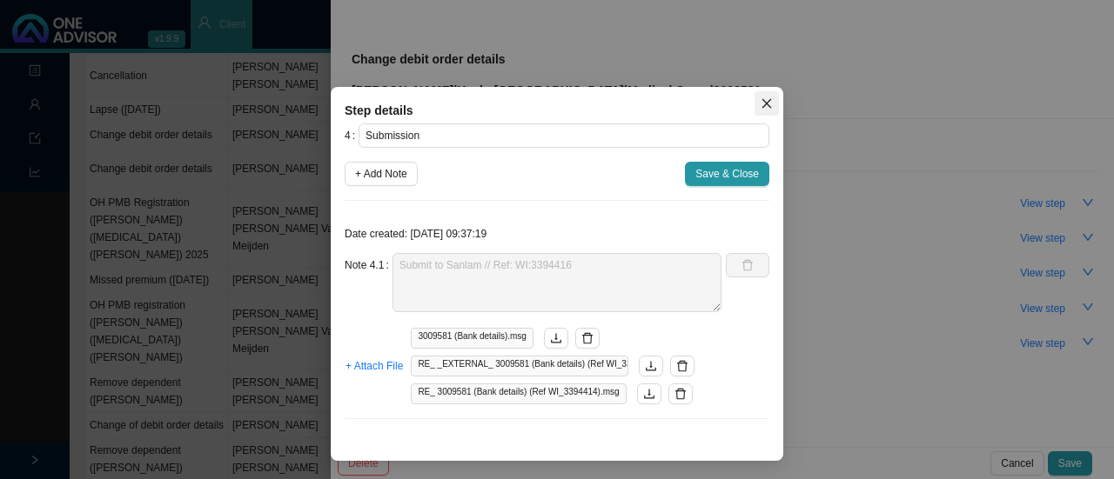
click at [761, 102] on icon "close" at bounding box center [766, 103] width 12 height 12
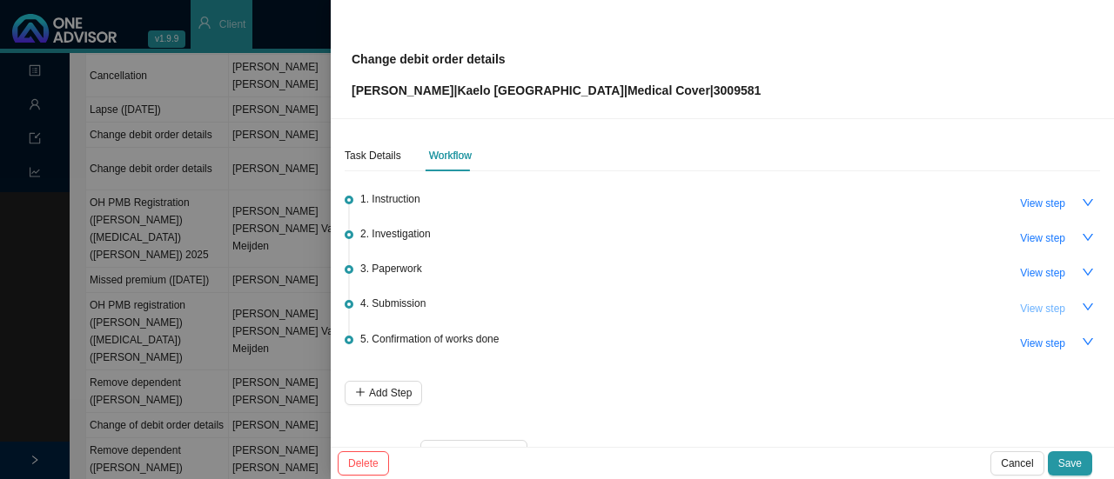
click at [1034, 309] on span "View step" at bounding box center [1042, 308] width 45 height 17
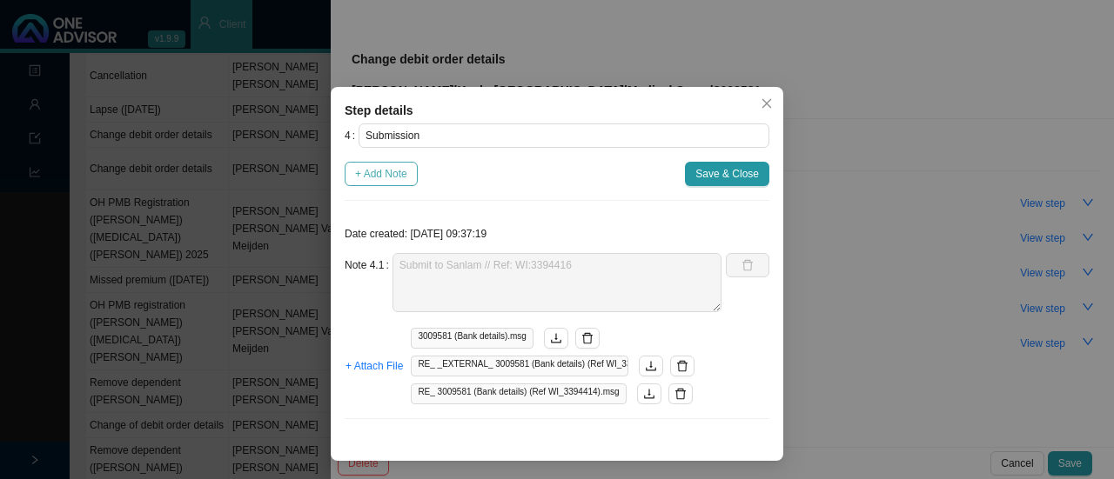
click at [402, 175] on span "+ Add Note" at bounding box center [381, 173] width 52 height 17
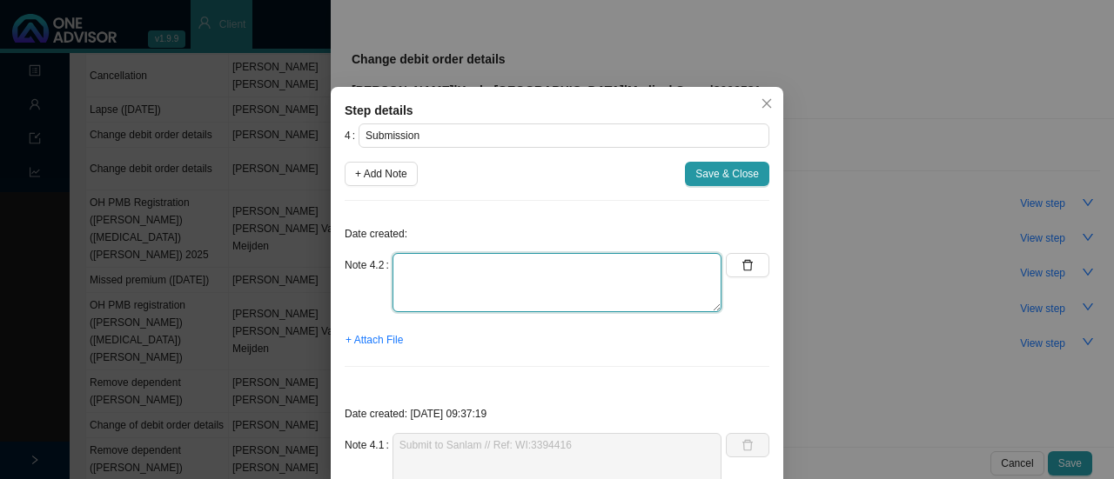
click at [409, 276] on textarea at bounding box center [556, 282] width 329 height 59
type textarea "Called Sanlam // Ref: Keitumetse Received and allocated."
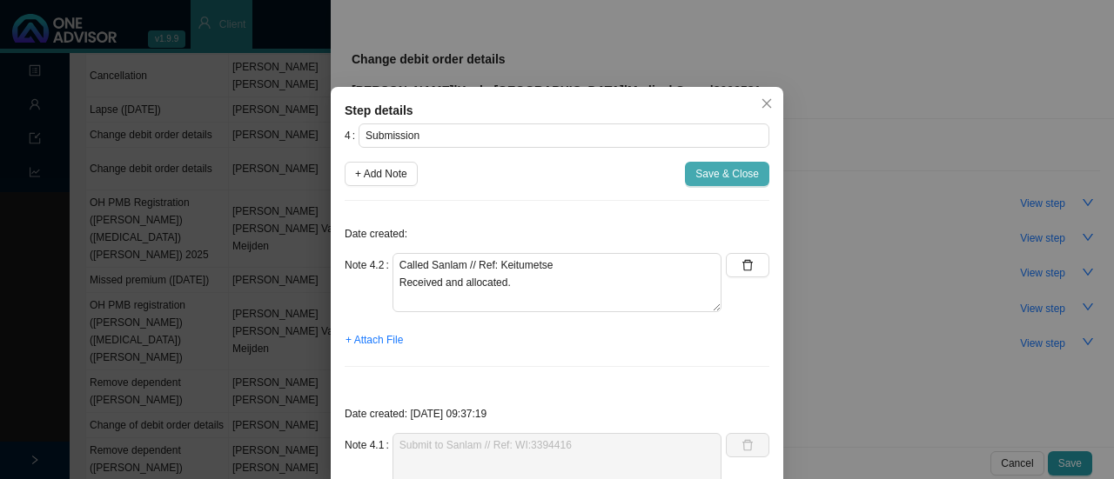
click at [709, 172] on span "Save & Close" at bounding box center [727, 173] width 64 height 17
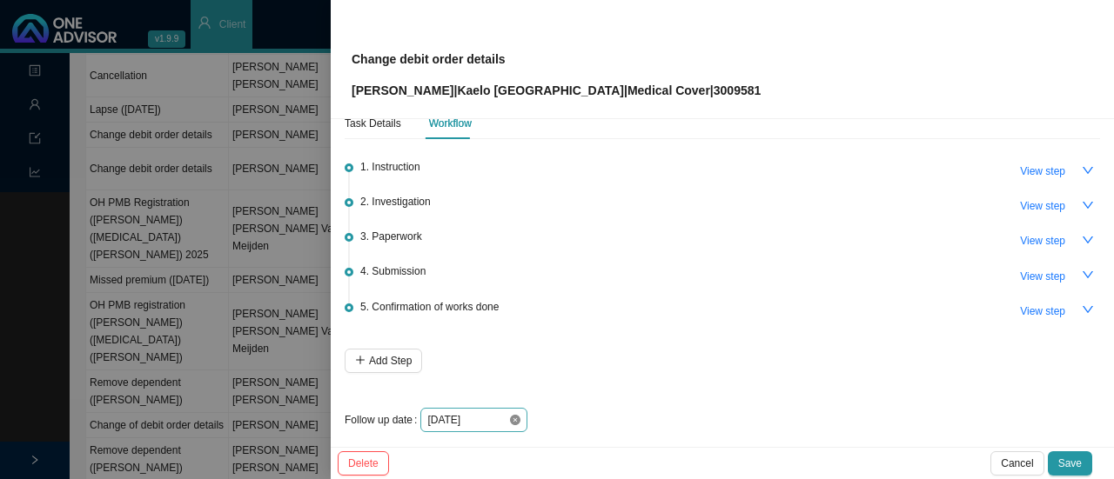
scroll to position [42, 0]
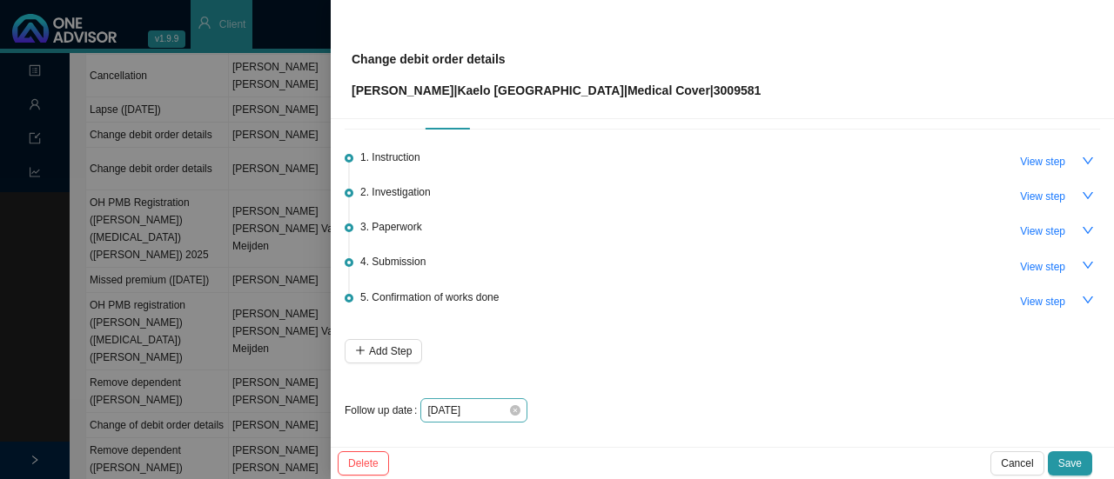
click at [513, 402] on div "[DATE]" at bounding box center [473, 410] width 93 height 17
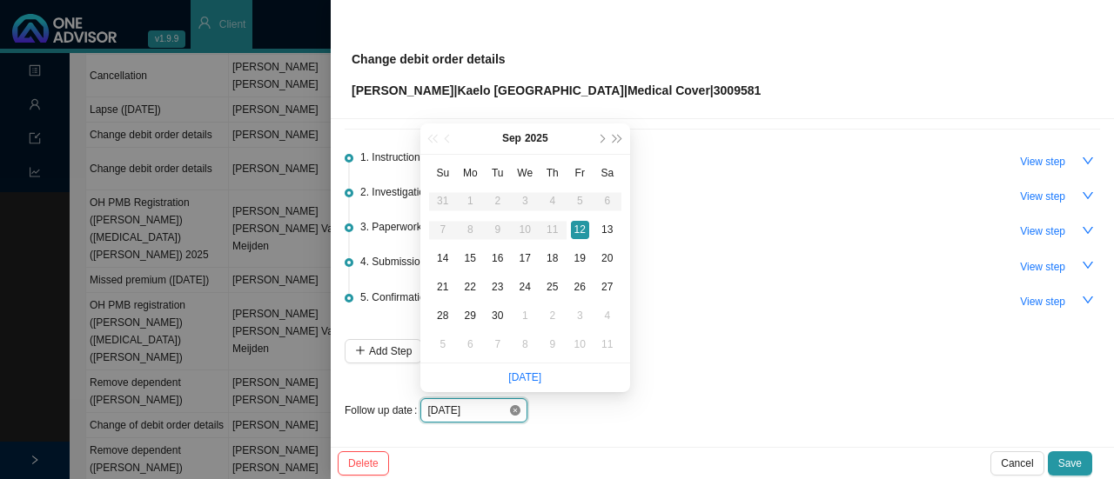
click at [513, 406] on icon "close-circle" at bounding box center [515, 410] width 10 height 10
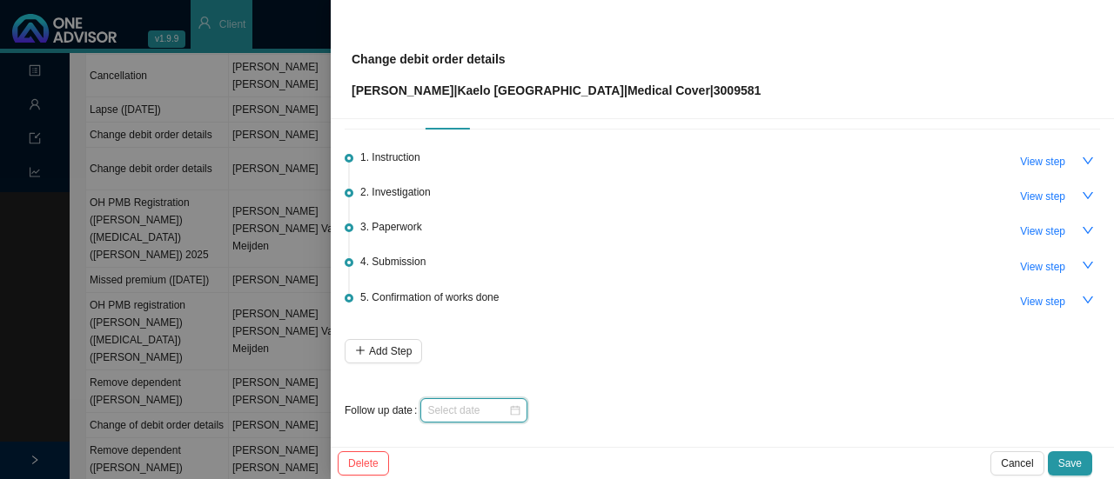
click at [510, 408] on div at bounding box center [473, 410] width 93 height 17
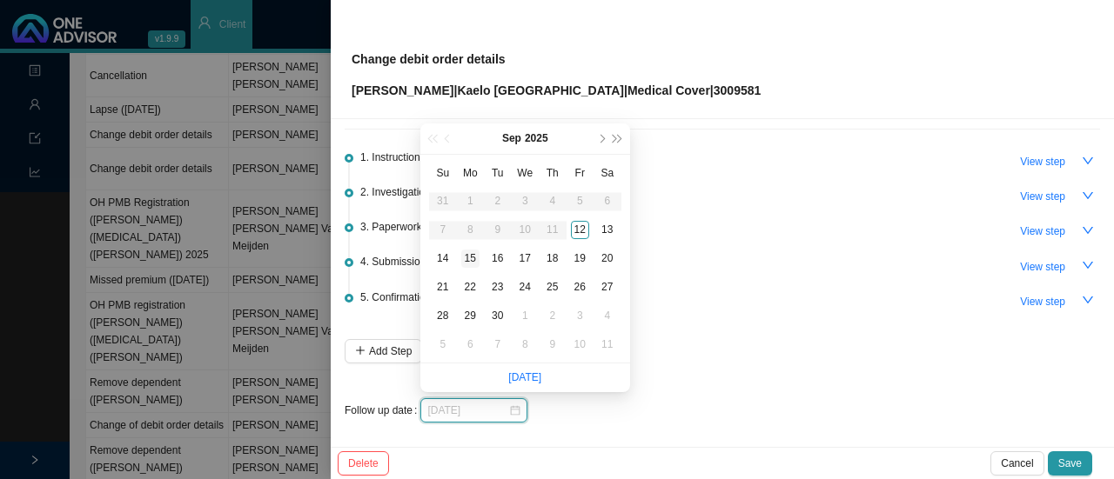
type input "[DATE]"
click at [473, 258] on div "15" at bounding box center [470, 259] width 18 height 18
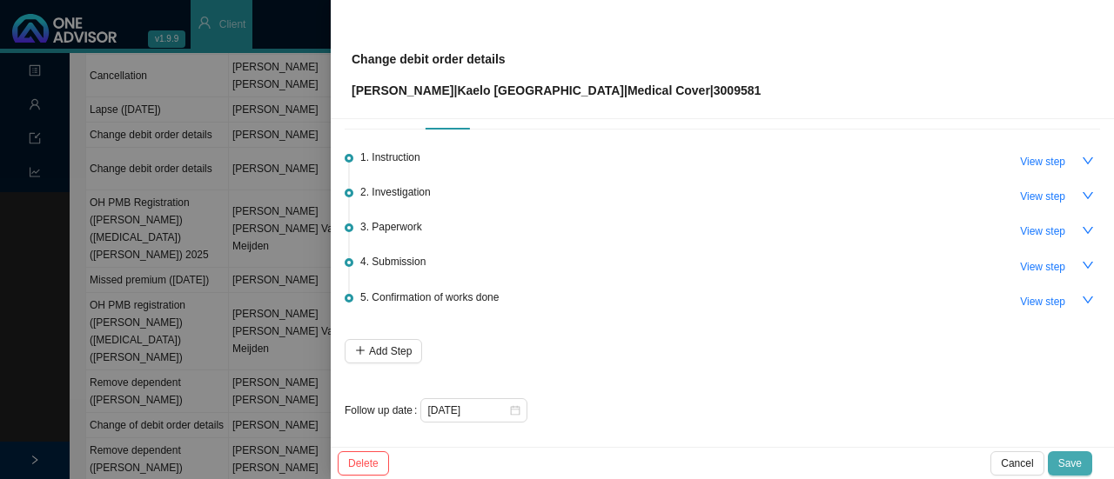
click at [1072, 463] on span "Save" at bounding box center [1069, 463] width 23 height 17
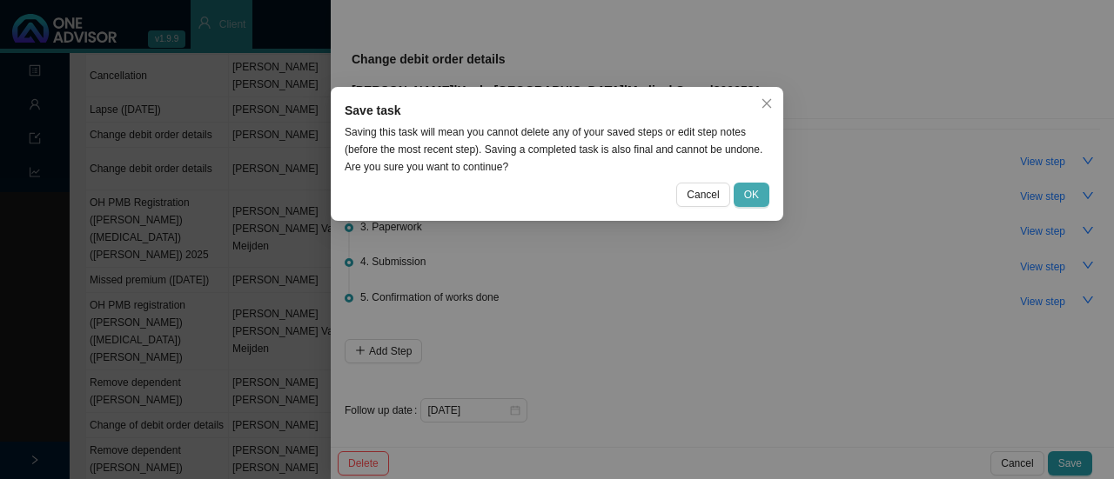
click at [755, 192] on span "OK" at bounding box center [751, 194] width 15 height 17
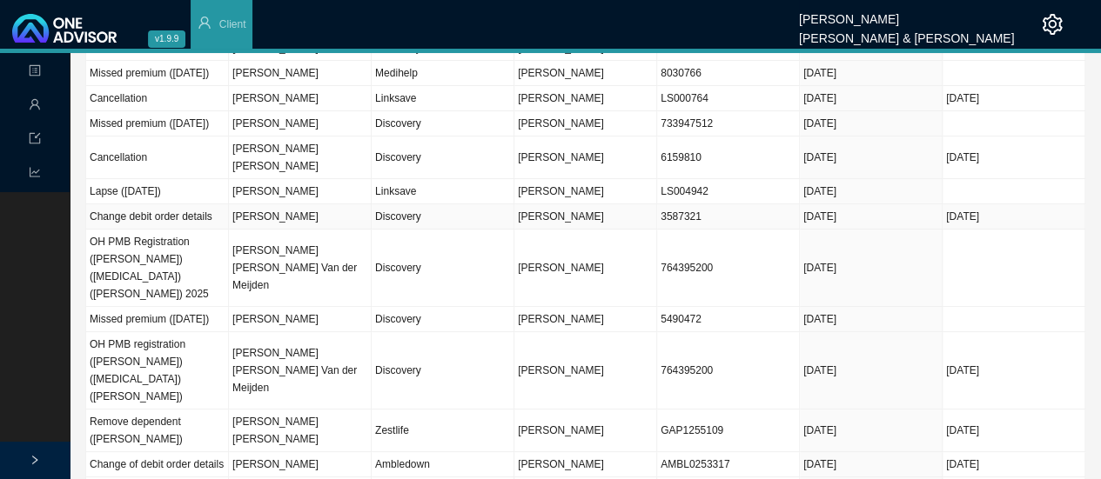
scroll to position [0, 0]
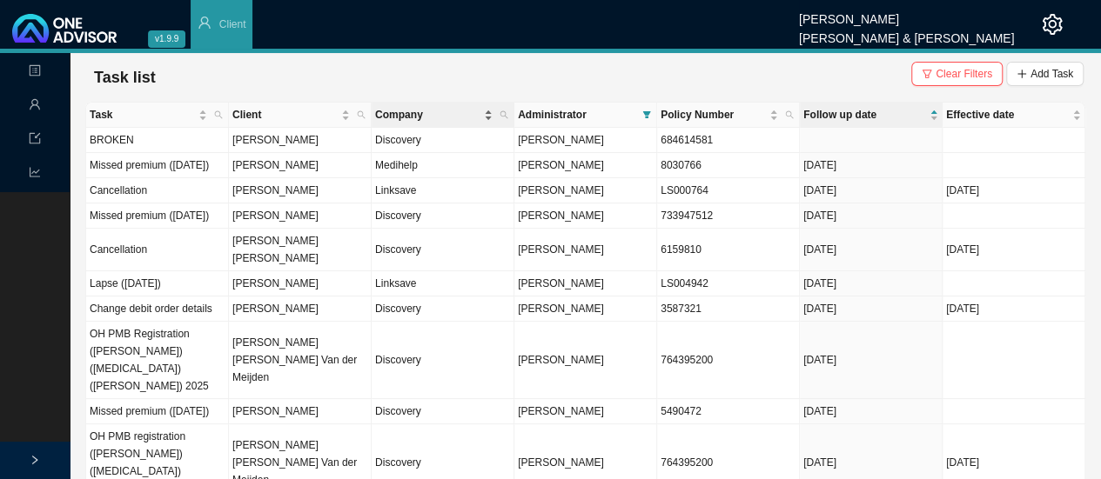
click at [398, 118] on span "Company" at bounding box center [427, 114] width 105 height 17
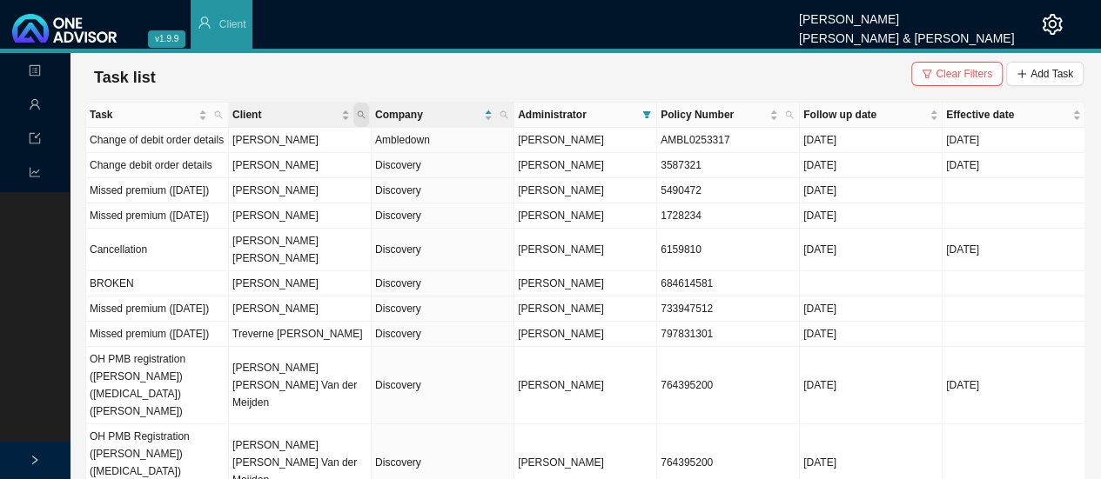
click at [362, 109] on span "Client" at bounding box center [361, 115] width 16 height 24
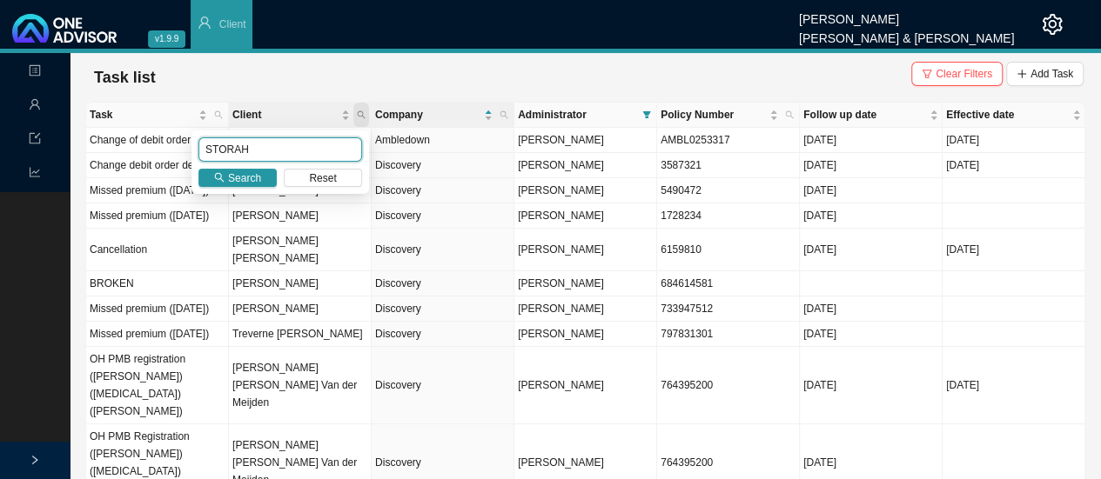
type input "STORAH"
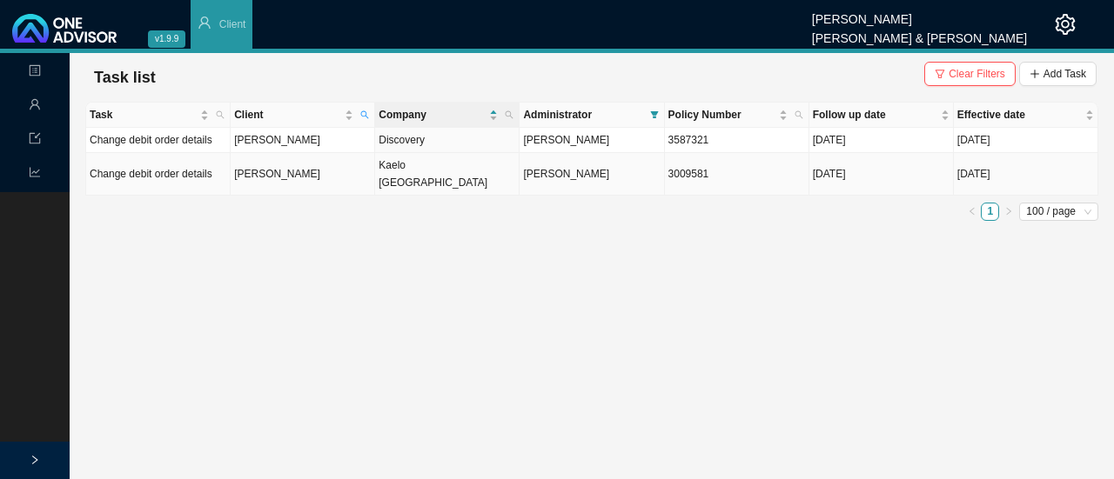
click at [278, 175] on td "[PERSON_NAME]" at bounding box center [303, 174] width 144 height 43
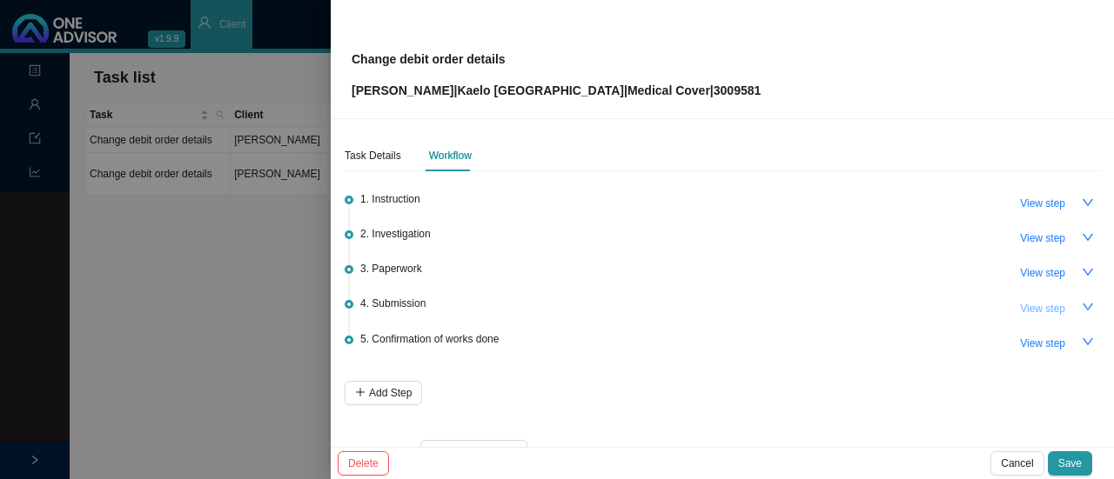
click at [1020, 309] on span "View step" at bounding box center [1042, 308] width 45 height 17
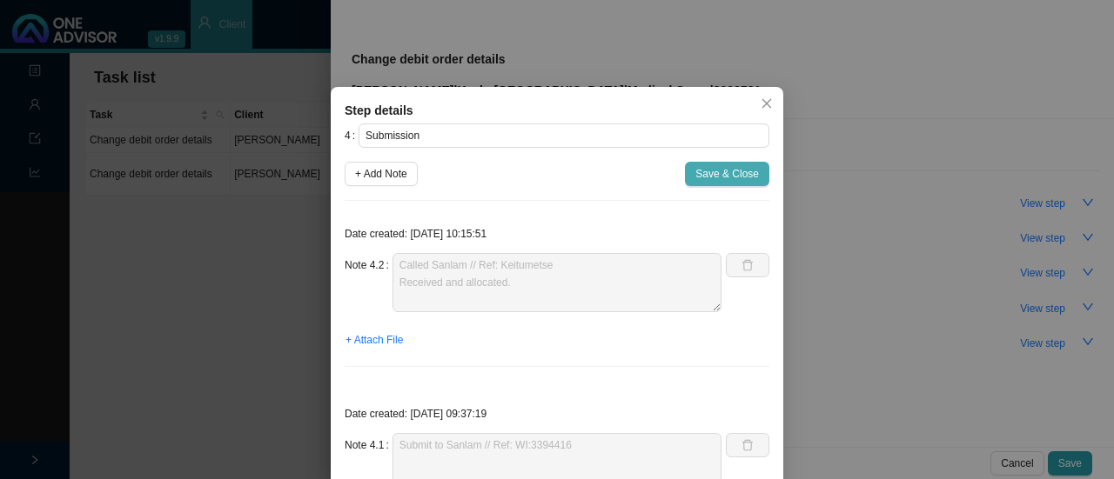
drag, startPoint x: 722, startPoint y: 173, endPoint x: 1019, endPoint y: 304, distance: 324.1
click at [724, 172] on span "Save & Close" at bounding box center [727, 173] width 64 height 17
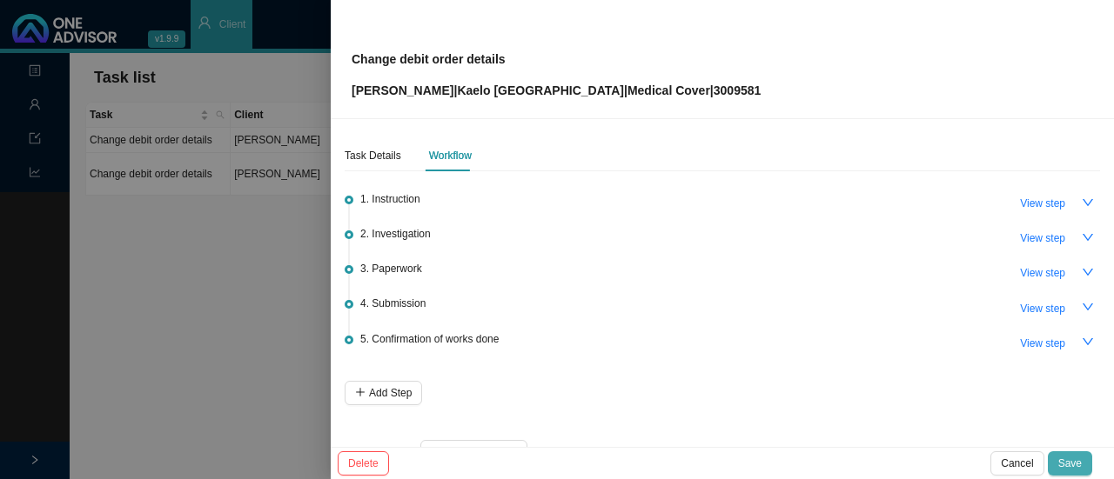
click at [1068, 458] on span "Save" at bounding box center [1069, 463] width 23 height 17
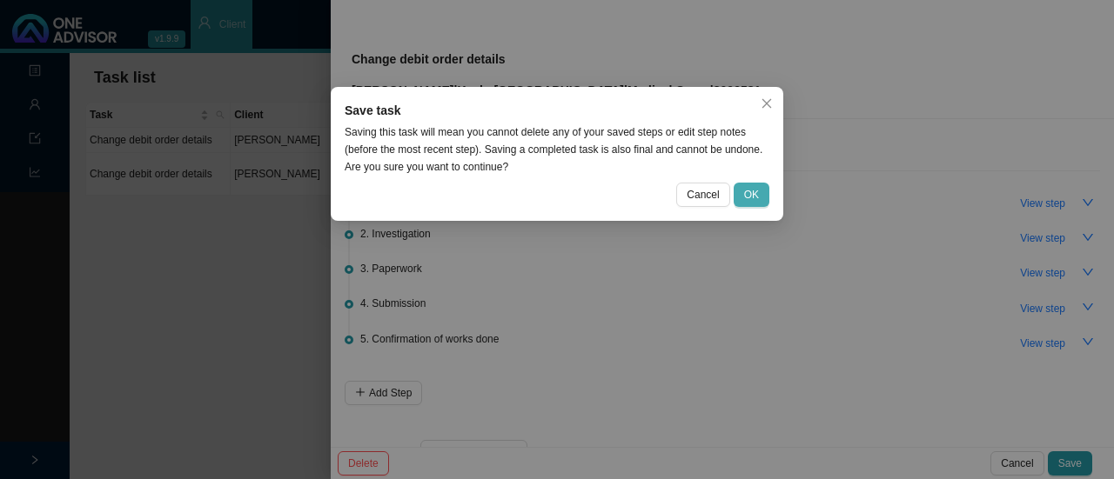
click at [767, 192] on button "OK" at bounding box center [751, 195] width 36 height 24
